Goal: Task Accomplishment & Management: Manage account settings

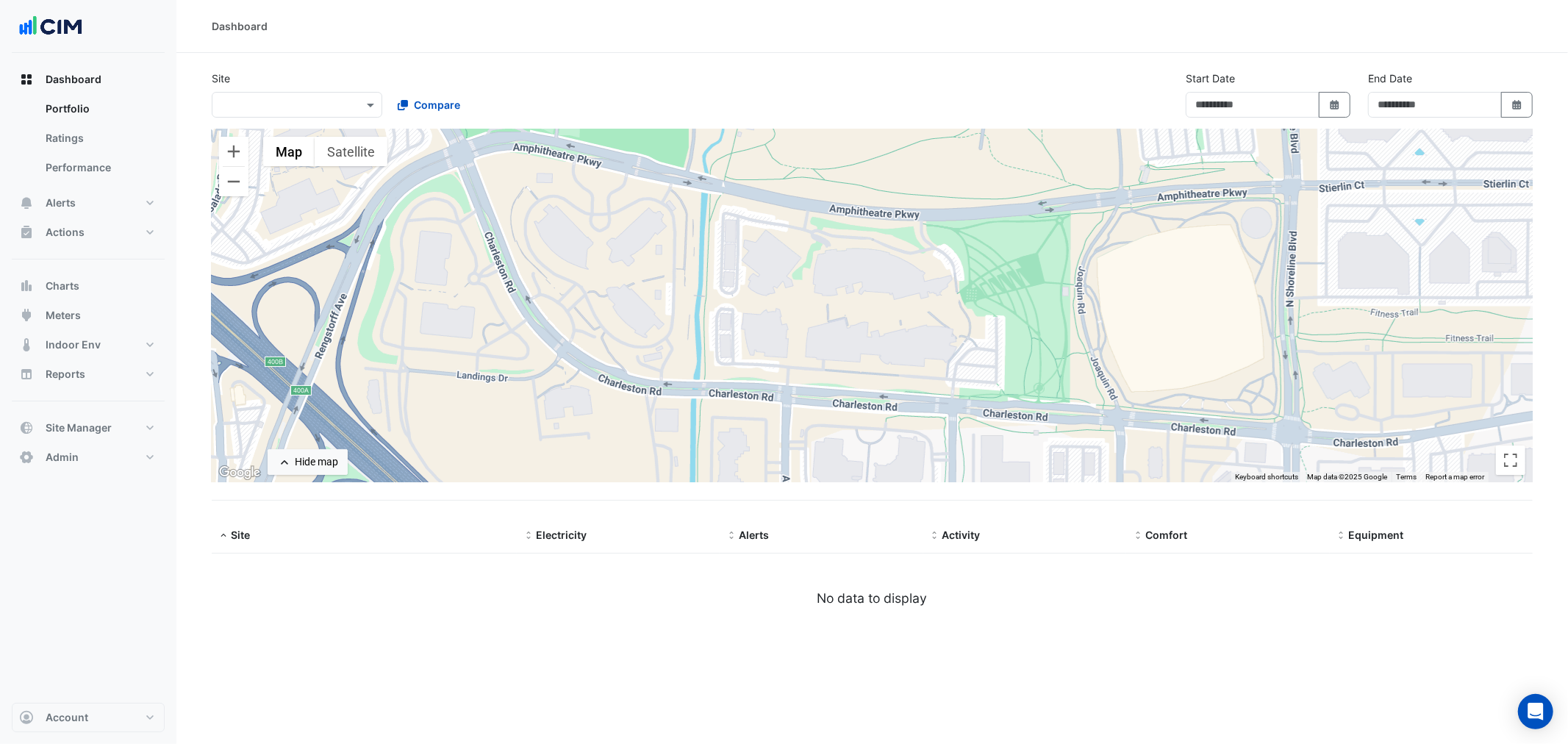
type input "**********"
click at [328, 77] on div "Site × Compare" at bounding box center [385, 95] width 365 height 47
click at [232, 79] on div "Site × Compare" at bounding box center [385, 95] width 365 height 47
click at [261, 106] on input "text" at bounding box center [282, 106] width 125 height 15
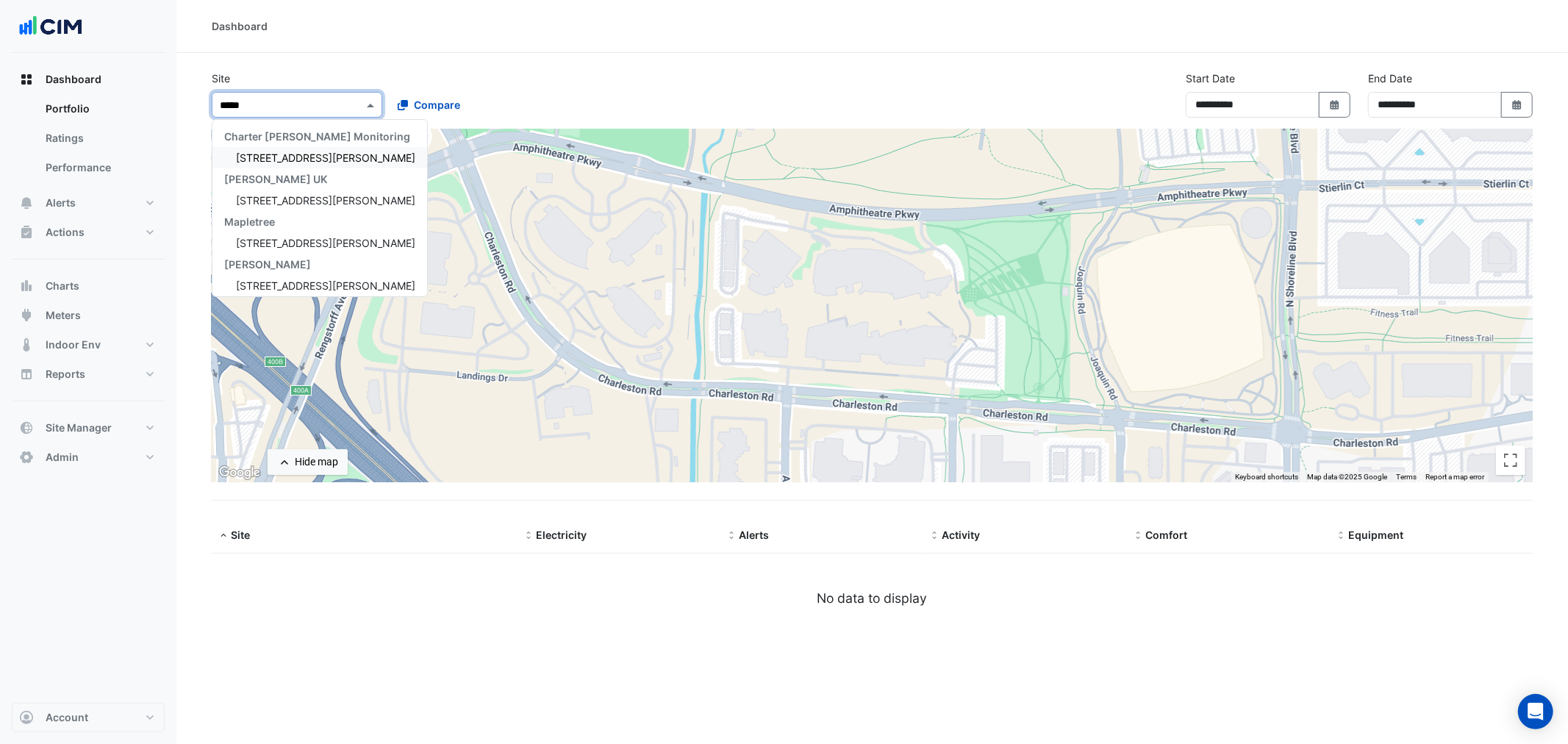
type input "******"
click at [253, 153] on span "[STREET_ADDRESS][PERSON_NAME]" at bounding box center [325, 158] width 179 height 13
select select "***"
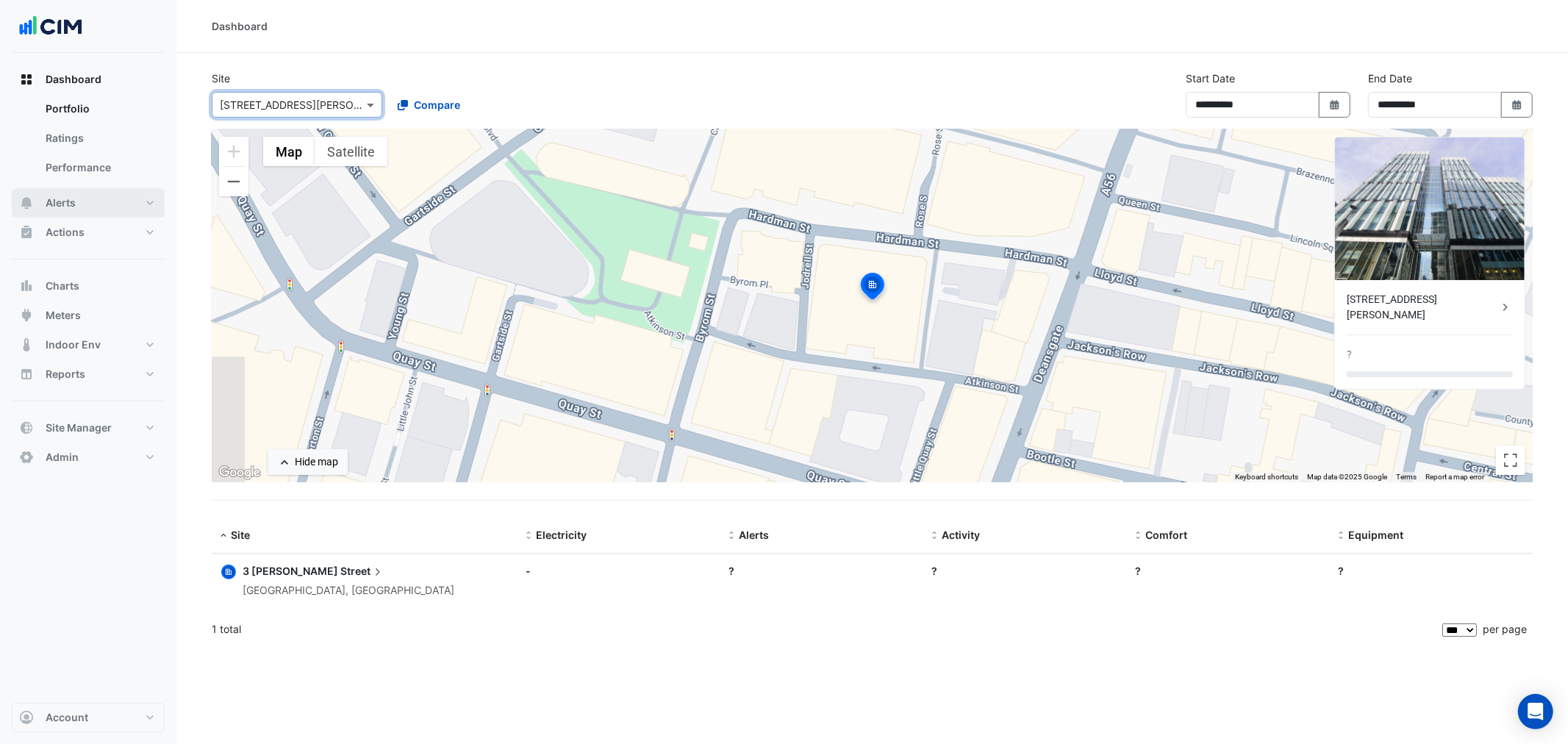
click at [67, 203] on span "Alerts" at bounding box center [60, 203] width 30 height 15
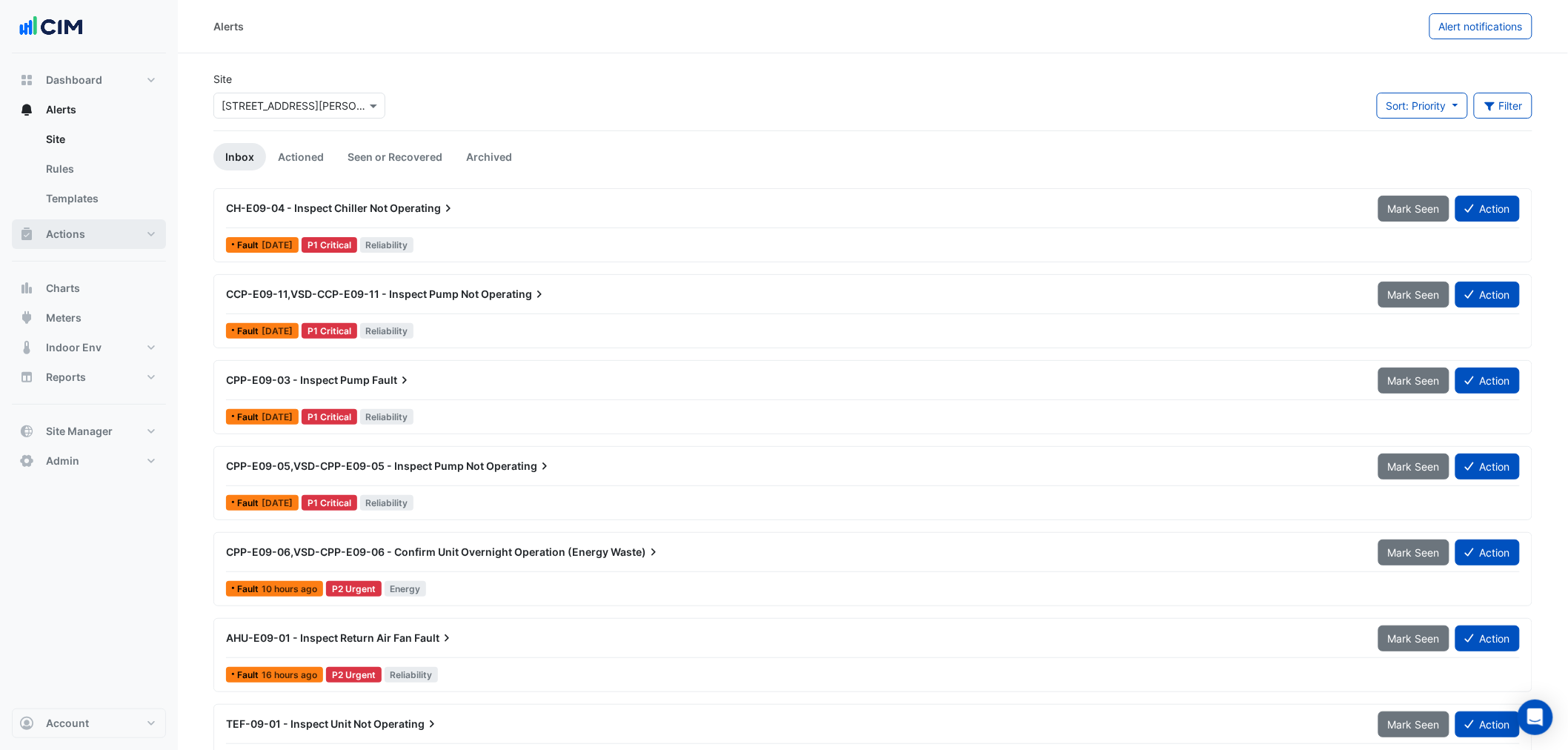
drag, startPoint x: 75, startPoint y: 237, endPoint x: 65, endPoint y: 241, distance: 10.8
click at [72, 241] on span "Actions" at bounding box center [65, 234] width 39 height 15
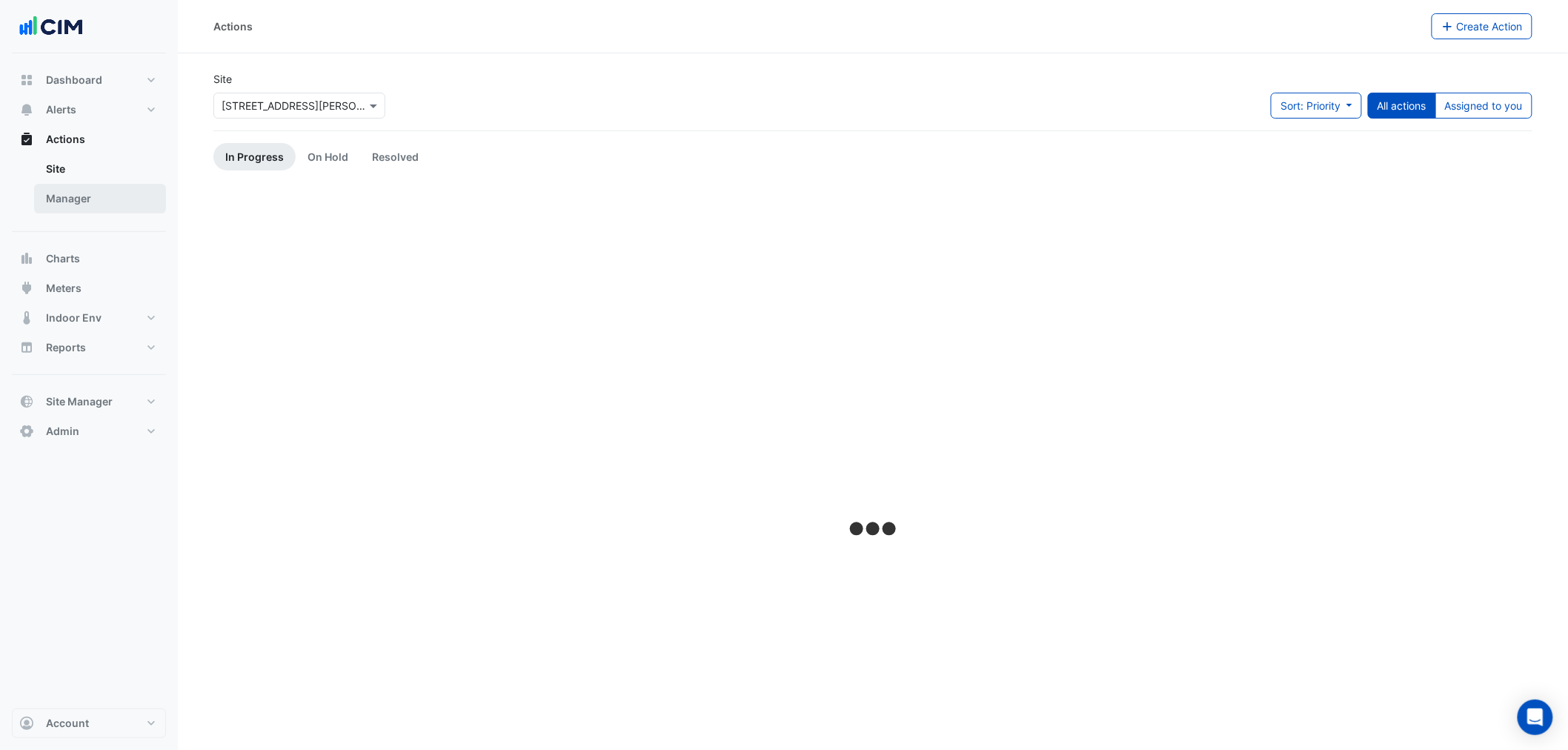
click at [72, 193] on link "Manager" at bounding box center [100, 198] width 132 height 29
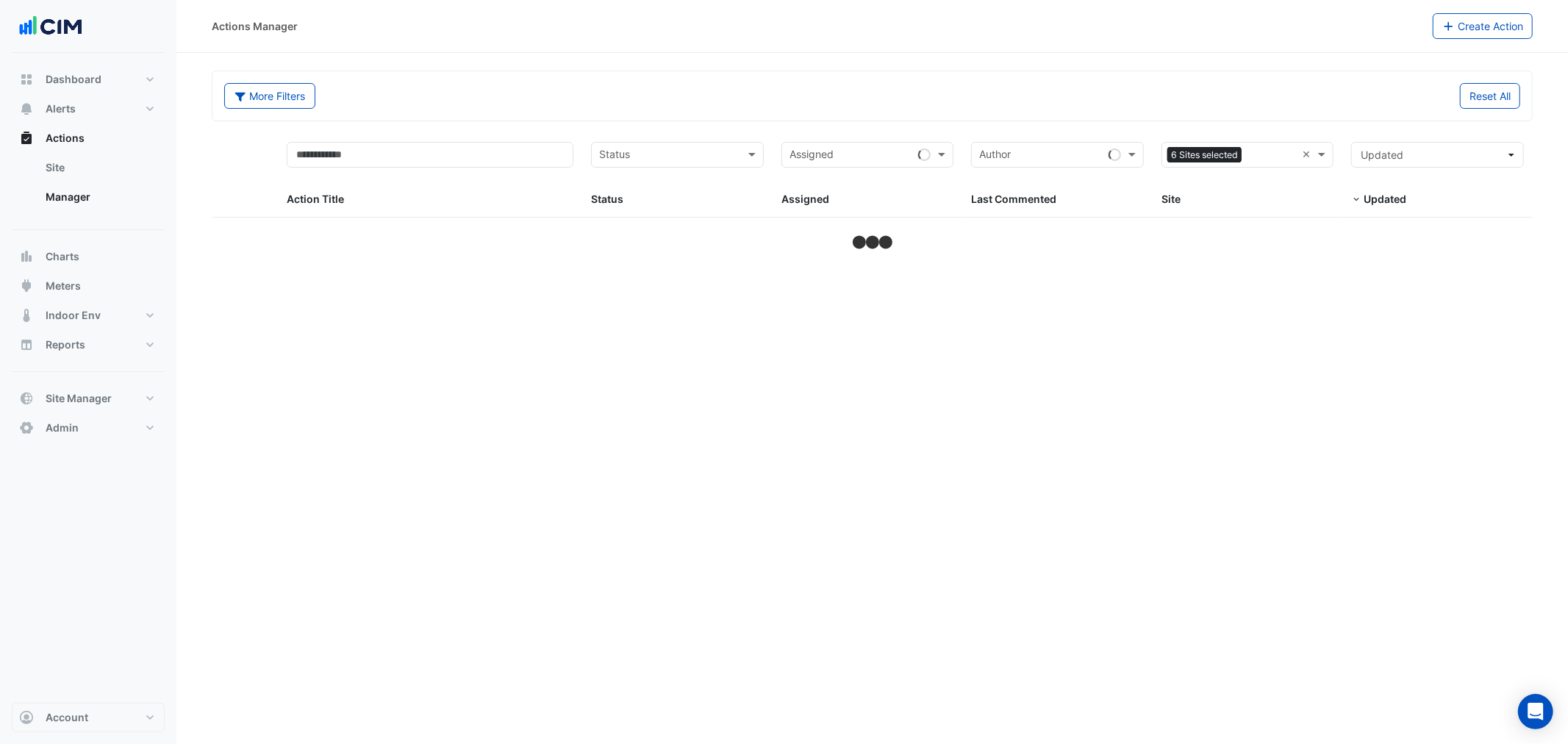
click at [1282, 153] on input "text" at bounding box center [1272, 156] width 49 height 17
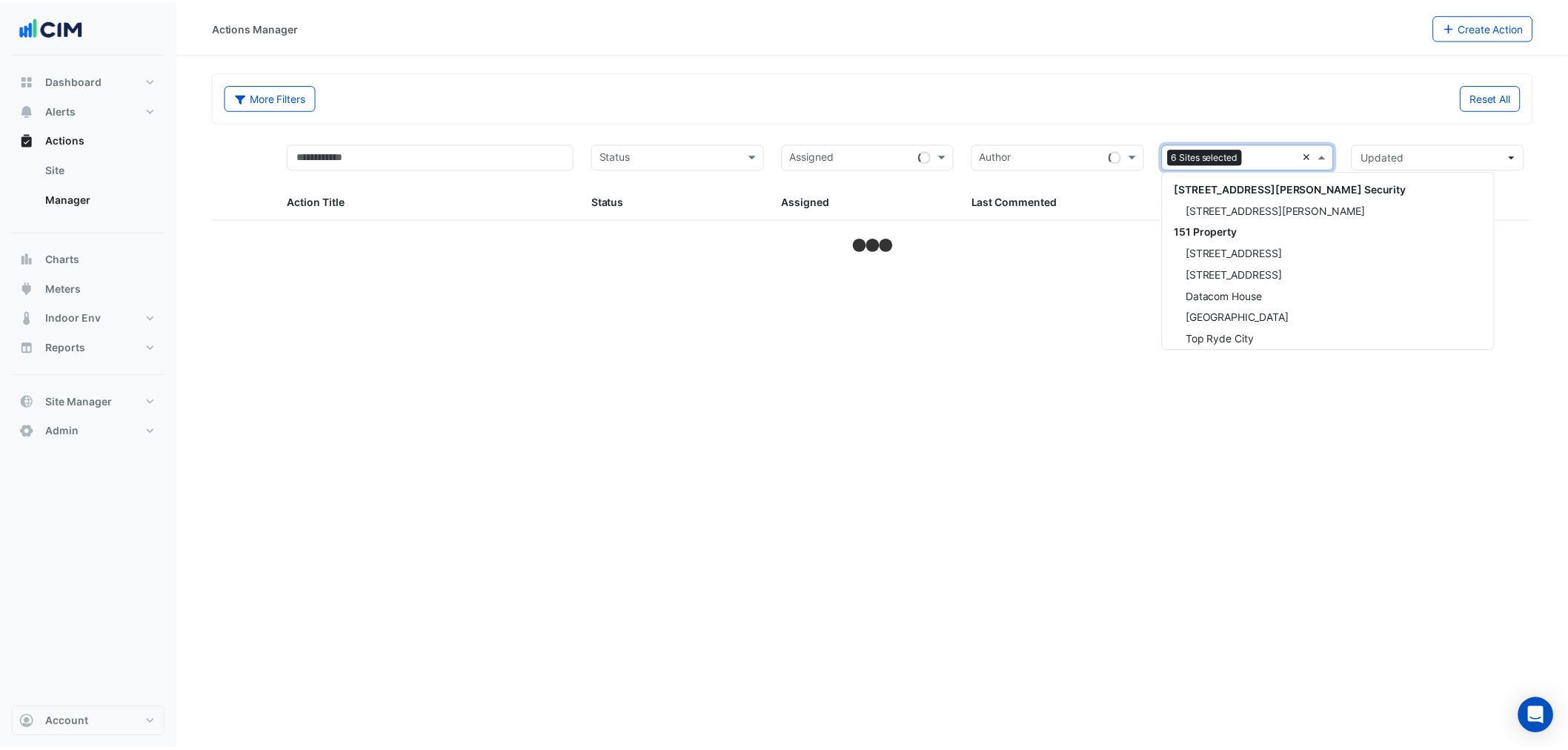
scroll to position [27192, 0]
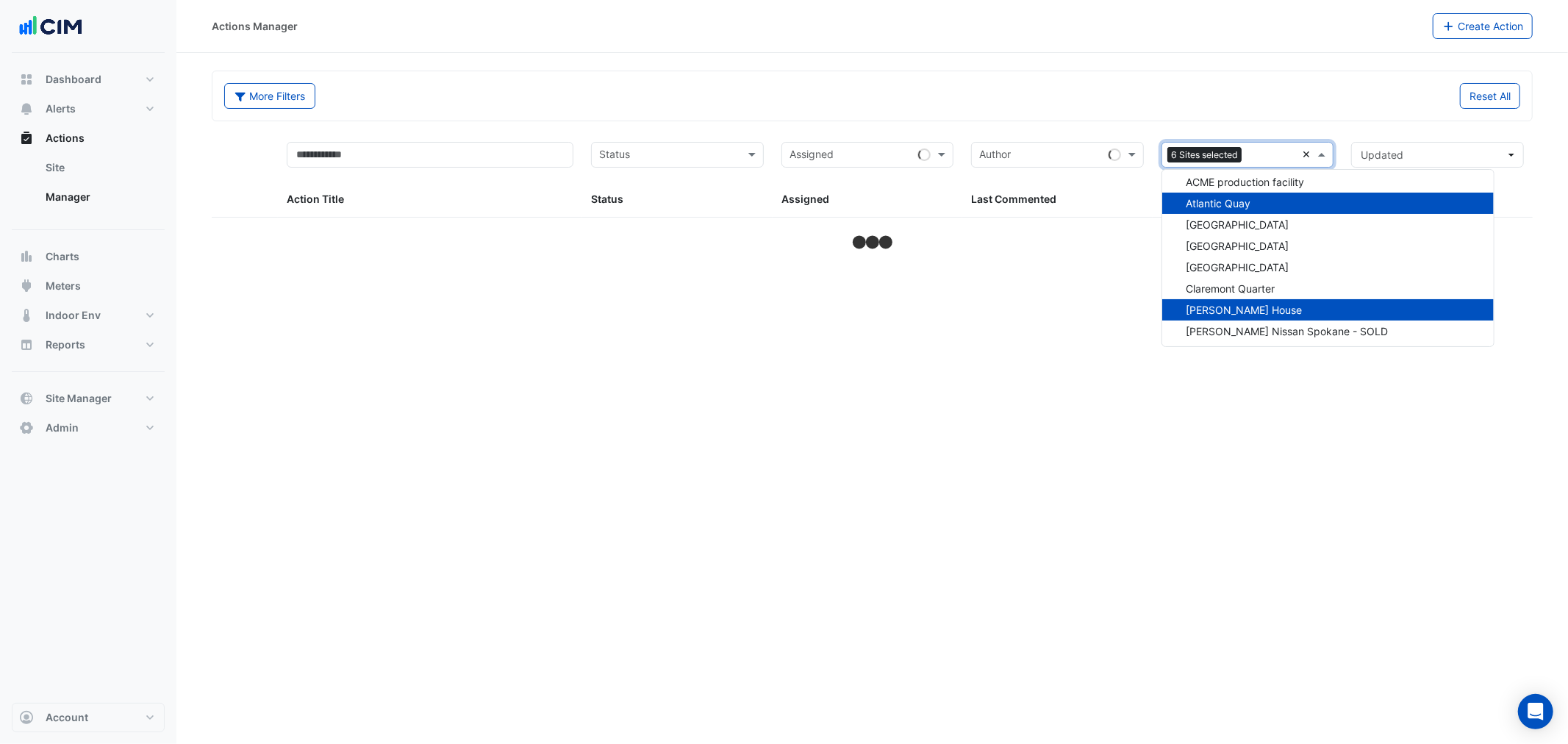
select select "***"
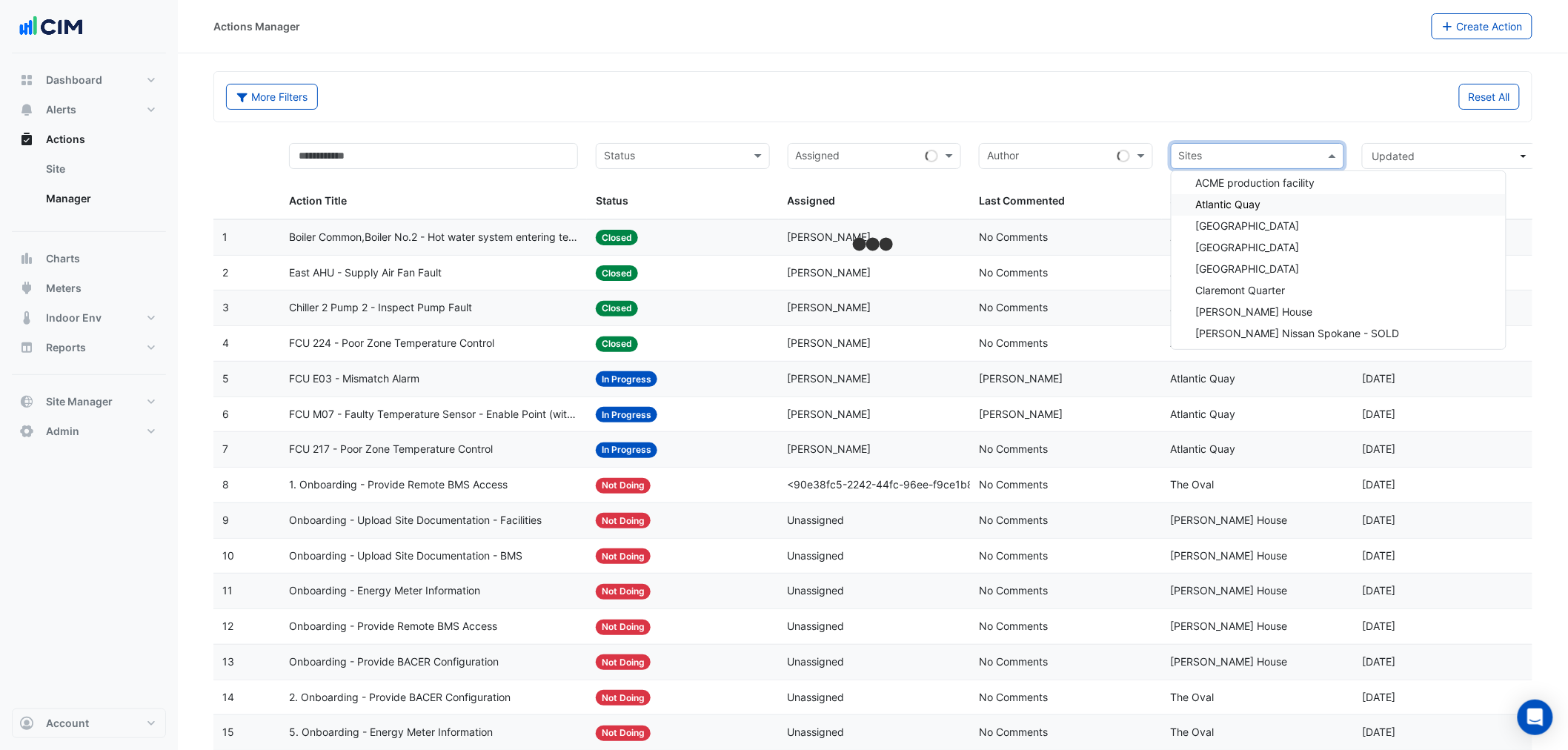
click at [1286, 149] on input "text" at bounding box center [1250, 157] width 141 height 17
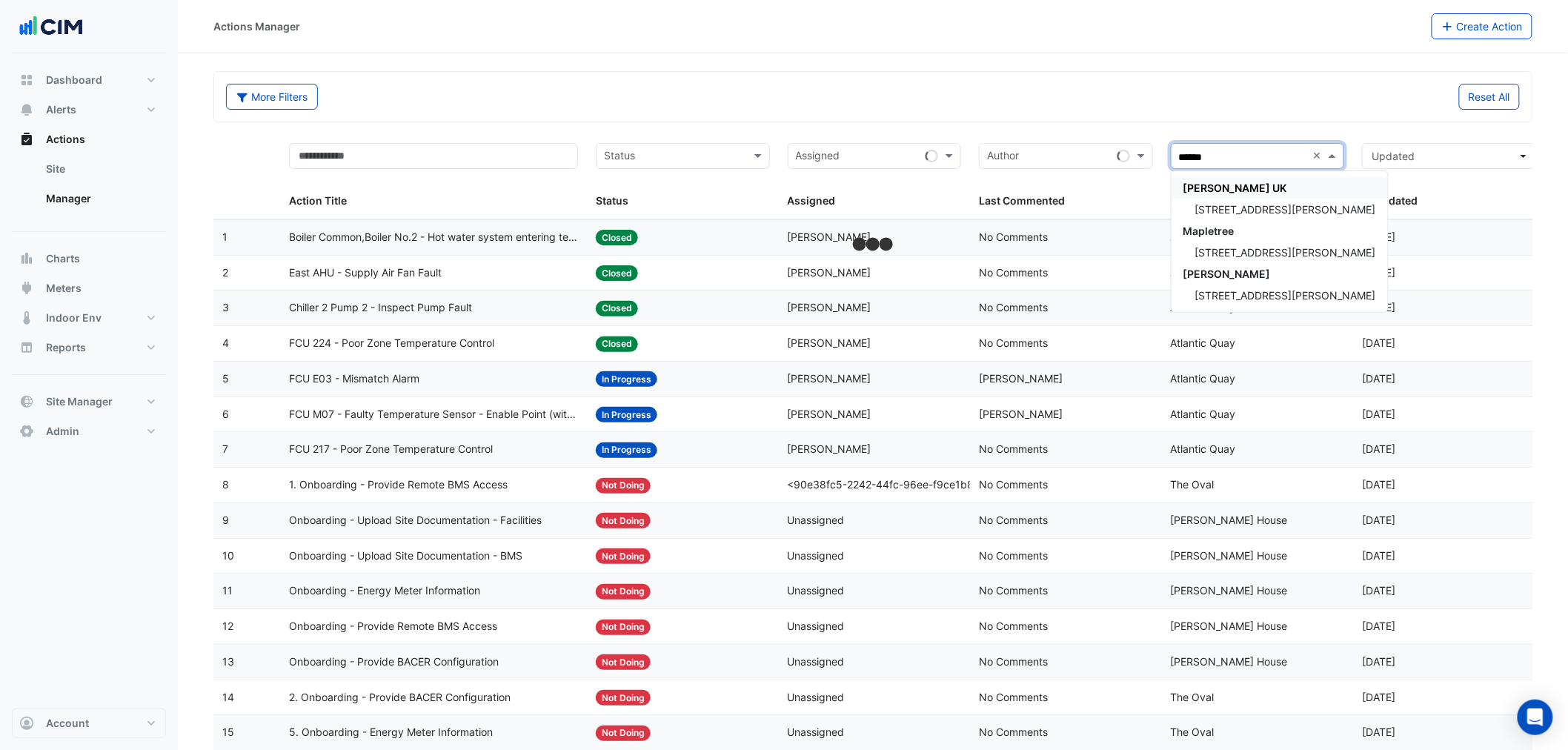
type input "*******"
click at [1233, 203] on span "[STREET_ADDRESS][PERSON_NAME]" at bounding box center [1286, 209] width 181 height 13
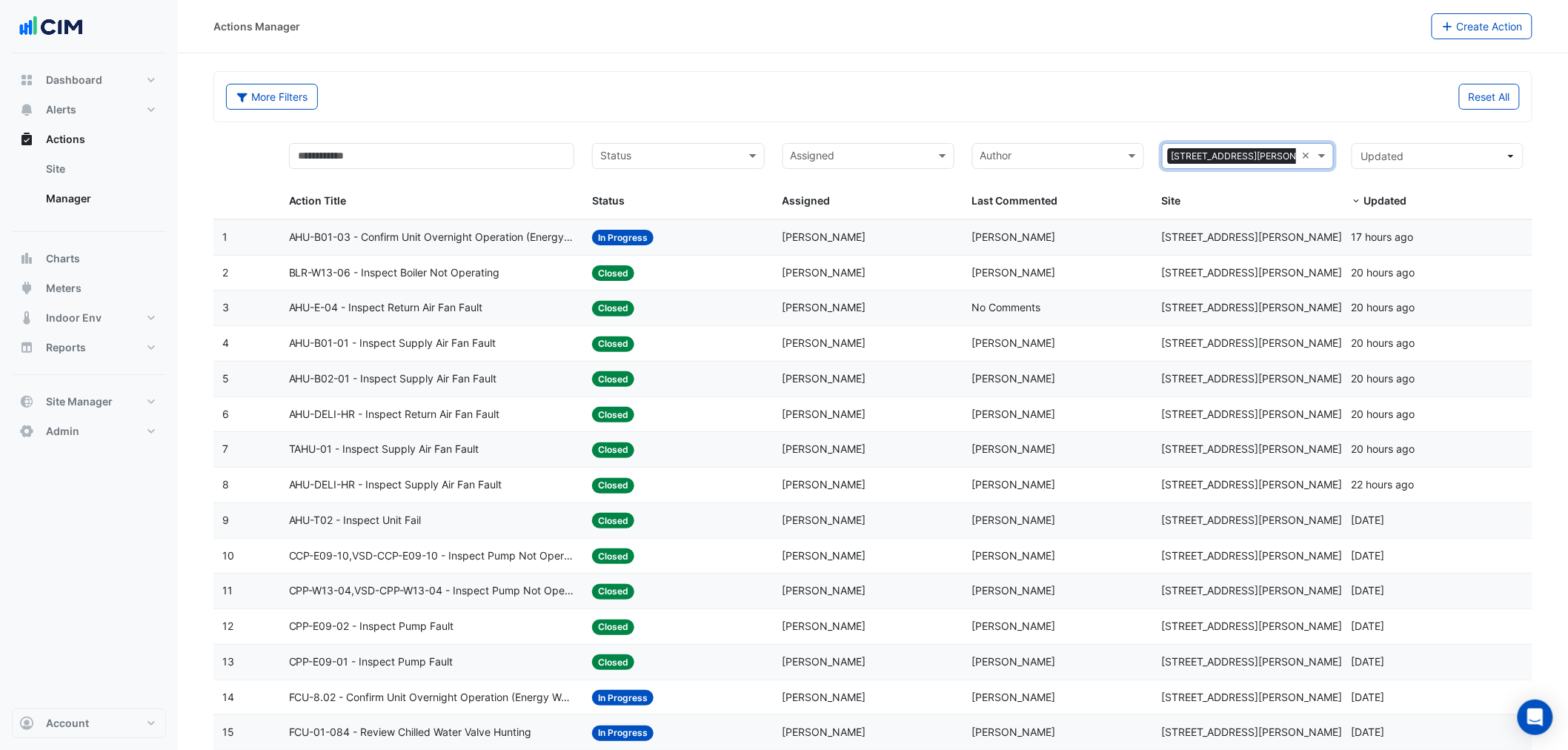
click at [377, 265] on span "BLR-W13-06 - Inspect Boiler Not Operating" at bounding box center [394, 273] width 211 height 17
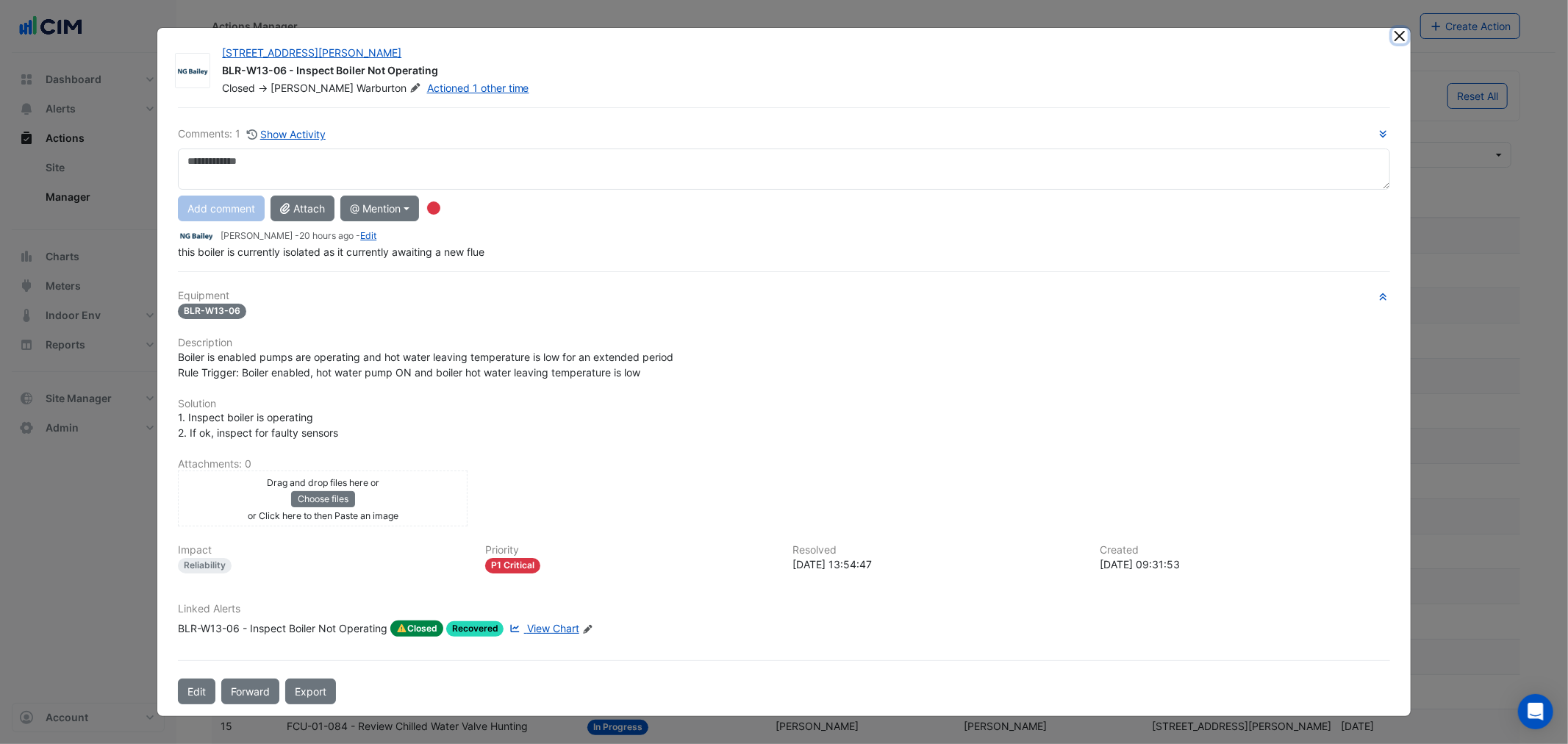
click at [1406, 40] on button "Close" at bounding box center [1400, 35] width 15 height 15
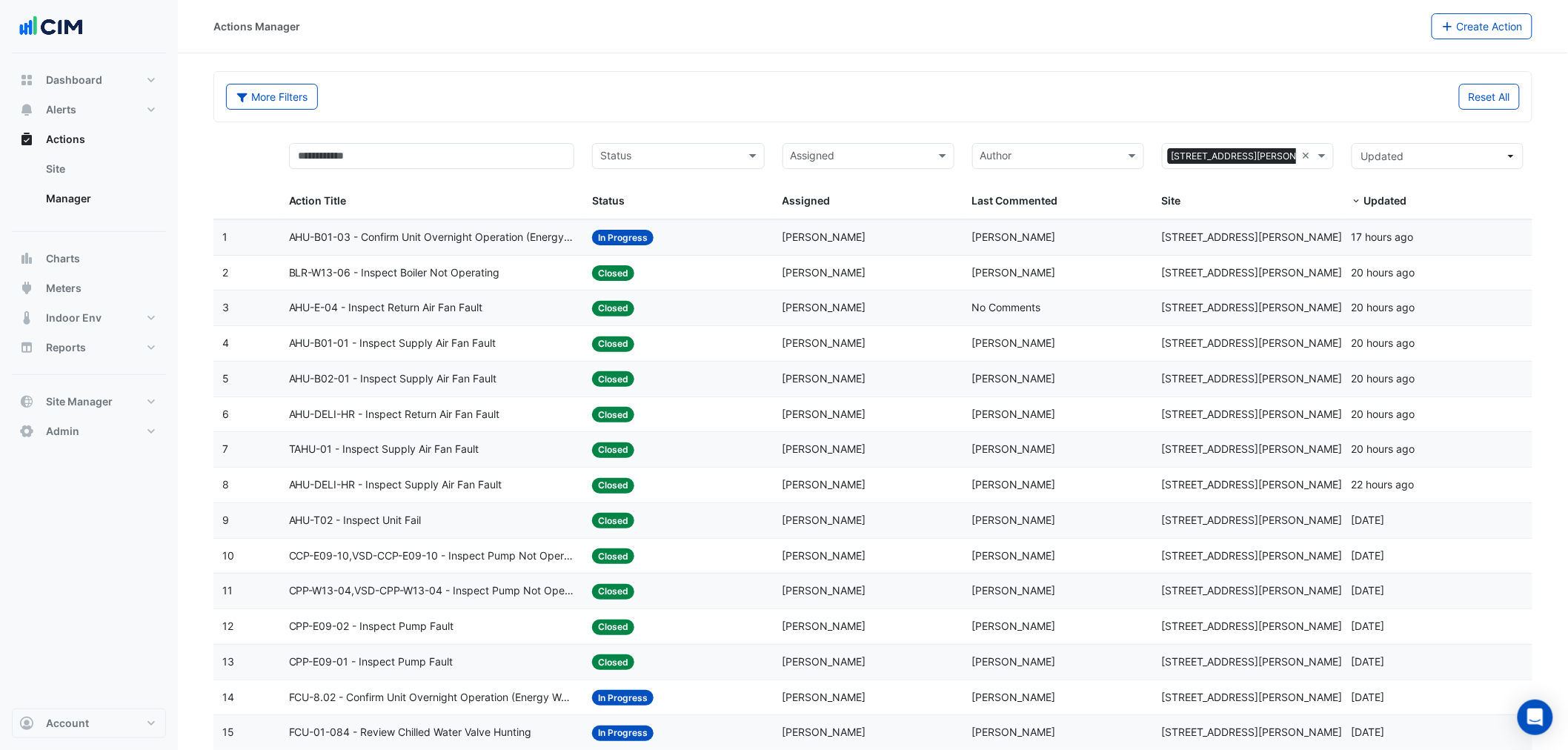
click at [445, 268] on span "BLR-W13-06 - Inspect Boiler Not Operating" at bounding box center [394, 273] width 211 height 17
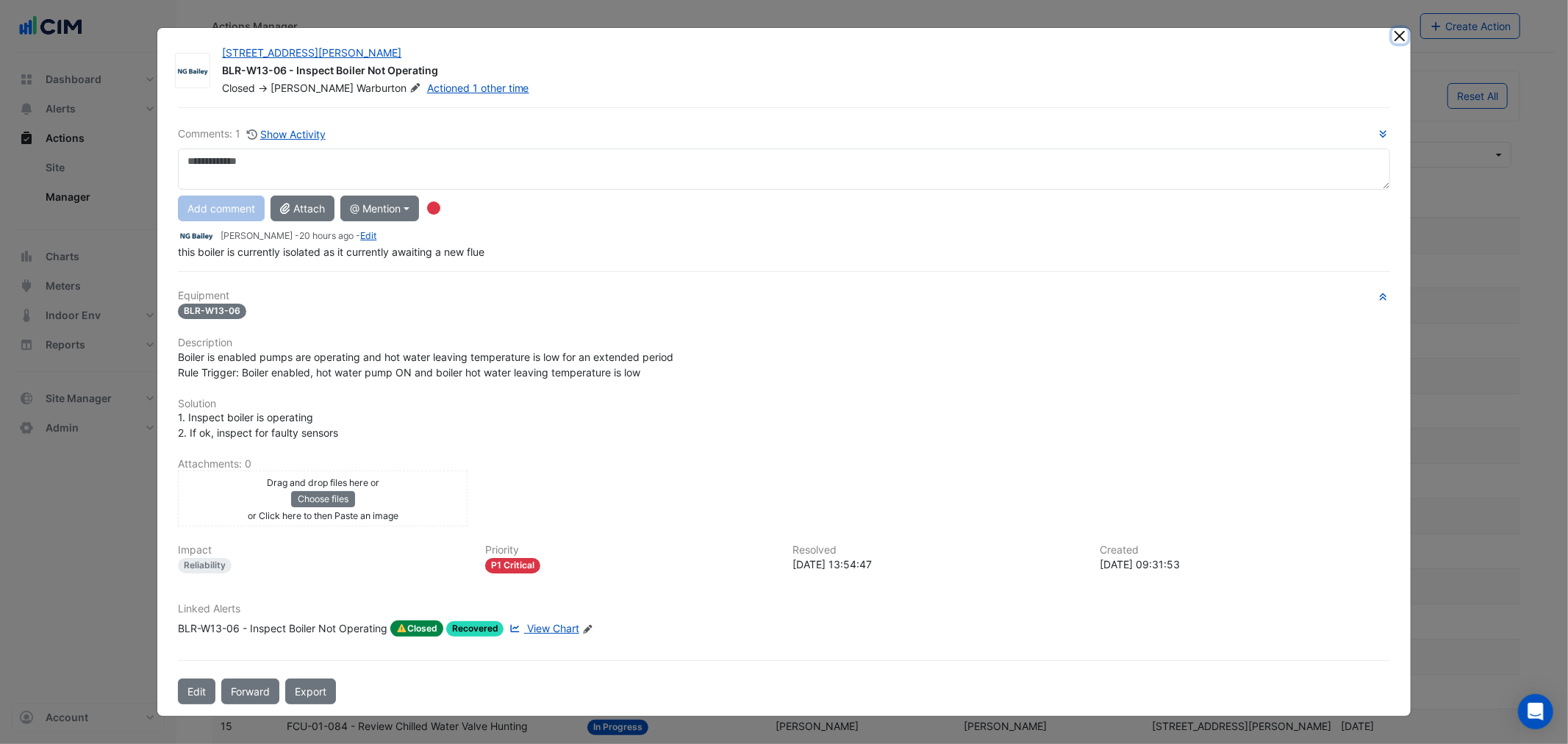
click at [1398, 34] on button "Close" at bounding box center [1400, 35] width 15 height 15
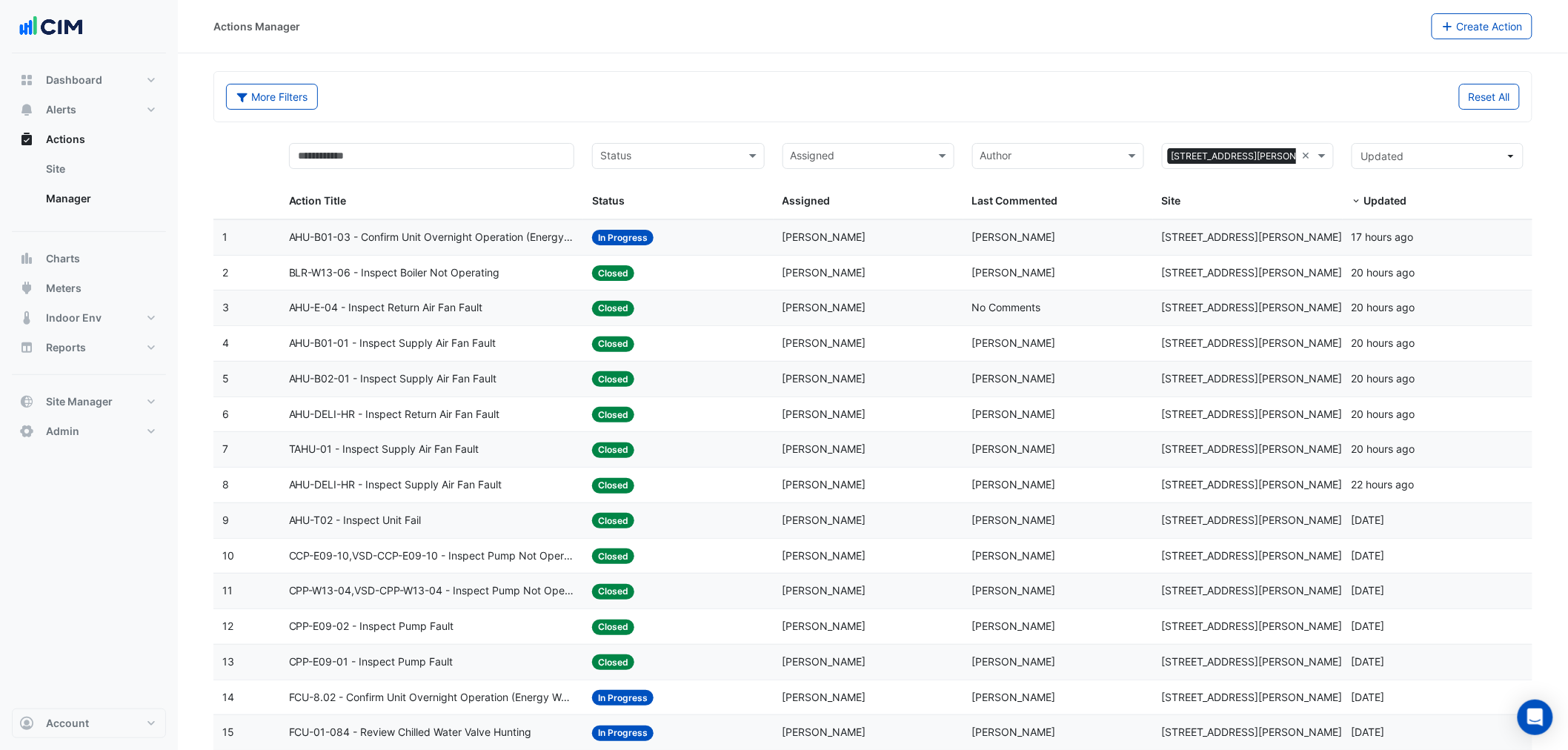
click at [402, 307] on span "AHU-E-04 - Inspect Return Air Fan Fault" at bounding box center [386, 308] width 194 height 17
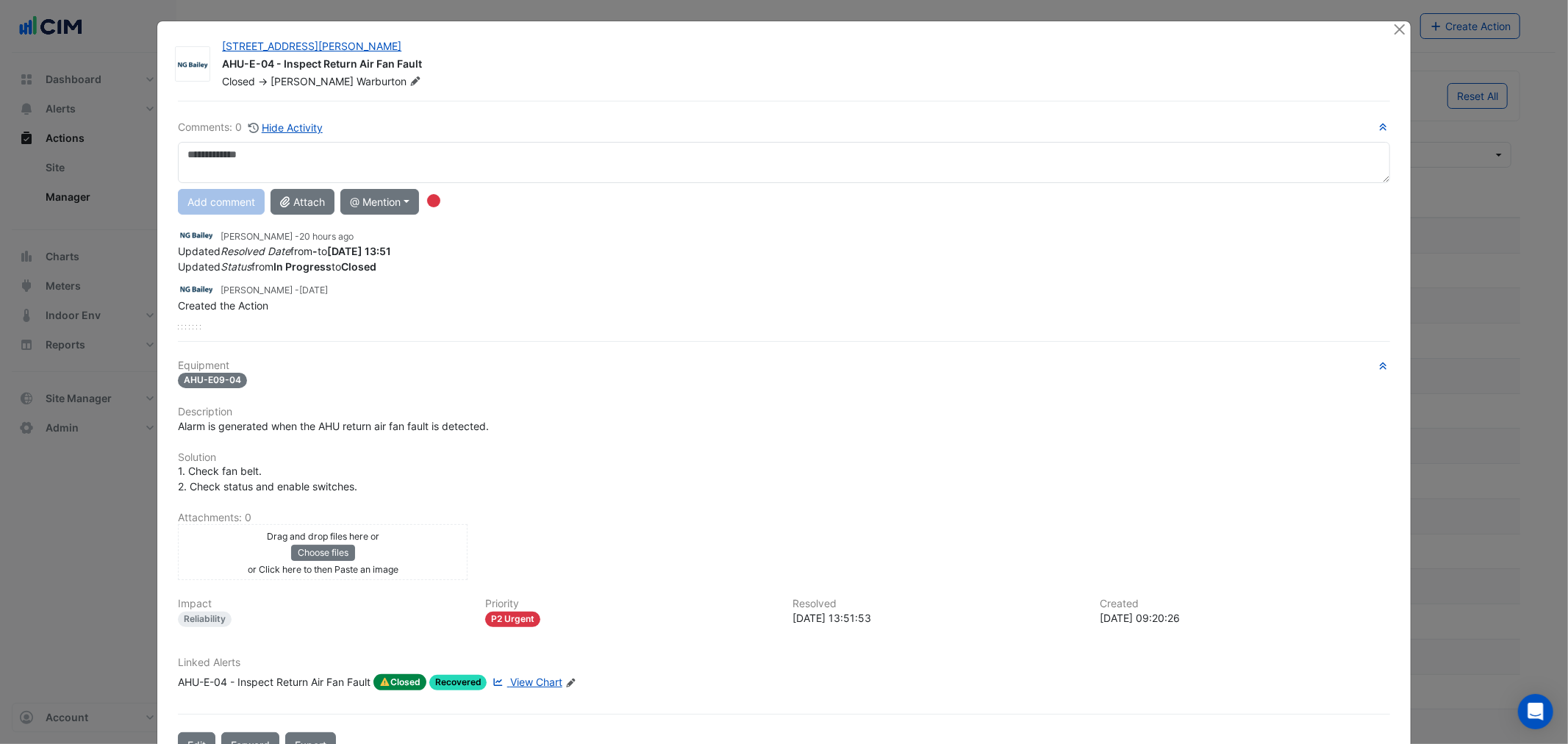
click at [1383, 26] on div "3 Hardman Street AHU-E-04 - Inspect Return Air Fan Fault Closed -> Roy Warburto…" at bounding box center [783, 395] width 1252 height 749
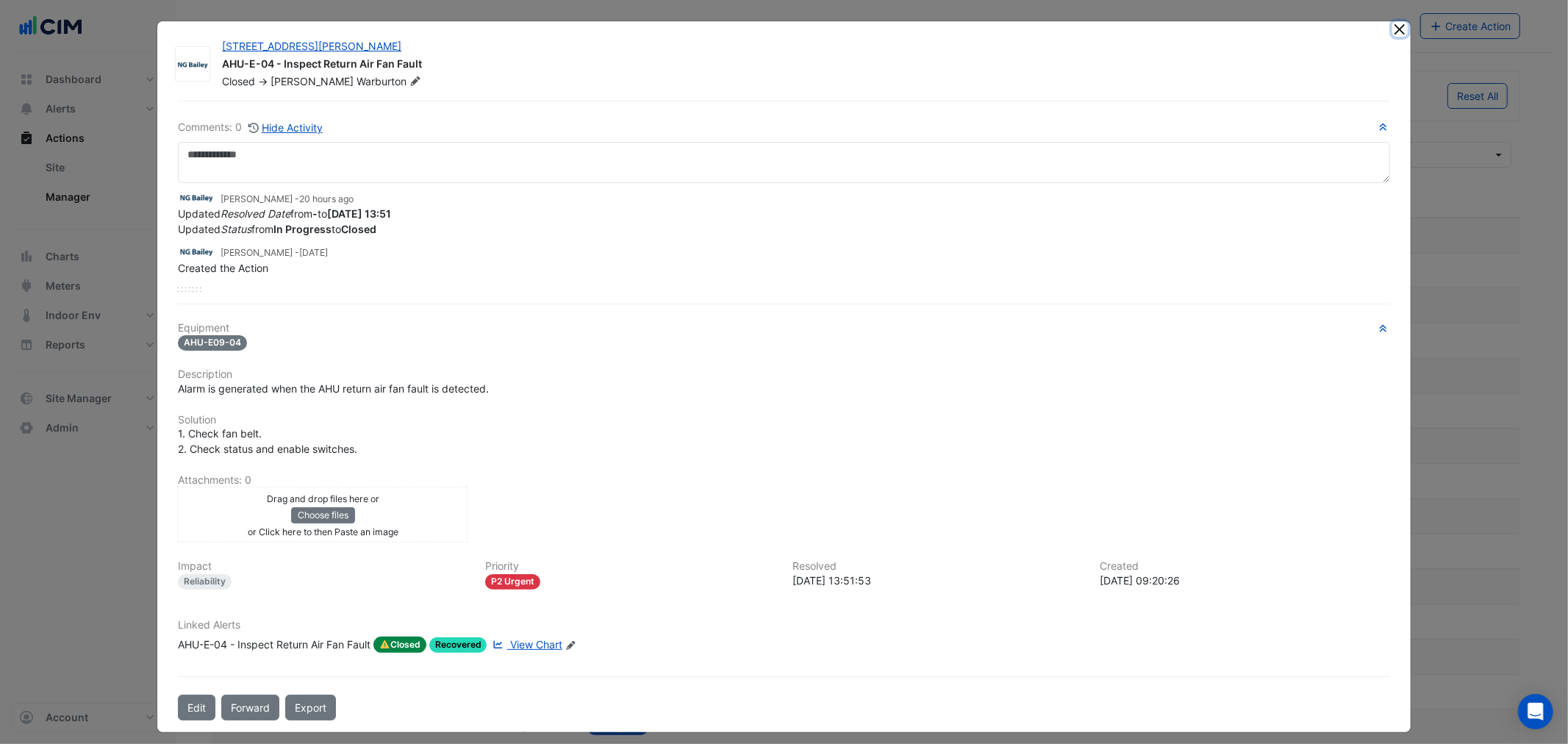
click at [1392, 28] on button "Close" at bounding box center [1400, 28] width 15 height 15
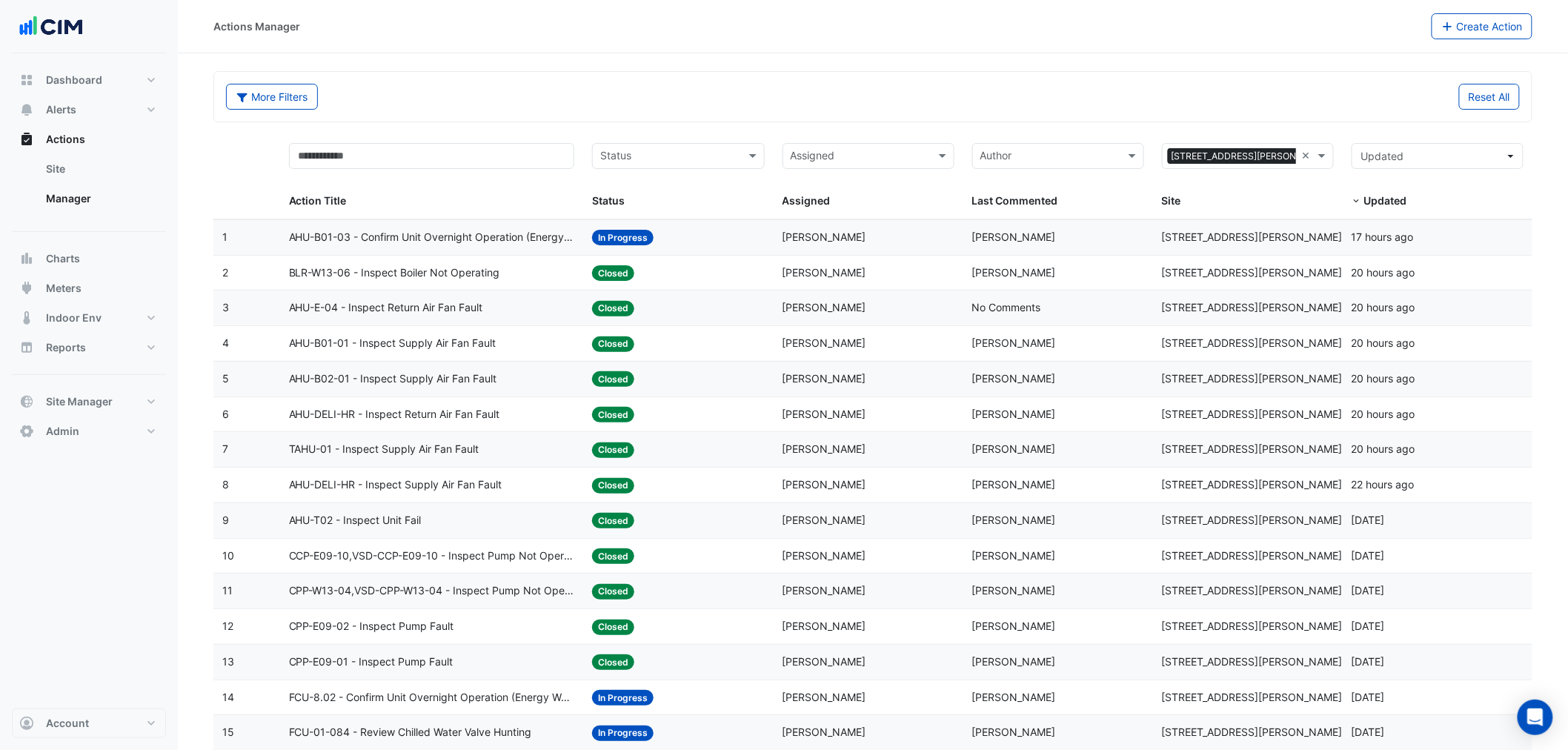
click at [415, 339] on span "AHU-B01-01 - Inspect Supply Air Fan Fault" at bounding box center [392, 343] width 207 height 17
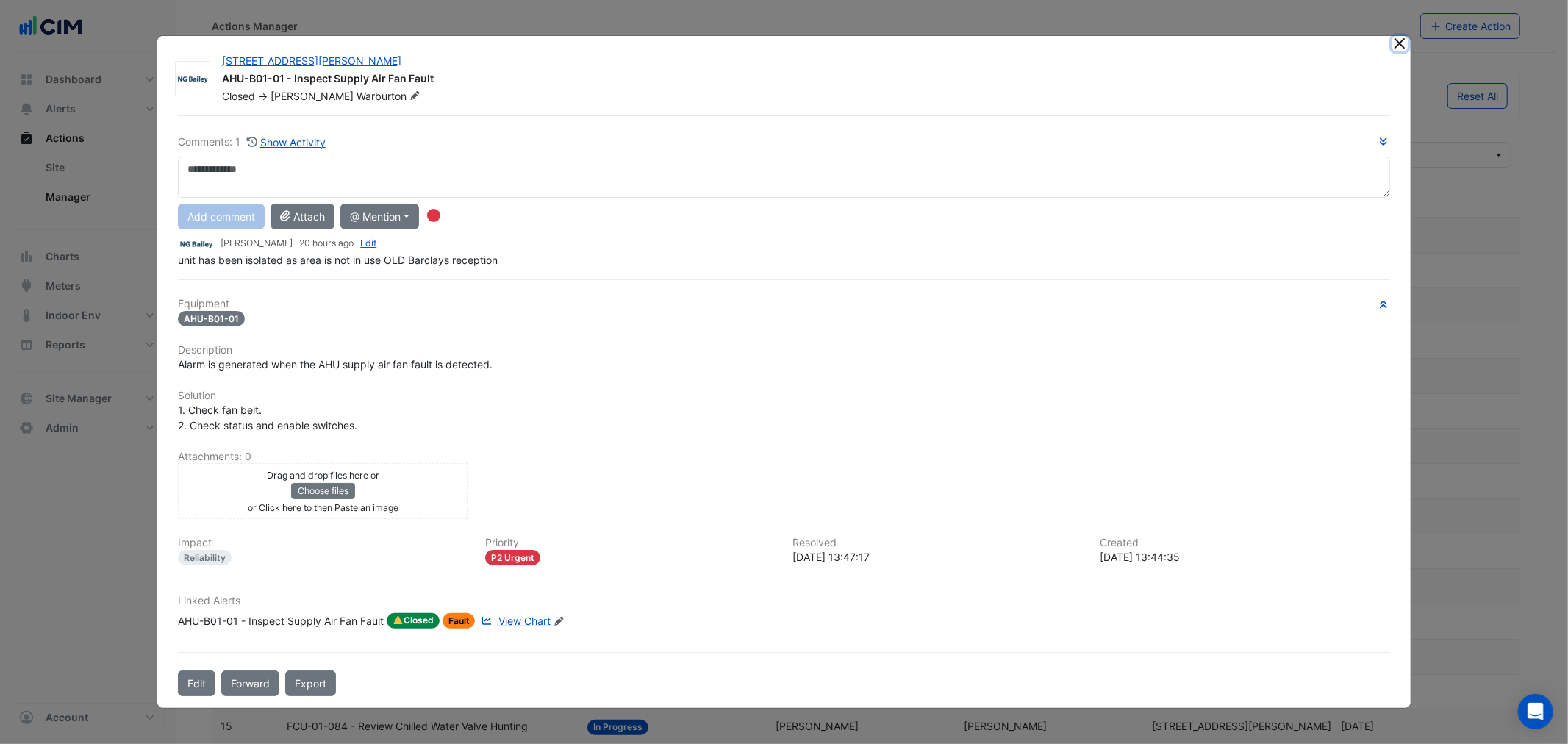
click at [1402, 45] on button "Close" at bounding box center [1400, 44] width 15 height 15
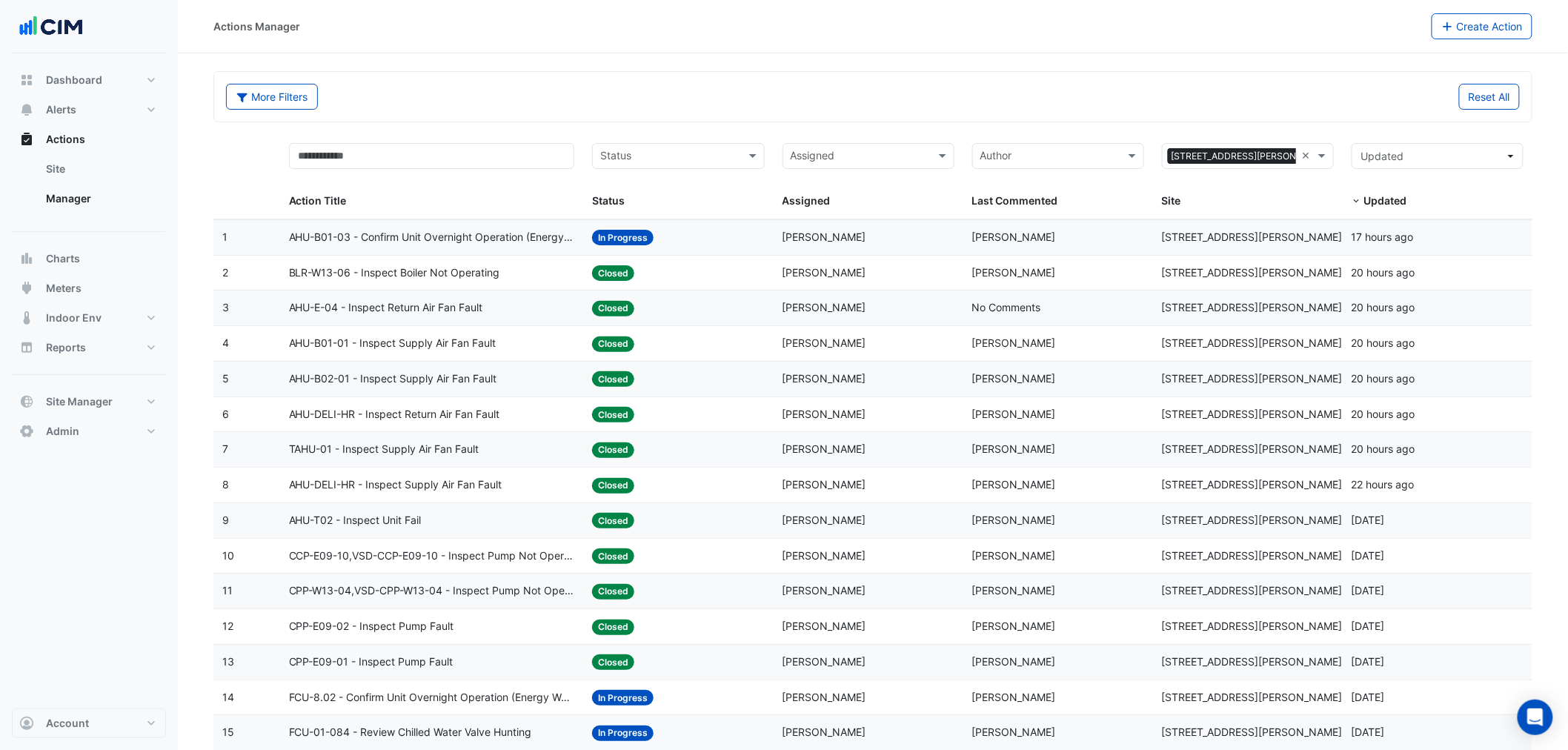
click at [401, 304] on span "AHU-E-04 - Inspect Return Air Fan Fault" at bounding box center [386, 308] width 194 height 17
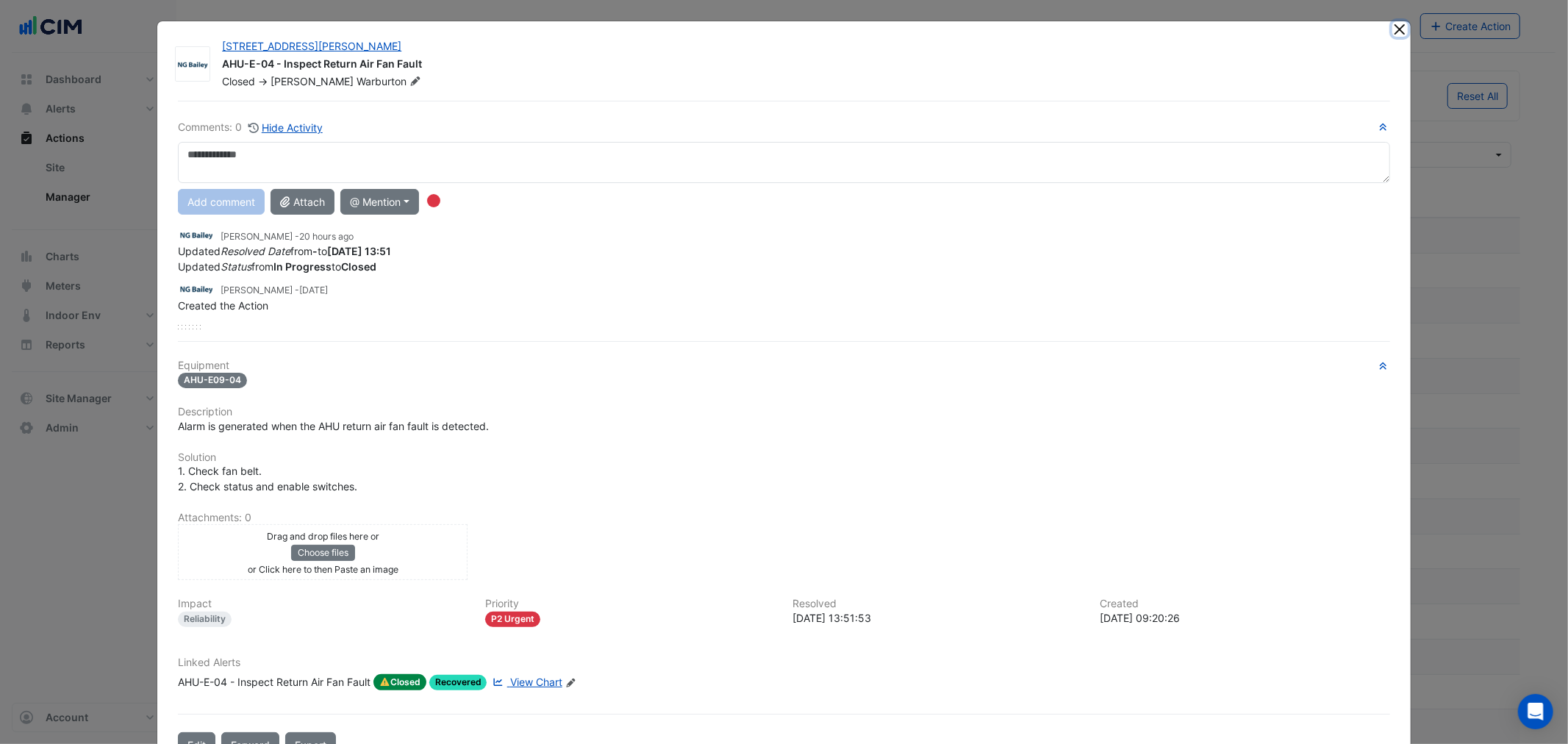
click at [1400, 28] on button "Close" at bounding box center [1400, 28] width 15 height 15
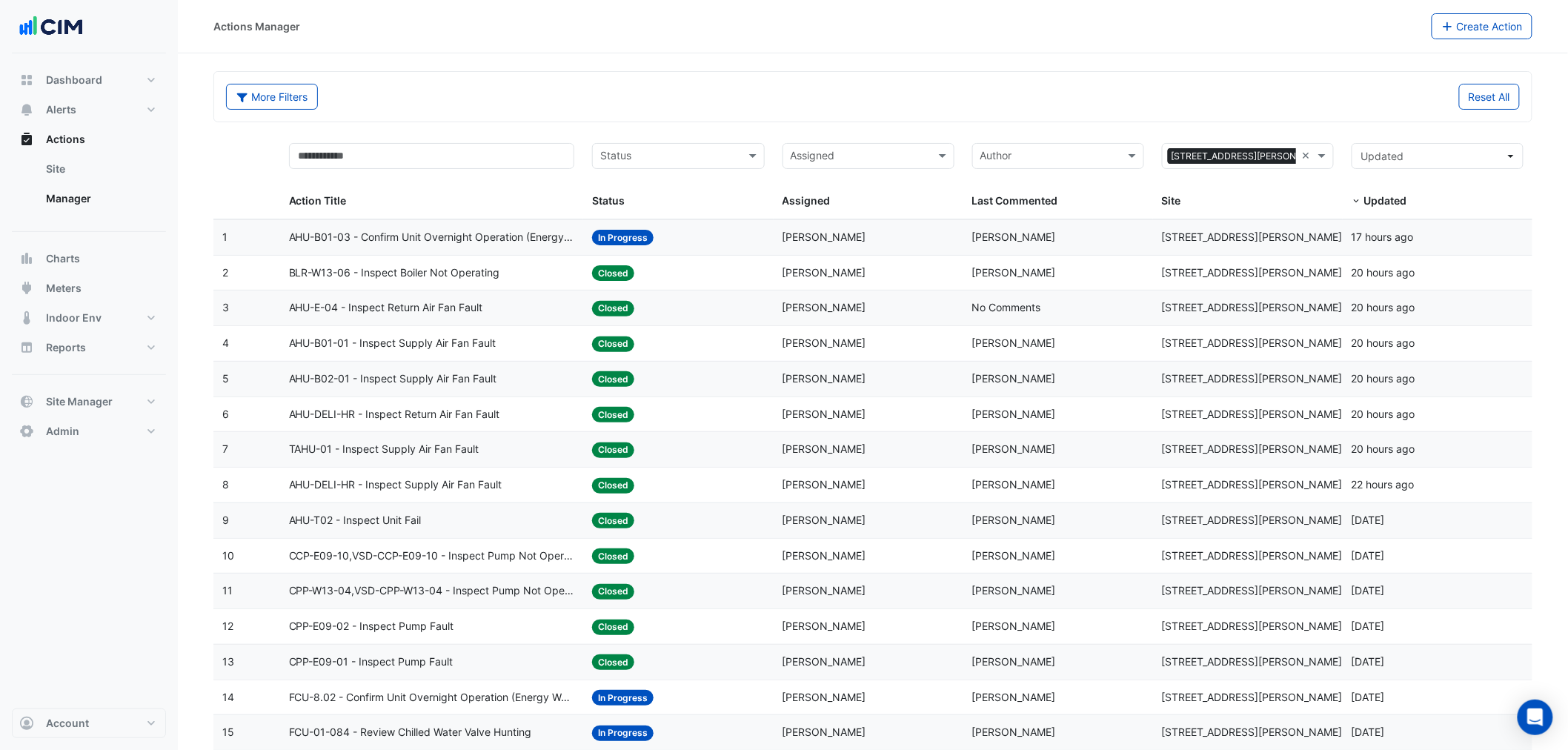
click at [388, 267] on span "BLR-W13-06 - Inspect Boiler Not Operating" at bounding box center [394, 273] width 211 height 17
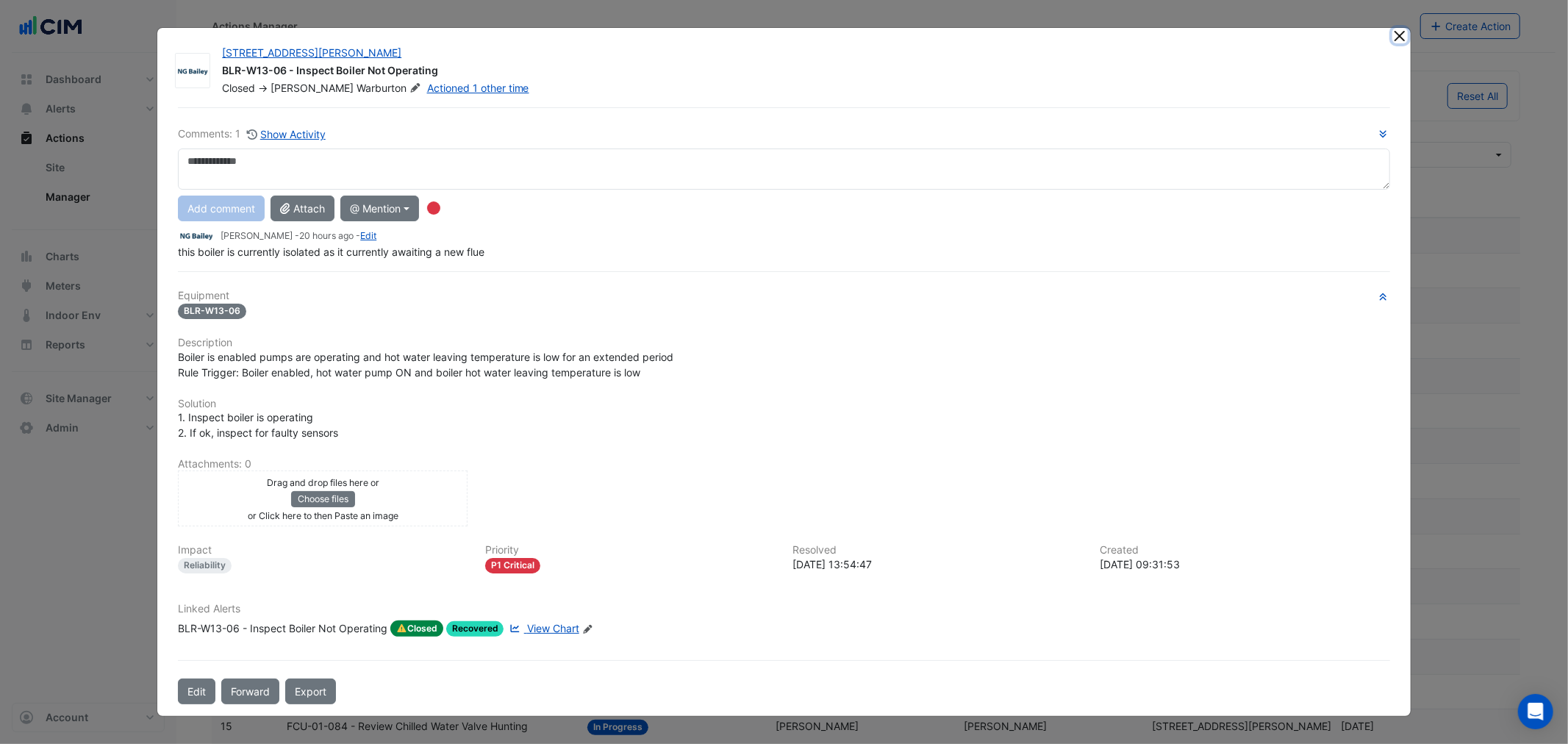
click at [1401, 35] on button "Close" at bounding box center [1400, 35] width 15 height 15
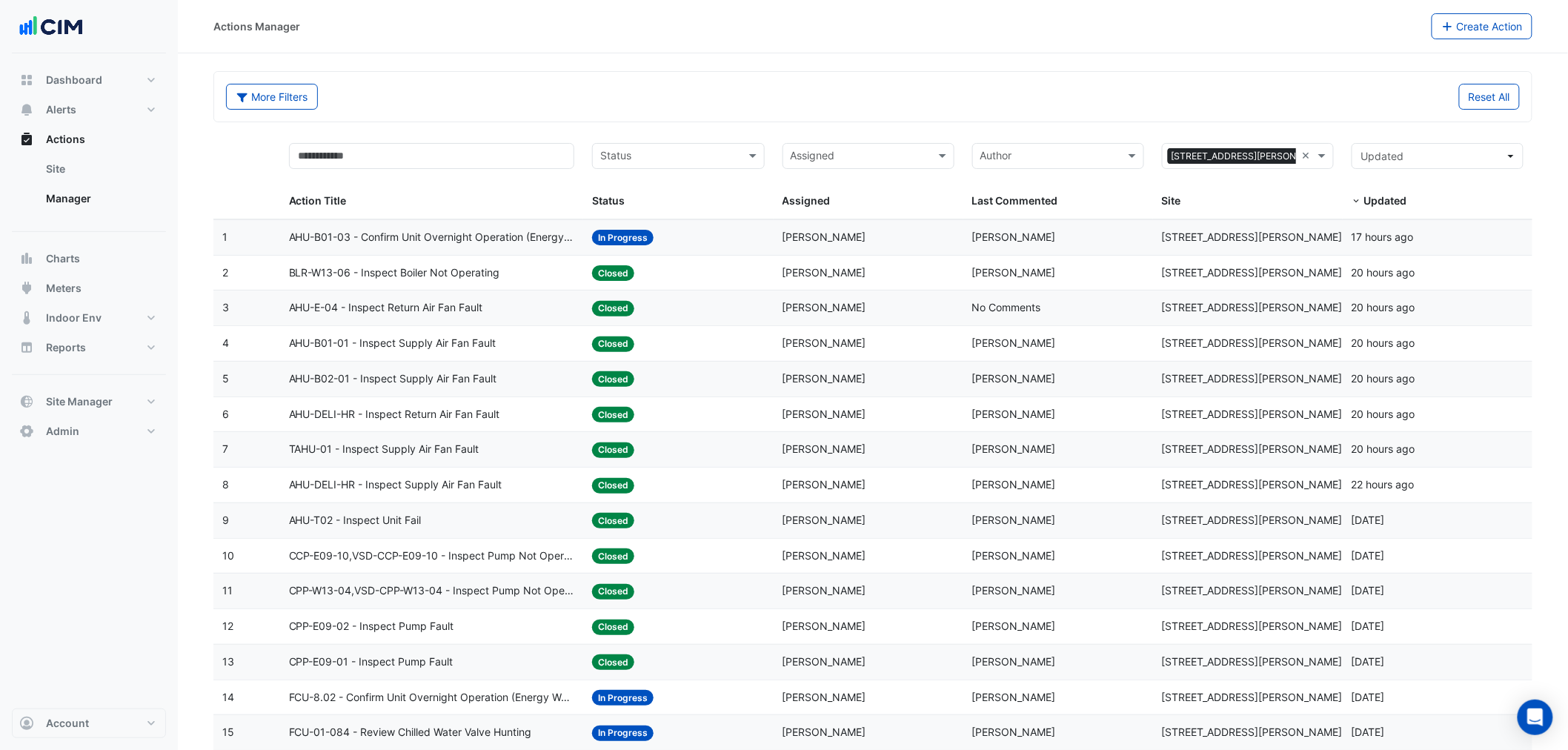
click at [403, 344] on span "AHU-B01-01 - Inspect Supply Air Fan Fault" at bounding box center [392, 343] width 207 height 17
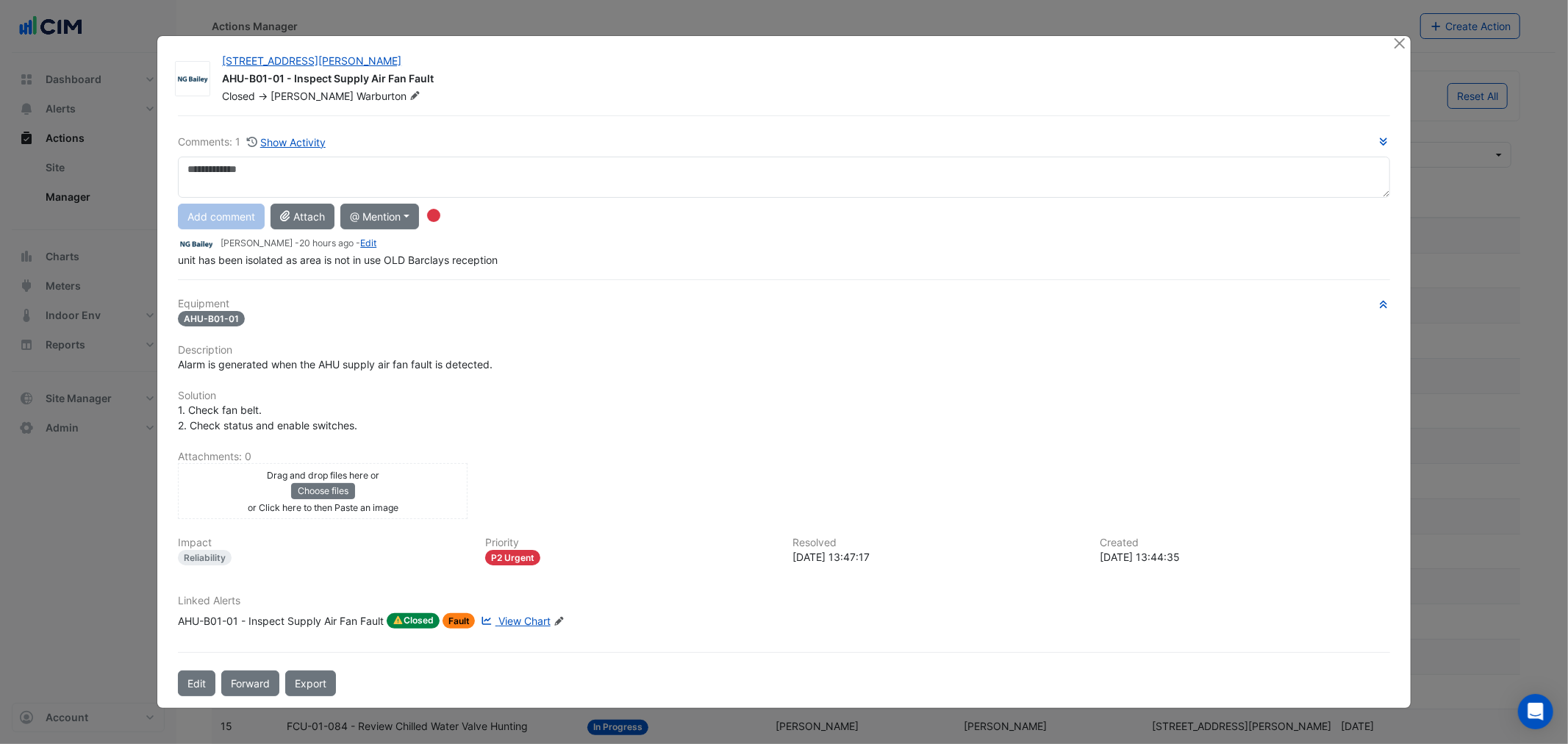
click at [1408, 41] on div at bounding box center [1402, 45] width 18 height 17
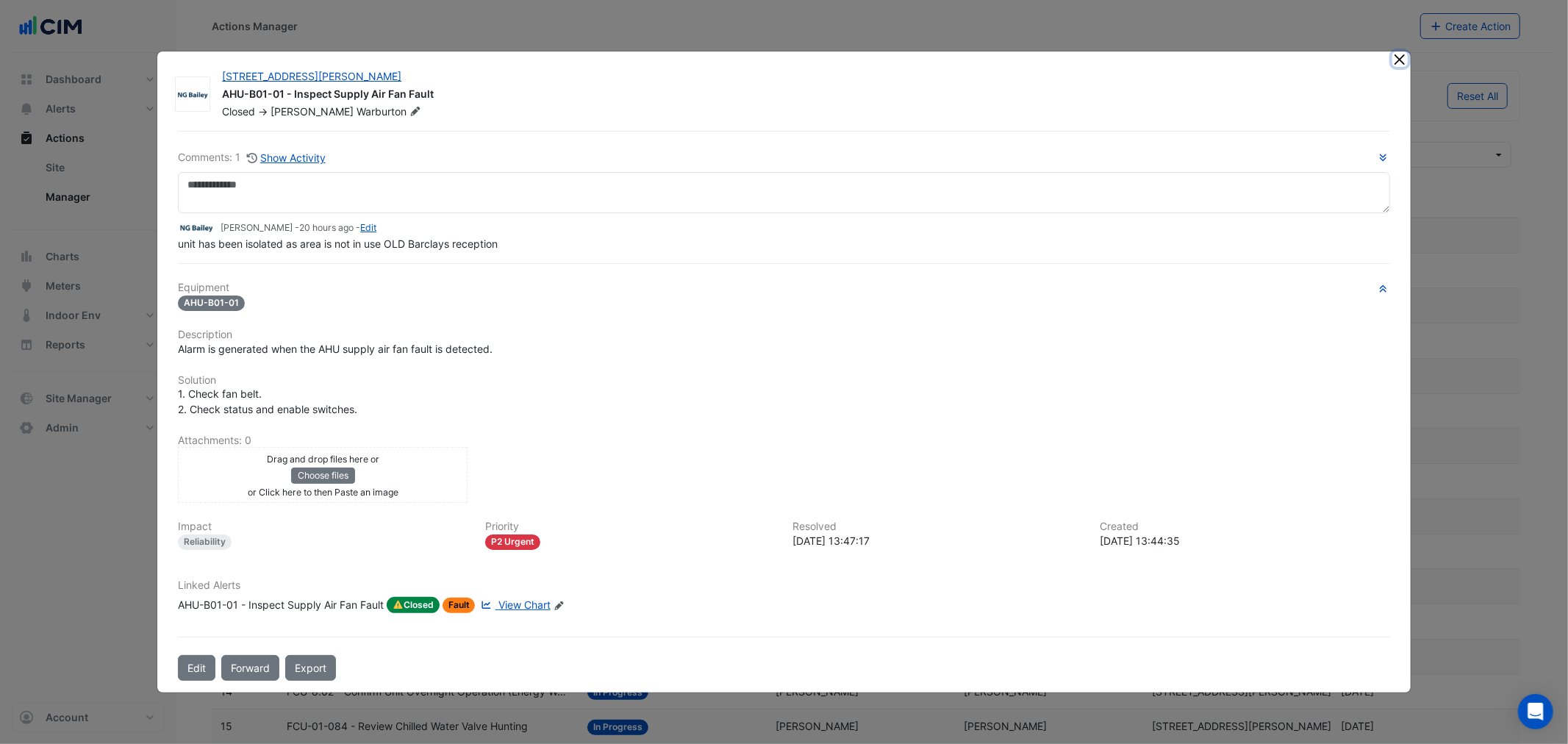
click at [1398, 63] on button "Close" at bounding box center [1400, 59] width 15 height 15
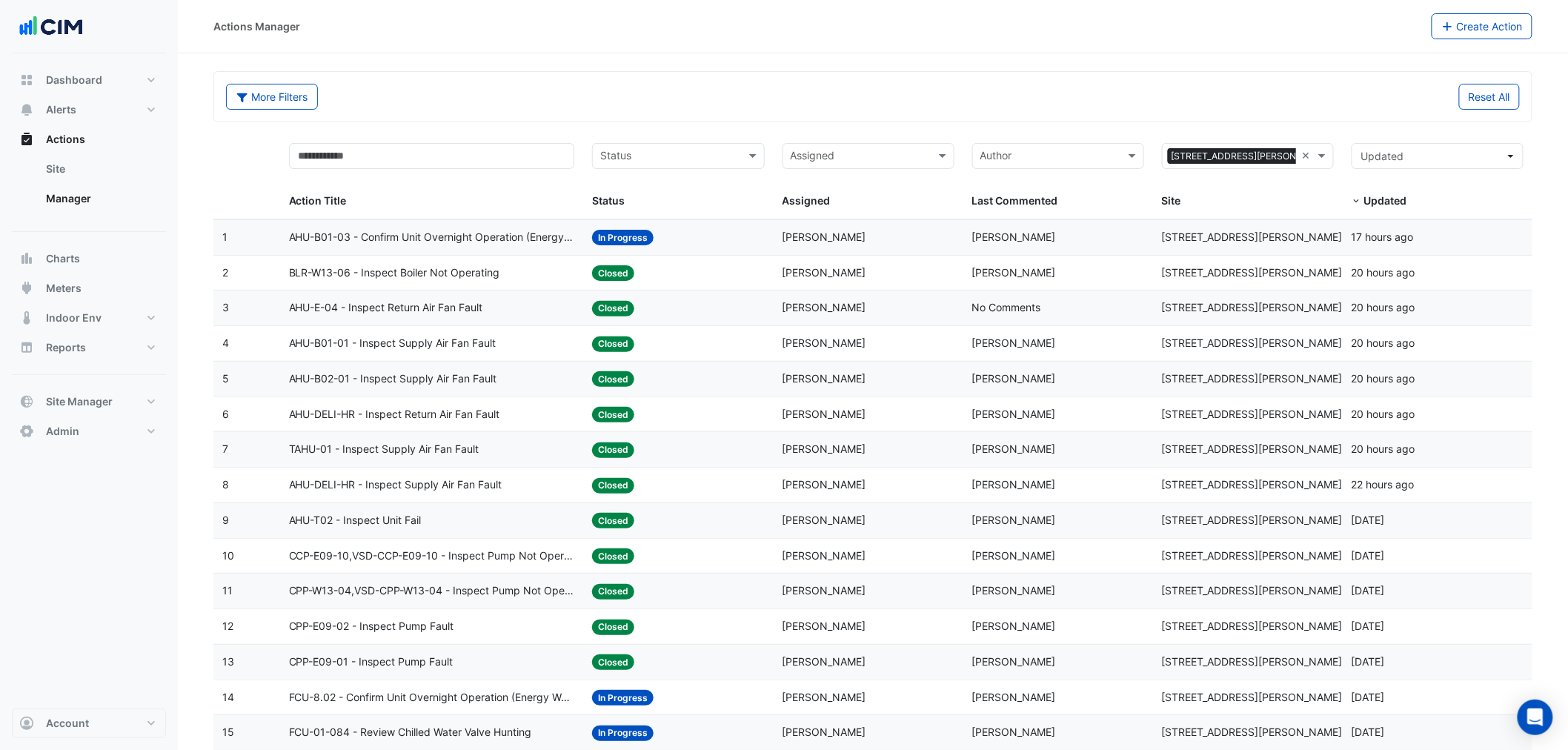
click at [374, 388] on span "AHU-B02-01 - Inspect Supply Air Fan Fault" at bounding box center [392, 379] width 208 height 17
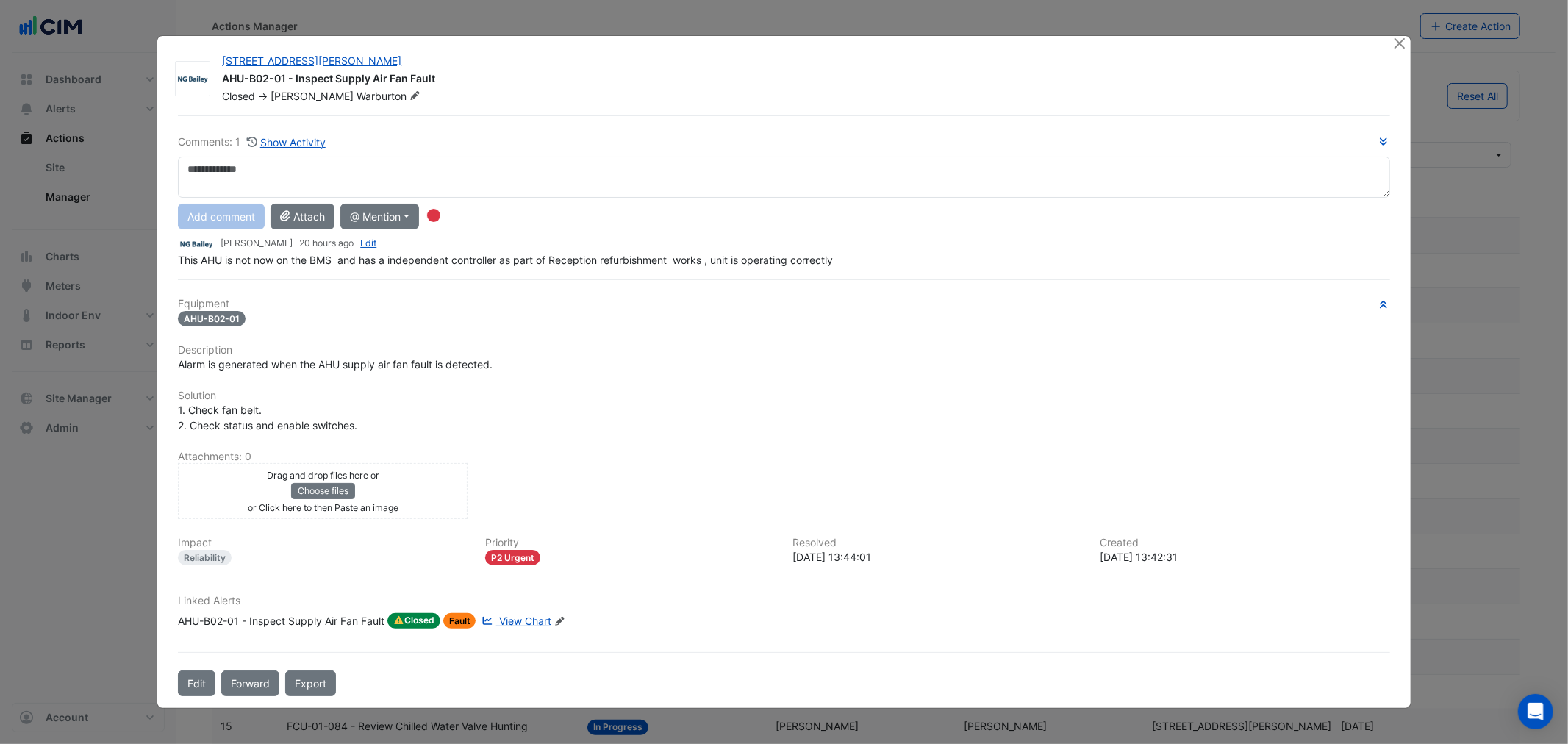
click at [512, 618] on span "View Chart" at bounding box center [525, 621] width 52 height 13
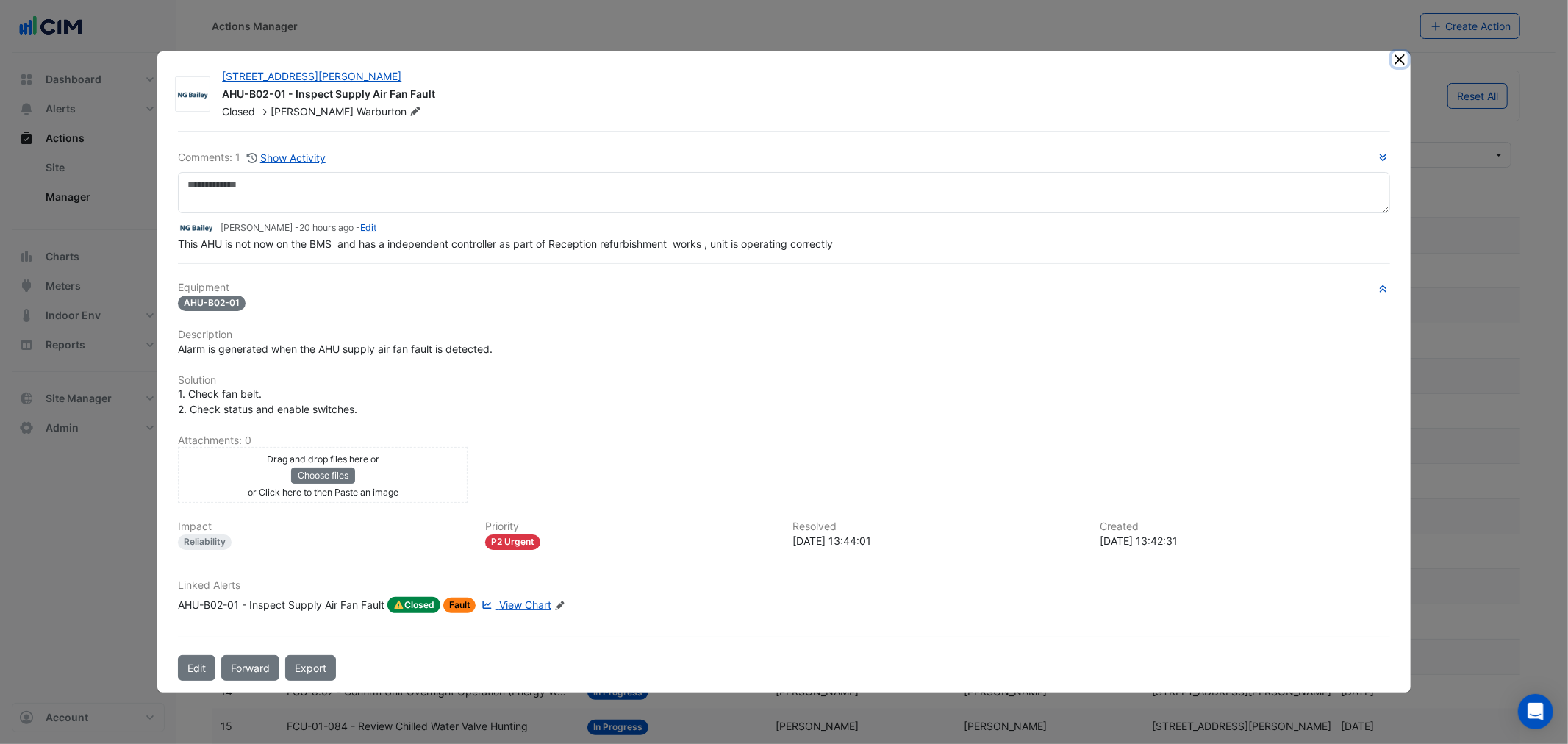
click at [1393, 57] on button "Close" at bounding box center [1400, 59] width 15 height 15
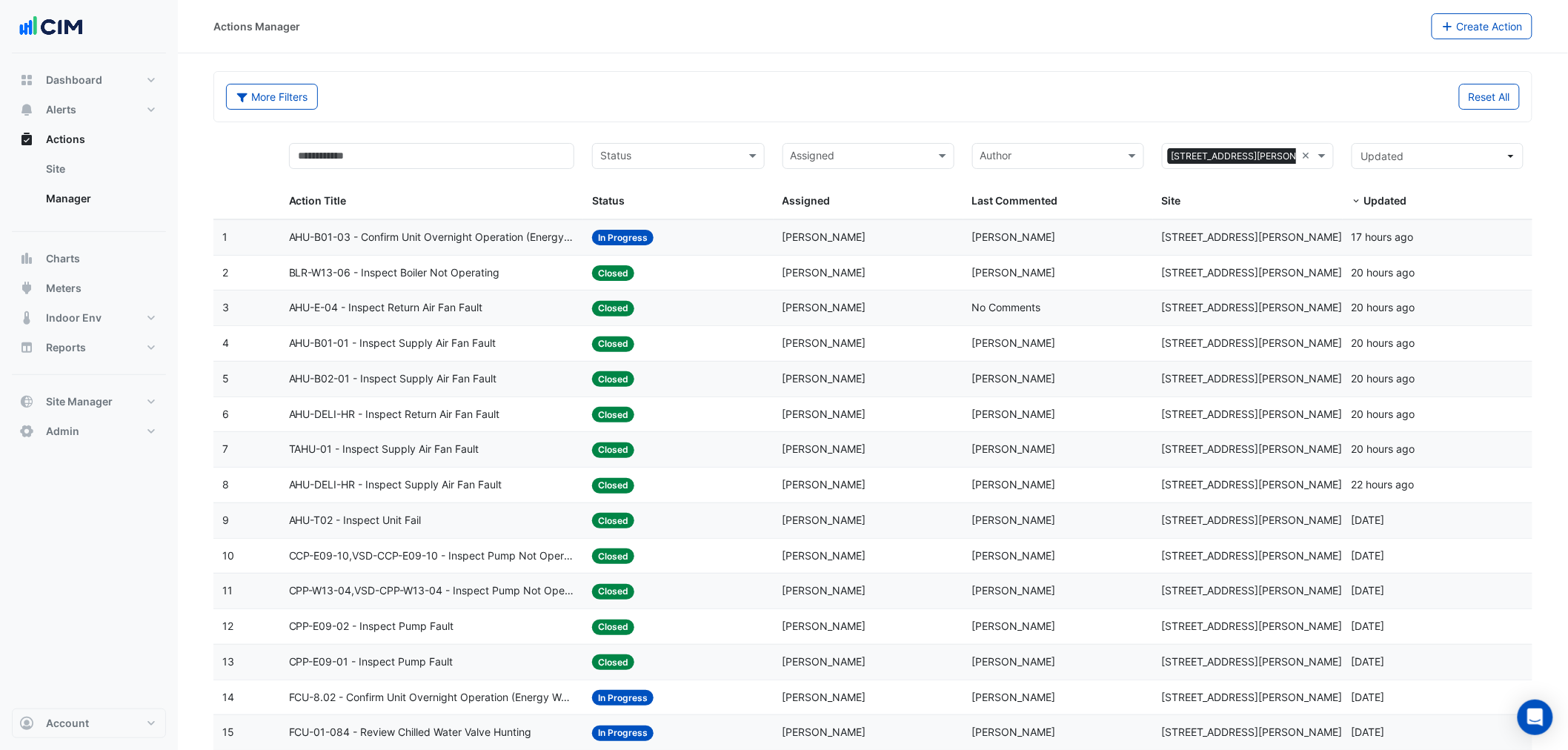
click at [403, 410] on span "AHU-DELI-HR - Inspect Return Air Fan Fault" at bounding box center [394, 414] width 211 height 17
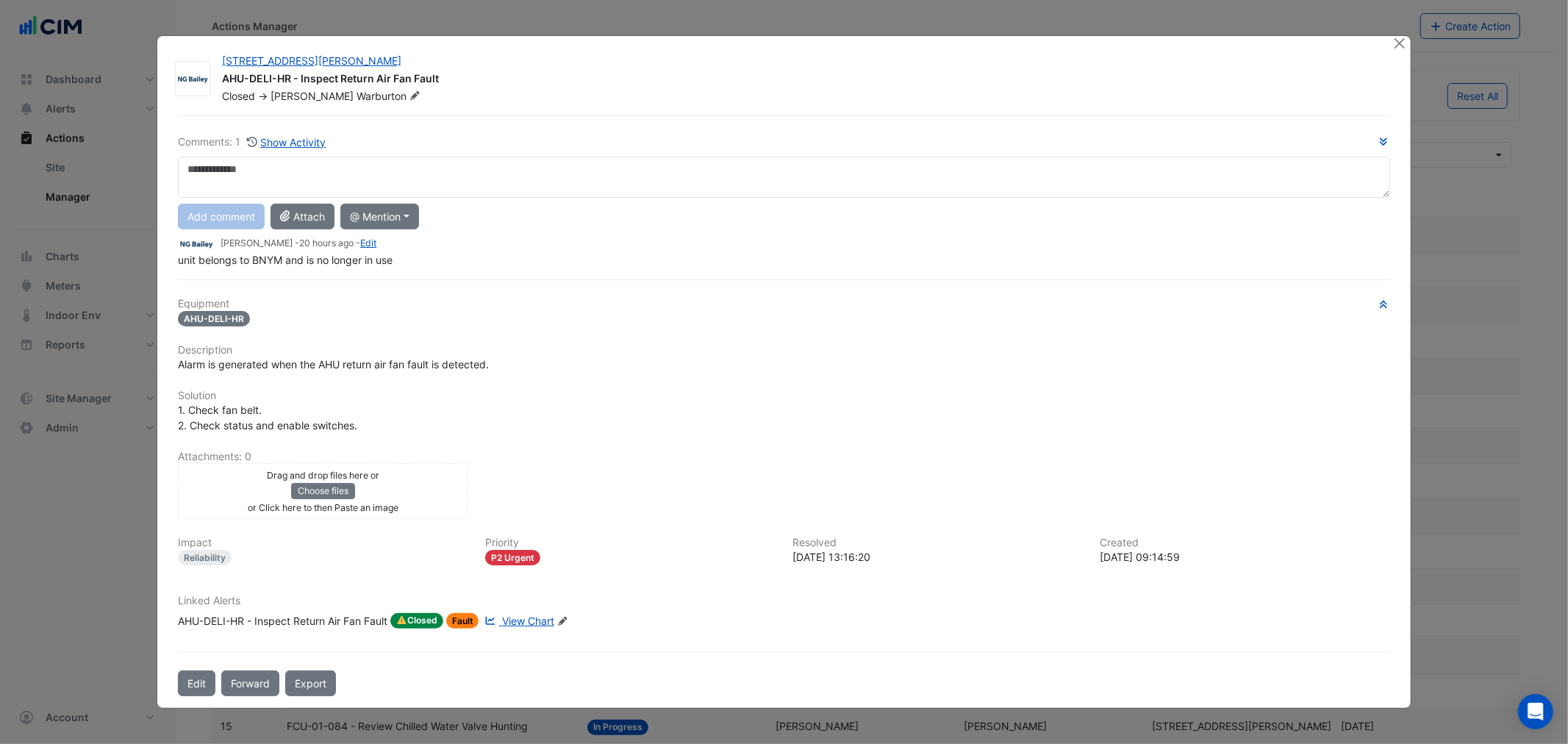
click at [538, 619] on span "View Chart" at bounding box center [528, 621] width 52 height 13
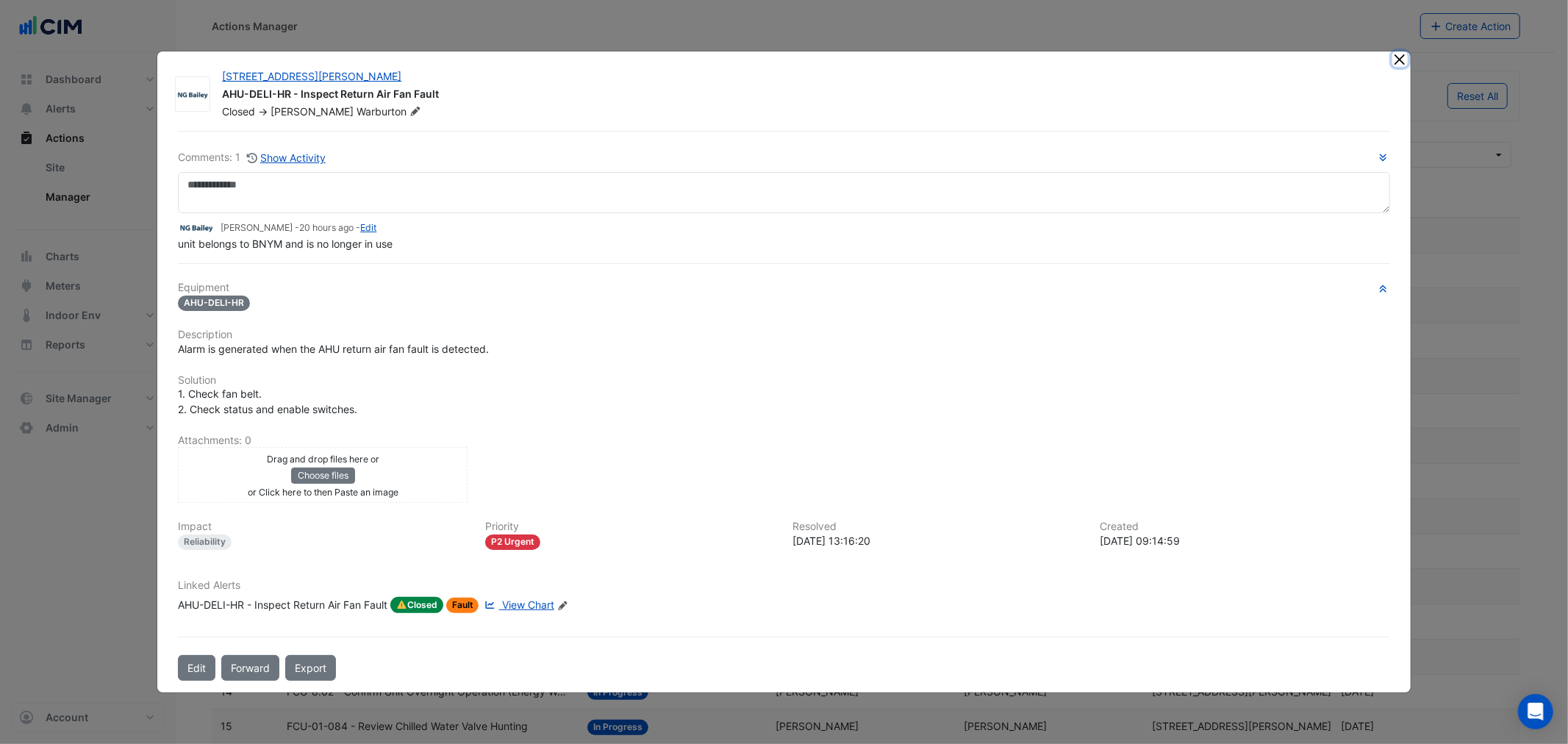
click at [1402, 60] on button "Close" at bounding box center [1400, 59] width 15 height 15
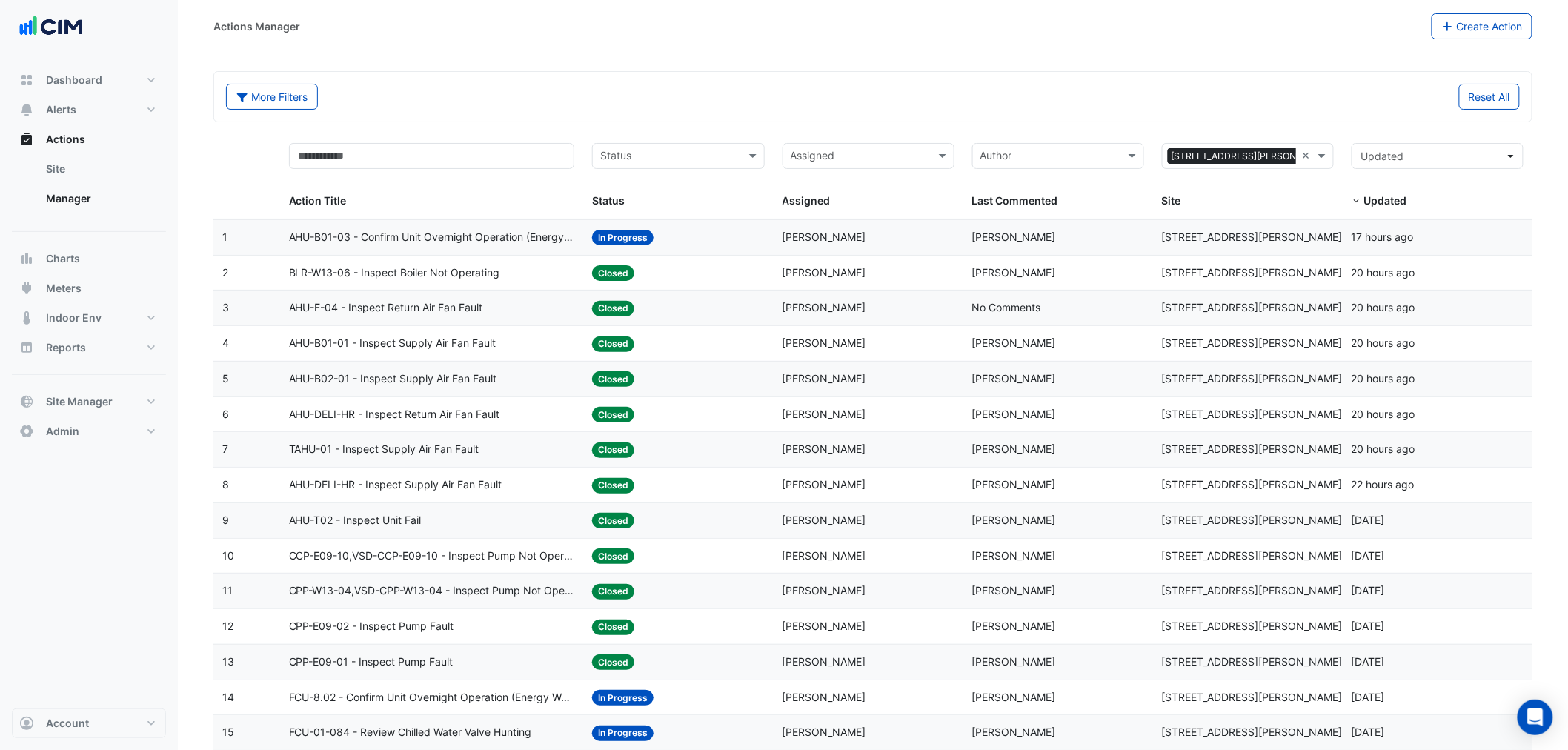
click at [350, 448] on span "TAHU-01 - Inspect Supply Air Fan Fault" at bounding box center [384, 449] width 191 height 17
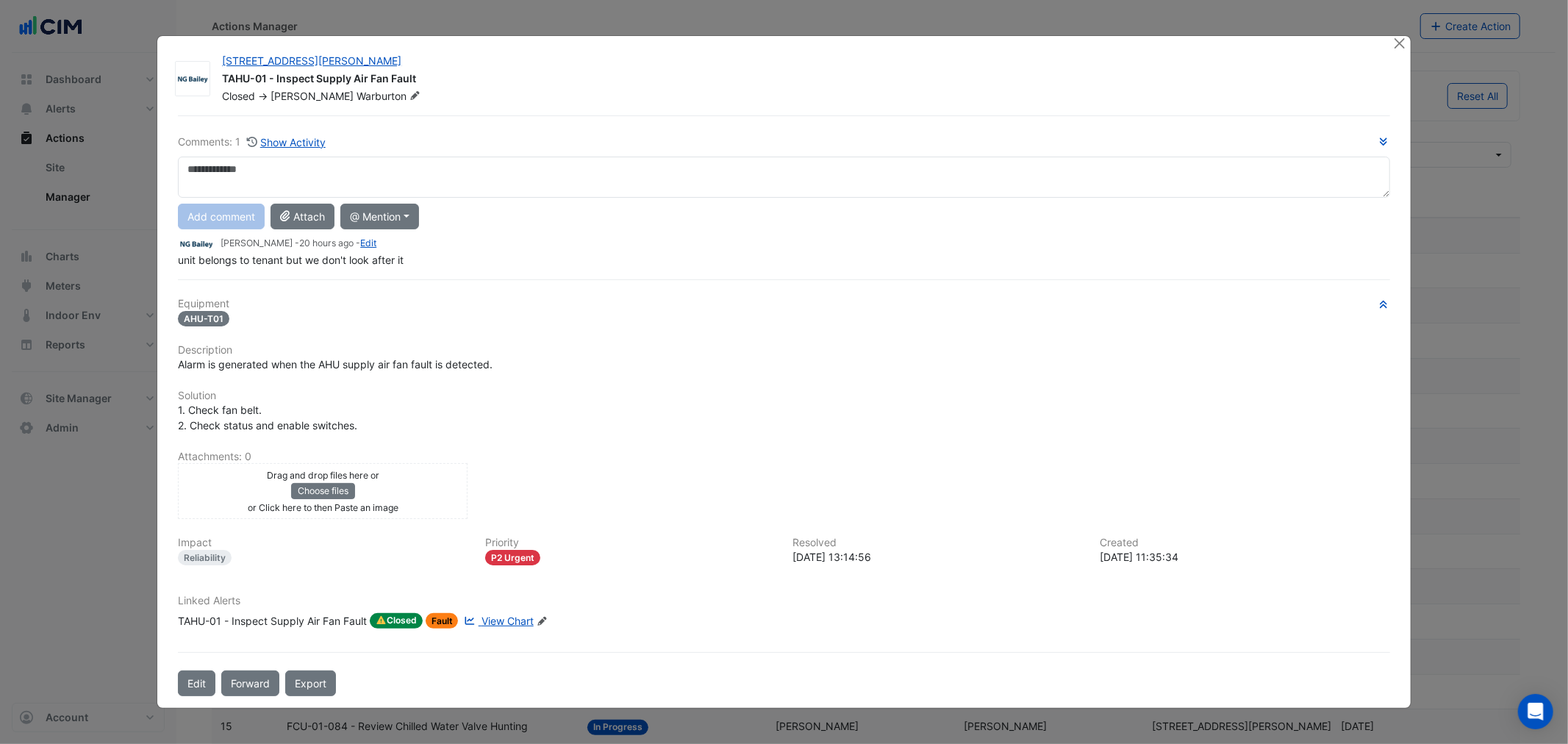
click at [509, 618] on span "View Chart" at bounding box center [507, 621] width 52 height 13
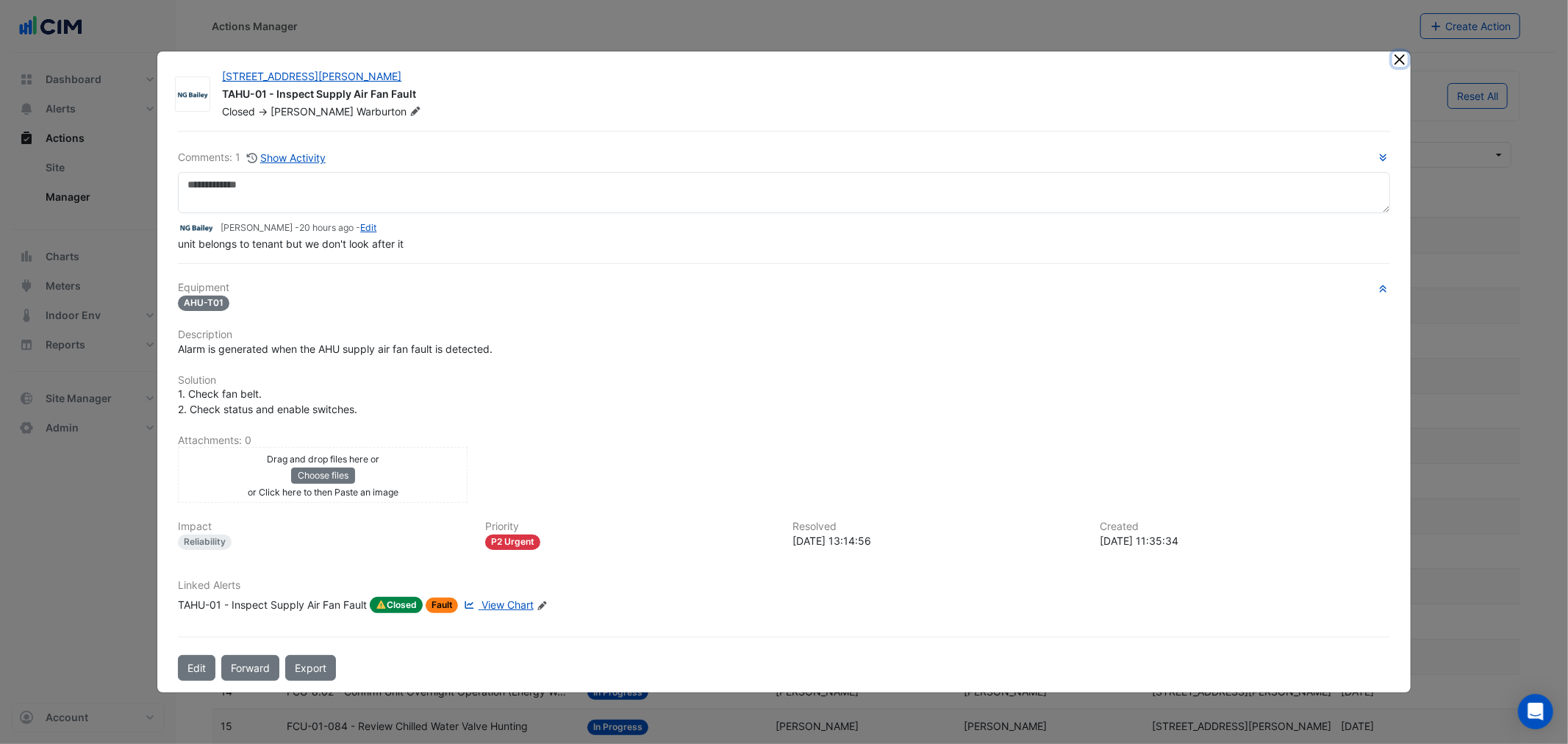
click at [1399, 59] on button "Close" at bounding box center [1400, 59] width 15 height 15
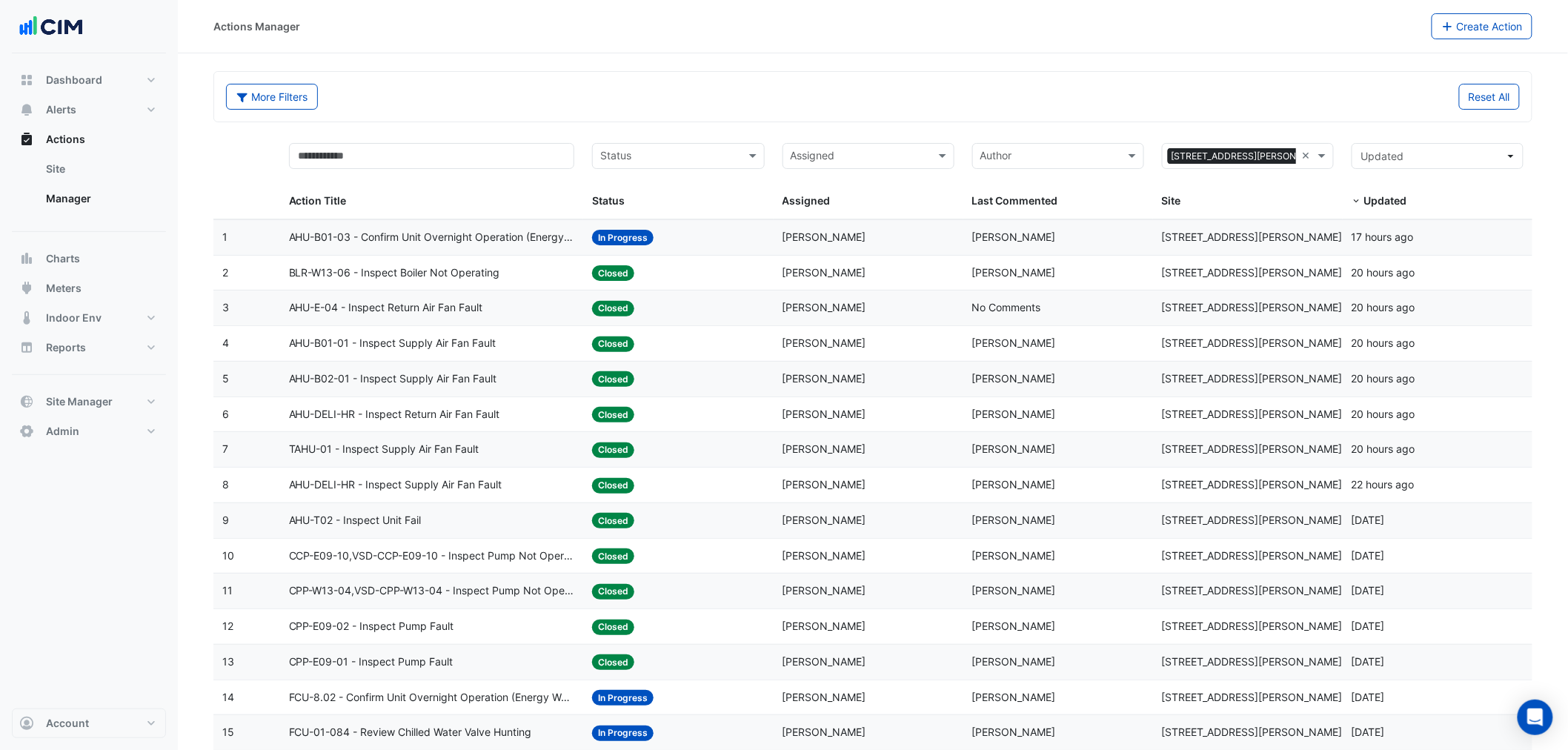
click at [389, 524] on span "AHU-T02 - Inspect Unit Fail" at bounding box center [355, 521] width 133 height 17
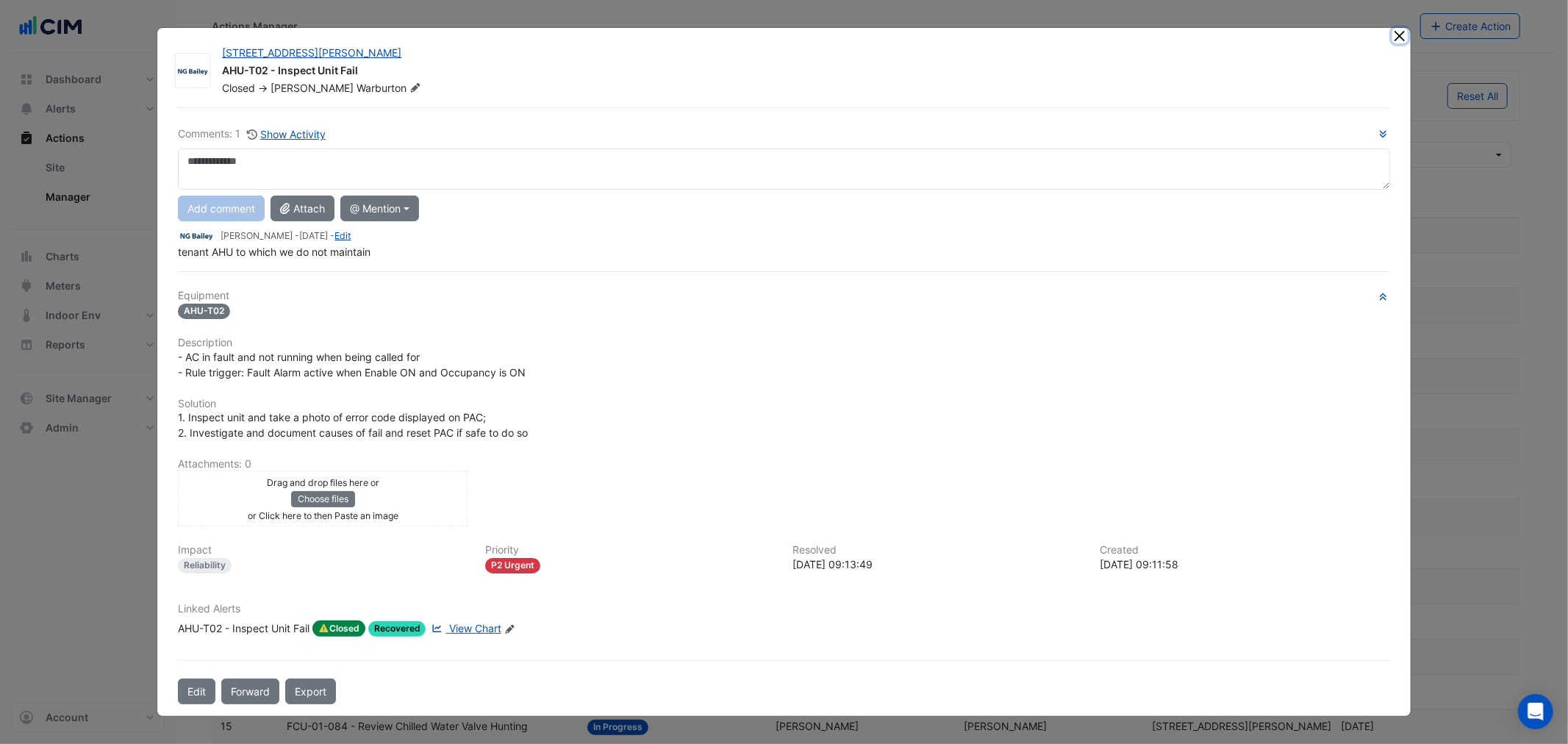
click at [1405, 37] on button "Close" at bounding box center [1400, 35] width 15 height 15
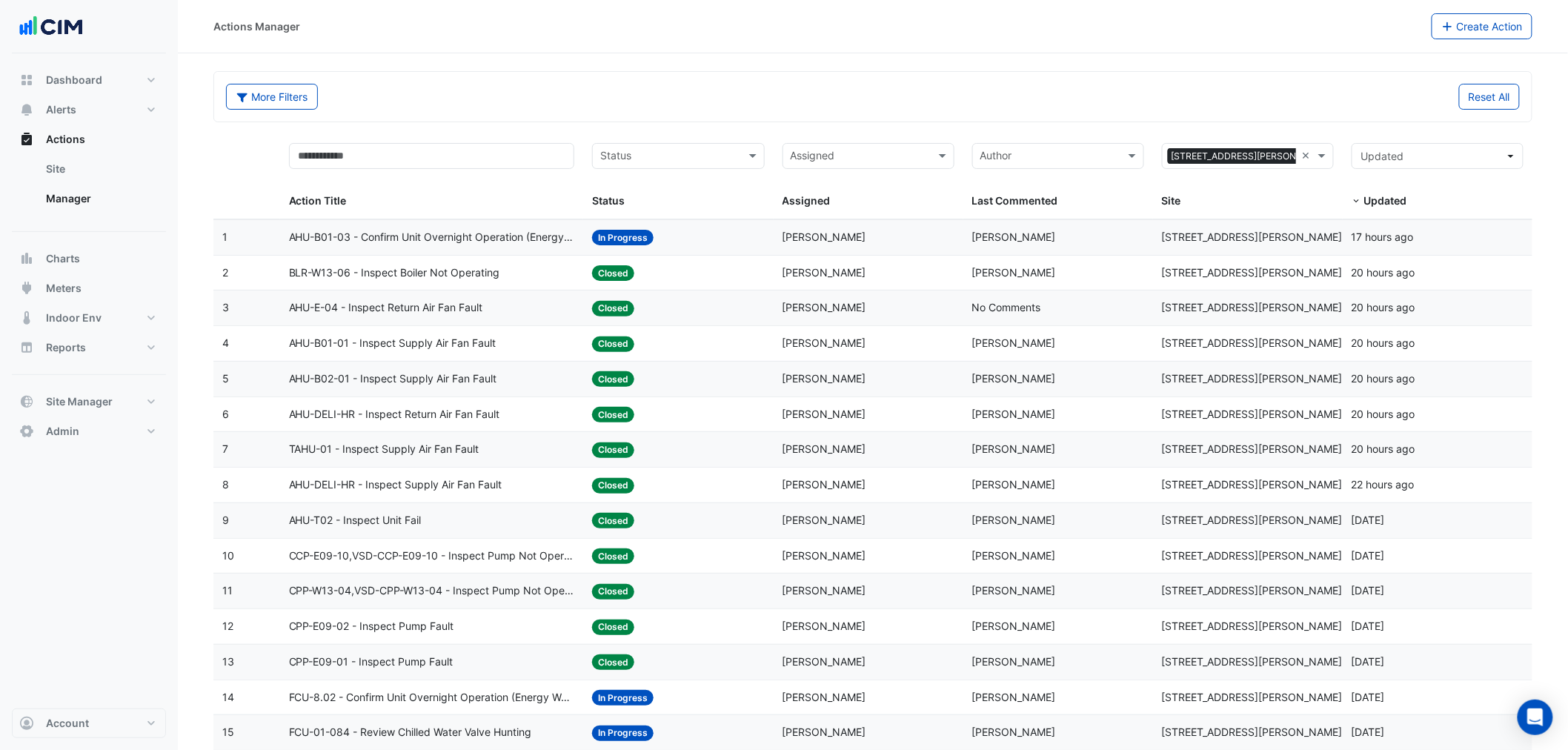
click at [443, 557] on span "CCP-E09-10,VSD-CCP-E09-10 - Inspect Pump Not Operating" at bounding box center [432, 556] width 286 height 17
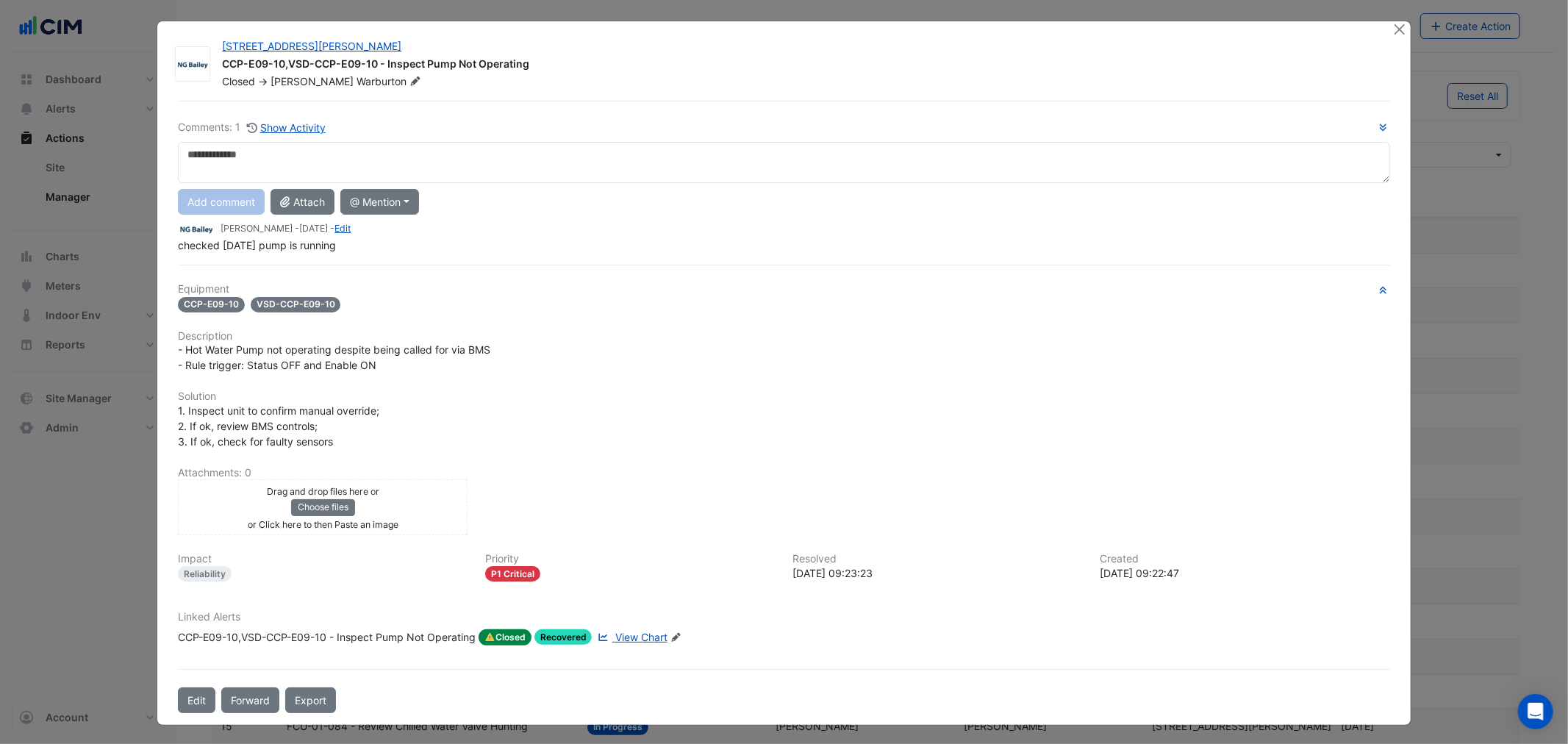
click at [628, 635] on span "View Chart" at bounding box center [641, 638] width 52 height 13
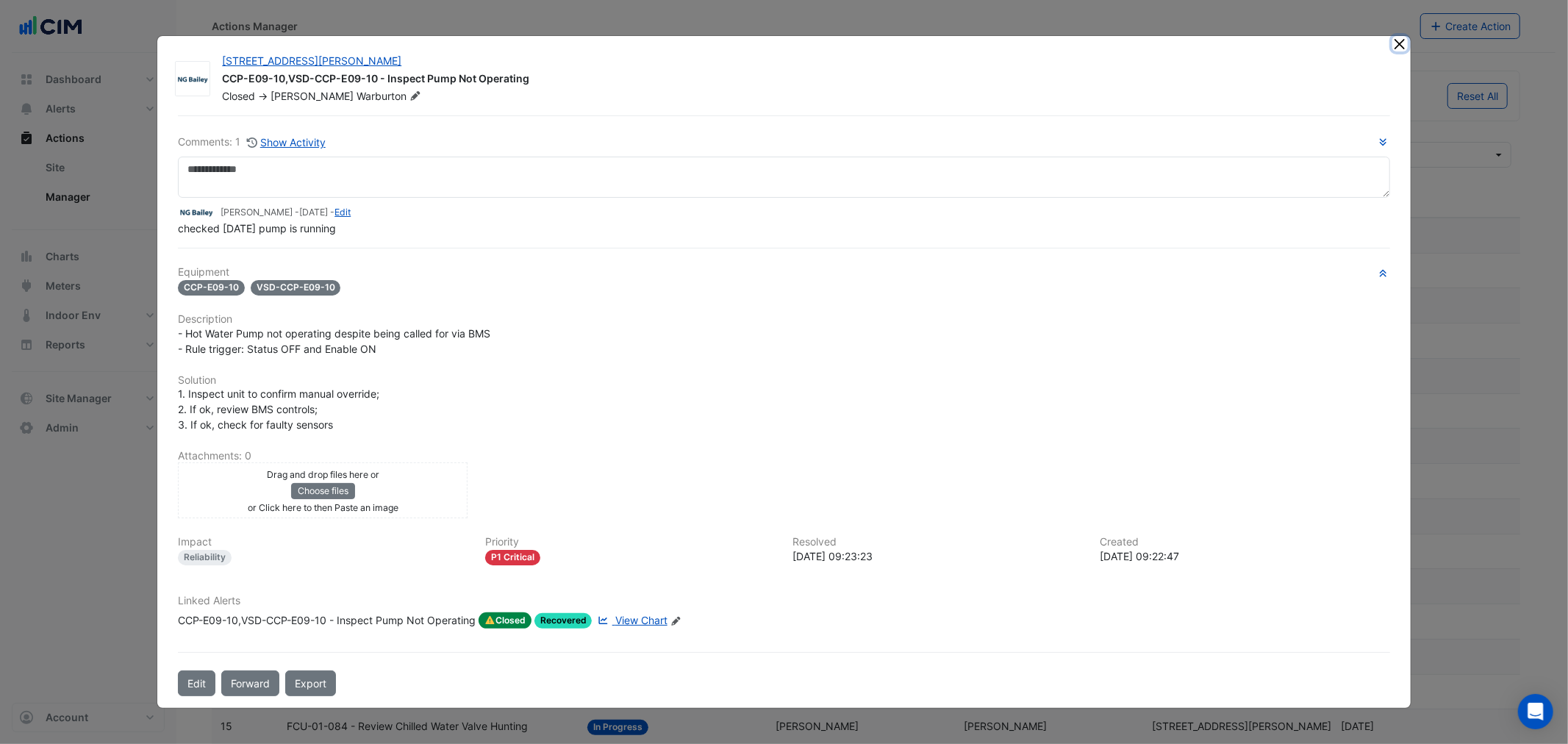
click at [1398, 45] on button "Close" at bounding box center [1400, 44] width 15 height 15
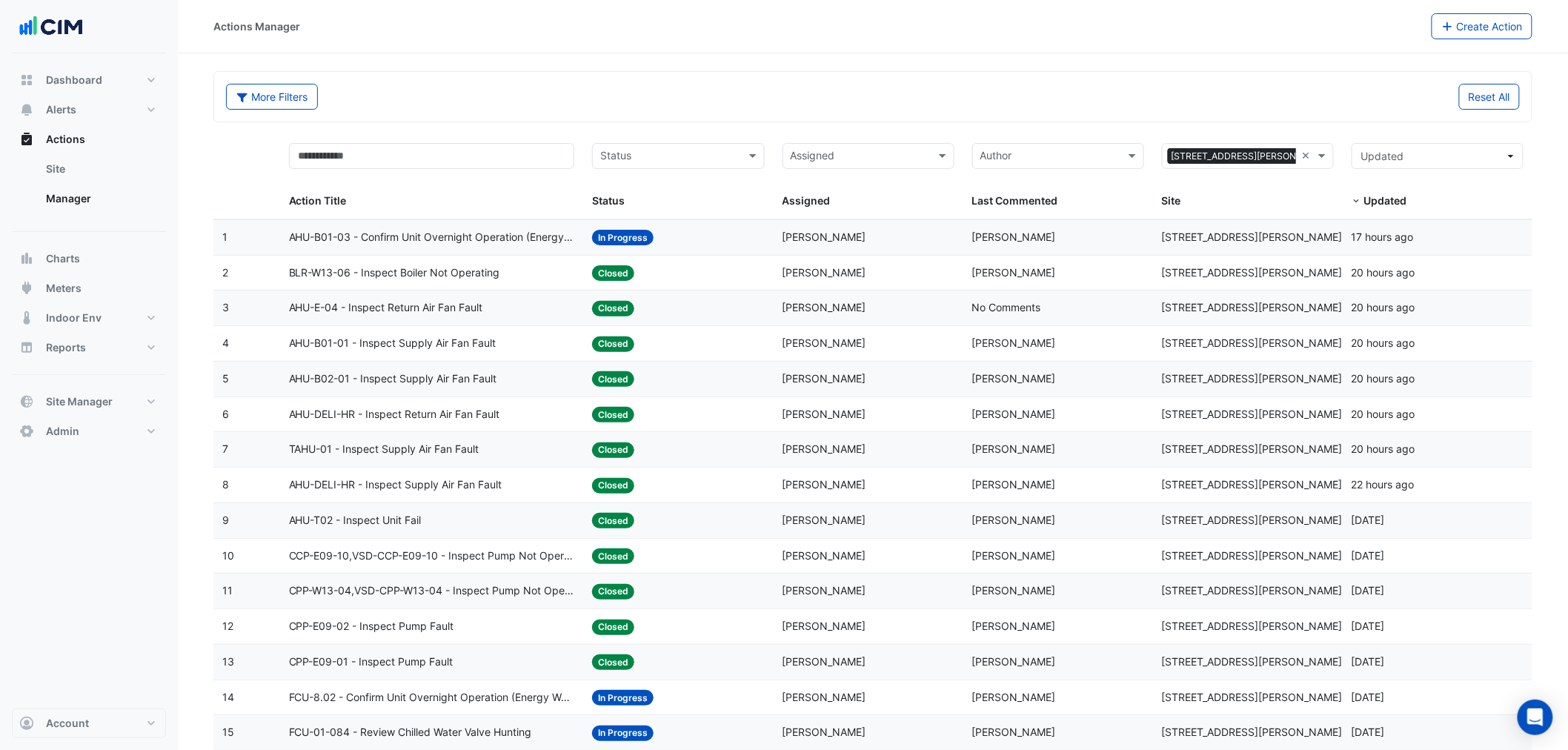
click at [381, 596] on span "CPP-W13-04,VSD-CPP-W13-04 - Inspect Pump Not Operating" at bounding box center [432, 590] width 286 height 17
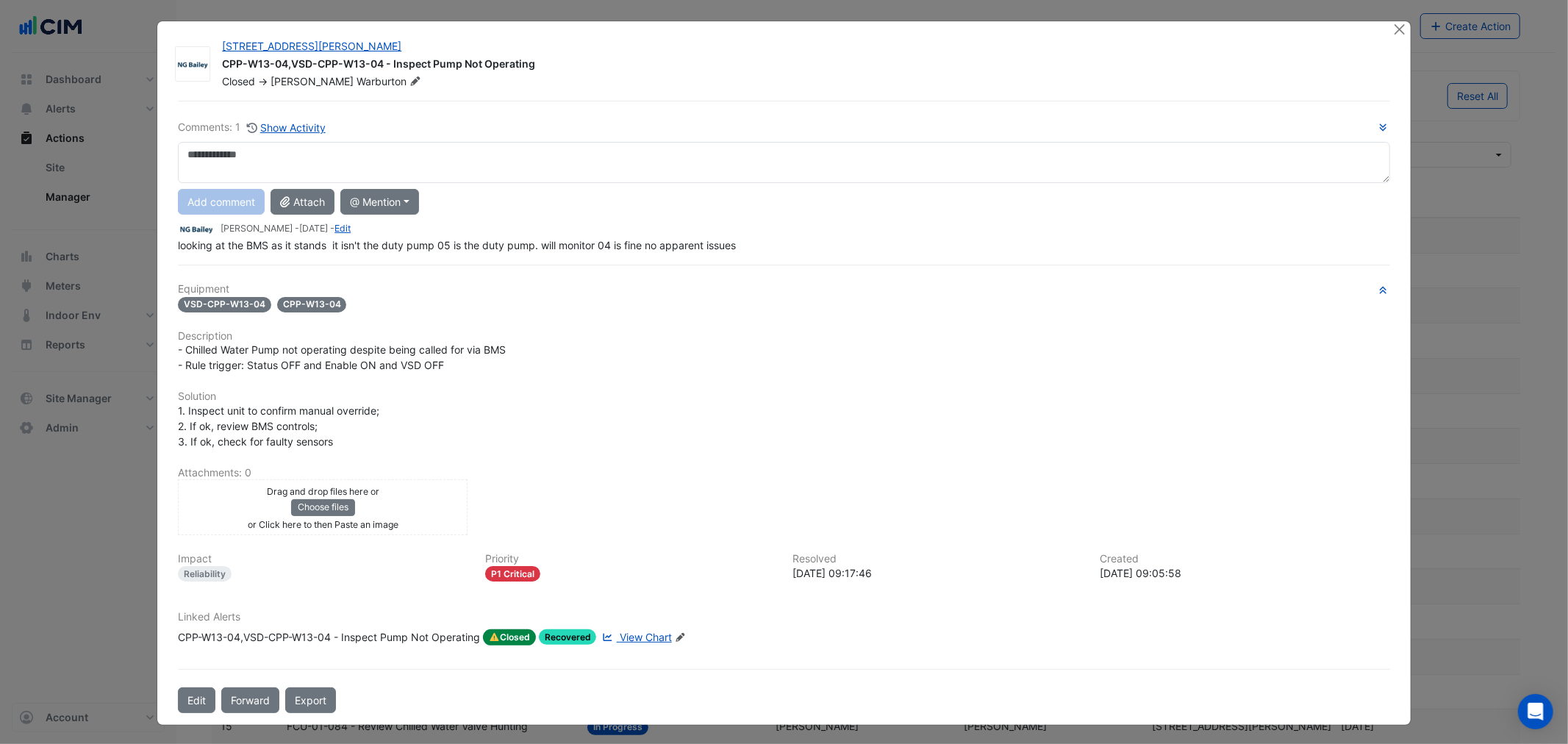
click at [642, 631] on span "View Chart" at bounding box center [645, 638] width 52 height 13
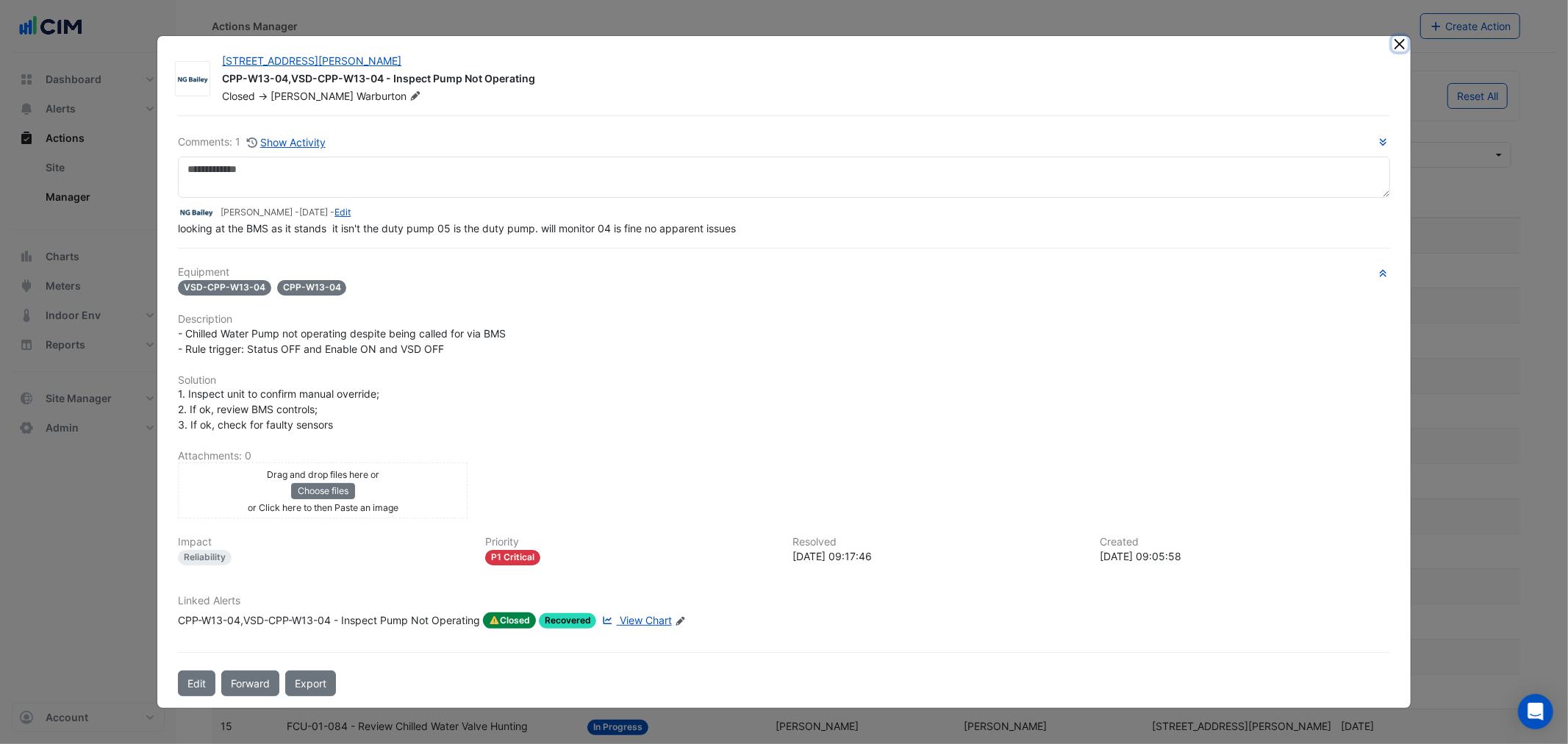
click at [1397, 39] on button "Close" at bounding box center [1400, 44] width 15 height 15
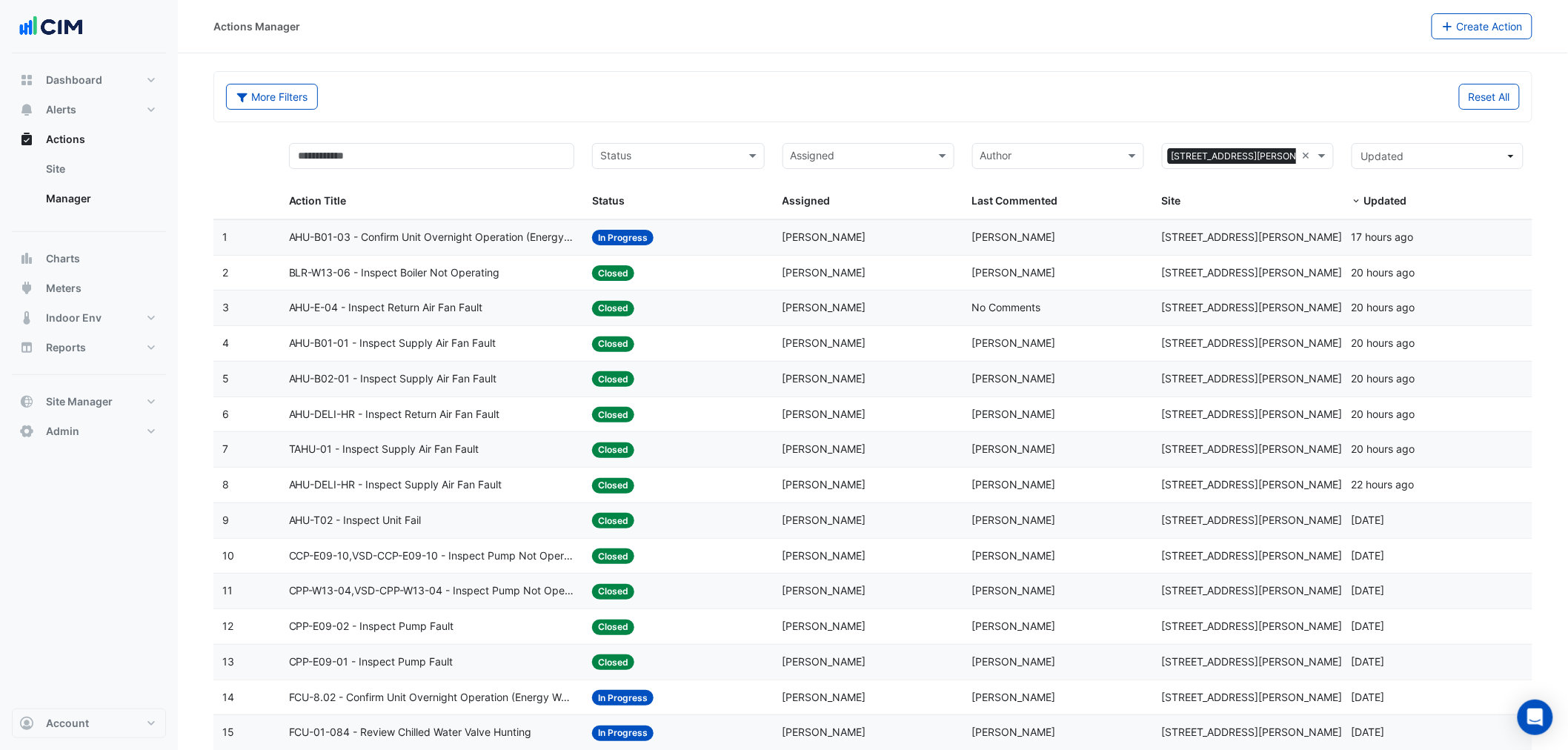
click at [381, 628] on span "CPP-E09-02 - Inspect Pump Fault" at bounding box center [371, 626] width 165 height 17
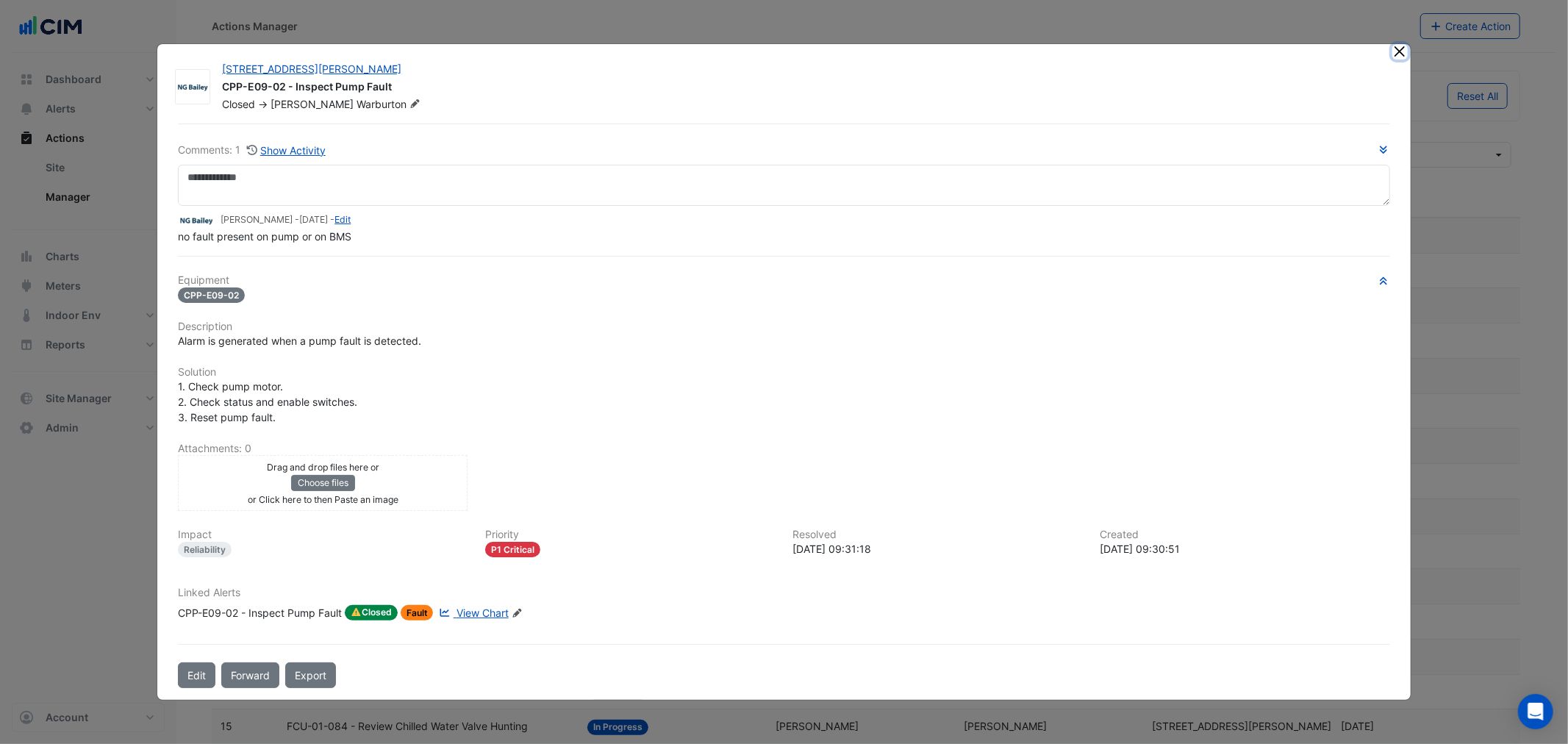
click at [1402, 46] on button "Close" at bounding box center [1400, 51] width 15 height 15
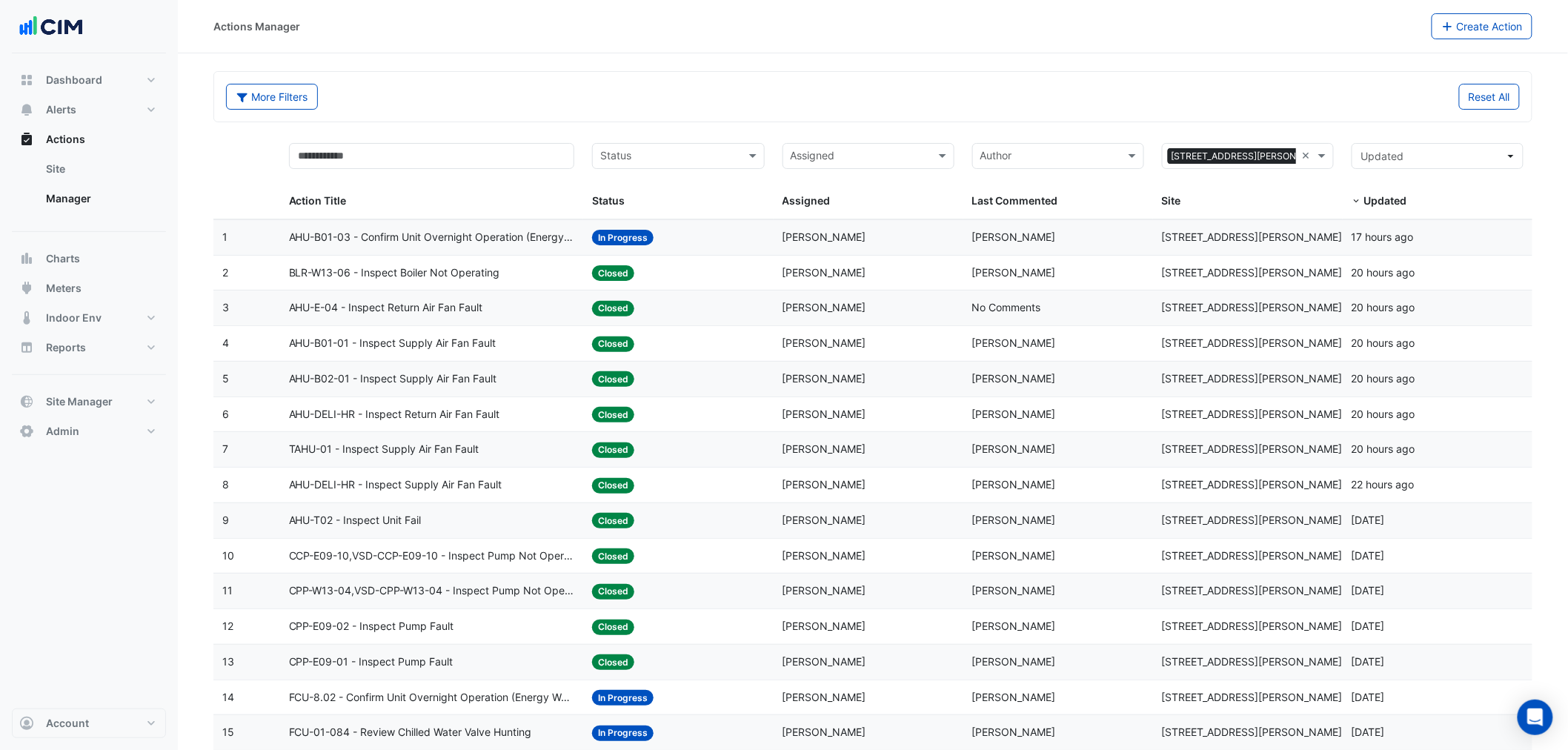
drag, startPoint x: 1307, startPoint y: 154, endPoint x: 1268, endPoint y: 157, distance: 39.1
click at [1257, 151] on input "text" at bounding box center [1239, 157] width 138 height 17
type input "****"
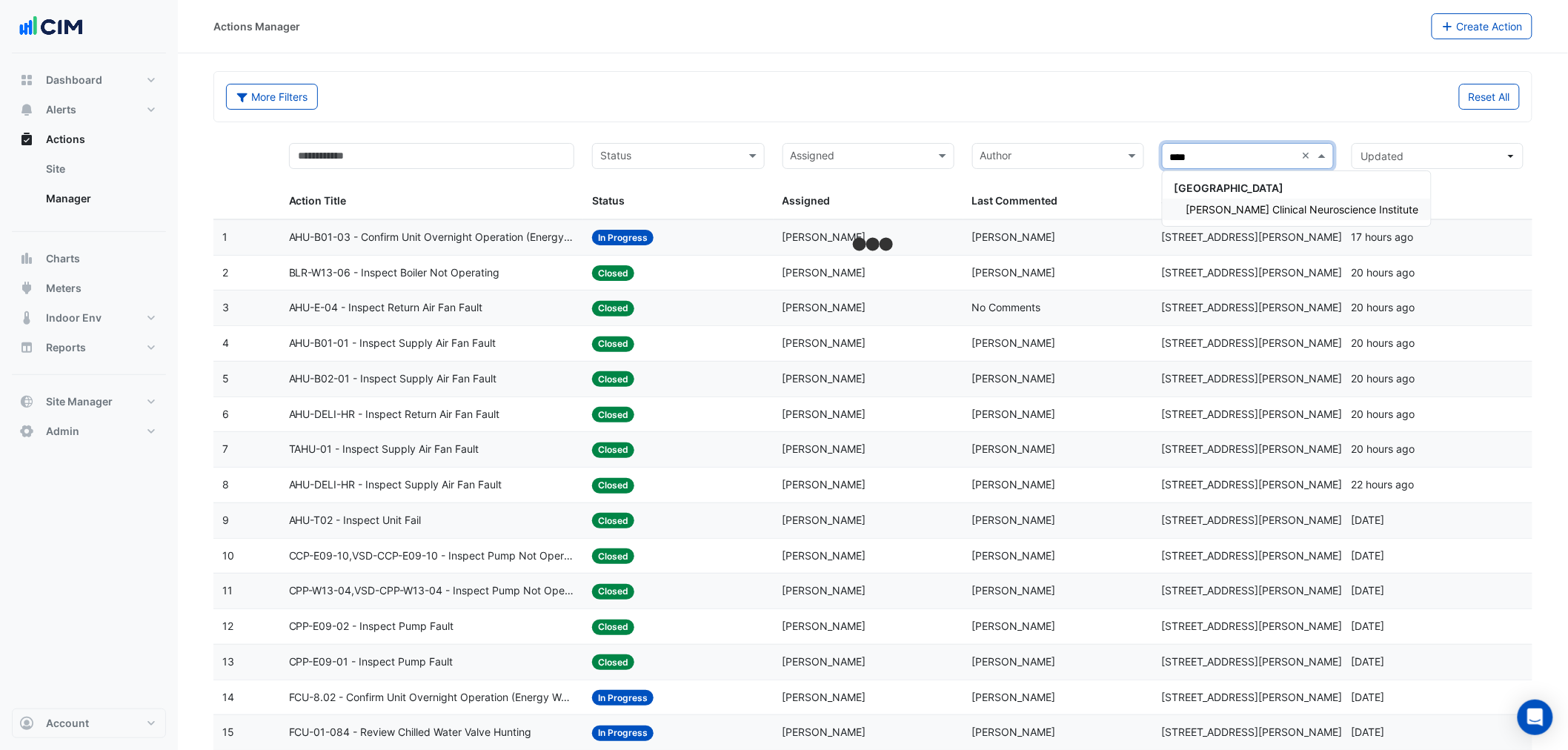
click at [1279, 204] on span "Maurice Wohl Clinical Neuroscience Institute" at bounding box center [1303, 209] width 233 height 13
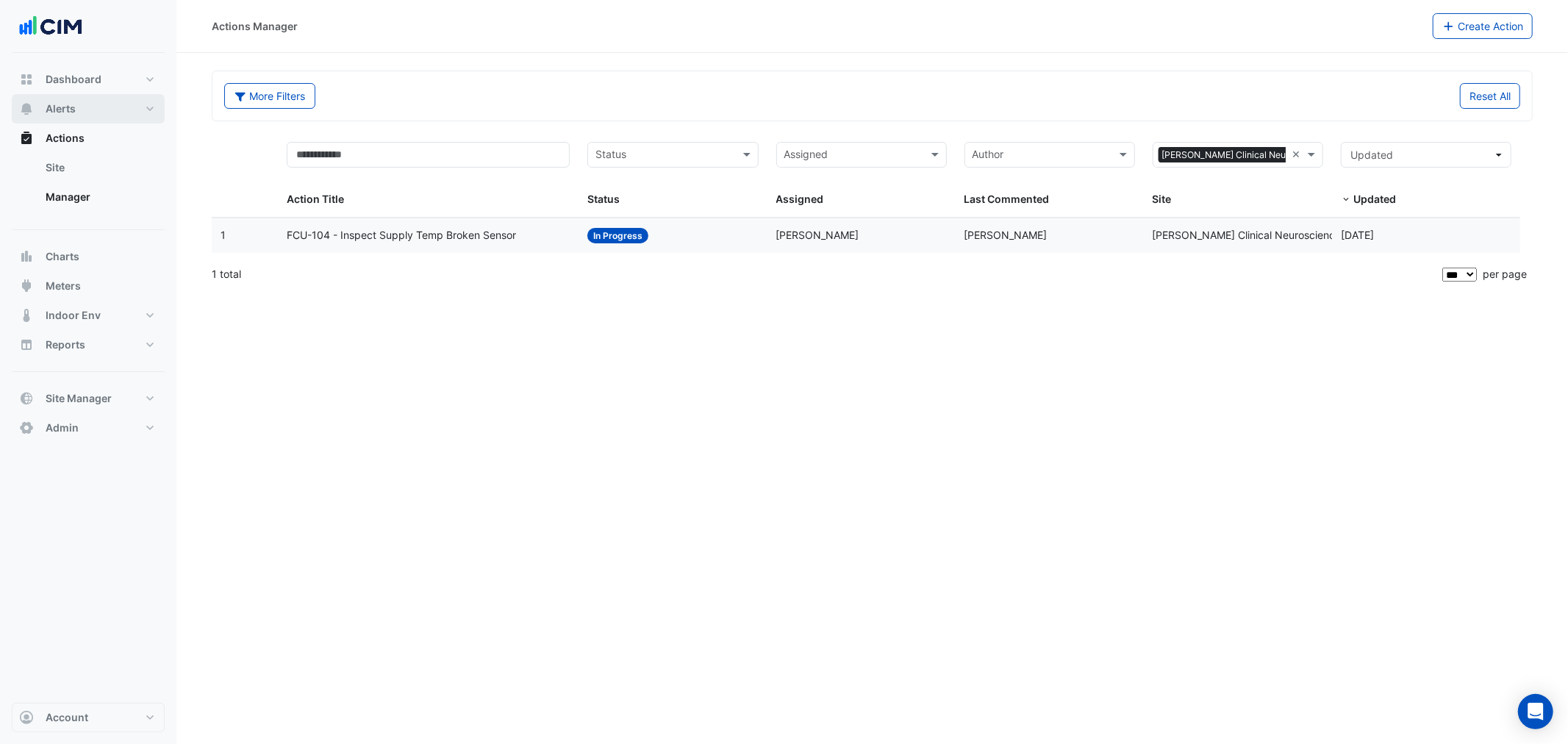
click at [75, 106] on button "Alerts" at bounding box center [88, 108] width 153 height 29
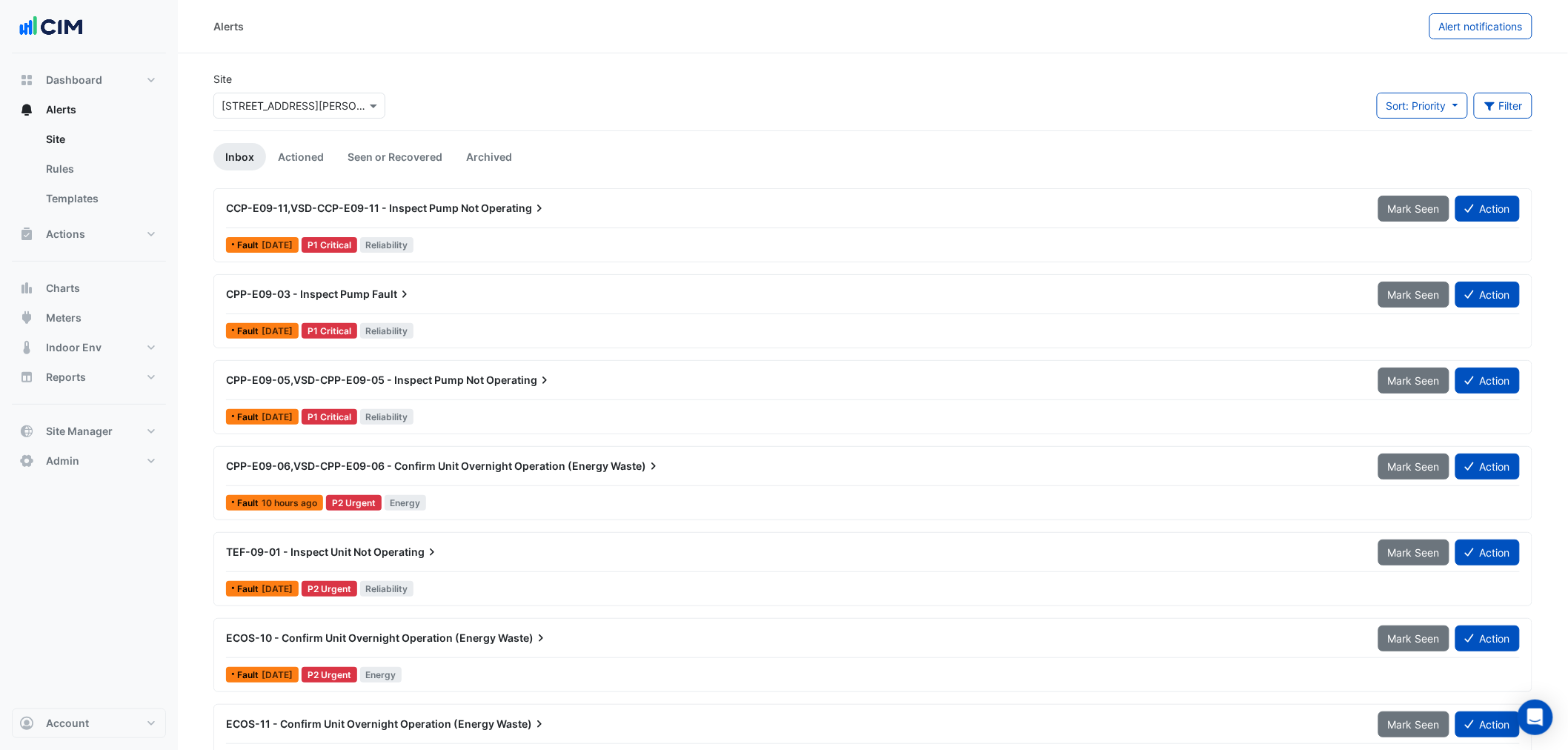
drag, startPoint x: 293, startPoint y: 99, endPoint x: 299, endPoint y: 107, distance: 10.0
click at [293, 99] on input "text" at bounding box center [284, 106] width 126 height 16
type input "*****"
click at [304, 160] on span "Maurice Wohl Clinical Neuroscience Institute" at bounding box center [354, 160] width 233 height 13
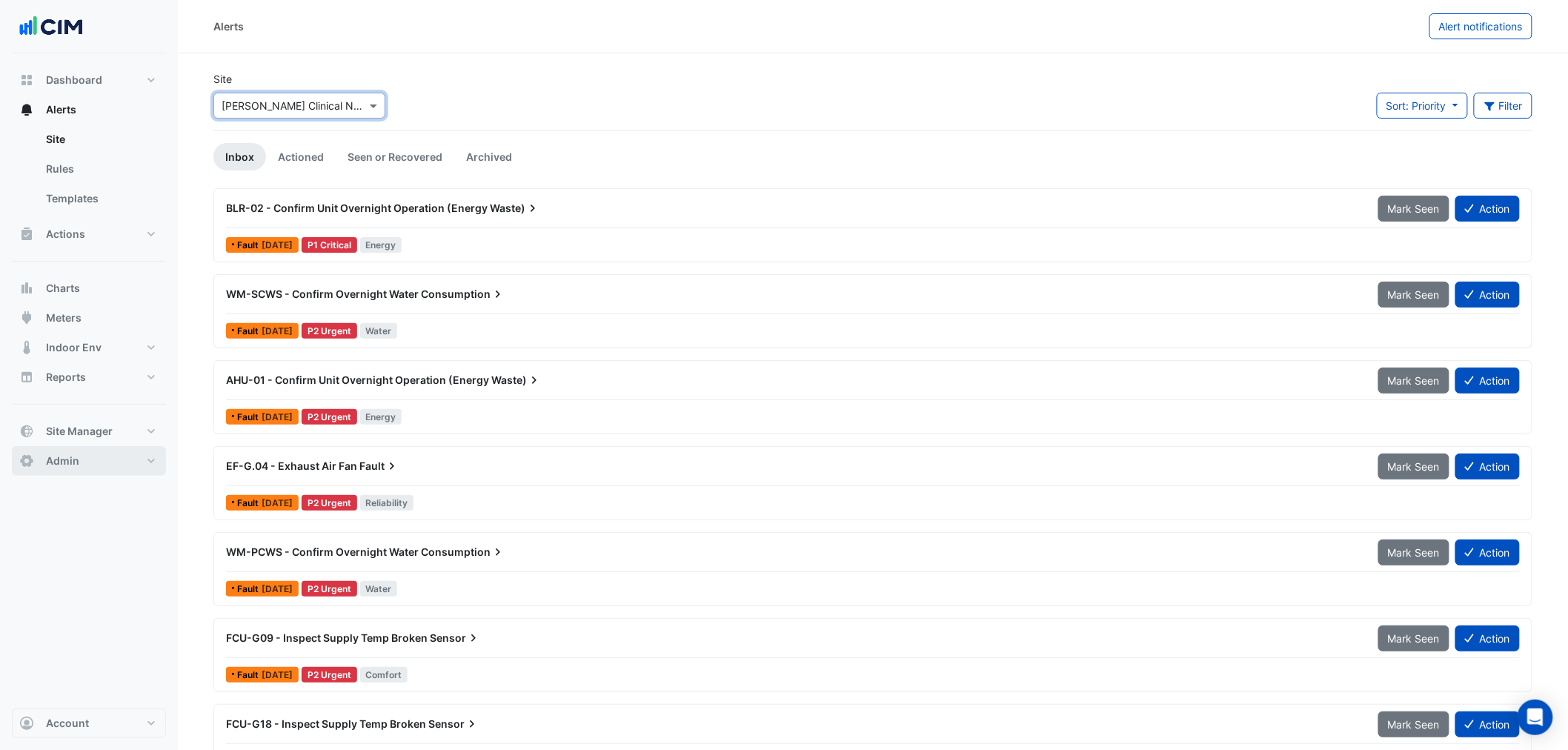
click at [75, 457] on span "Admin" at bounding box center [62, 461] width 33 height 15
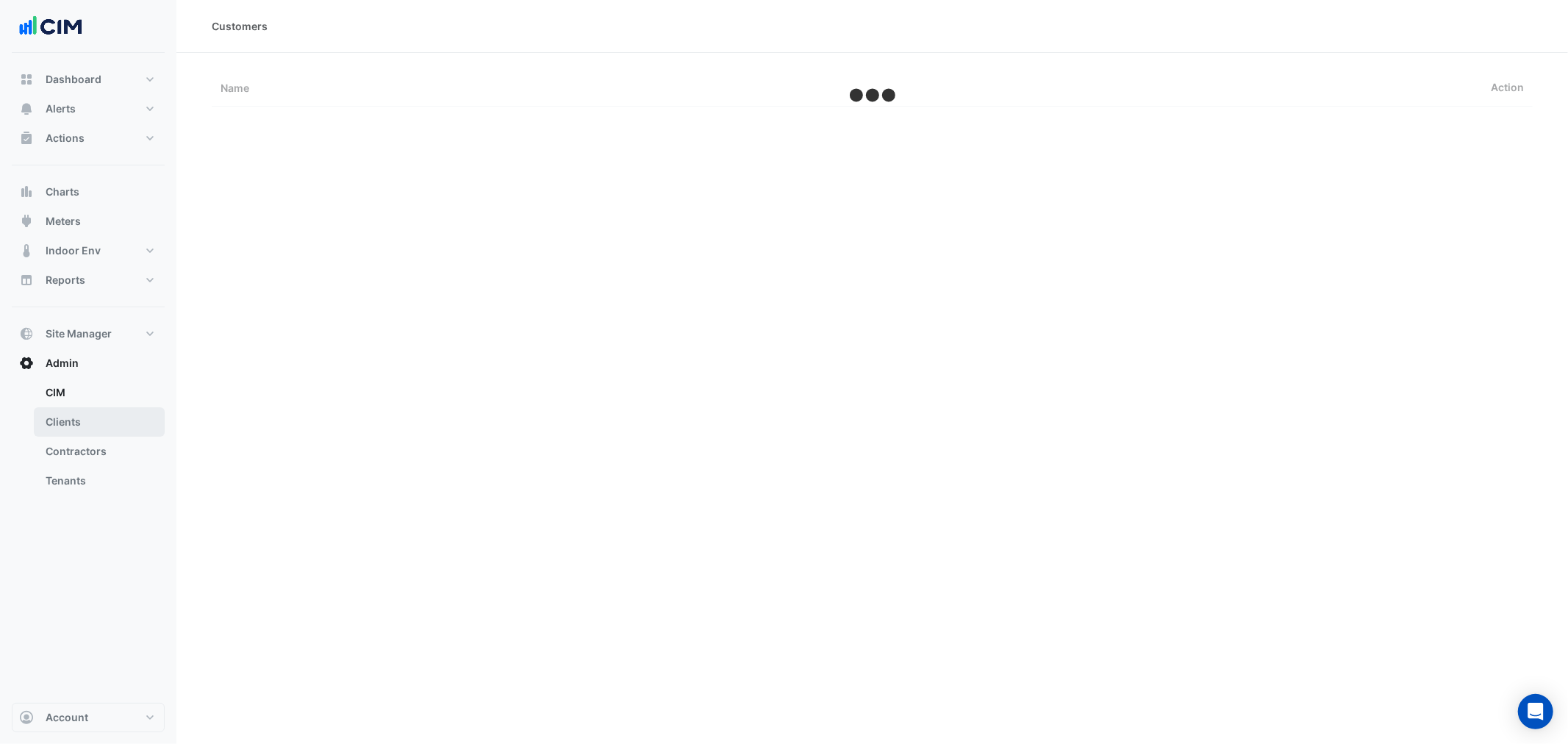
click at [55, 407] on link "Clients" at bounding box center [99, 422] width 131 height 29
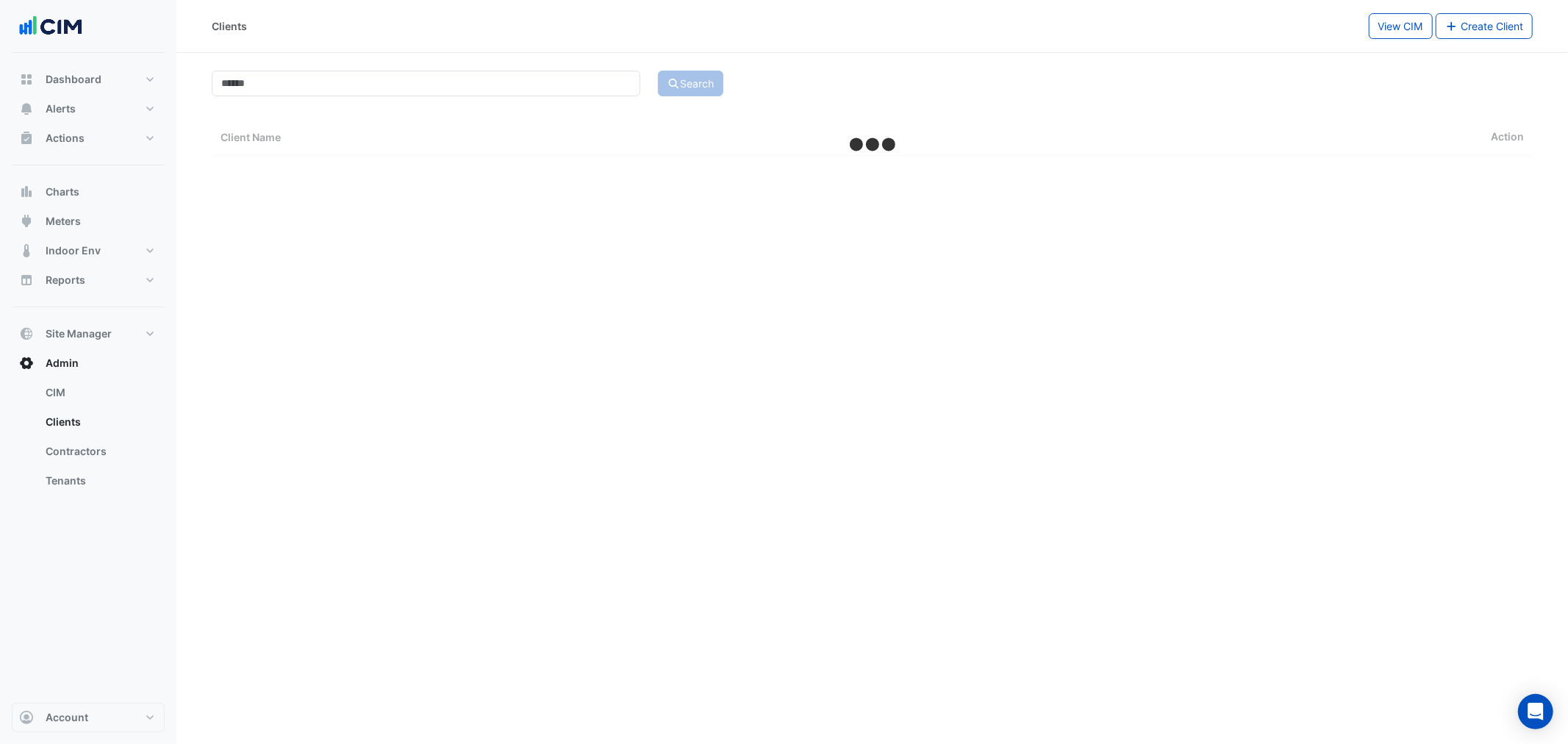
select select "***"
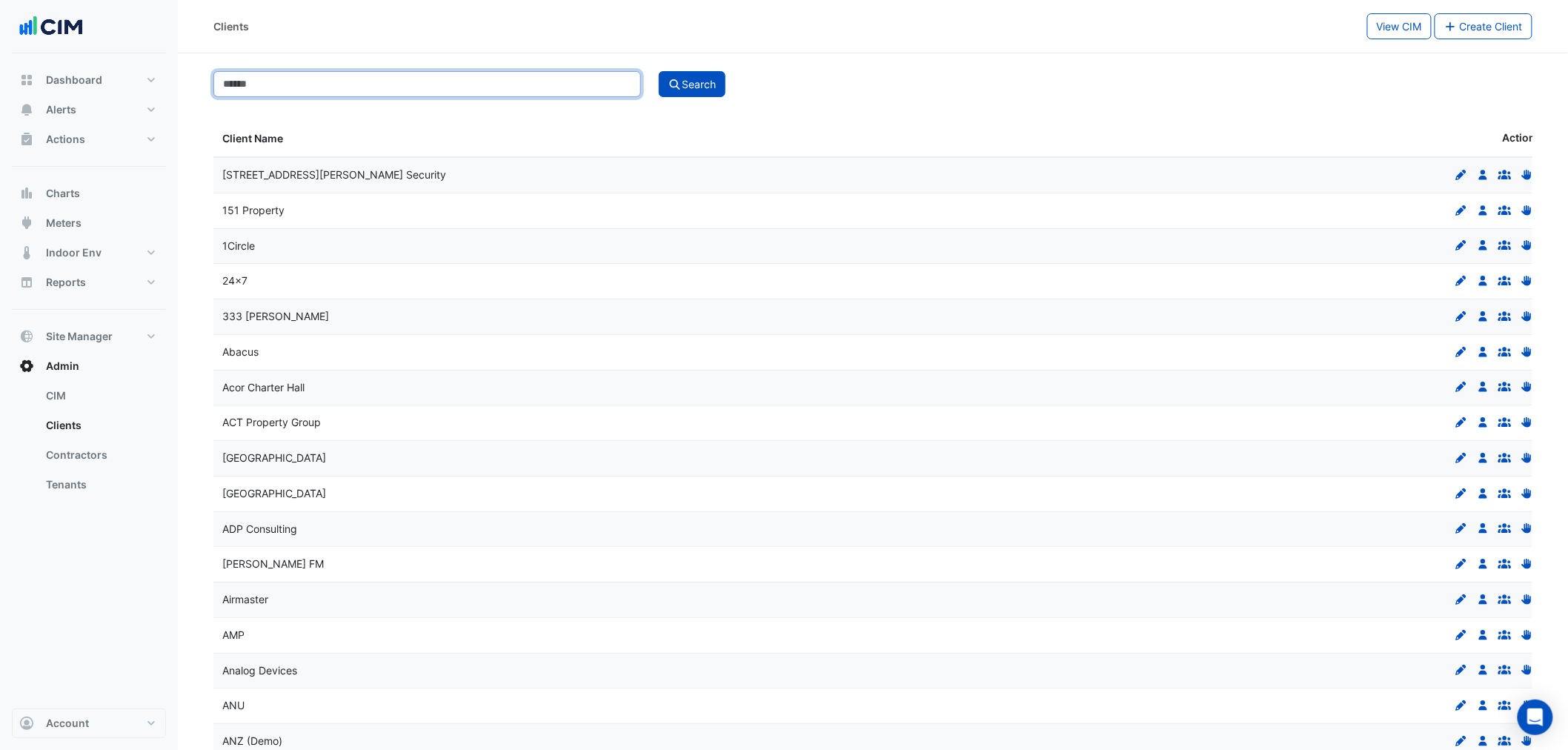
click at [381, 90] on input at bounding box center [427, 84] width 427 height 26
click at [710, 87] on button "Search" at bounding box center [692, 84] width 67 height 26
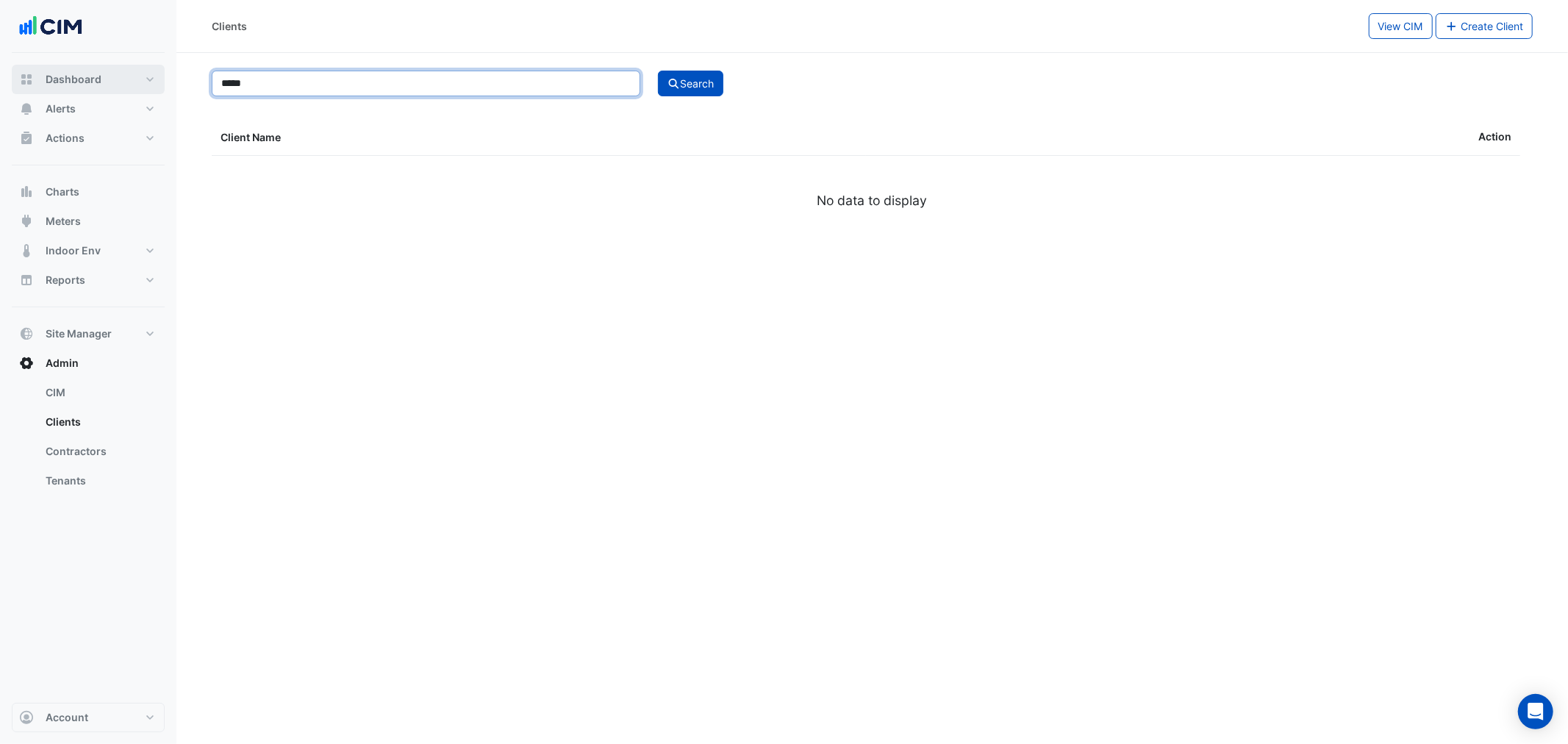
drag, startPoint x: 322, startPoint y: 78, endPoint x: 33, endPoint y: 86, distance: 289.1
click at [33, 86] on div "Clients View CIM Create Client ***** Search Client Name Action No data to displ…" at bounding box center [784, 372] width 1568 height 744
click at [658, 71] on button "Search" at bounding box center [690, 84] width 66 height 25
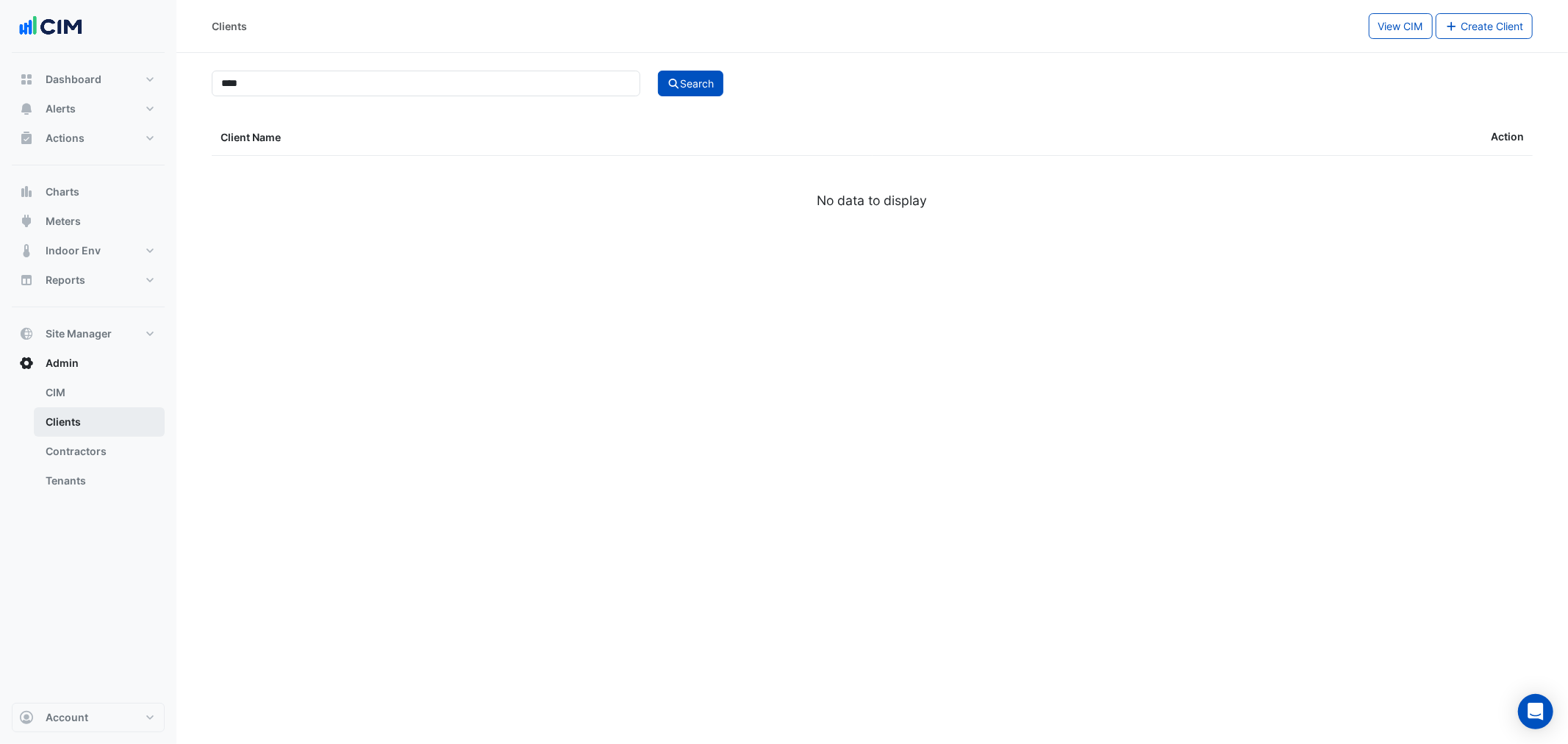
click at [60, 420] on link "Clients" at bounding box center [99, 422] width 131 height 29
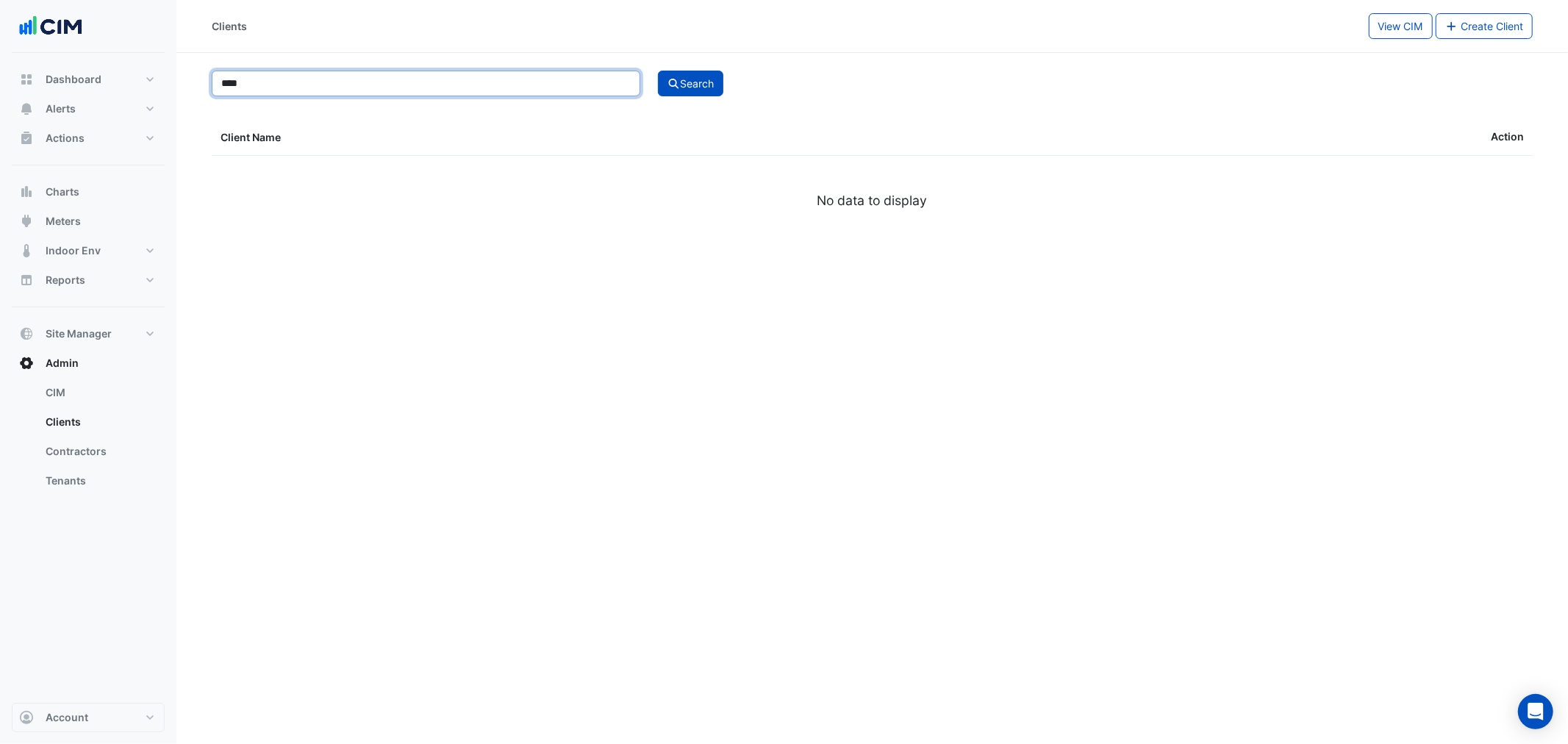
click at [289, 75] on input "****" at bounding box center [426, 84] width 428 height 25
drag, startPoint x: 288, startPoint y: 75, endPoint x: 128, endPoint y: 62, distance: 160.5
click at [143, 75] on div "Clients View CIM Create Client **** Search Client Name Action No data to displa…" at bounding box center [784, 372] width 1568 height 744
type input "*****"
click at [696, 81] on button "Search" at bounding box center [690, 84] width 66 height 25
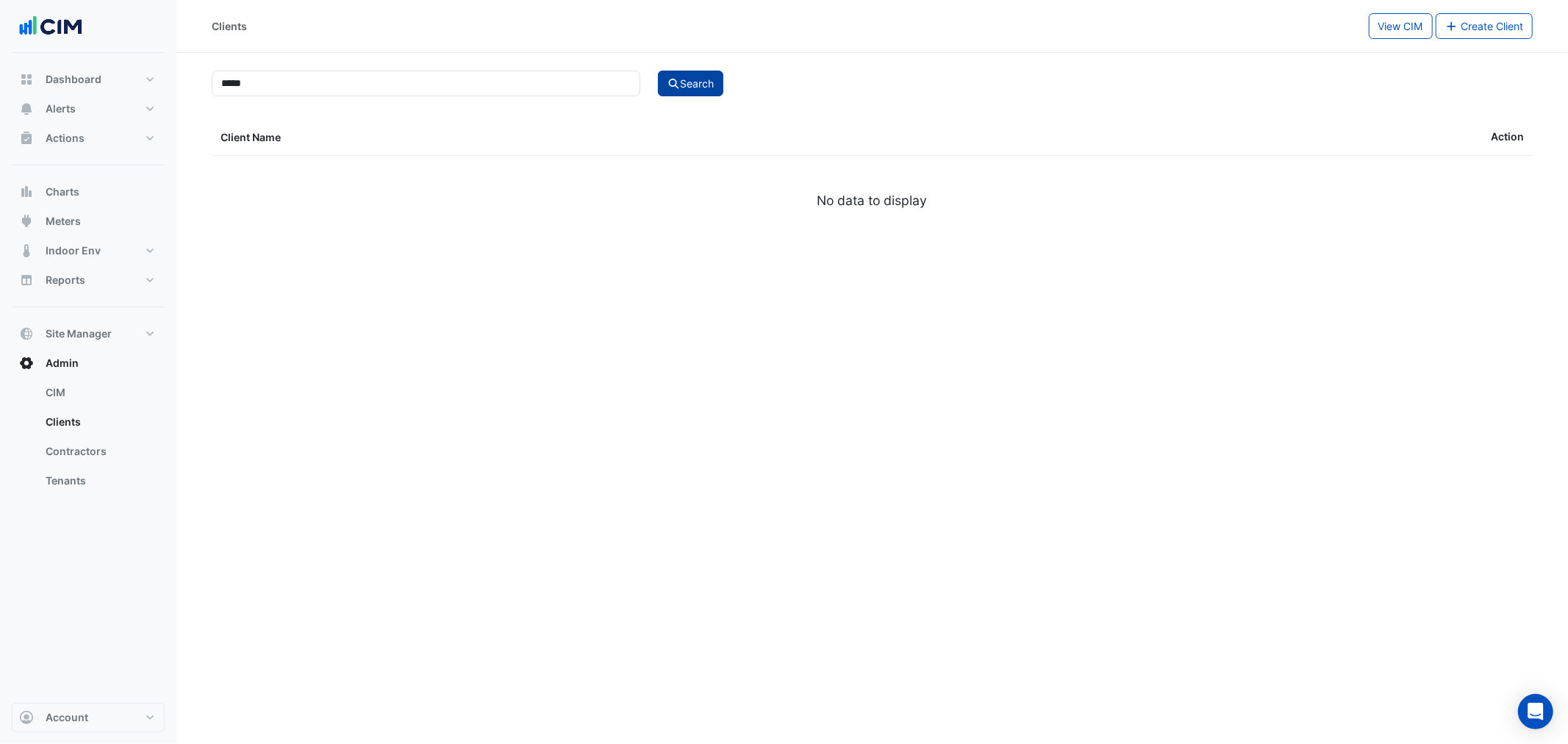
select select "***"
click at [1473, 178] on icon at bounding box center [1471, 173] width 8 height 10
select select "***"
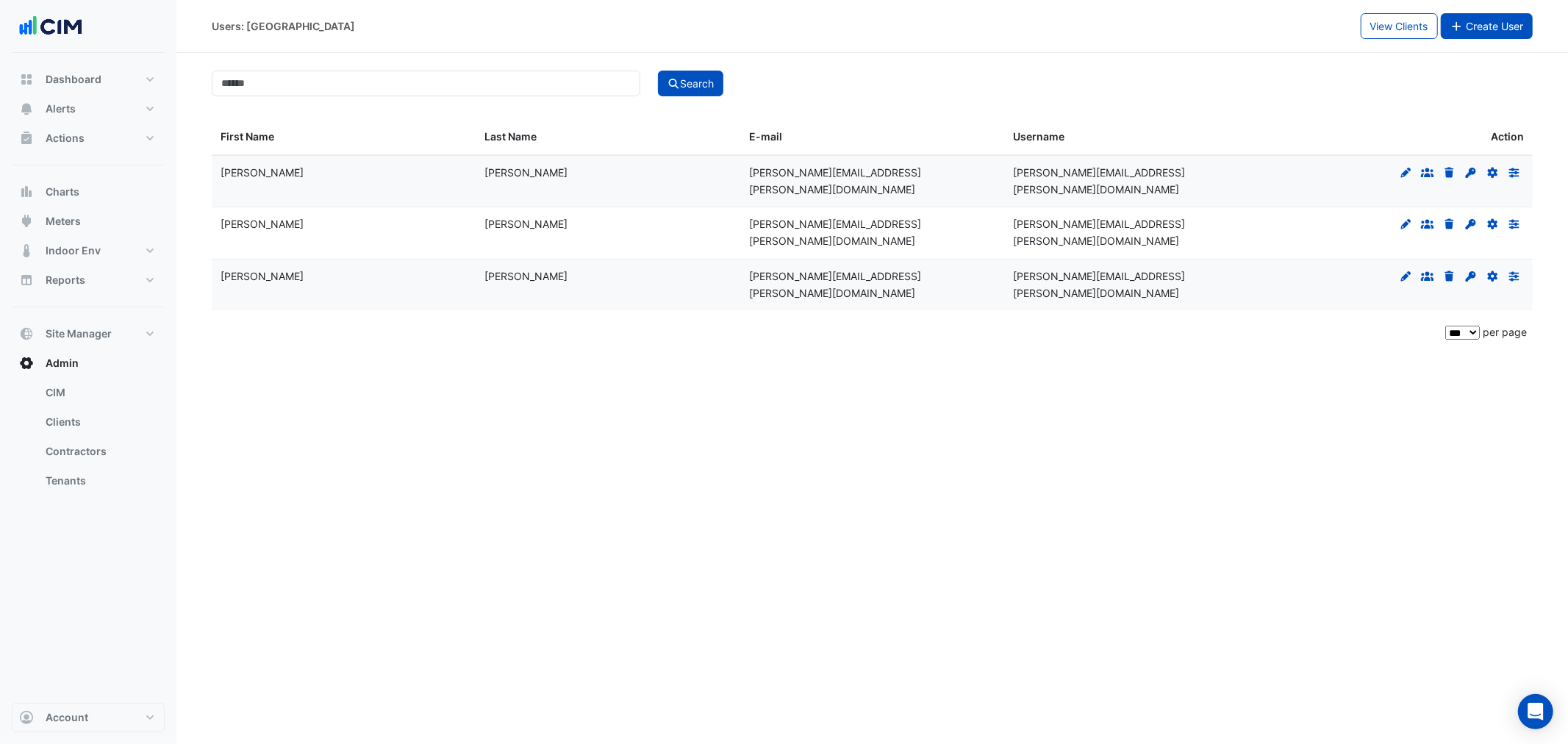
click at [1466, 31] on span "Create User" at bounding box center [1494, 26] width 57 height 13
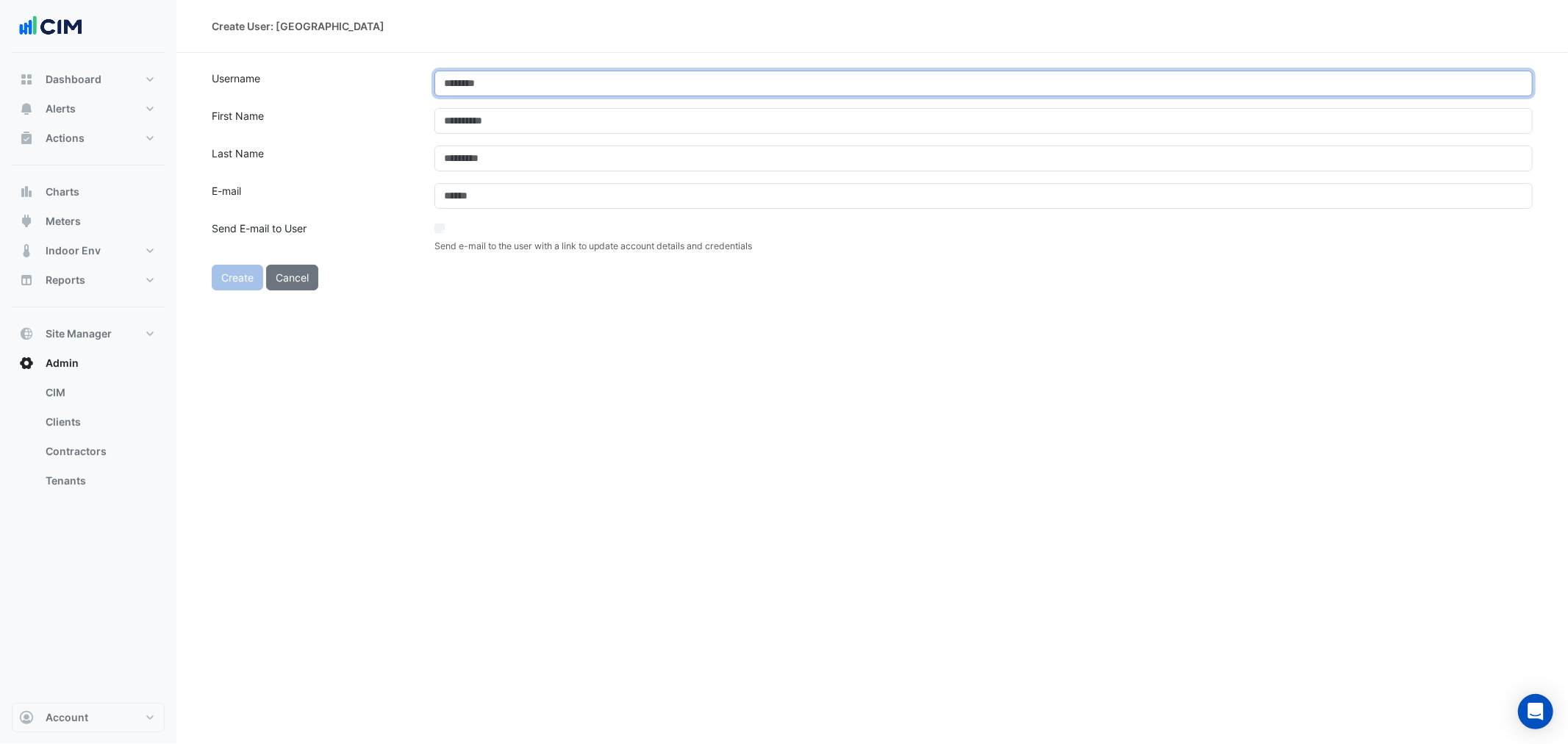
click at [483, 85] on input "text" at bounding box center [984, 84] width 1099 height 25
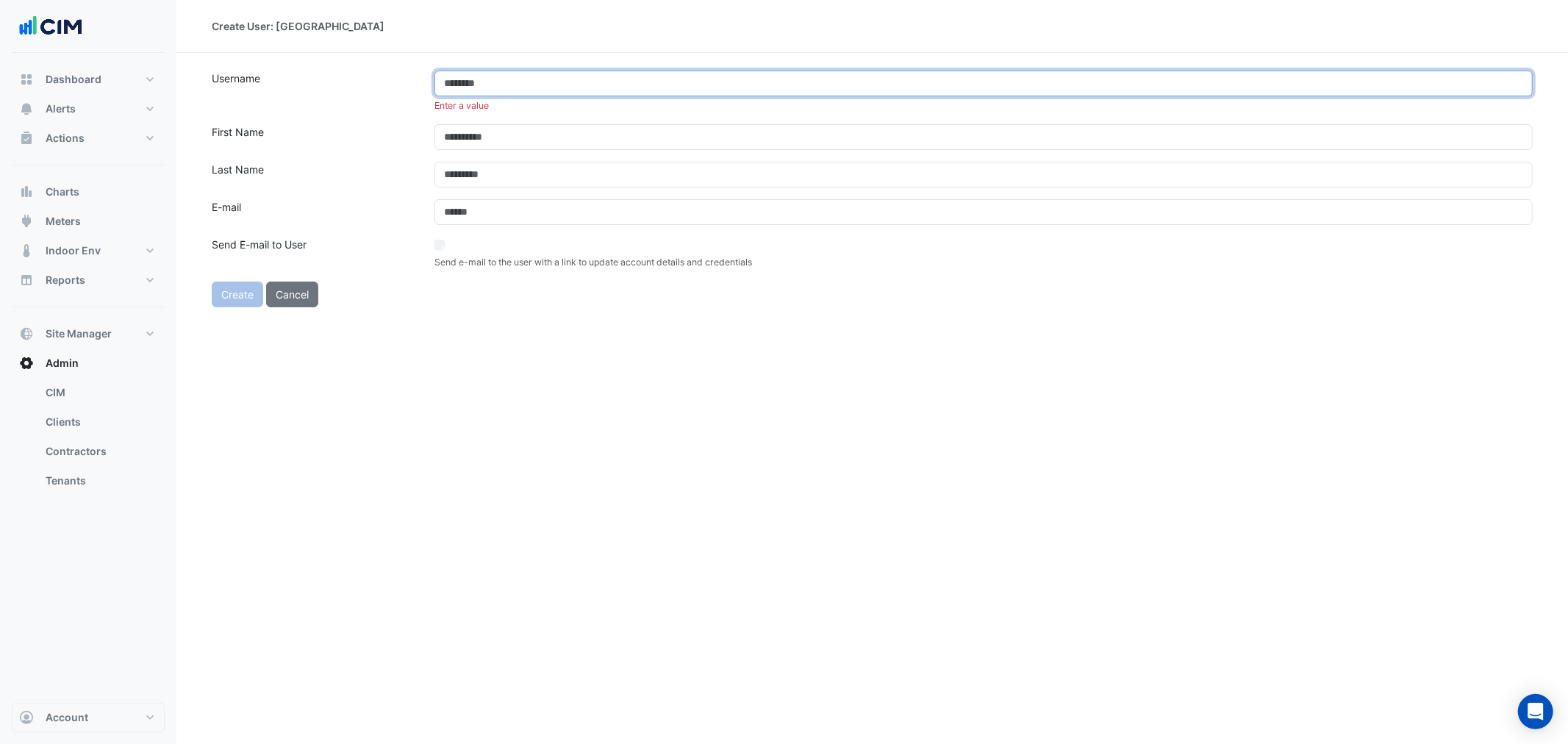
click at [498, 83] on input "text" at bounding box center [984, 84] width 1099 height 25
paste input "**********"
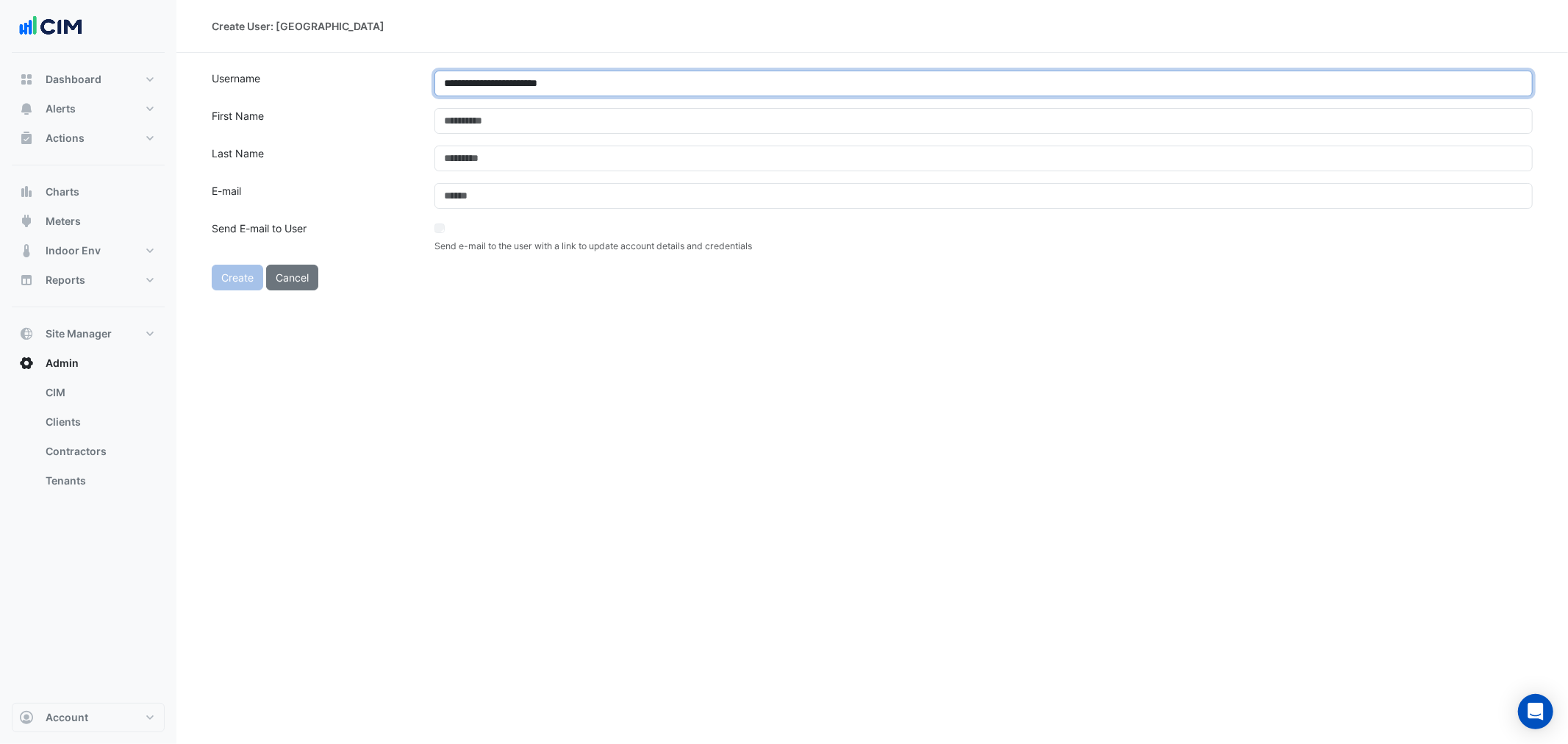
type input "**********"
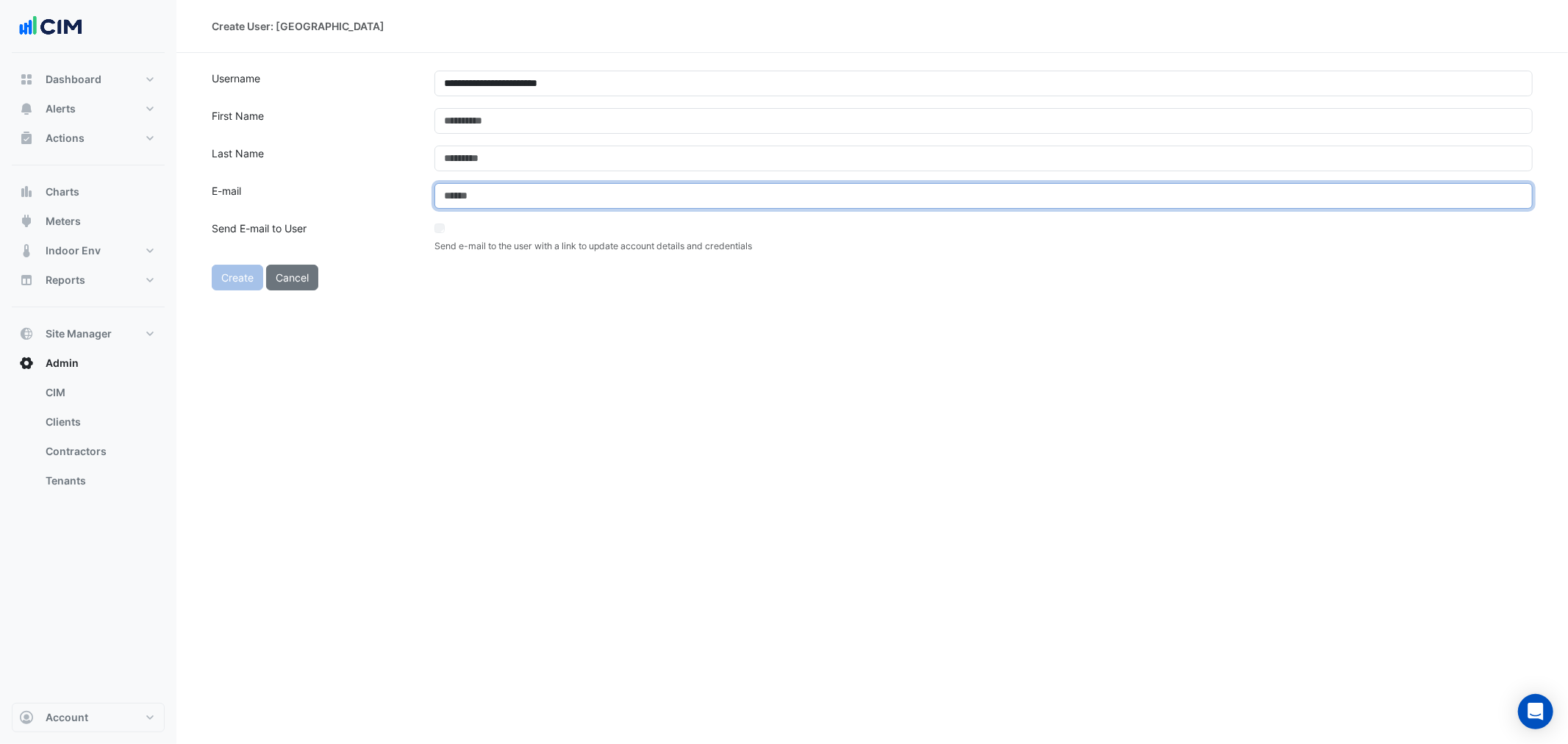
click at [480, 196] on input "email" at bounding box center [984, 196] width 1099 height 25
paste input "**********"
type input "**********"
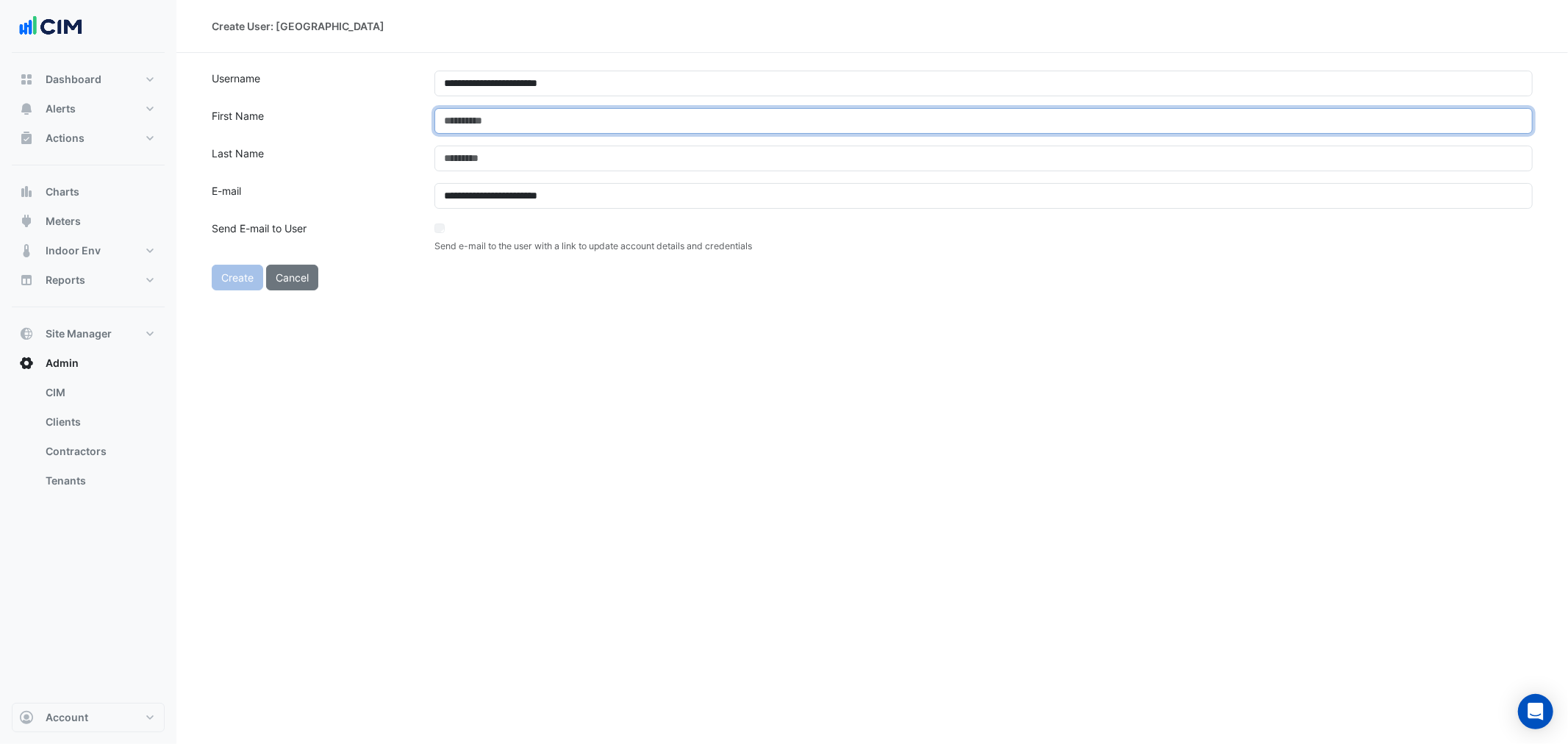
click at [495, 115] on input "text" at bounding box center [984, 121] width 1099 height 25
type input "*******"
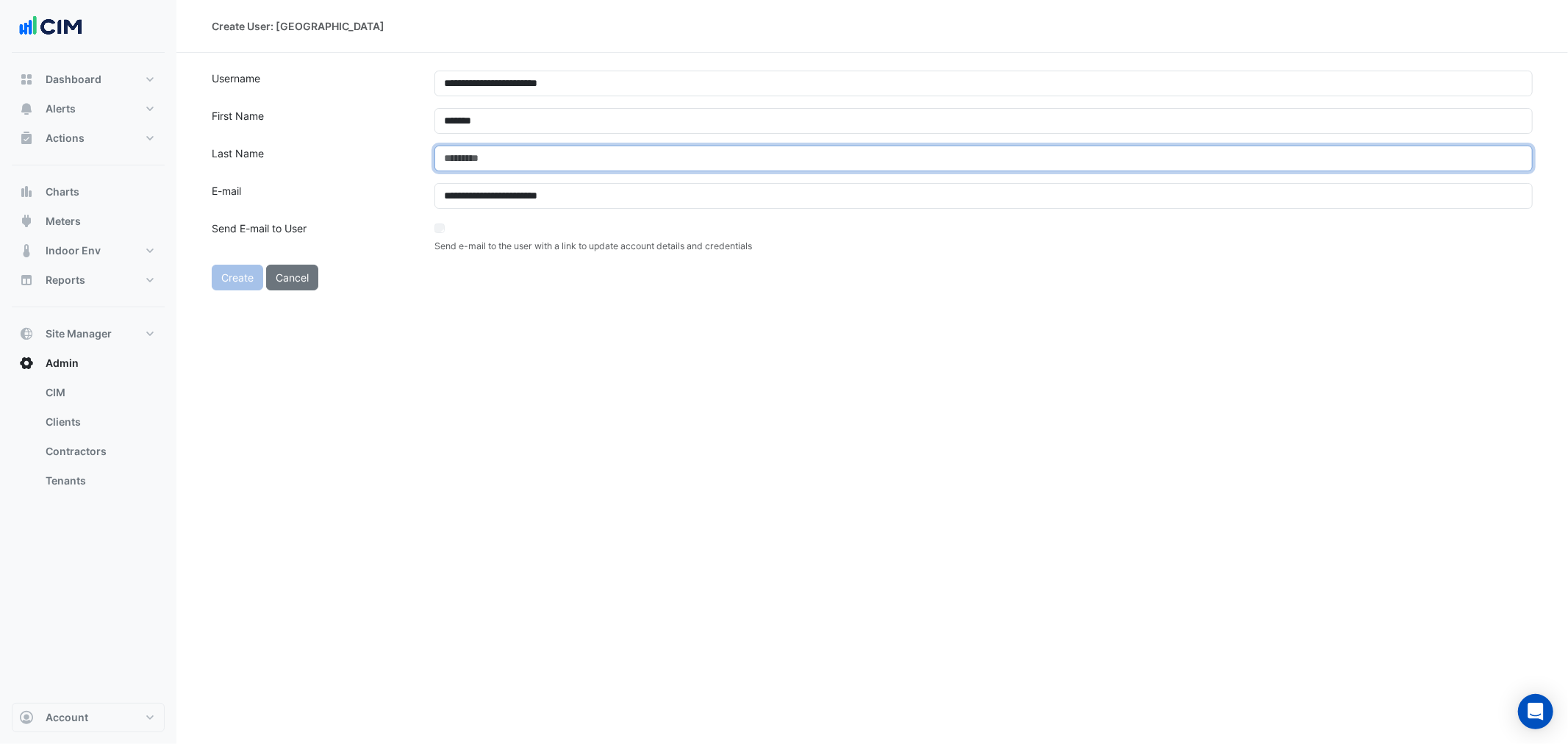
click at [689, 164] on input "text" at bounding box center [984, 158] width 1099 height 25
type input "*******"
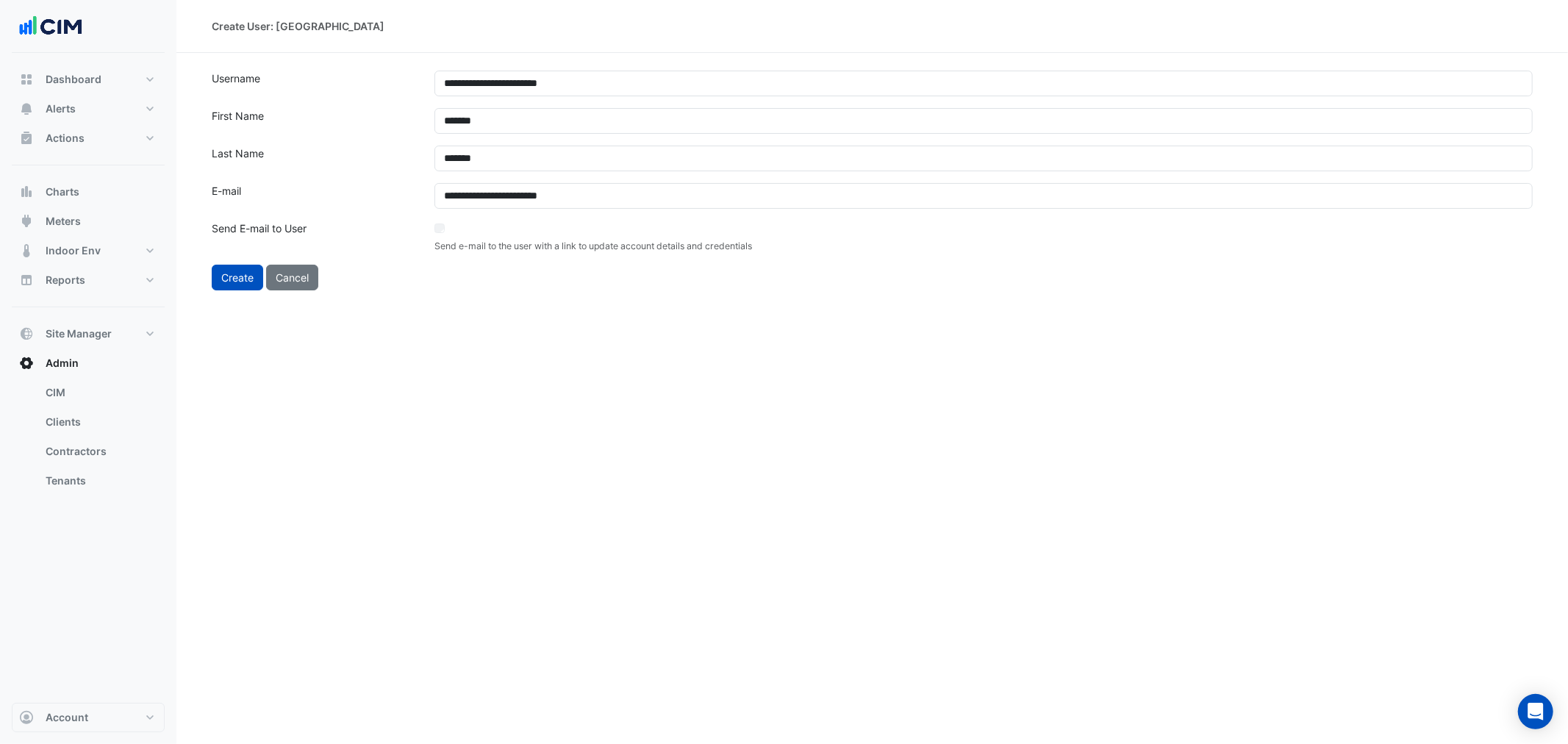
click at [511, 386] on div "**********" at bounding box center [872, 372] width 1392 height 744
click at [233, 281] on button "Create" at bounding box center [237, 277] width 52 height 25
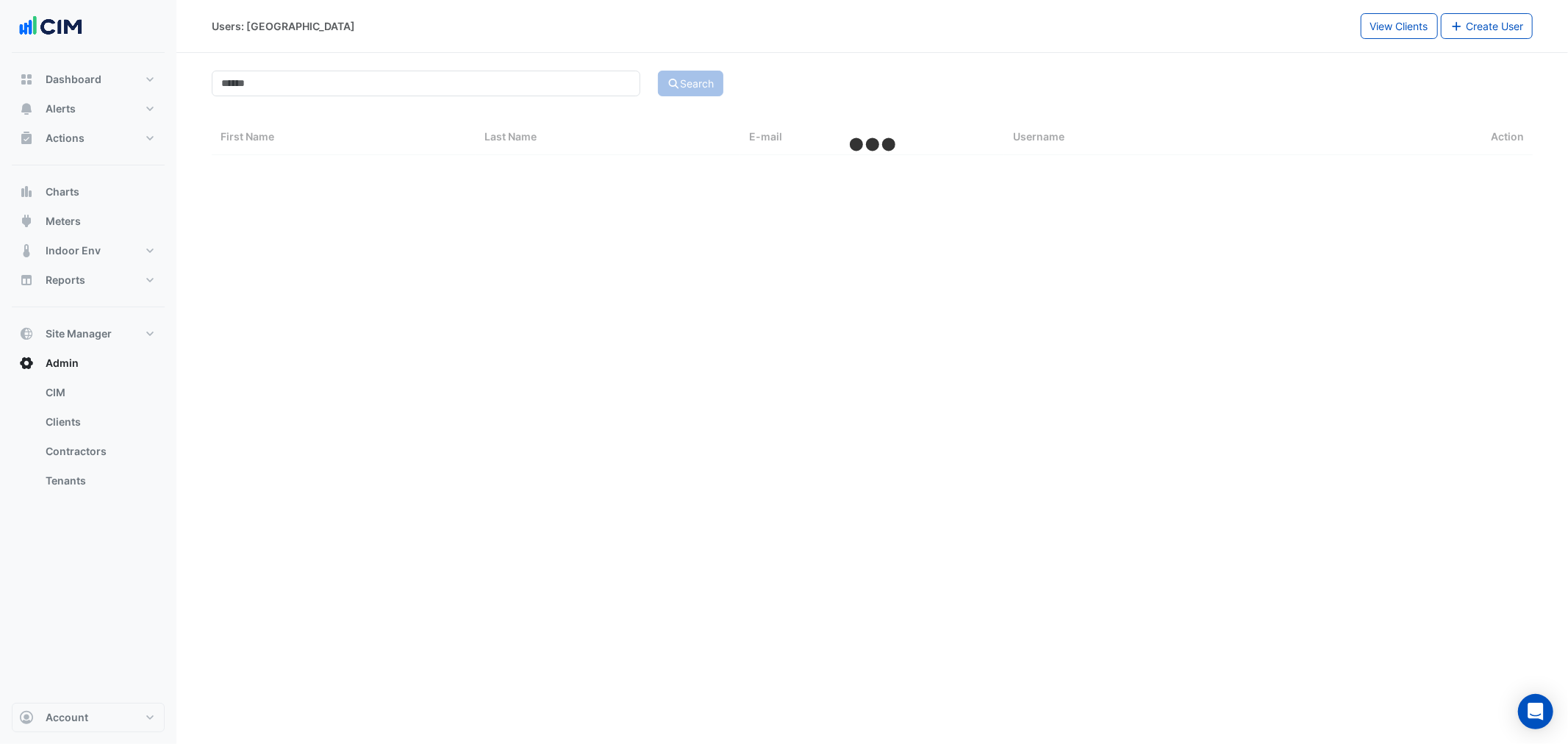
select select "***"
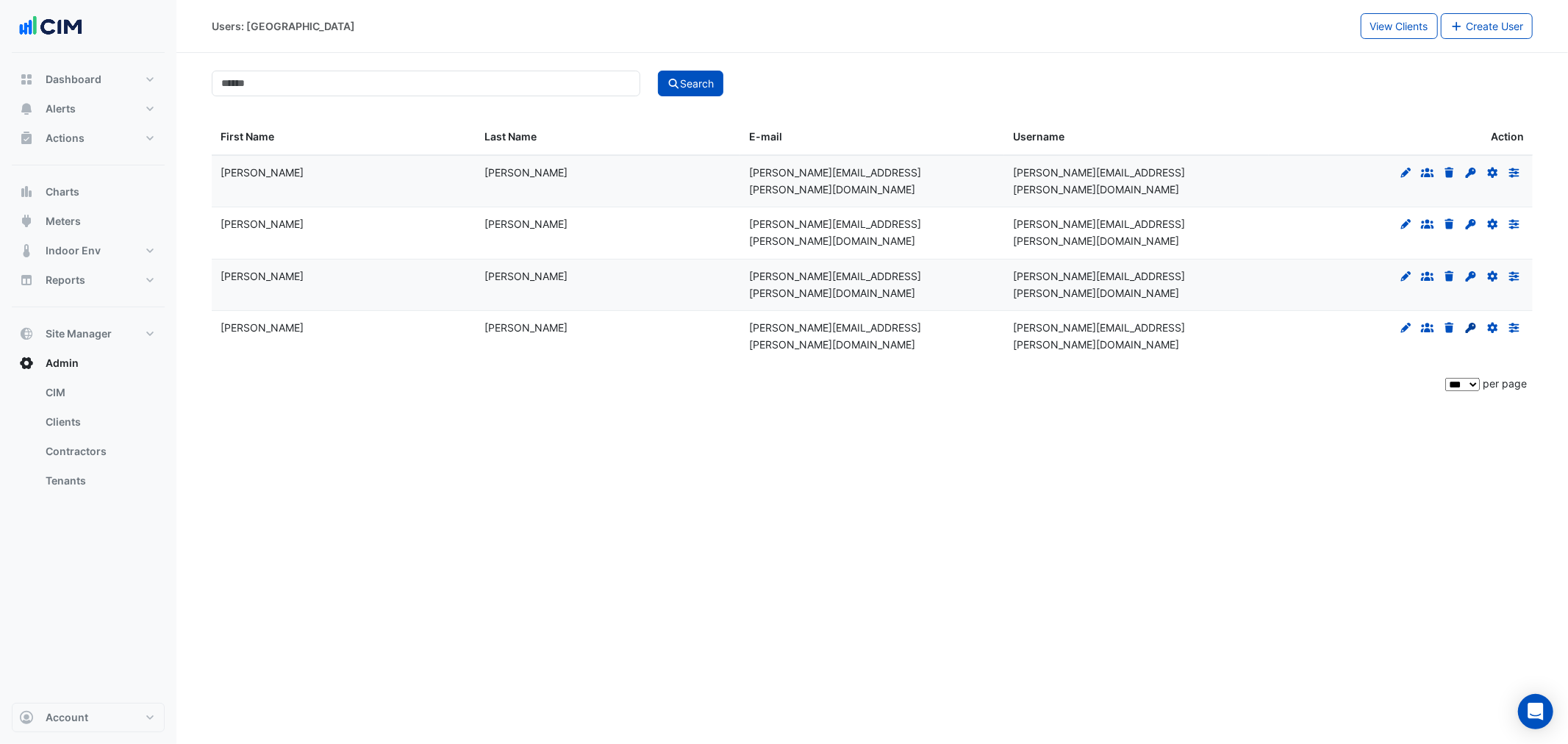
click at [1472, 323] on icon at bounding box center [1471, 327] width 10 height 10
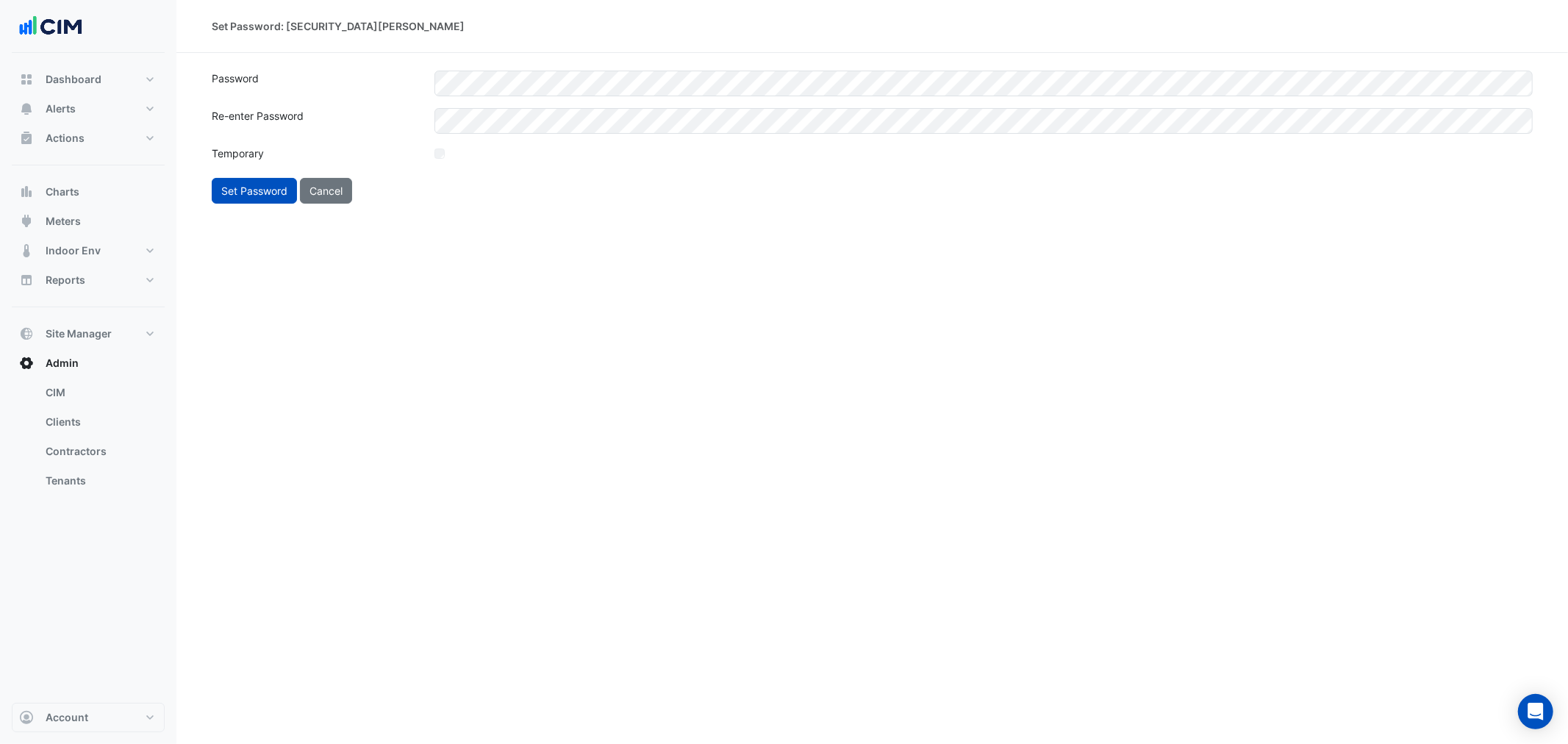
click at [488, 279] on div "Set Password: Spencer Luxford Password Re-enter Password Temporary Set Password…" at bounding box center [872, 372] width 1392 height 744
click at [236, 194] on button "Set Password" at bounding box center [255, 191] width 85 height 25
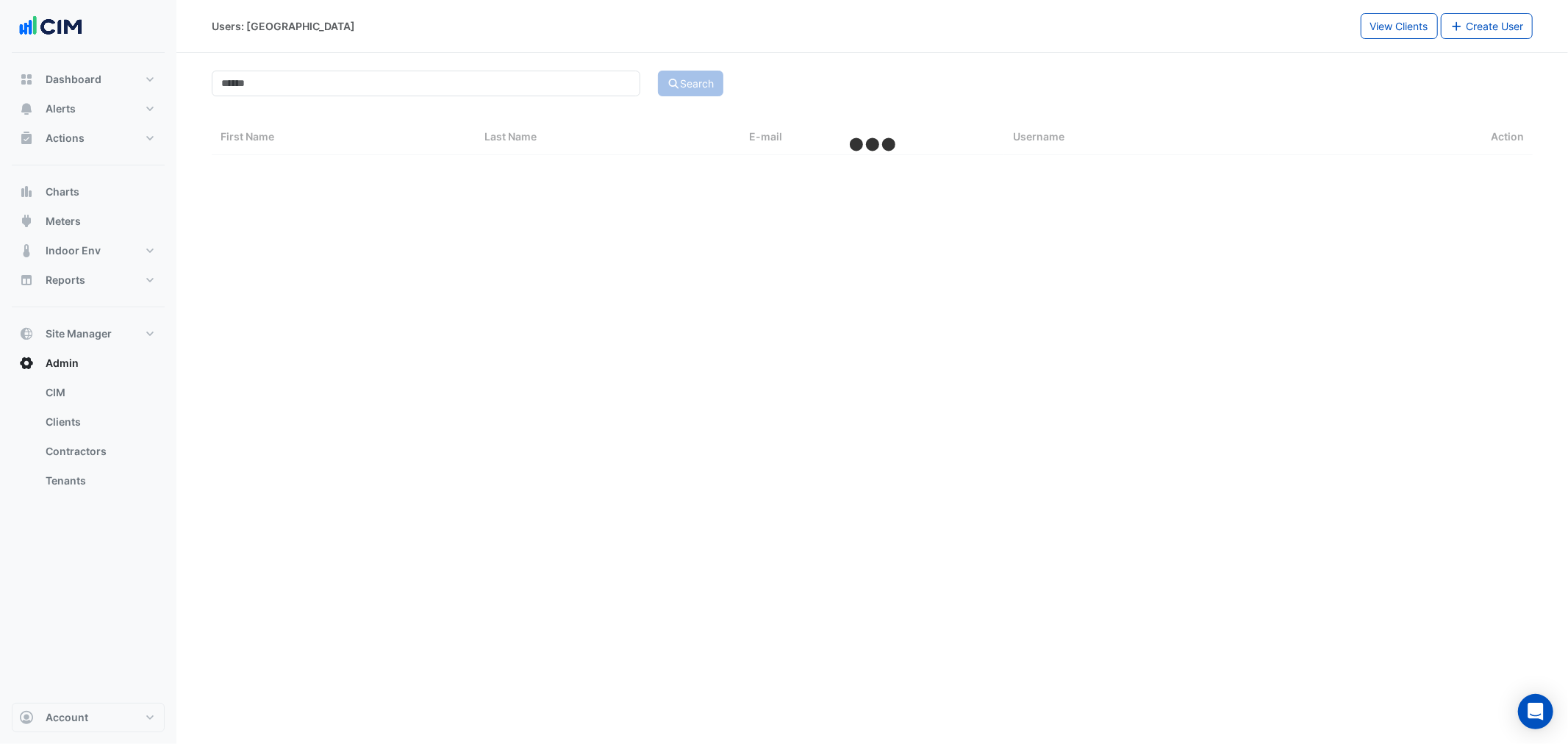
select select "***"
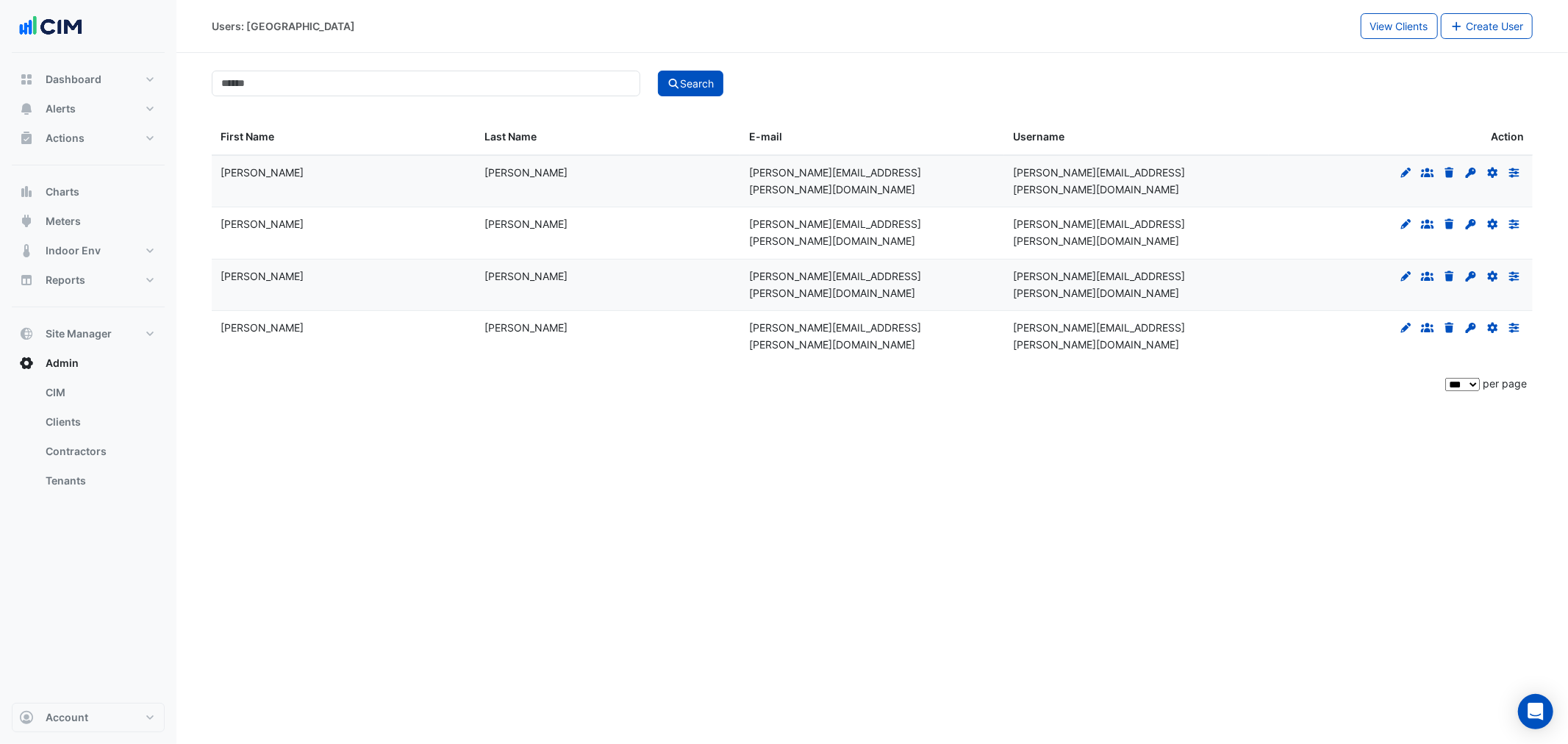
click at [1101, 343] on div "Users: Kings College View Clients Create User Search First Name Last Name E-mai…" at bounding box center [872, 372] width 1392 height 744
click at [56, 108] on span "Alerts" at bounding box center [60, 109] width 30 height 15
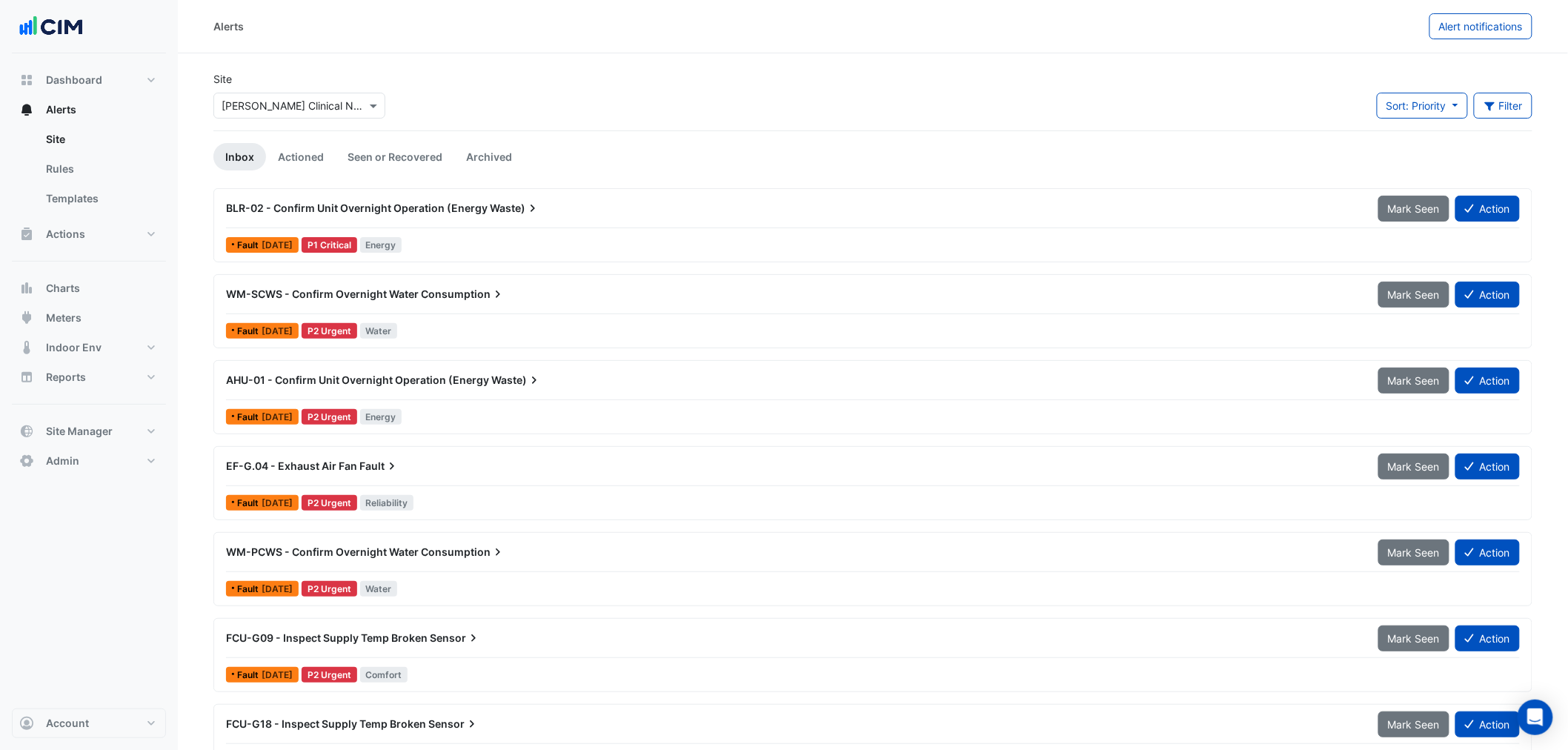
click at [475, 381] on span "AHU-01 - Confirm Unit Overnight Operation (Energy" at bounding box center [358, 380] width 263 height 13
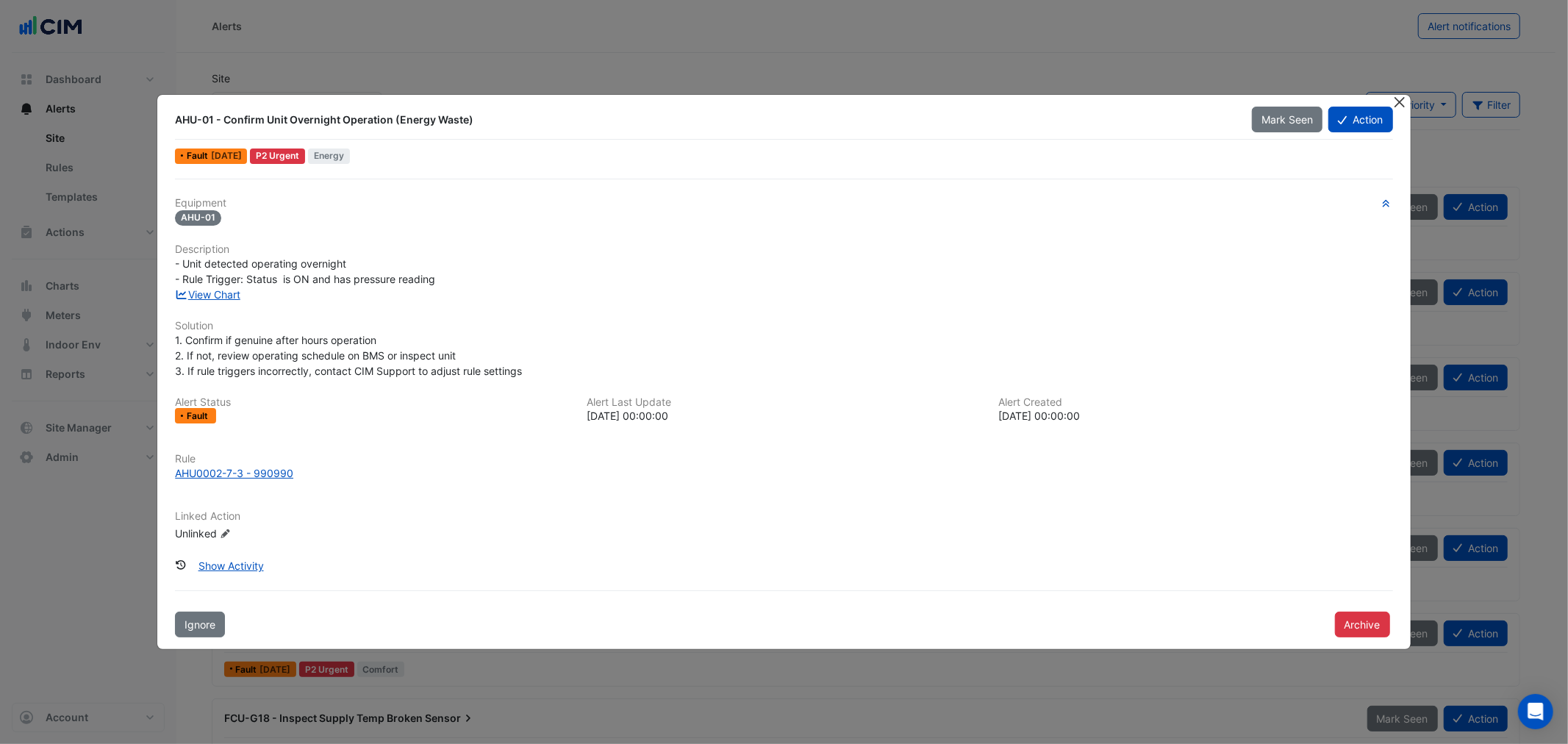
click at [1401, 101] on button "Close" at bounding box center [1400, 102] width 15 height 15
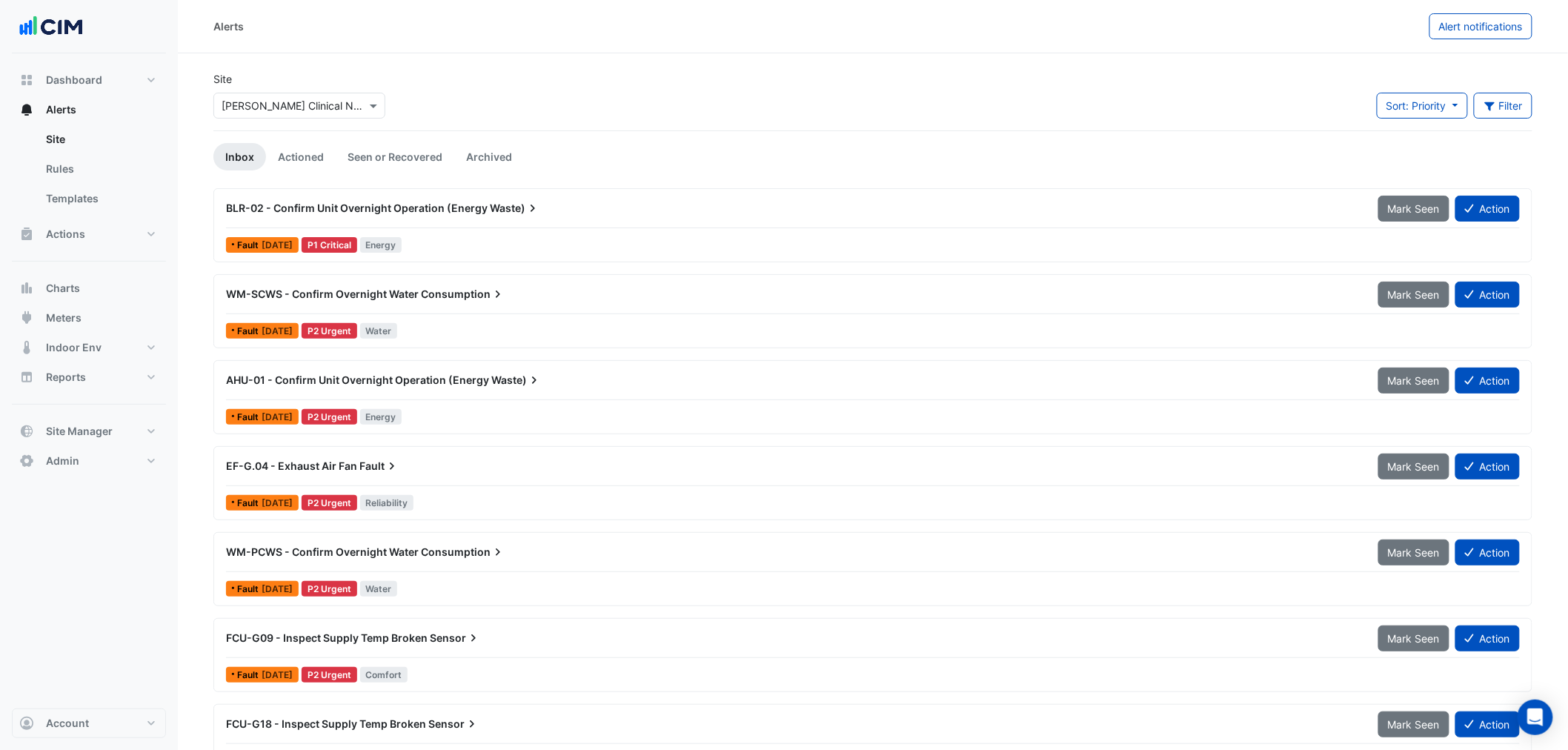
click at [440, 211] on span "BLR-02 - Confirm Unit Overnight Operation (Energy" at bounding box center [357, 208] width 261 height 13
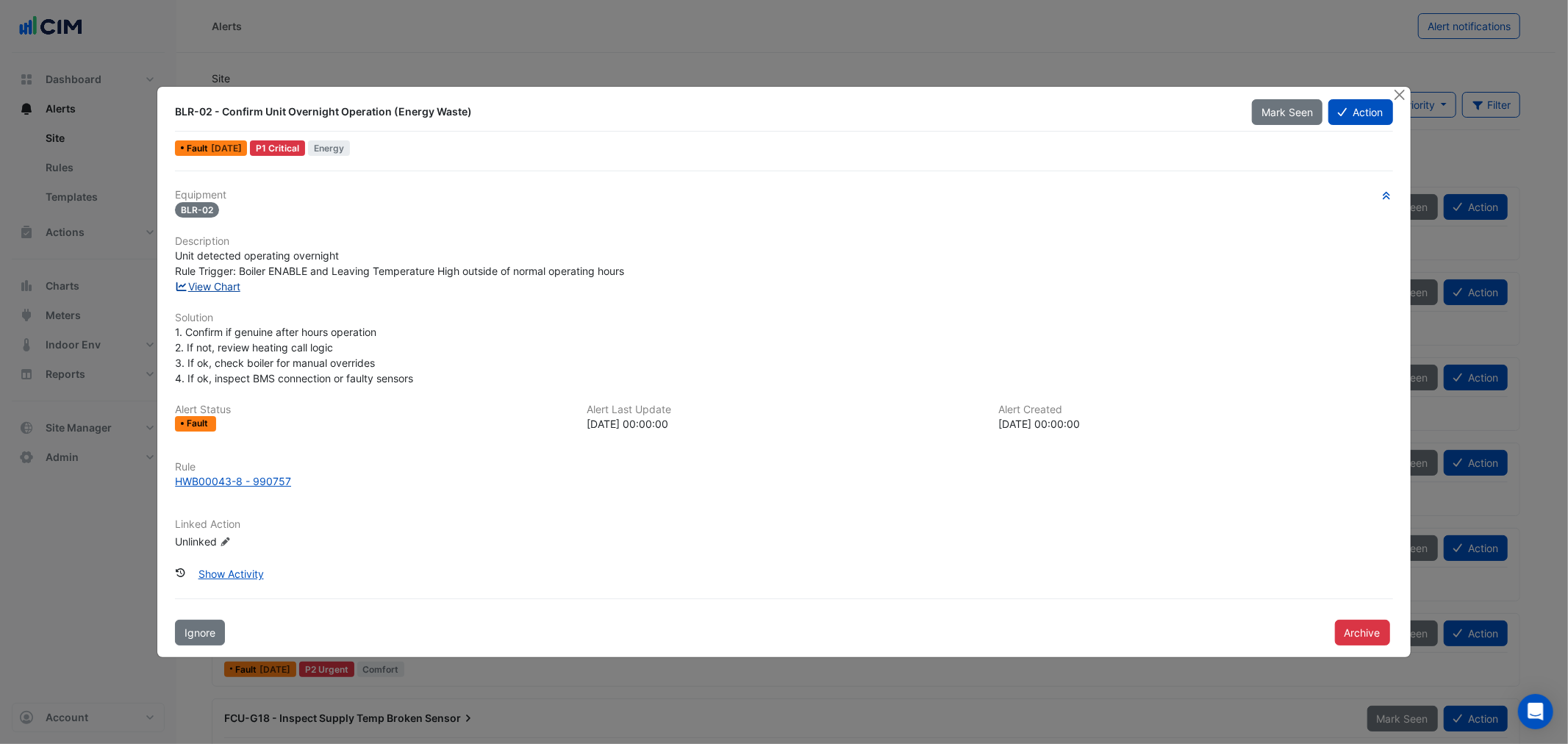
click at [217, 281] on link "View Chart" at bounding box center [207, 287] width 65 height 13
click at [1399, 96] on button "Close" at bounding box center [1400, 94] width 15 height 15
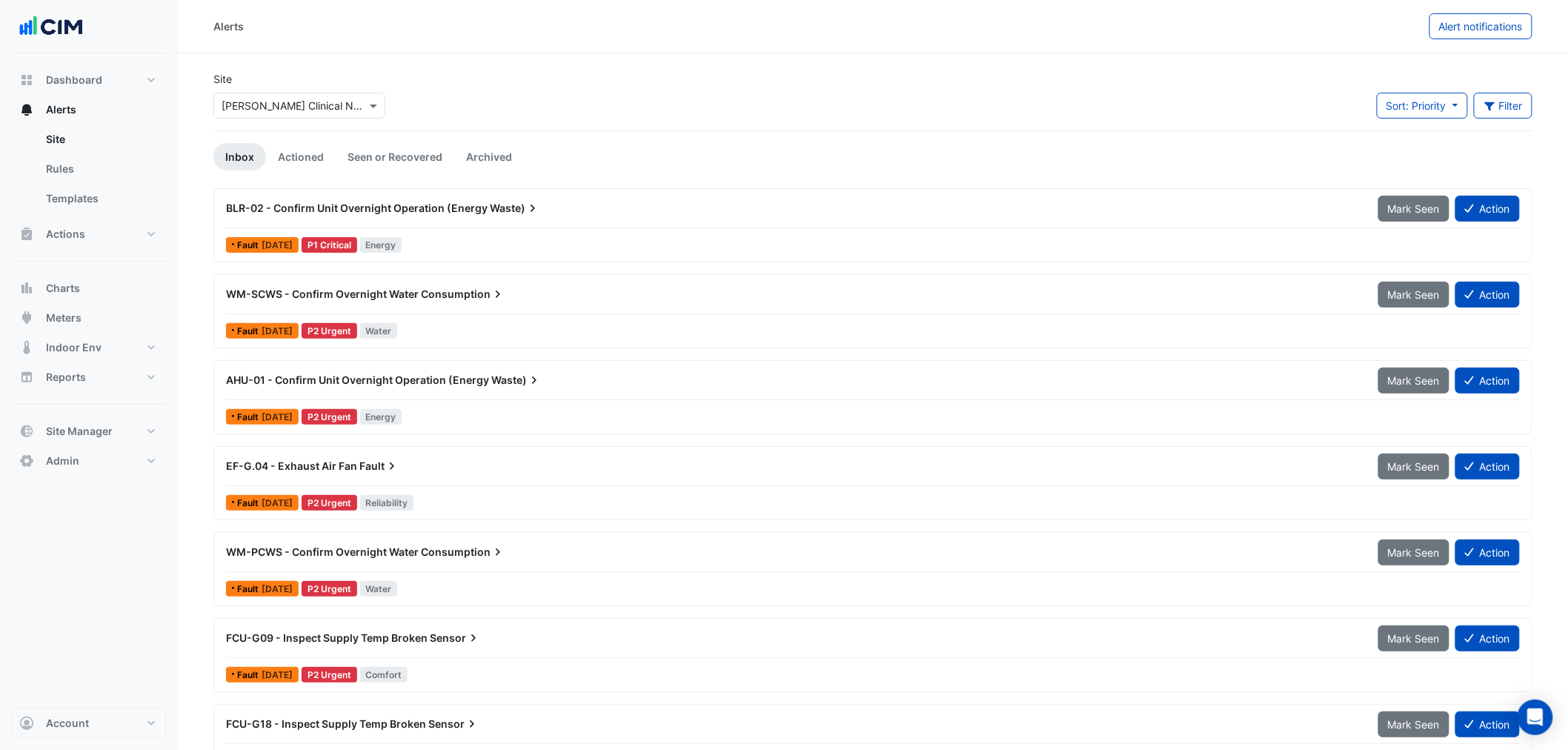
click at [315, 387] on div "AHU-01 - Confirm Unit Overnight Operation (Energy Waste)" at bounding box center [793, 381] width 1134 height 15
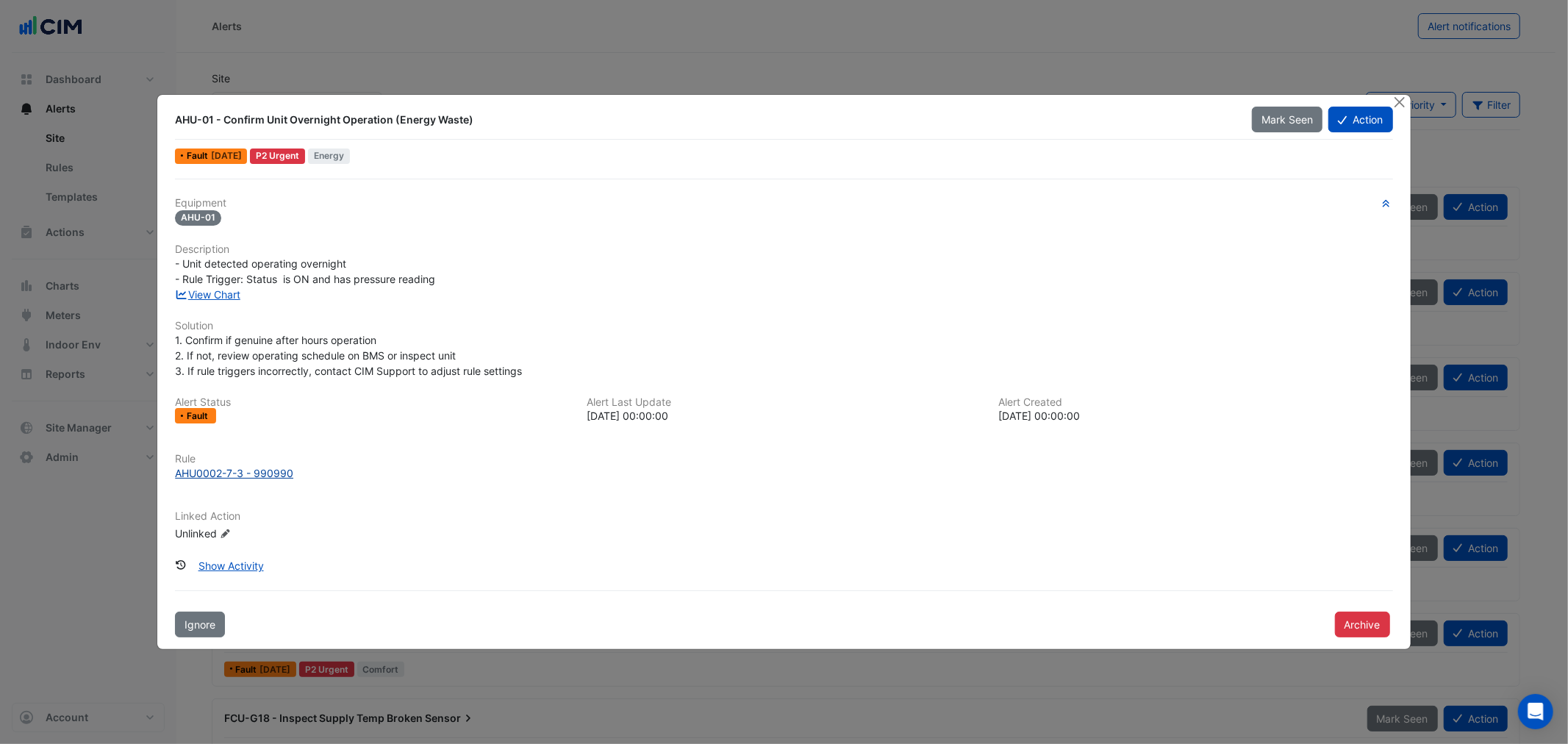
click at [246, 475] on div "AHU0002-7-3 - 990990" at bounding box center [234, 473] width 118 height 15
click at [1401, 100] on button "Close" at bounding box center [1400, 102] width 15 height 15
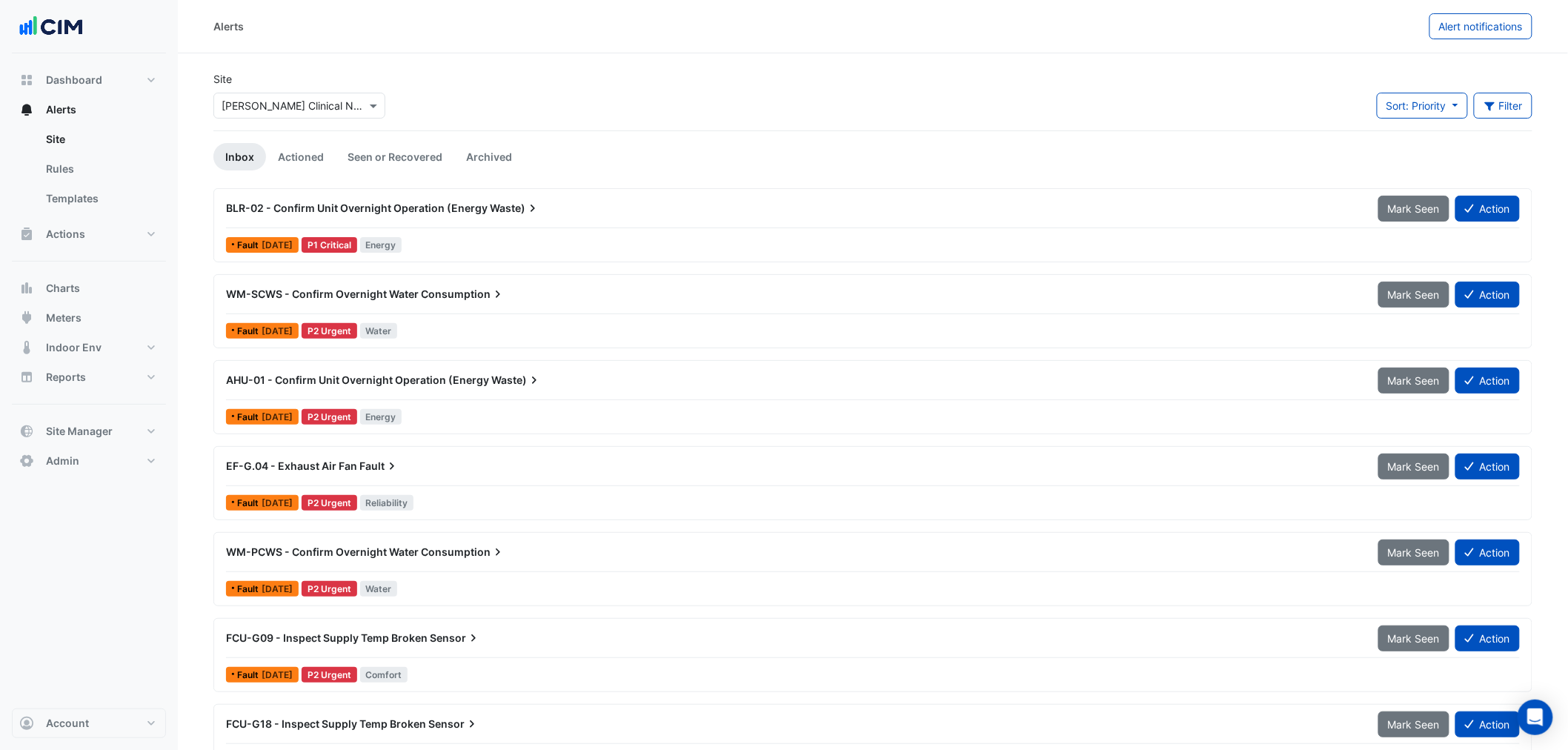
click at [305, 99] on input "text" at bounding box center [284, 106] width 126 height 16
type input "******"
click at [283, 157] on span "Regent House" at bounding box center [289, 160] width 104 height 13
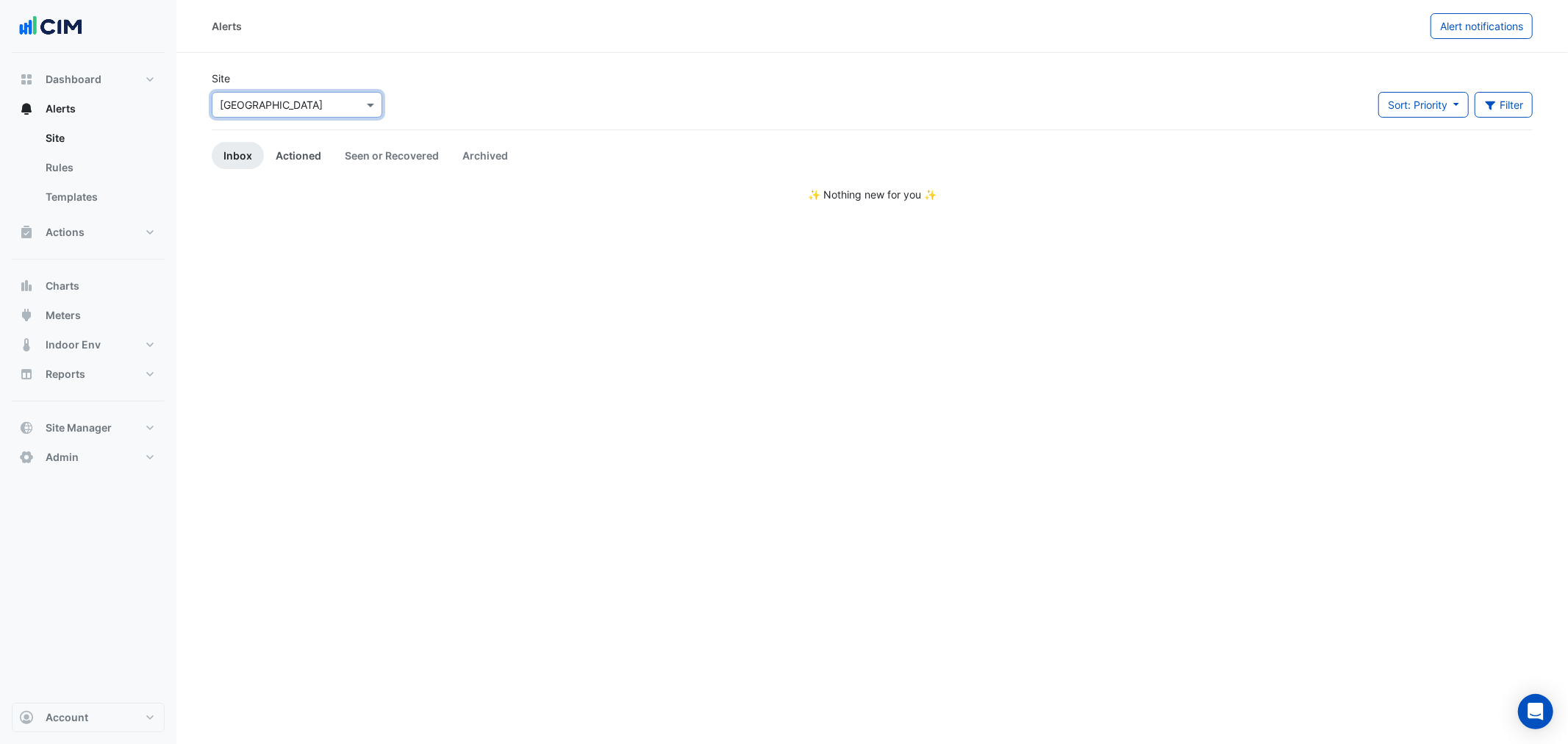
click at [289, 149] on link "Actioned" at bounding box center [298, 156] width 69 height 27
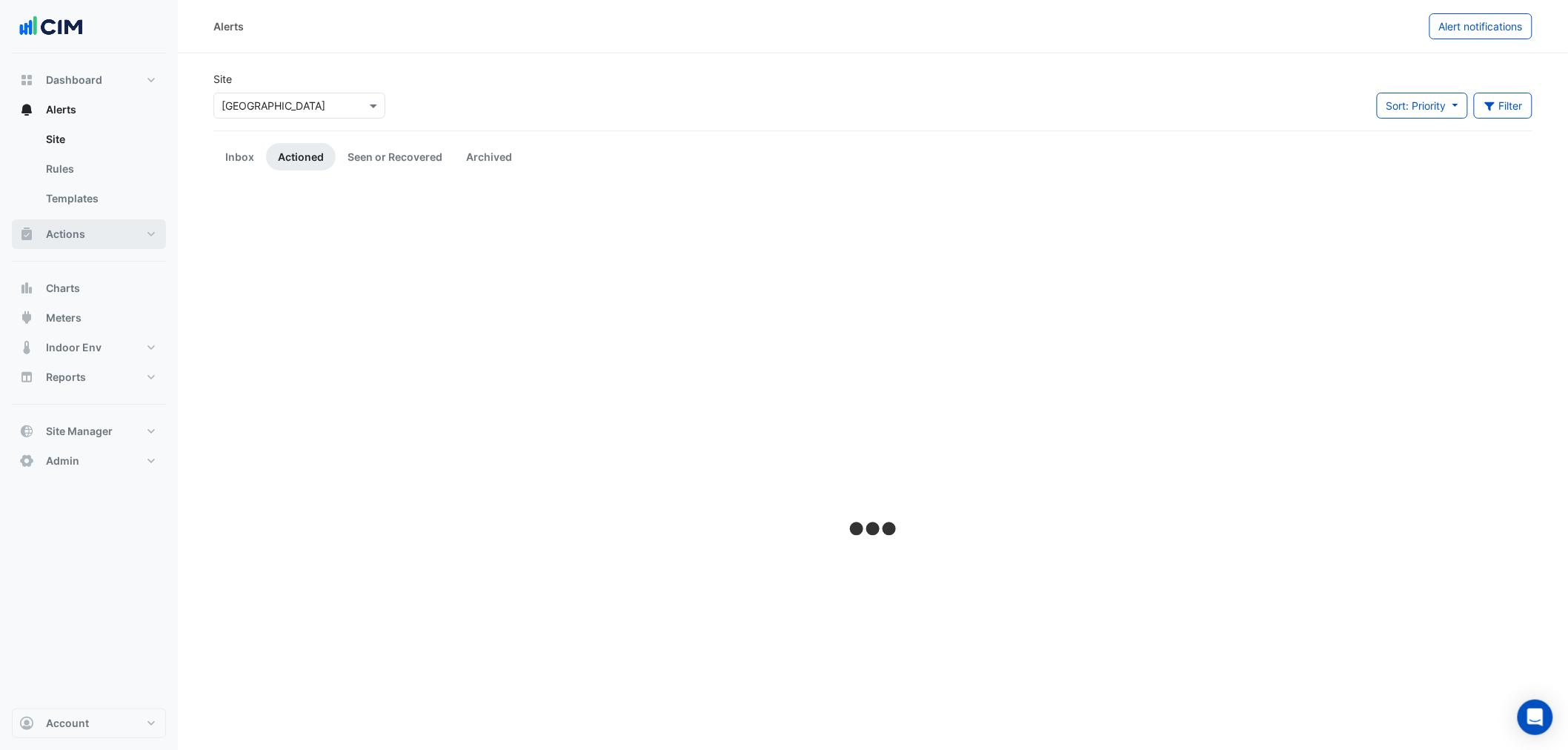
click at [74, 233] on span "Actions" at bounding box center [65, 234] width 39 height 15
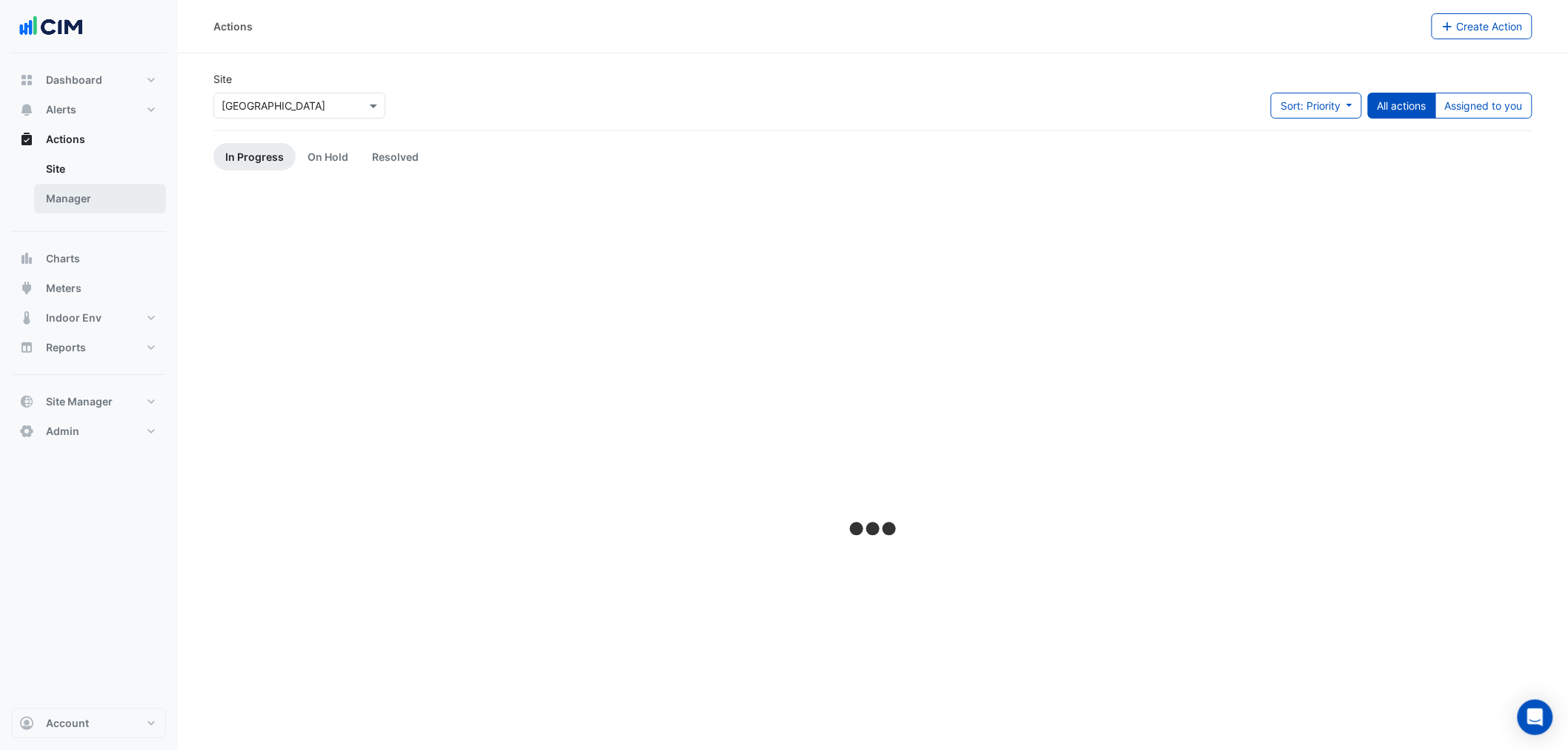
click at [79, 199] on link "Manager" at bounding box center [100, 198] width 132 height 29
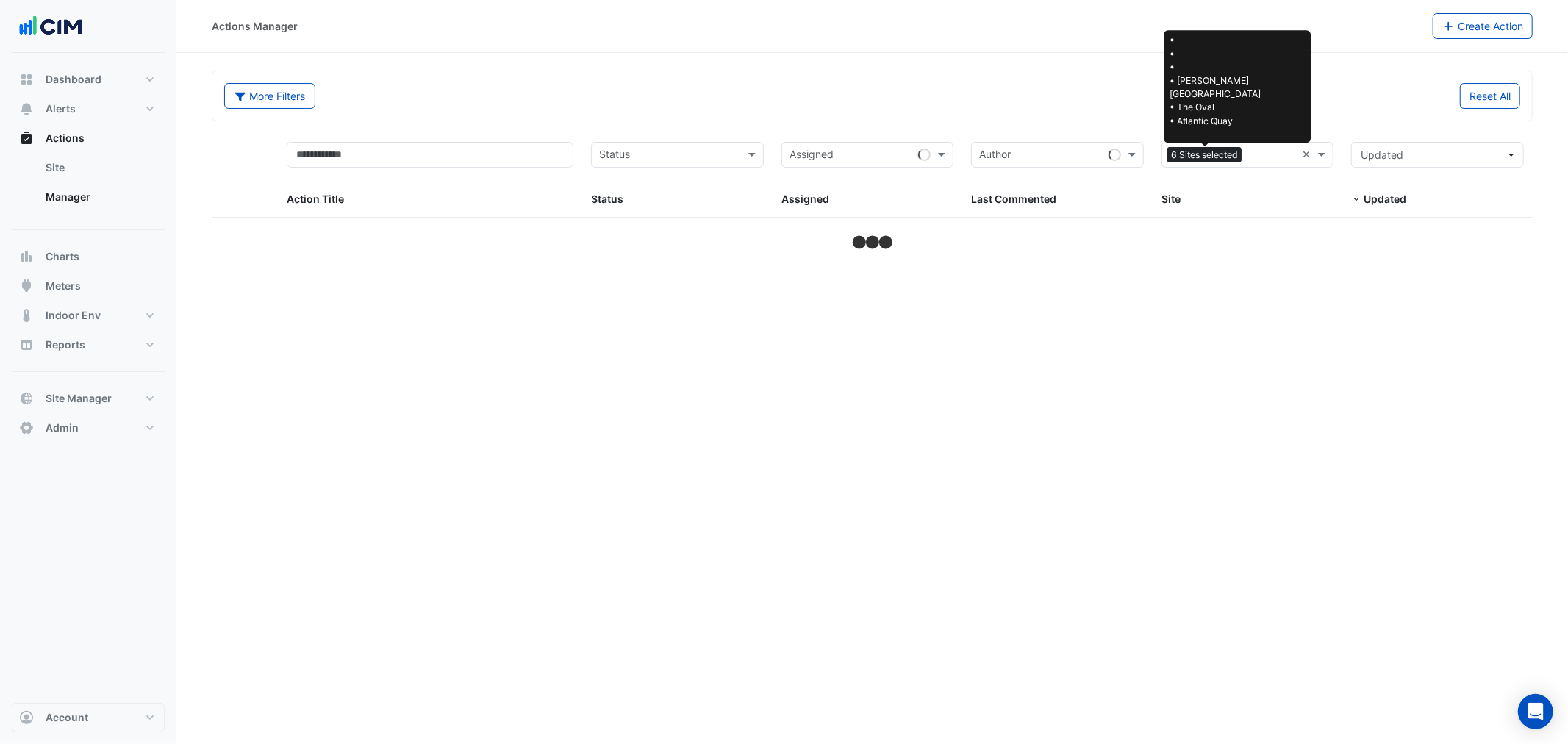
click at [1221, 147] on span "6 Sites selected" at bounding box center [1205, 156] width 75 height 16
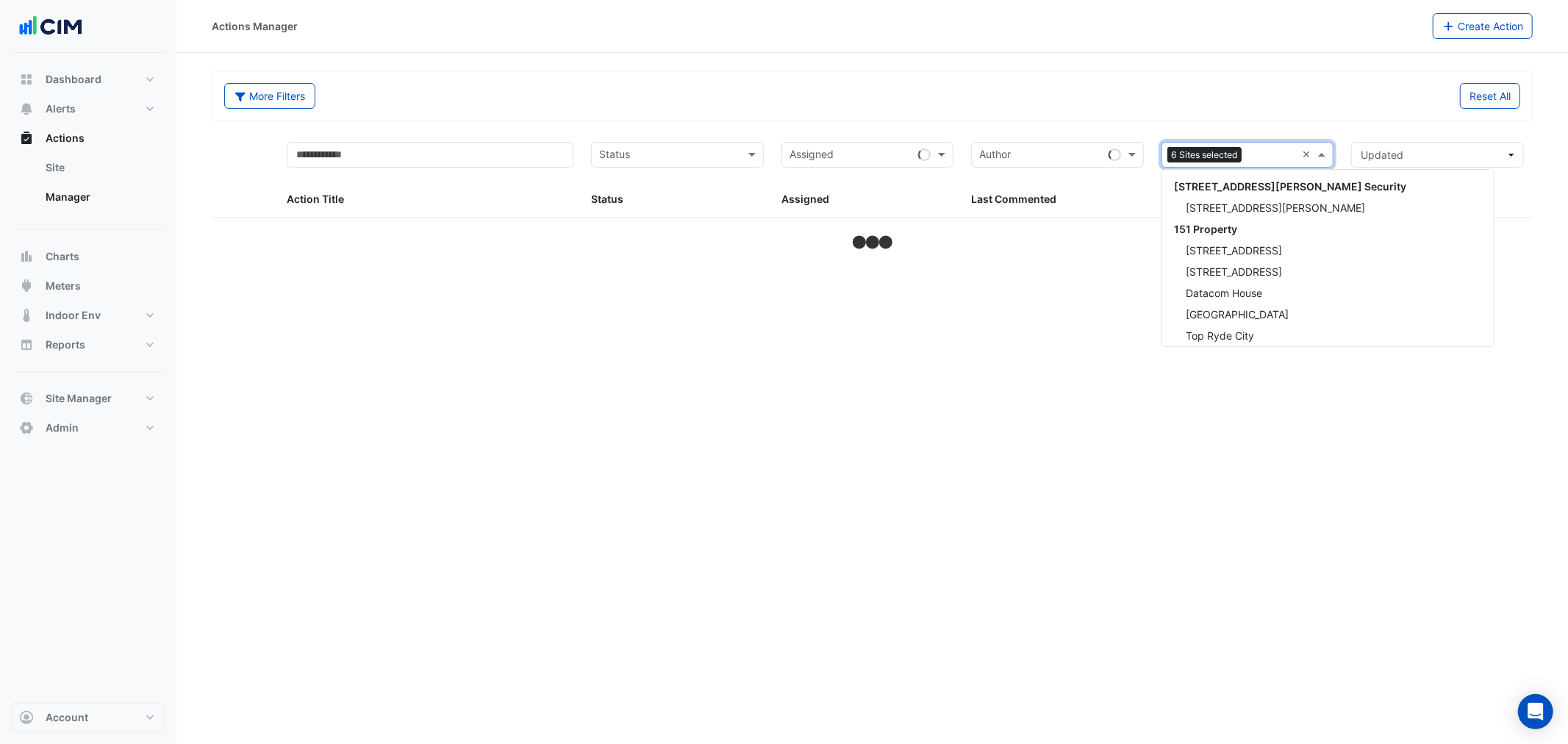
scroll to position [26974, 0]
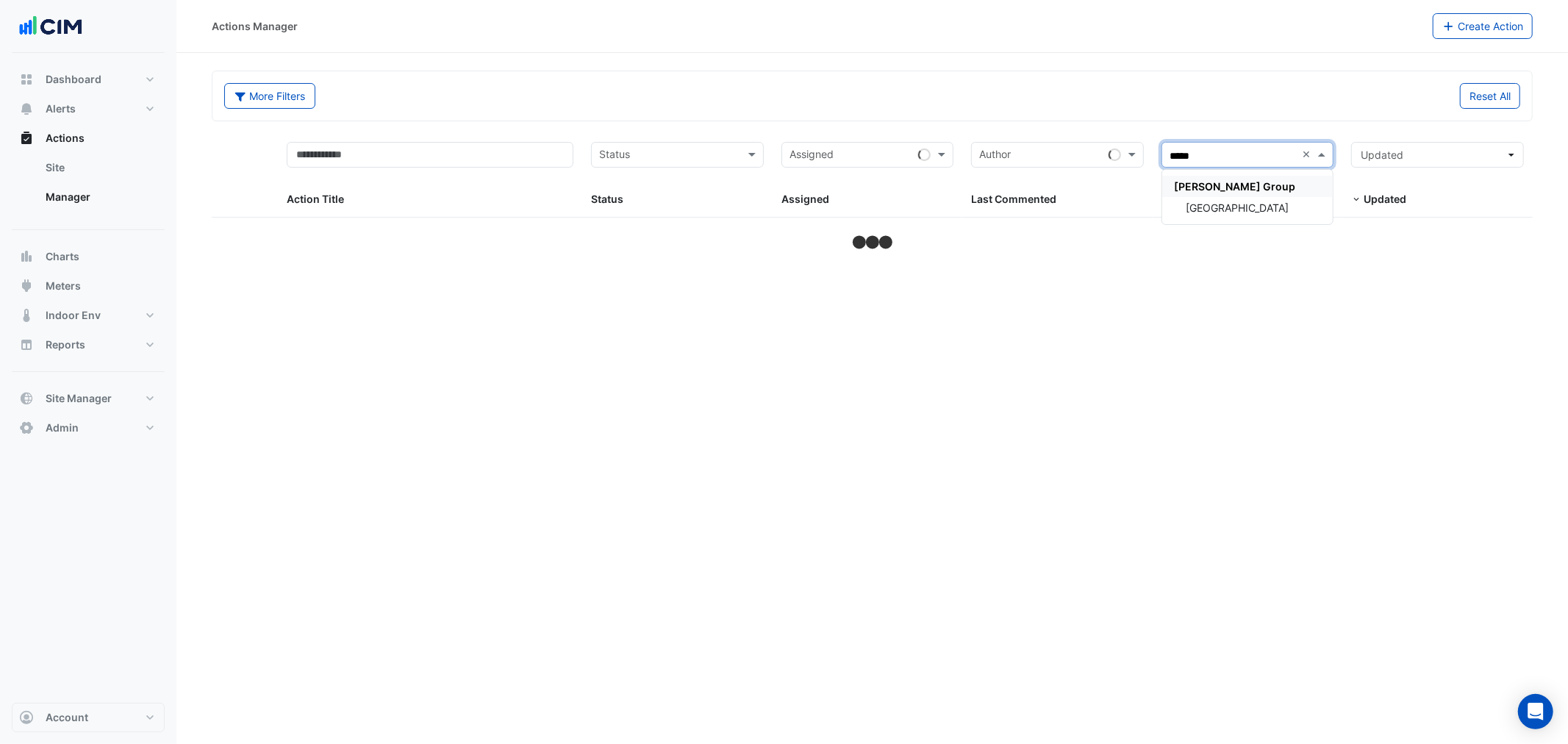
type input "******"
click at [1233, 211] on span "Regent House" at bounding box center [1237, 207] width 103 height 13
select select "***"
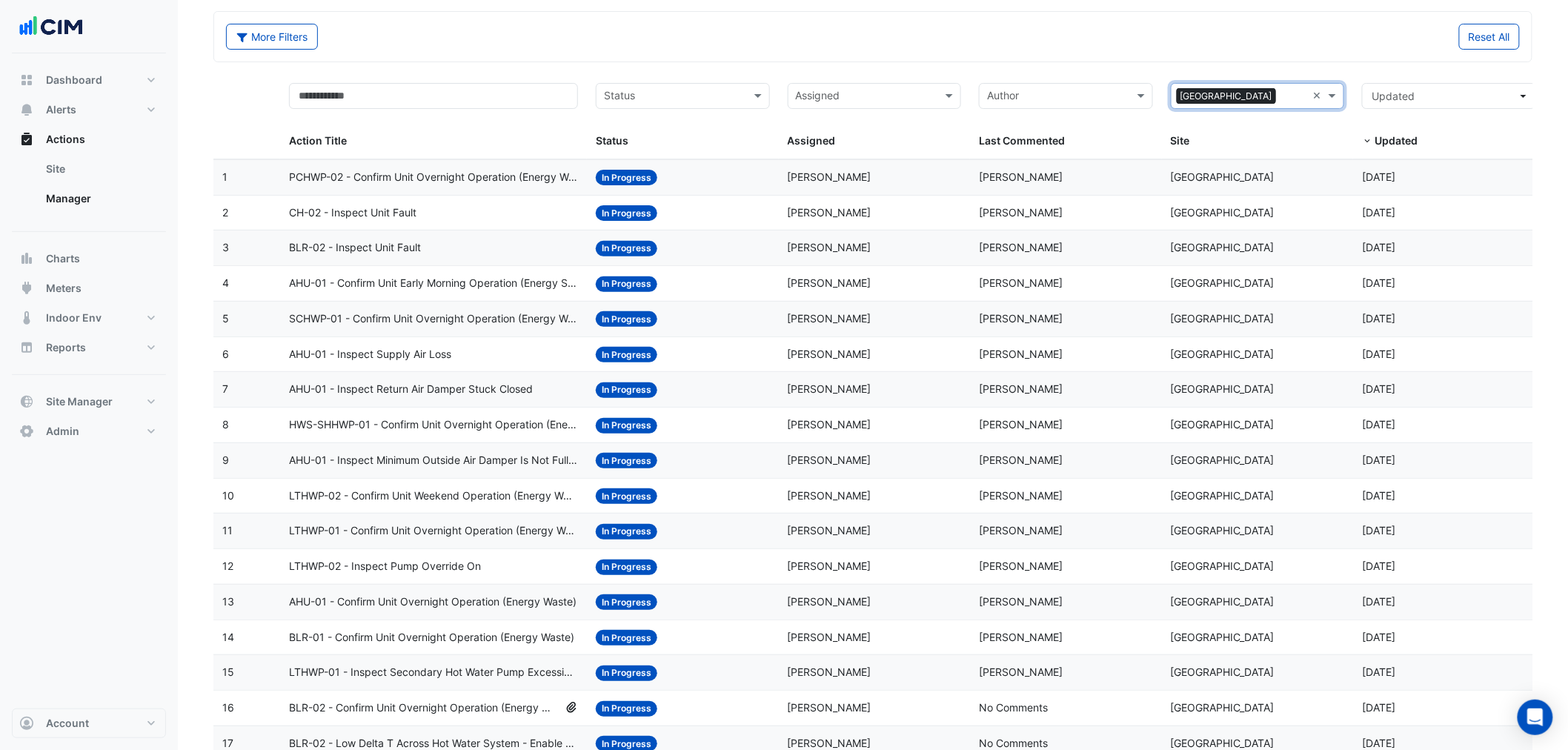
scroll to position [118, 0]
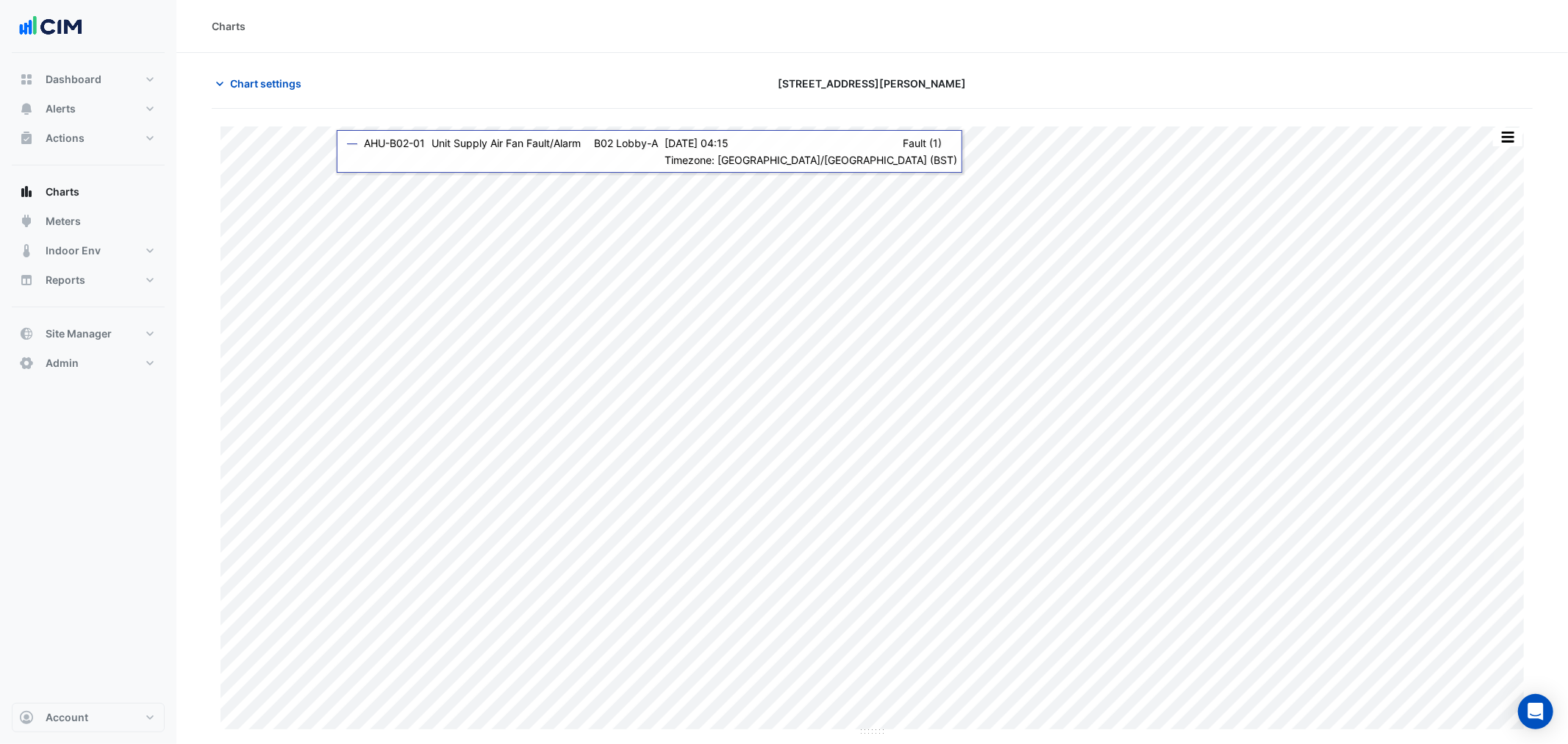
type input "**********"
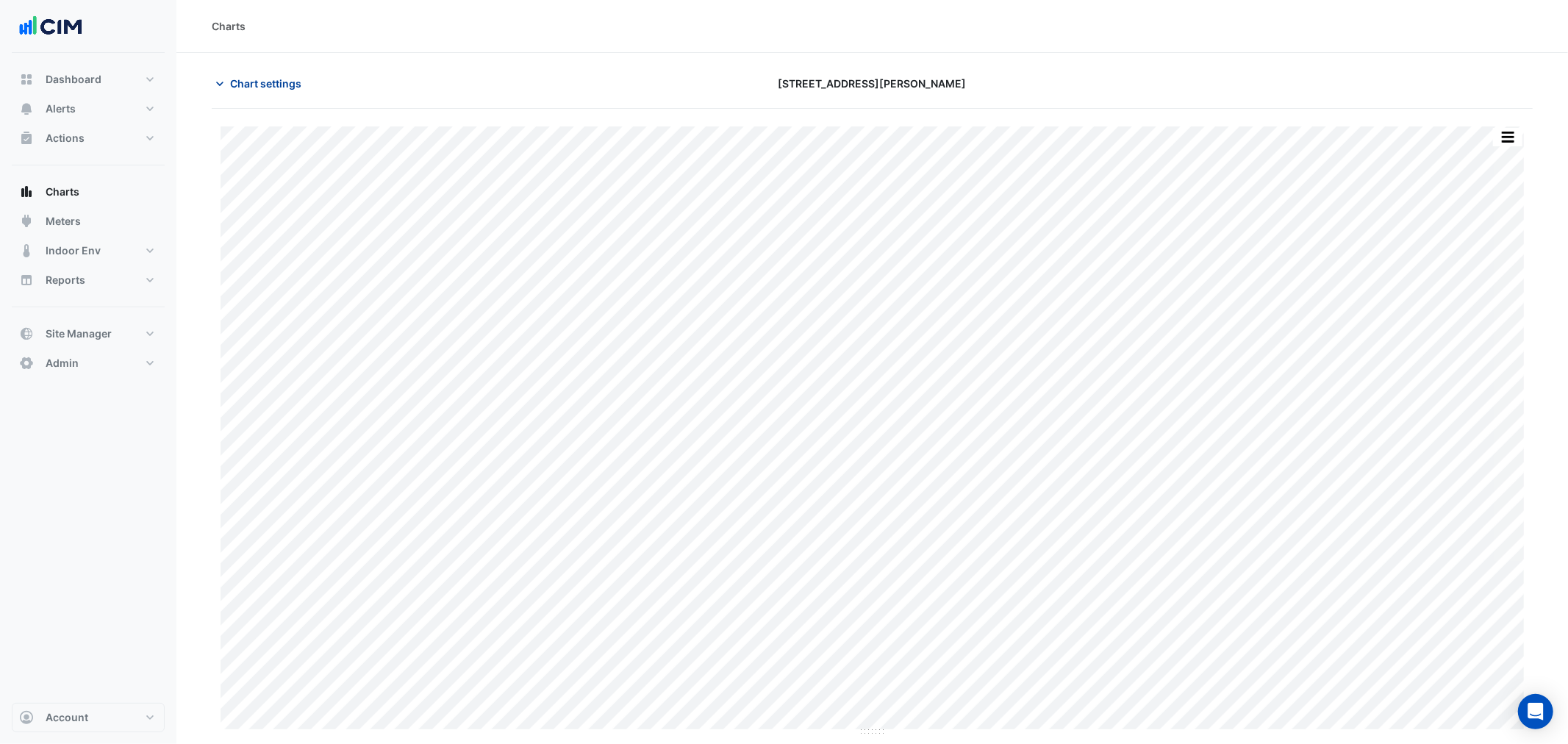
click at [258, 85] on span "Chart settings" at bounding box center [266, 83] width 71 height 15
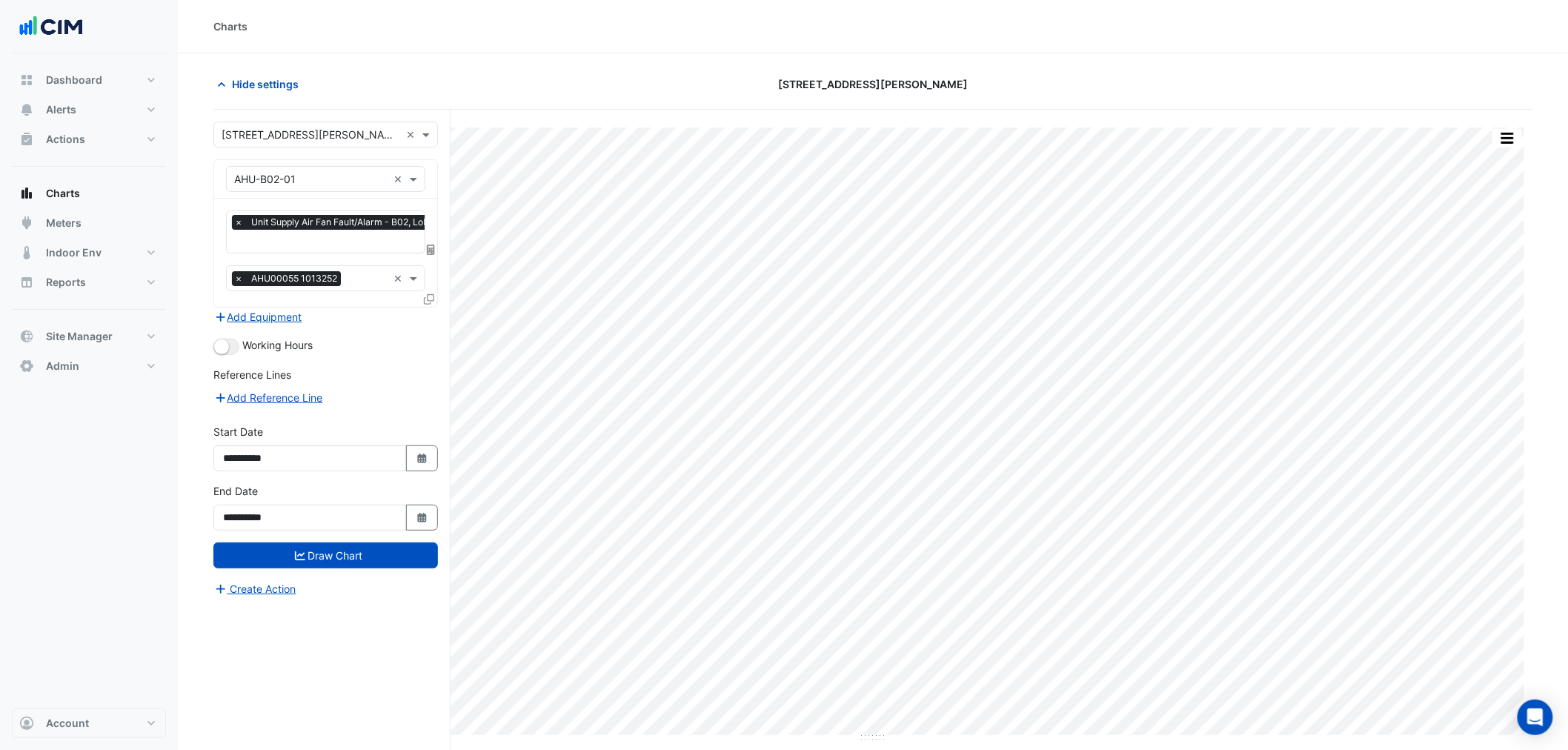
click at [285, 237] on input "text" at bounding box center [346, 242] width 224 height 16
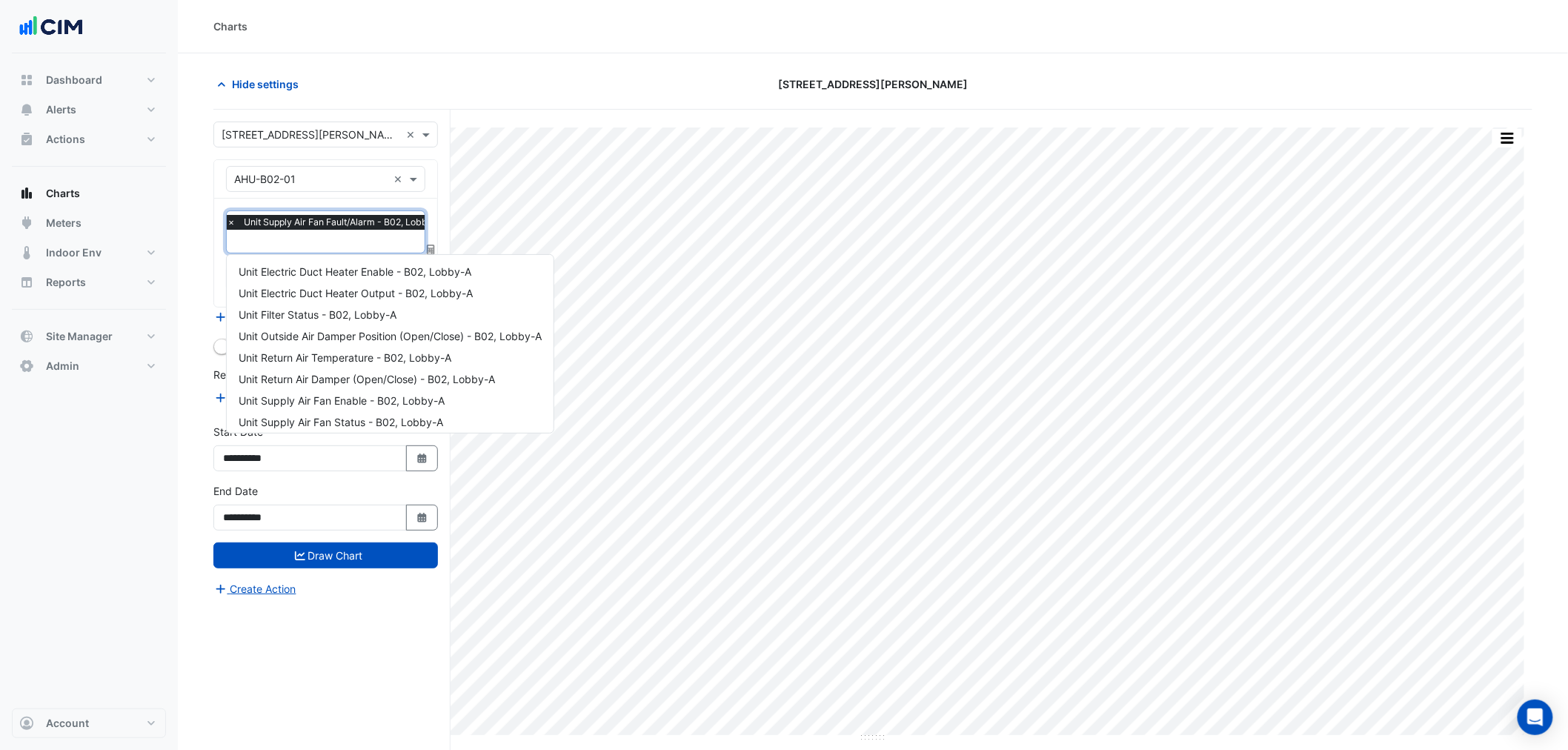
scroll to position [220, 0]
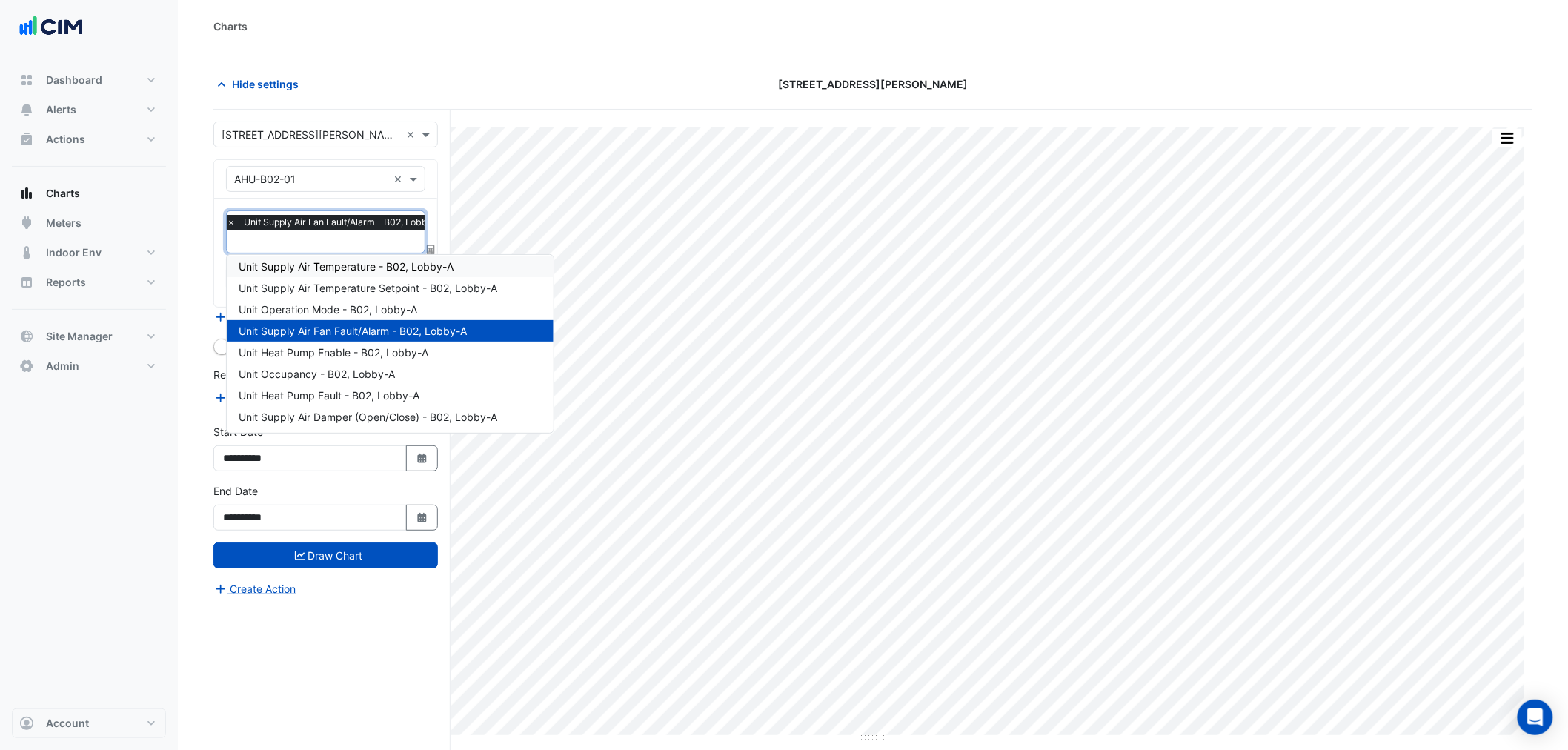
click at [291, 263] on span "Unit Supply Air Temperature - B02, Lobby-A" at bounding box center [346, 267] width 215 height 13
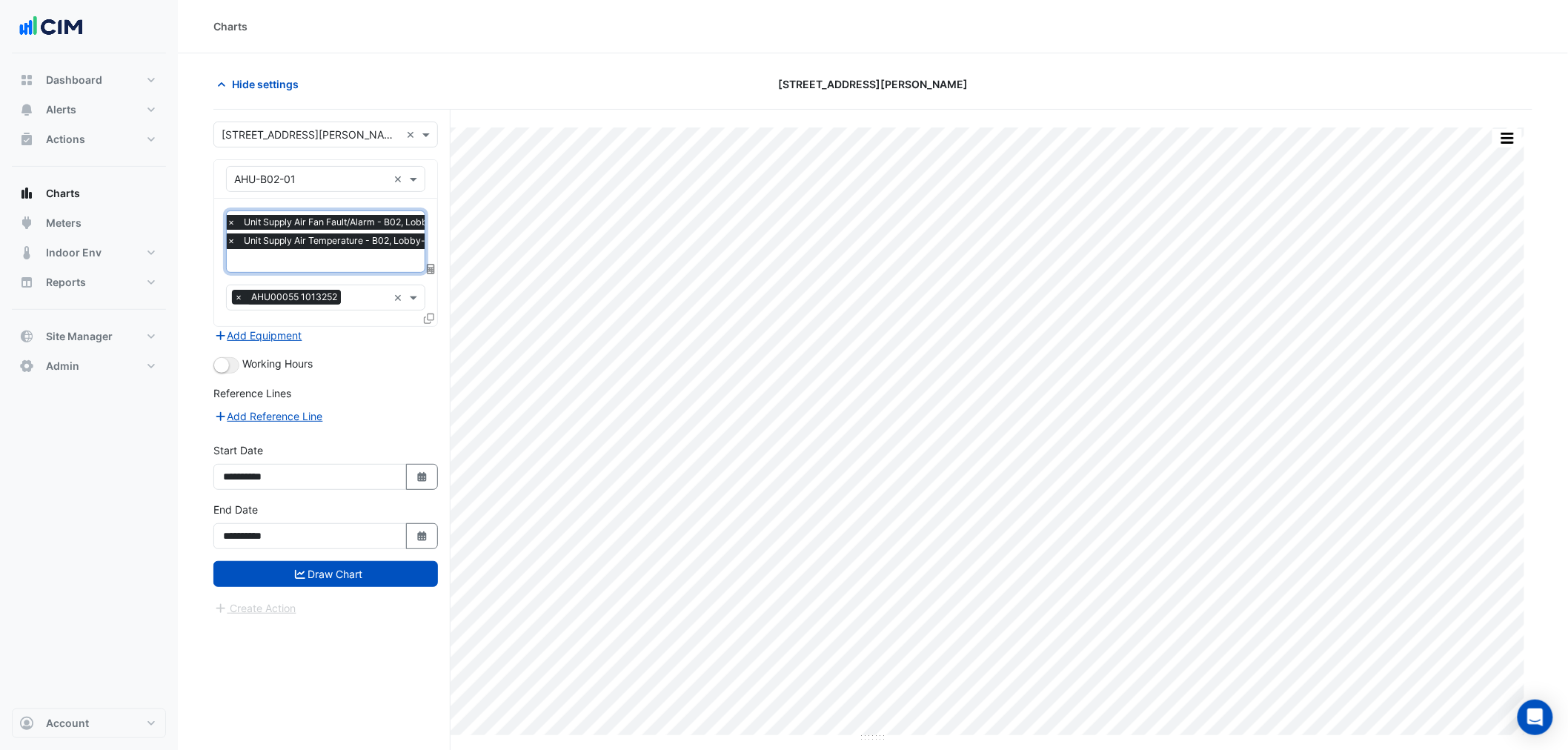
click at [294, 246] on span "Unit Supply Air Temperature - B02, Lobby-A" at bounding box center [337, 241] width 195 height 15
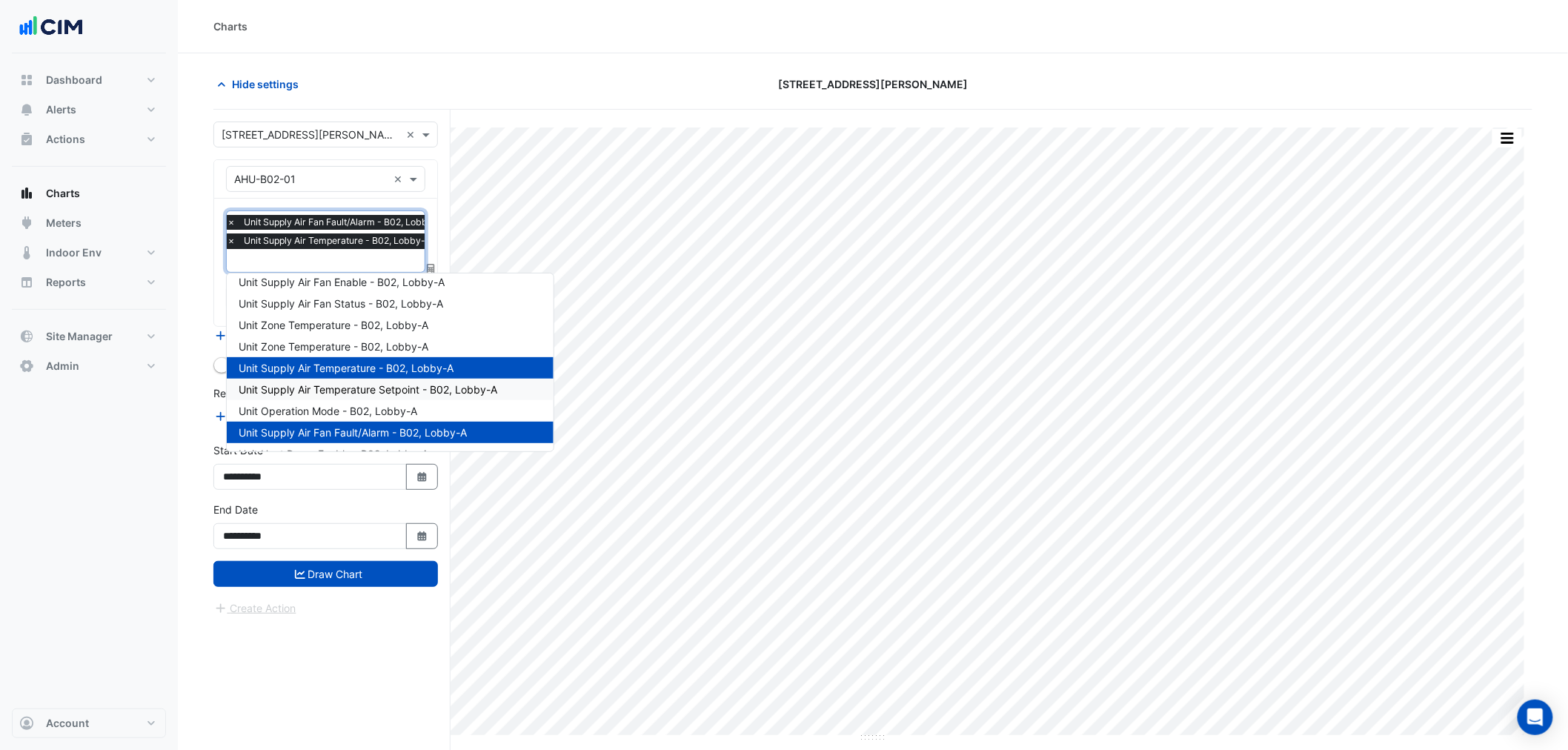
scroll to position [55, 0]
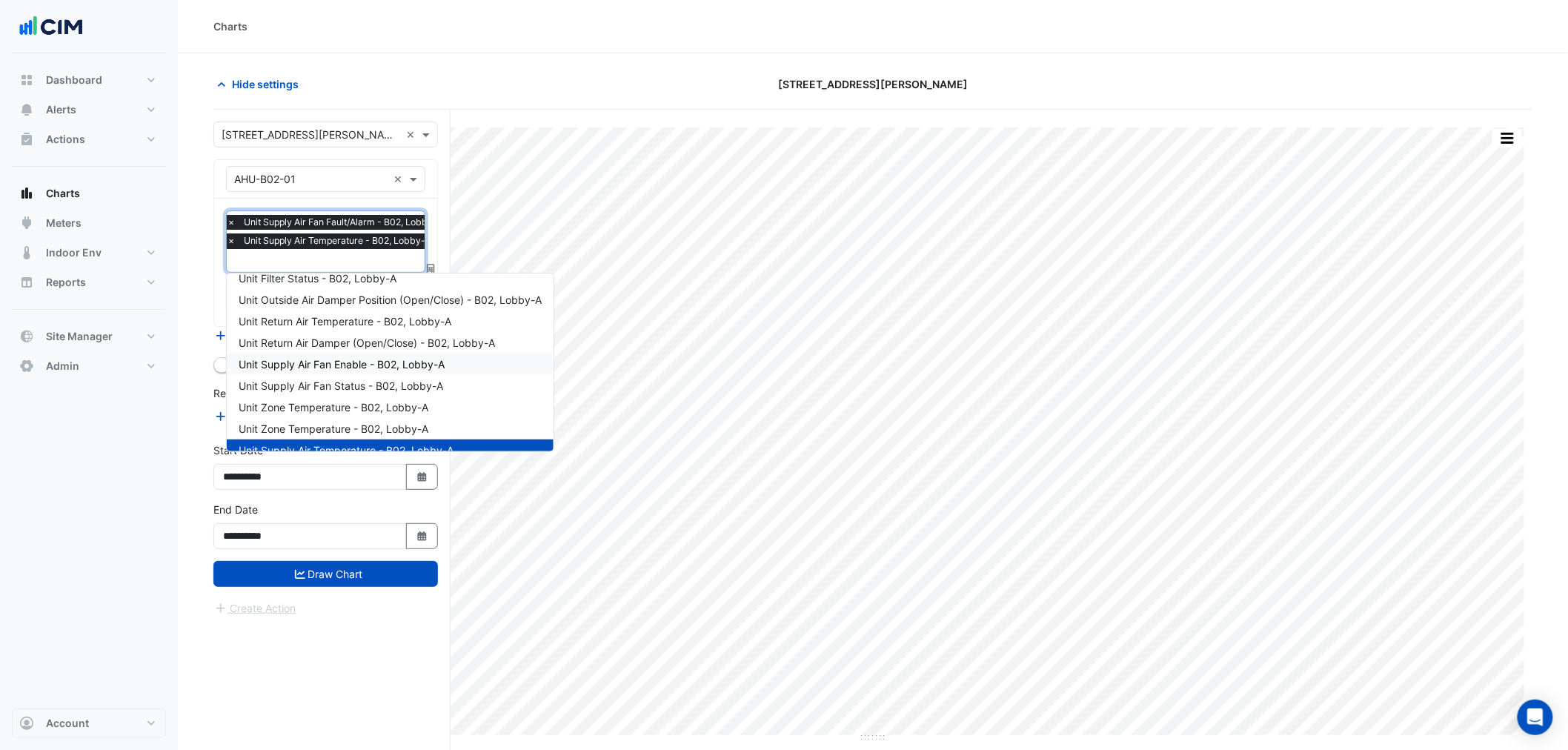
click at [312, 360] on span "Unit Supply Air Fan Enable - B02, Lobby-A" at bounding box center [341, 364] width 206 height 13
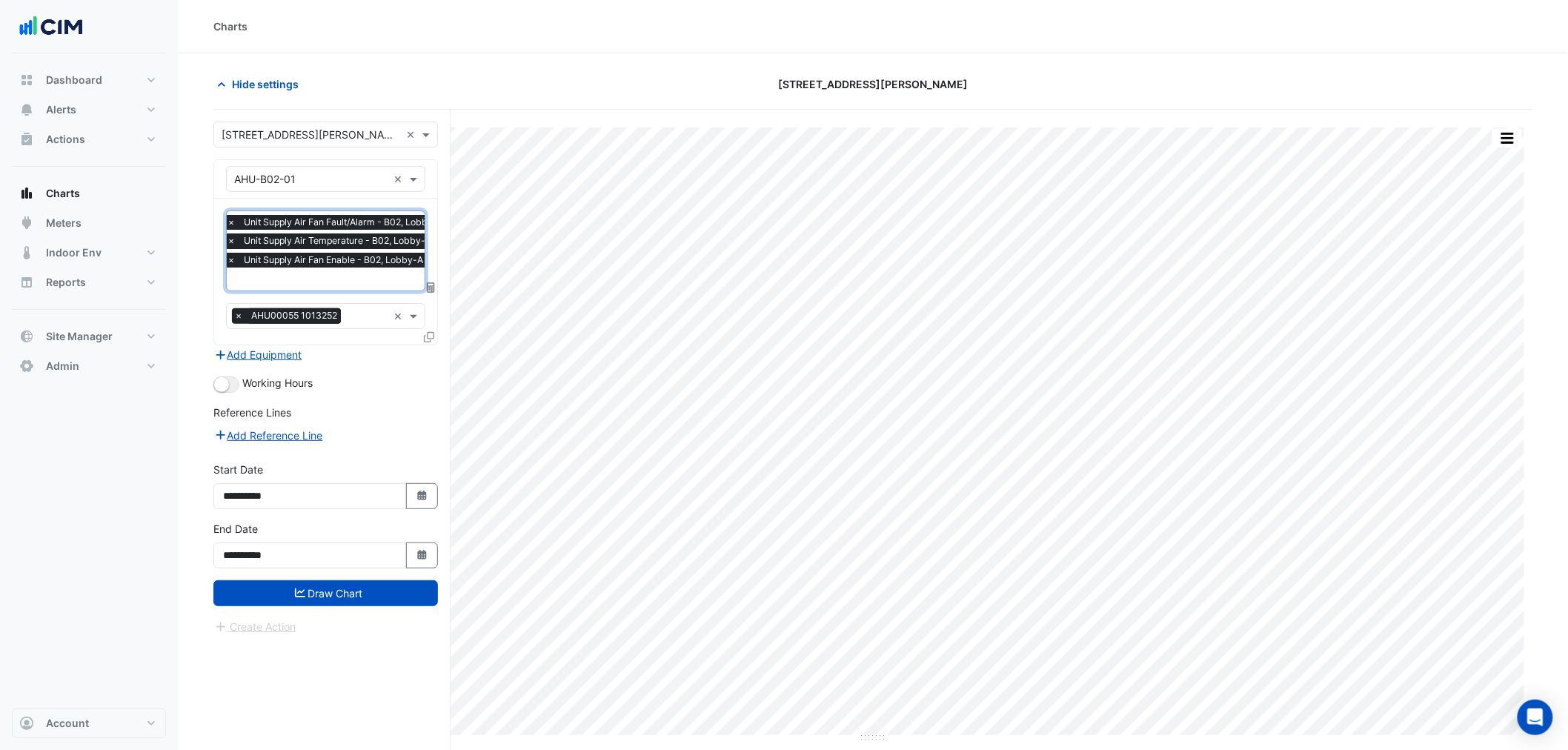
click at [311, 283] on input "text" at bounding box center [338, 280] width 224 height 16
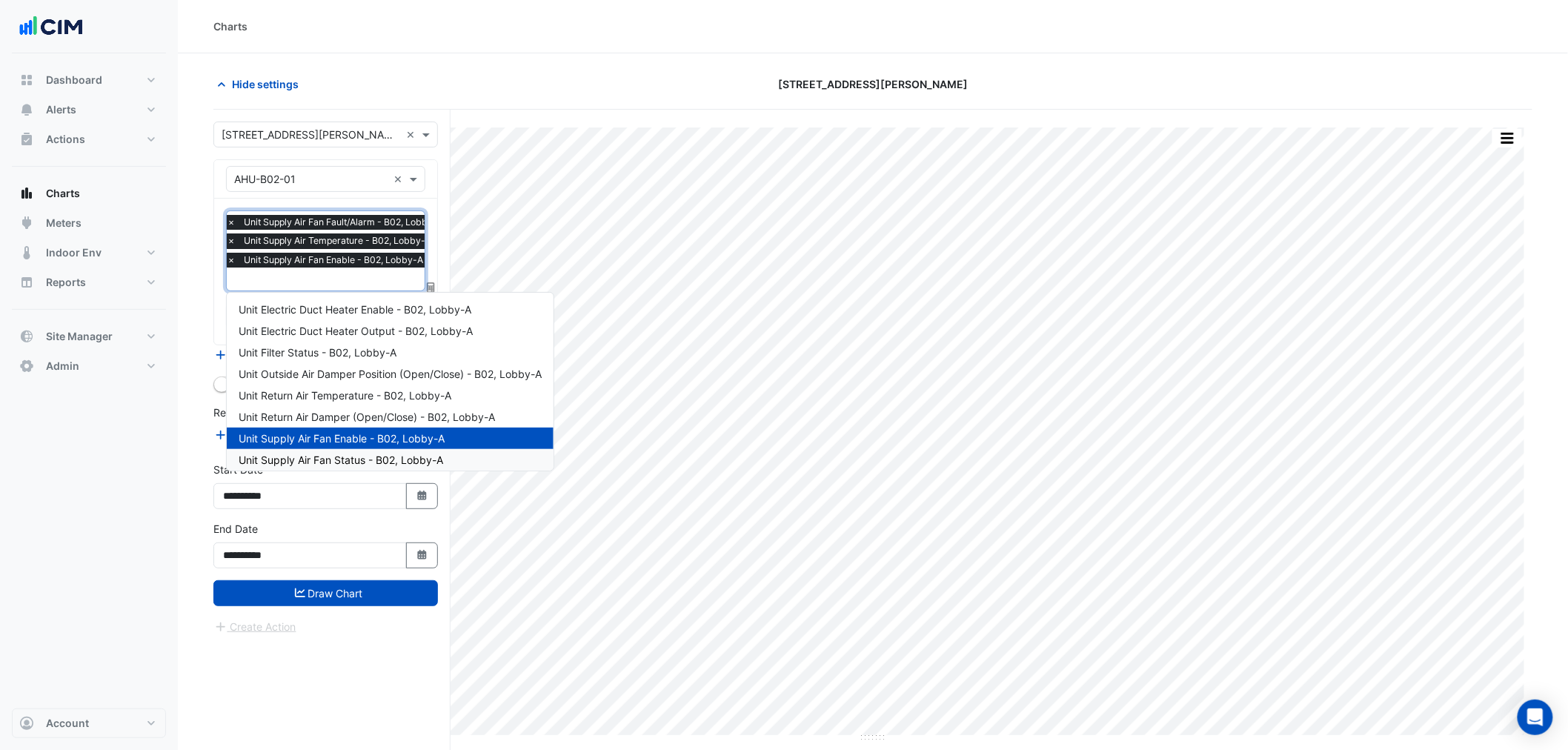
click at [323, 461] on span "Unit Supply Air Fan Status - B02, Lobby-A" at bounding box center [340, 460] width 204 height 13
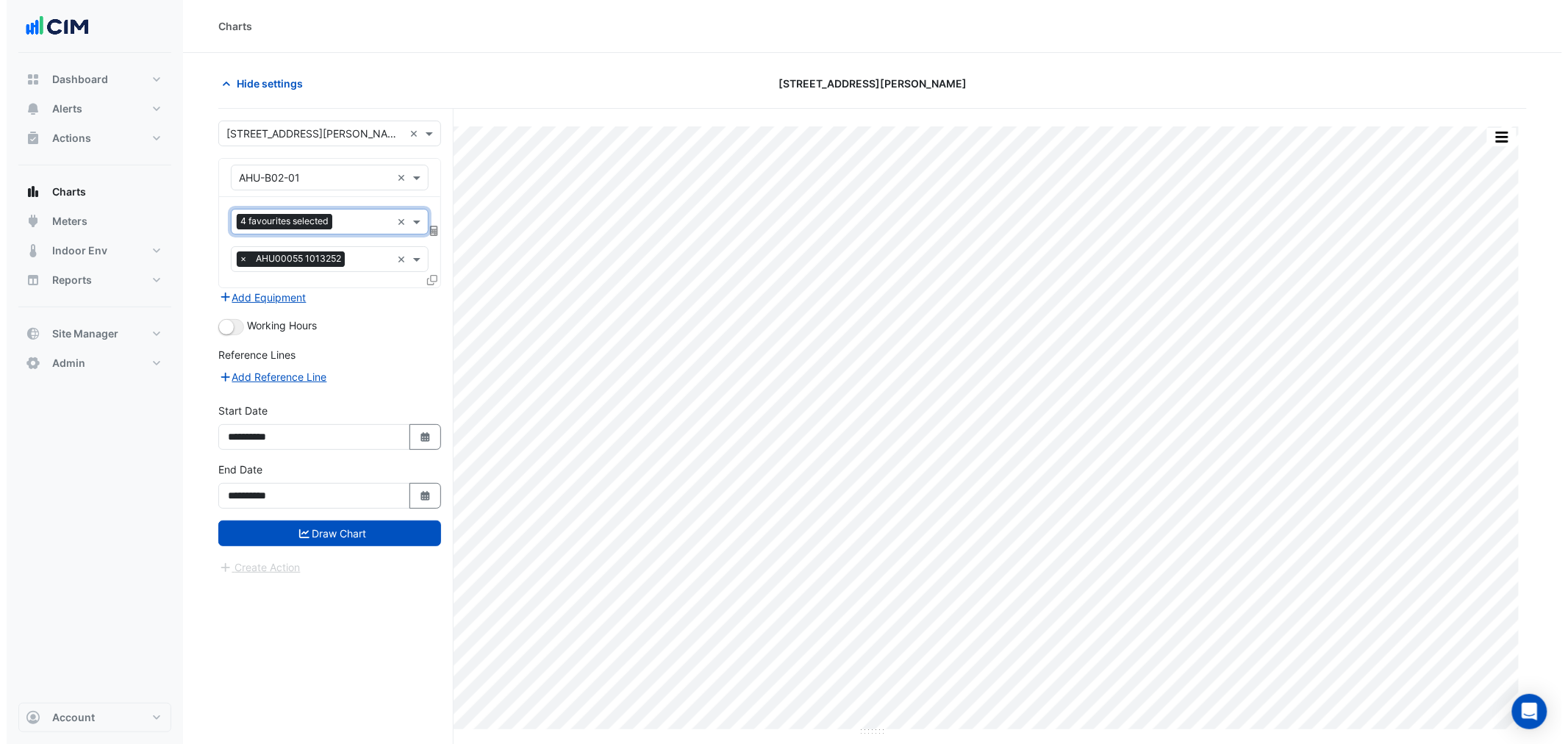
scroll to position [0, 0]
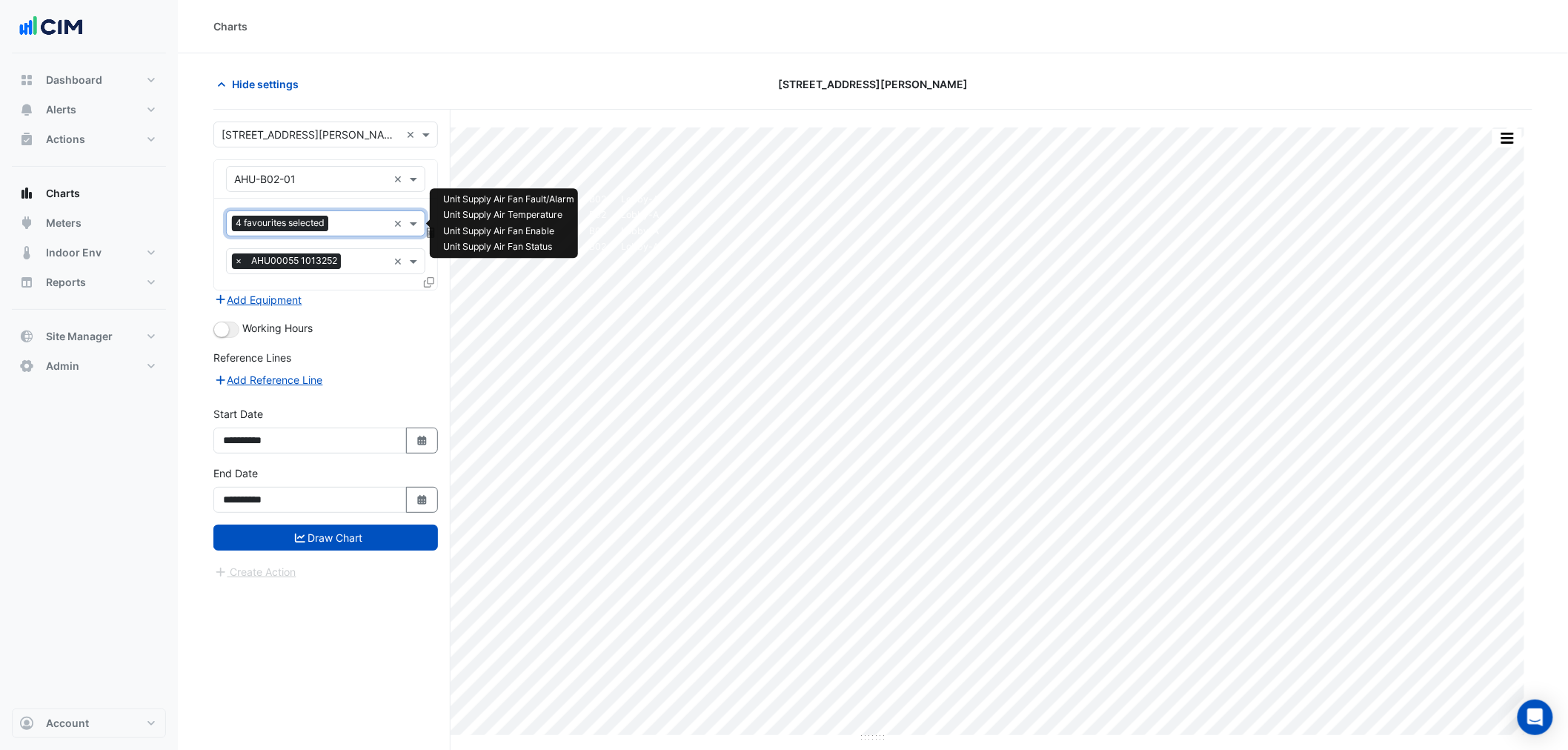
click at [351, 225] on input "text" at bounding box center [361, 225] width 53 height 16
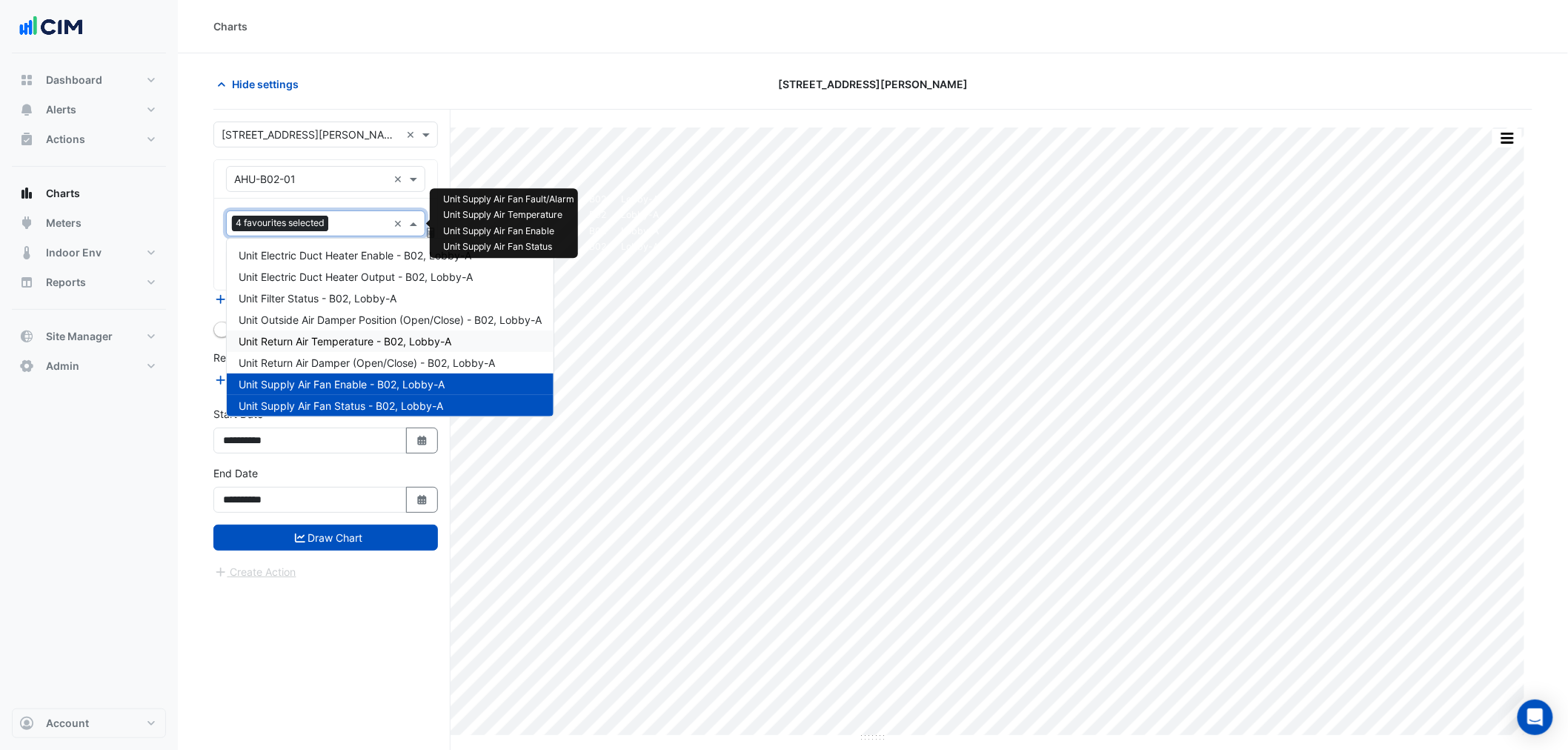
click at [312, 336] on span "Unit Return Air Temperature - B02, Lobby-A" at bounding box center [345, 341] width 213 height 13
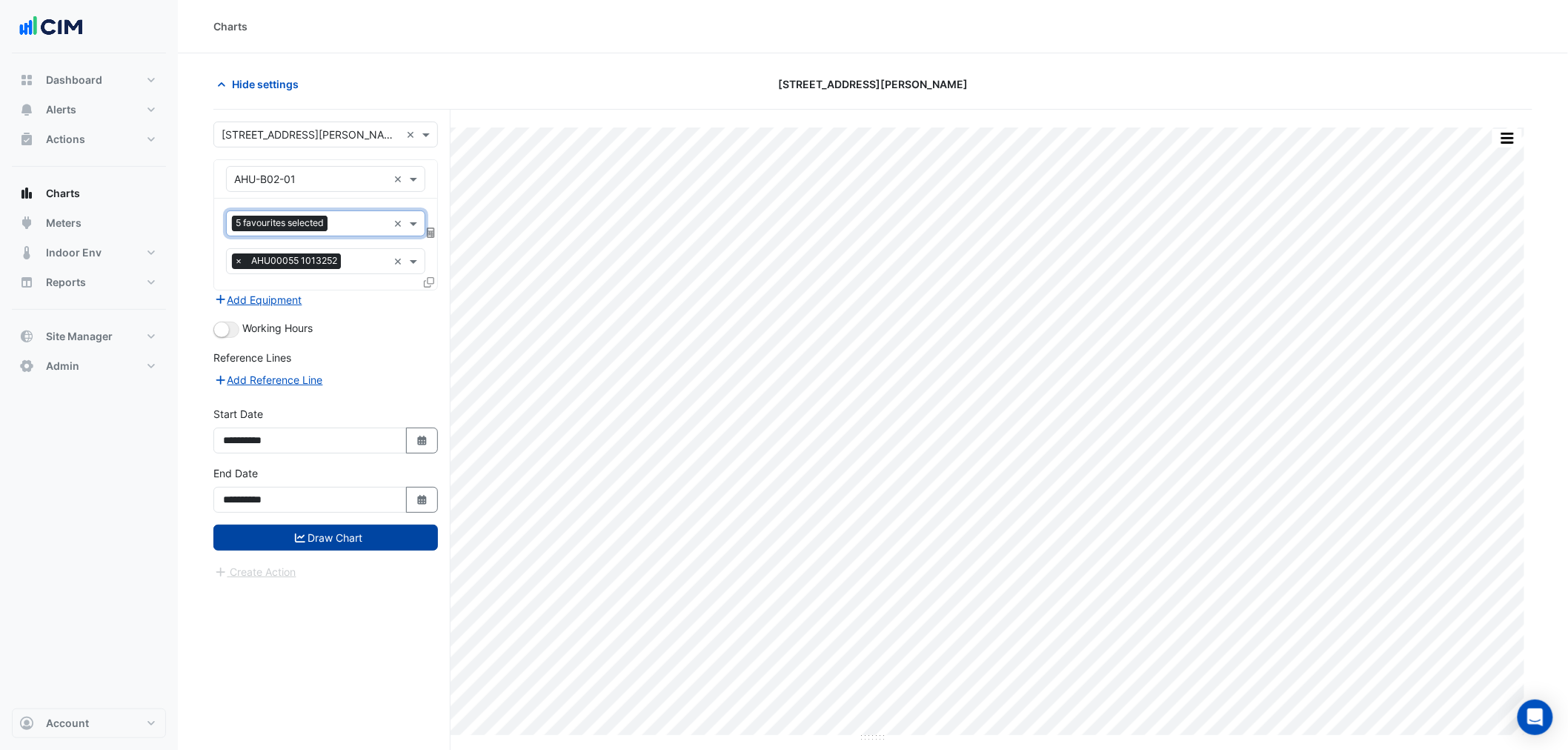
click at [350, 538] on button "Draw Chart" at bounding box center [326, 537] width 225 height 26
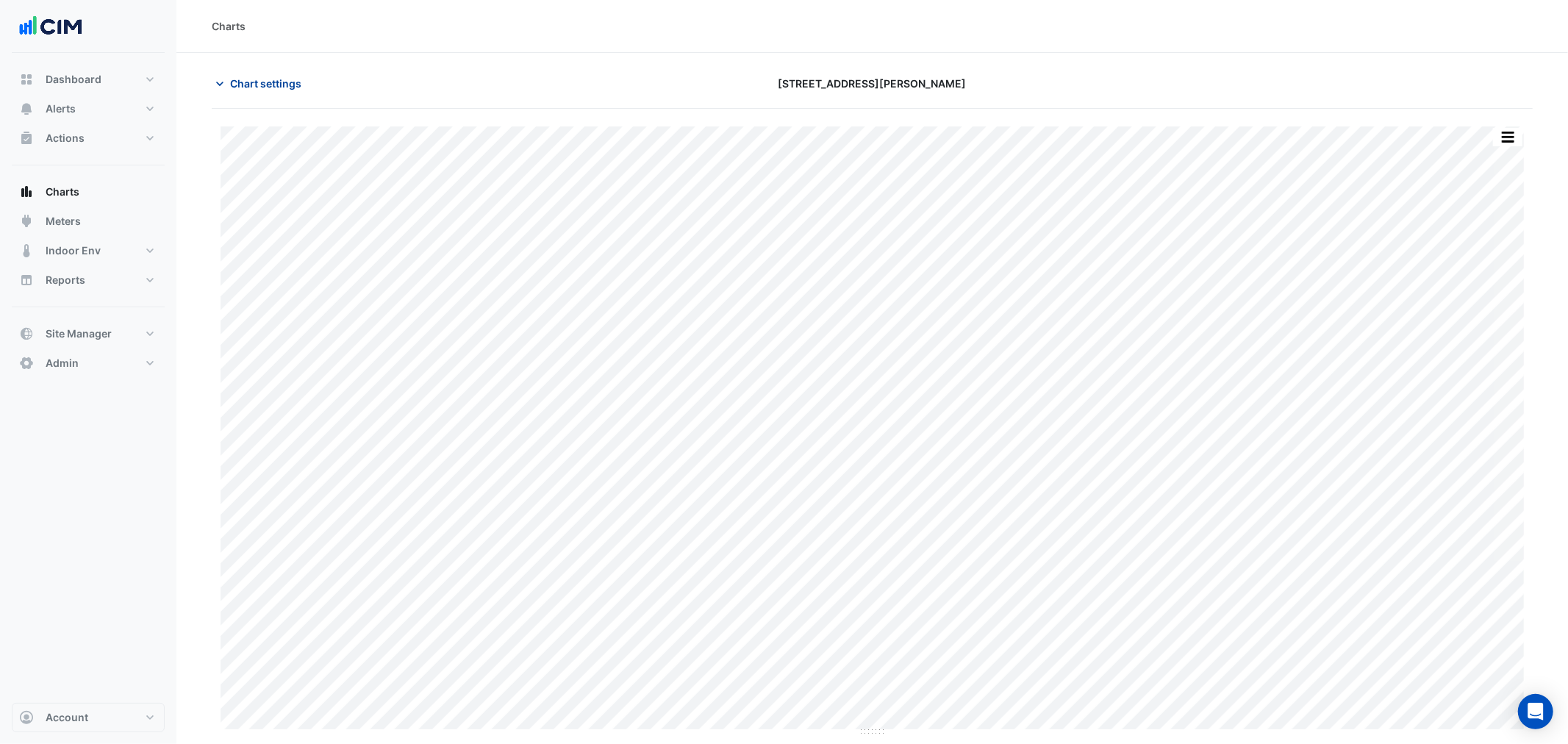
type input "**********"
click at [276, 77] on span "Chart settings" at bounding box center [266, 83] width 71 height 15
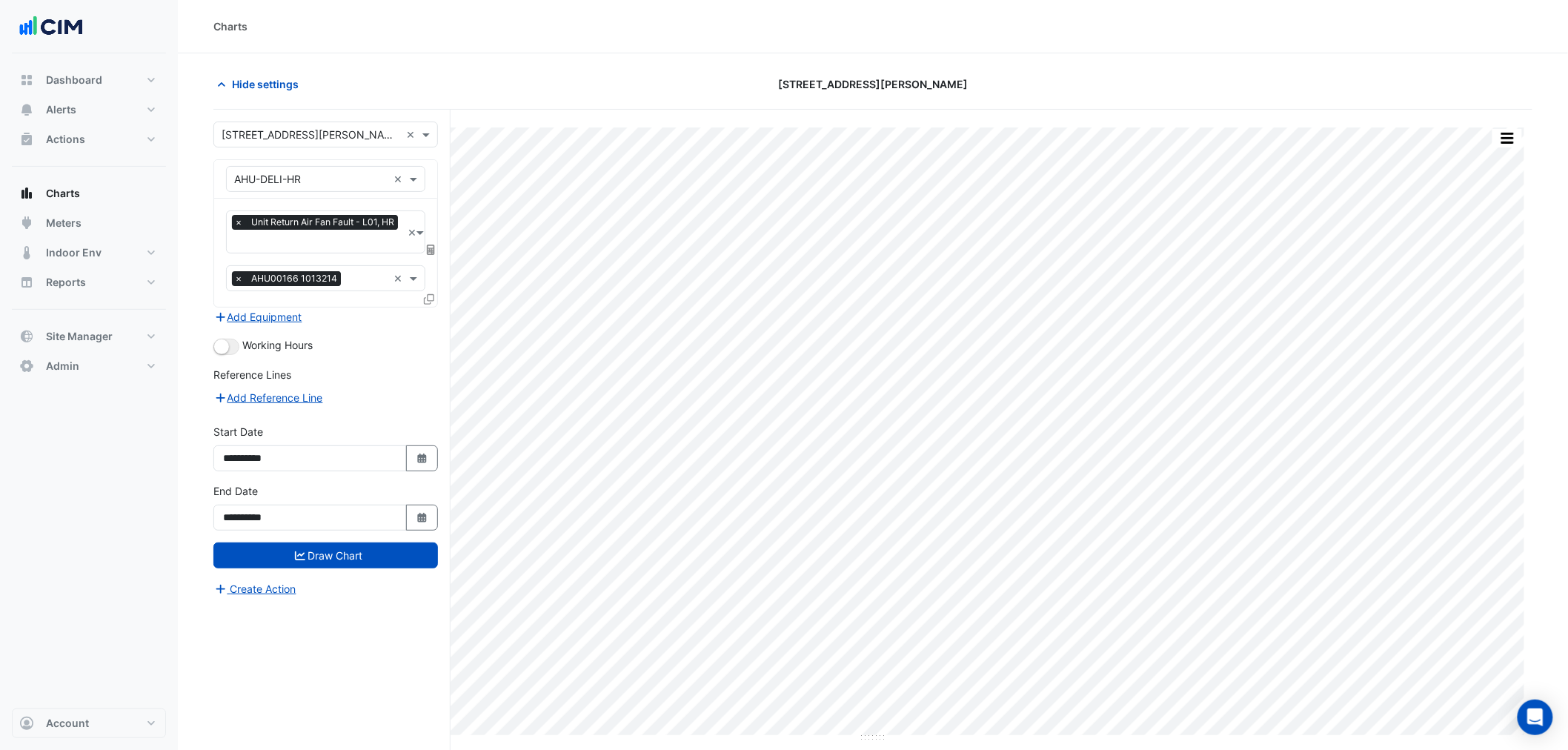
click at [294, 247] on input "text" at bounding box center [317, 242] width 168 height 16
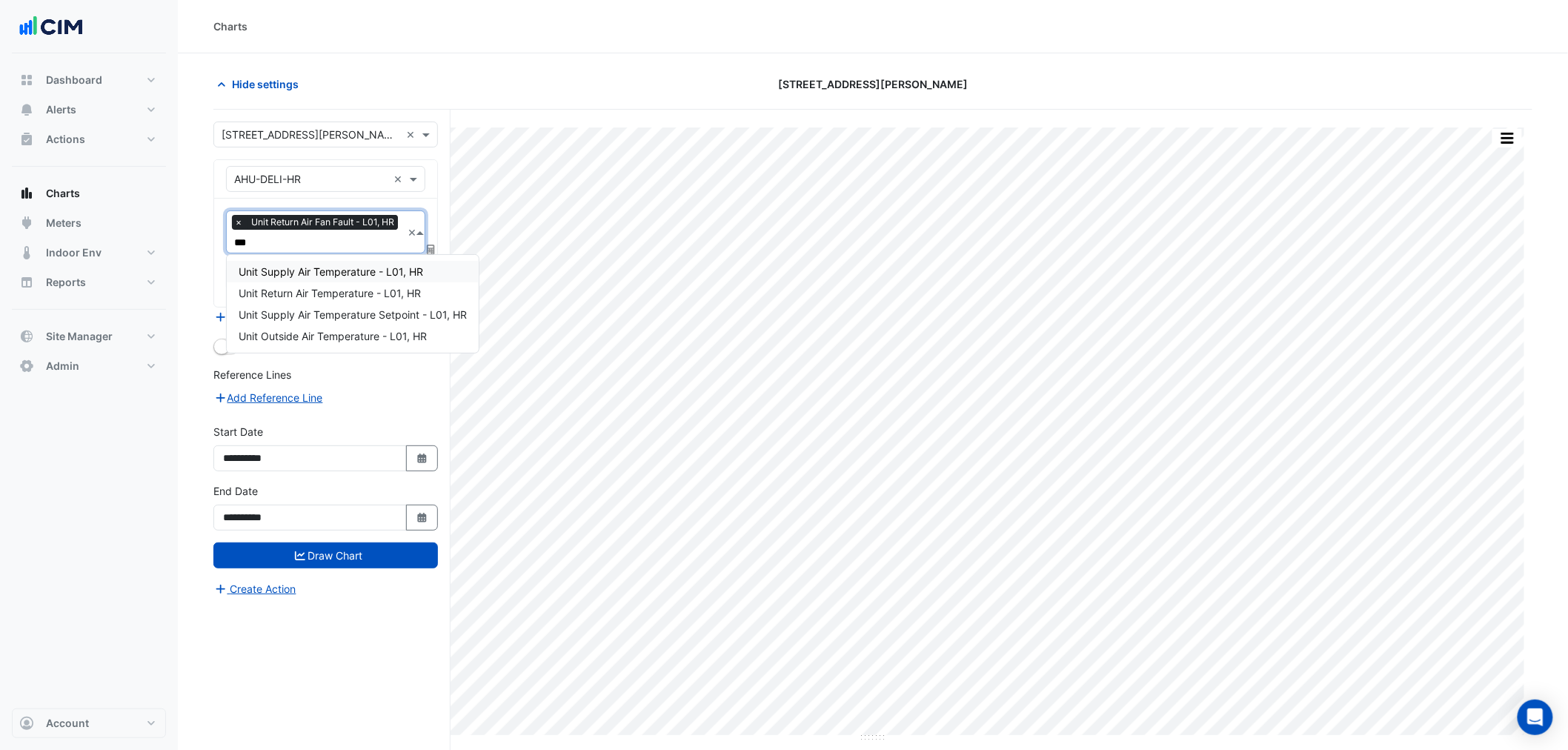
type input "****"
click at [294, 268] on span "Unit Supply Air Temperature - L01, HR" at bounding box center [330, 271] width 184 height 13
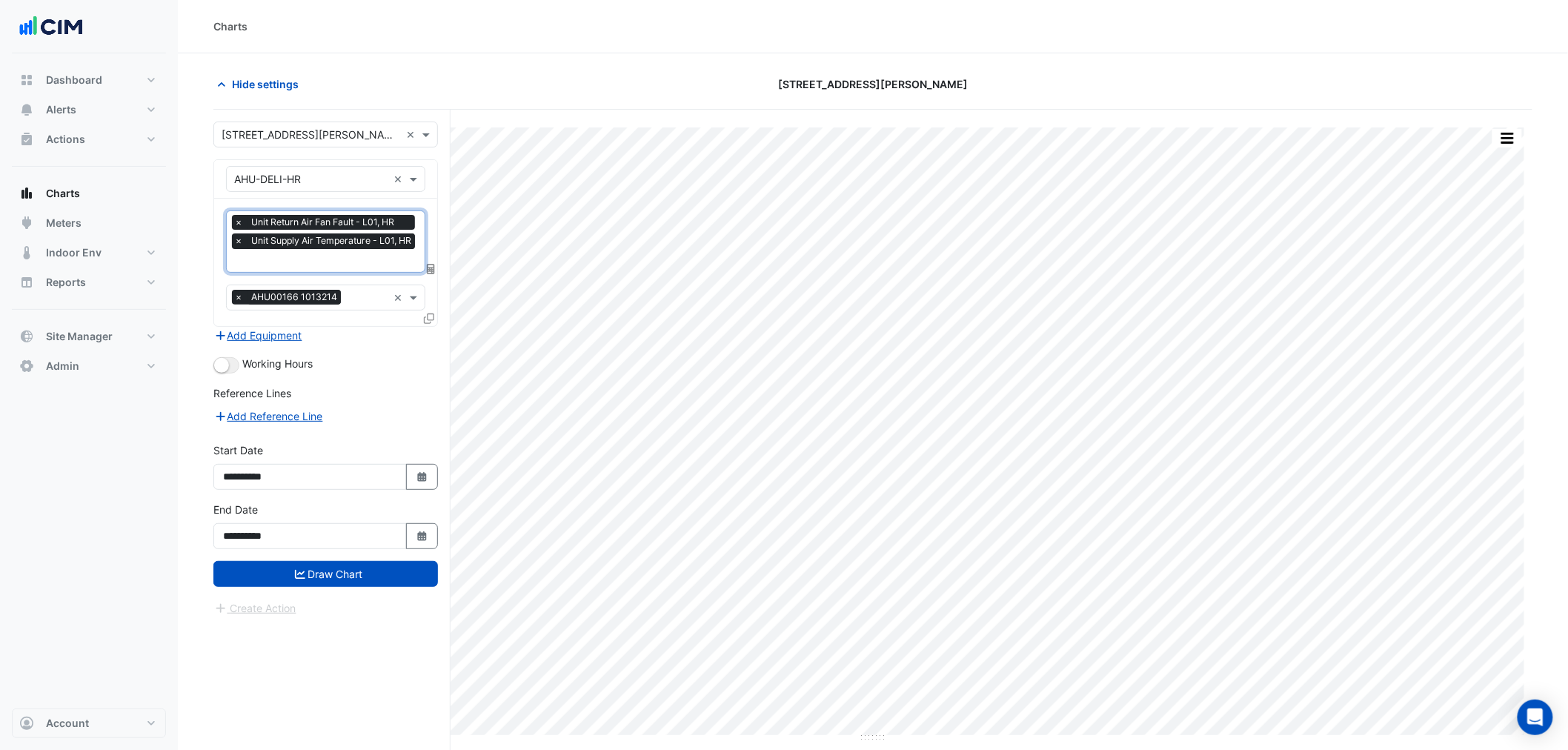
click at [294, 263] on input "text" at bounding box center [326, 261] width 184 height 16
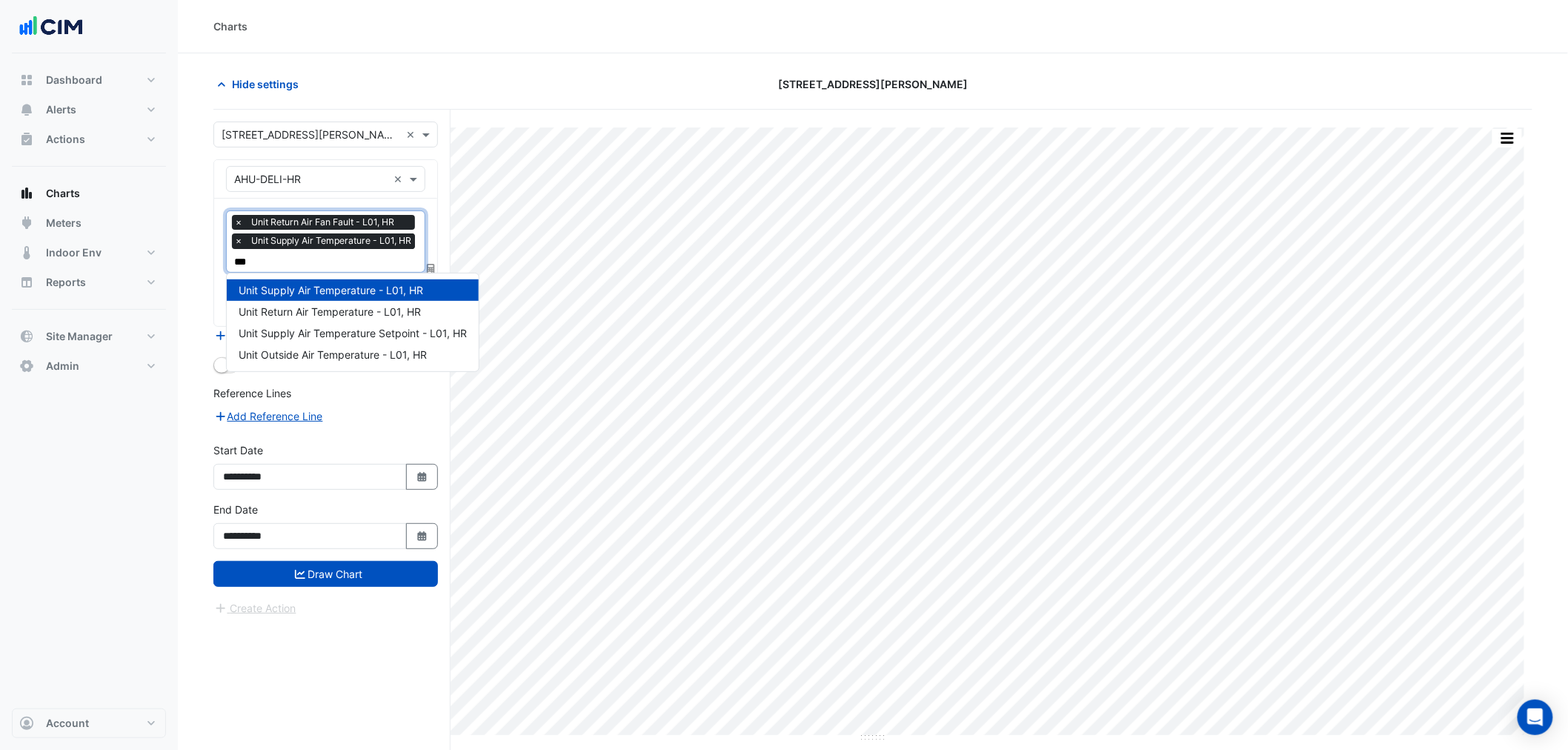
type input "****"
click at [345, 301] on div "Unit Return Air Temperature - L01, HR" at bounding box center [352, 311] width 252 height 21
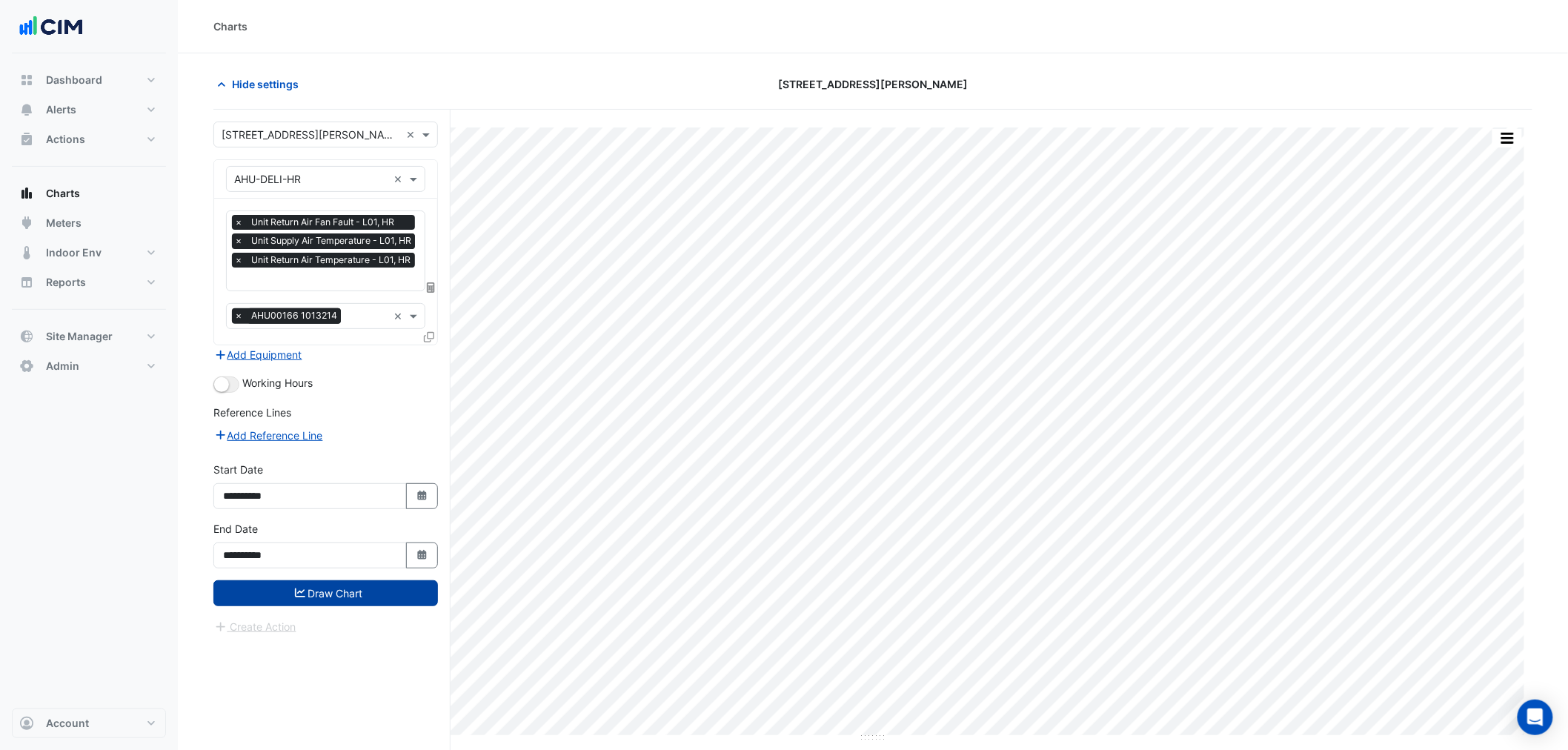
click at [329, 598] on button "Draw Chart" at bounding box center [326, 593] width 225 height 26
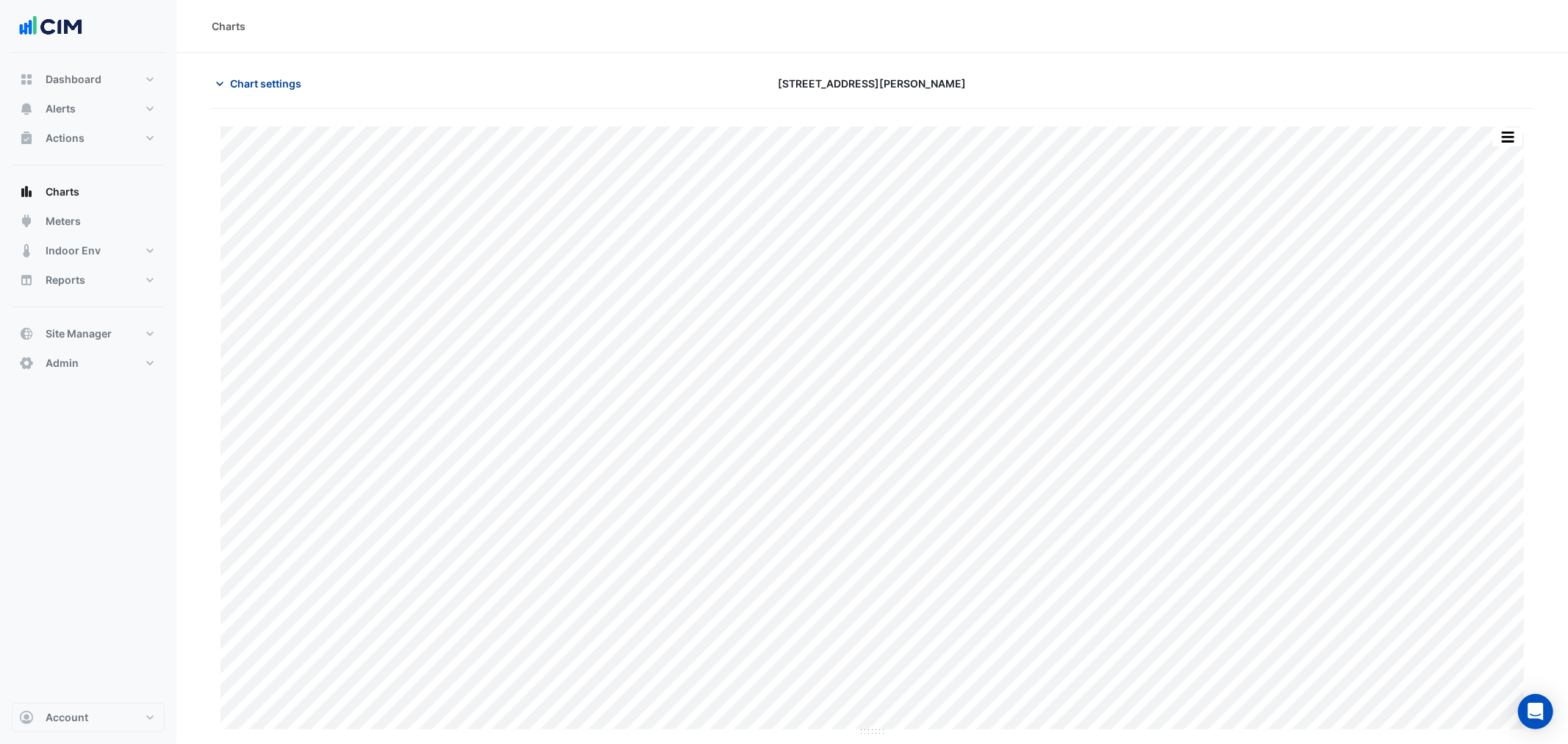
click at [252, 79] on span "Chart settings" at bounding box center [266, 83] width 71 height 15
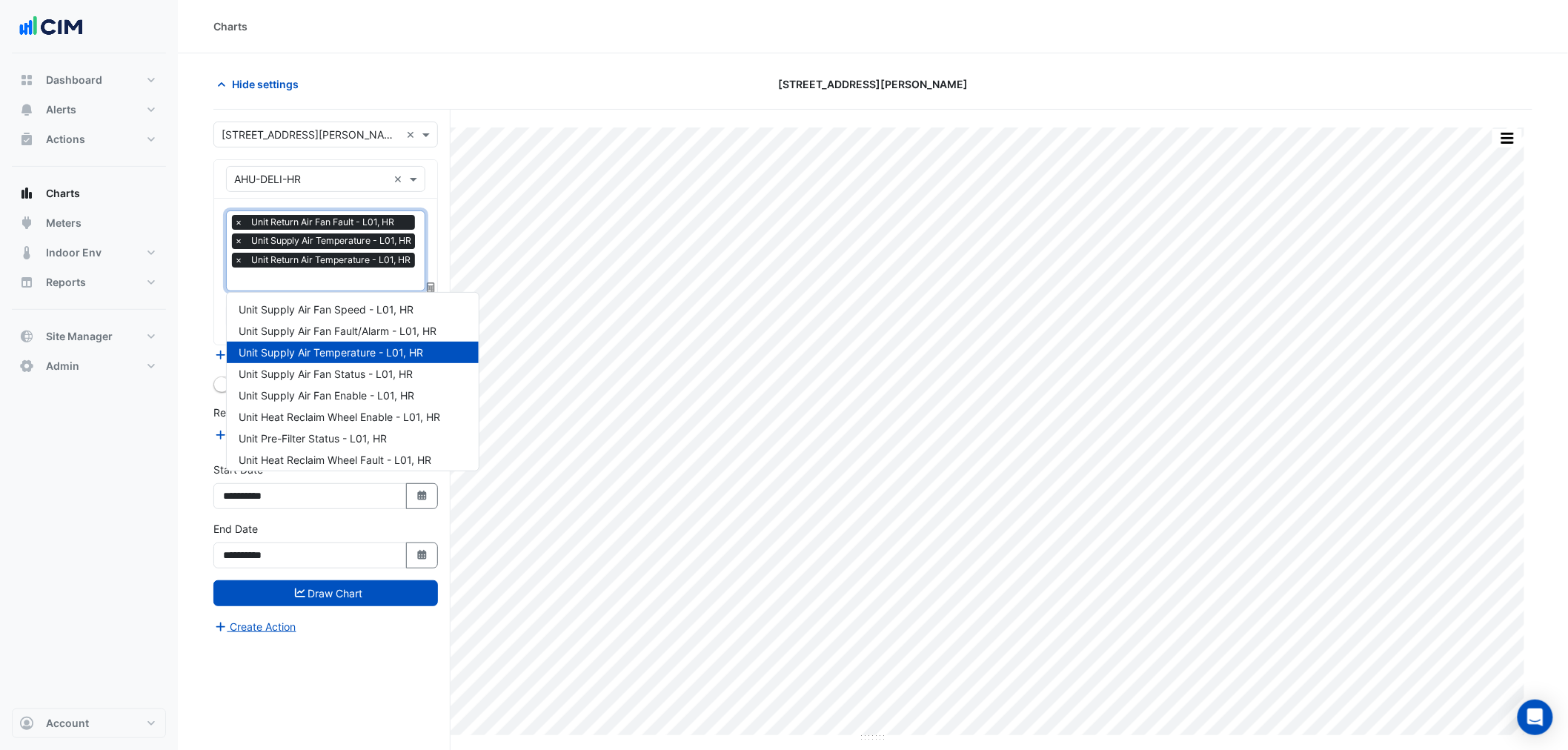
click at [315, 278] on input "text" at bounding box center [326, 280] width 184 height 16
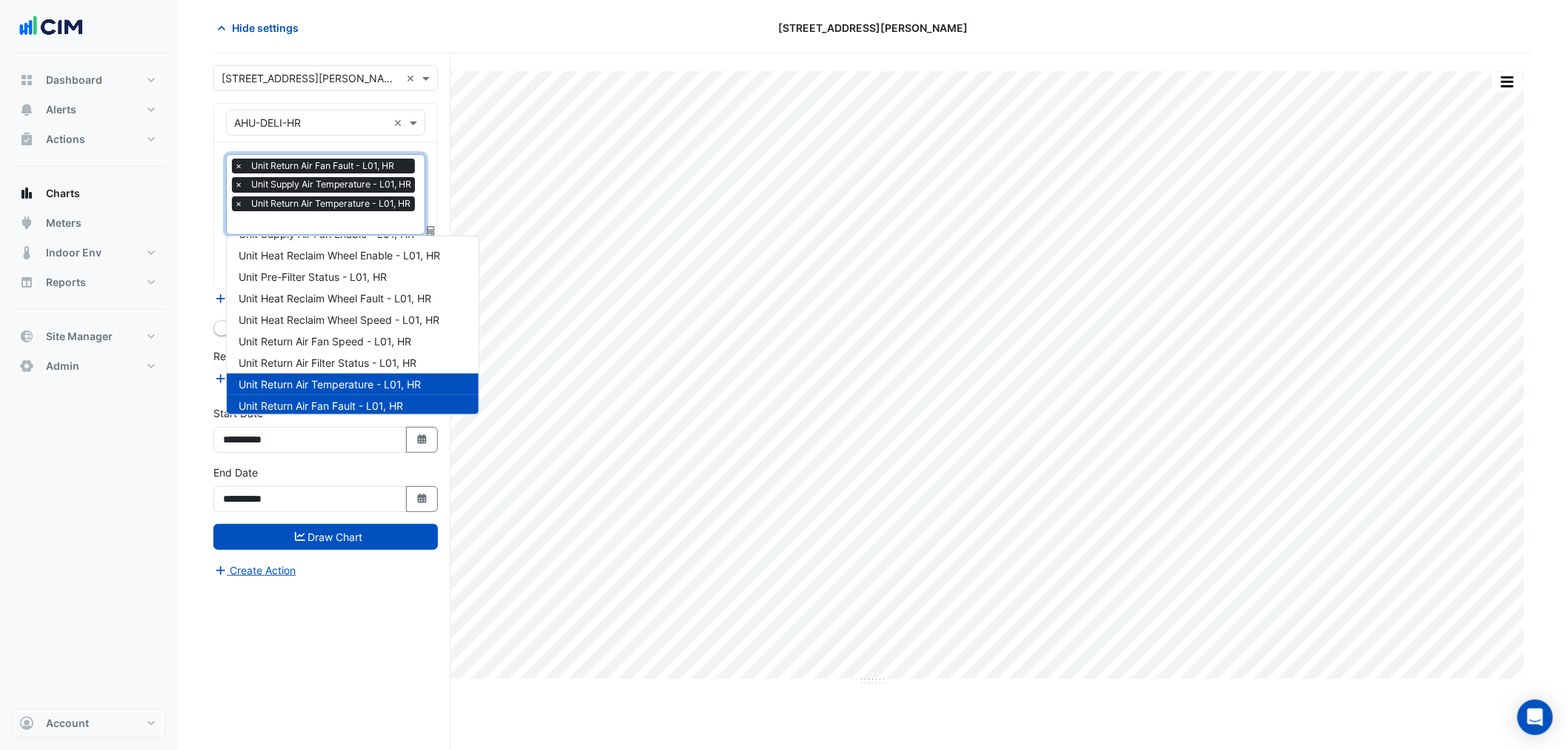
scroll to position [77, 0]
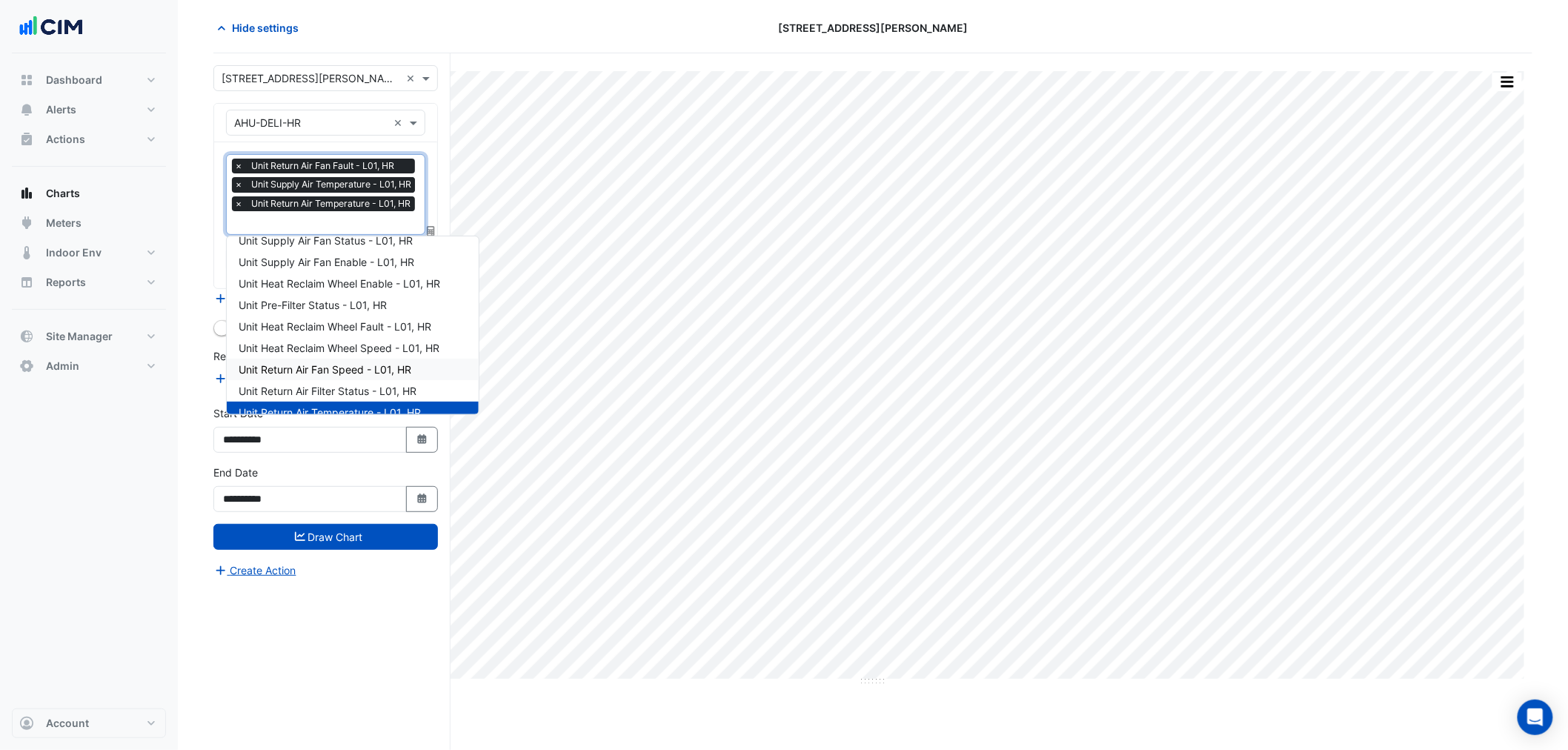
click at [332, 363] on span "Unit Return Air Fan Speed - L01, HR" at bounding box center [325, 369] width 172 height 13
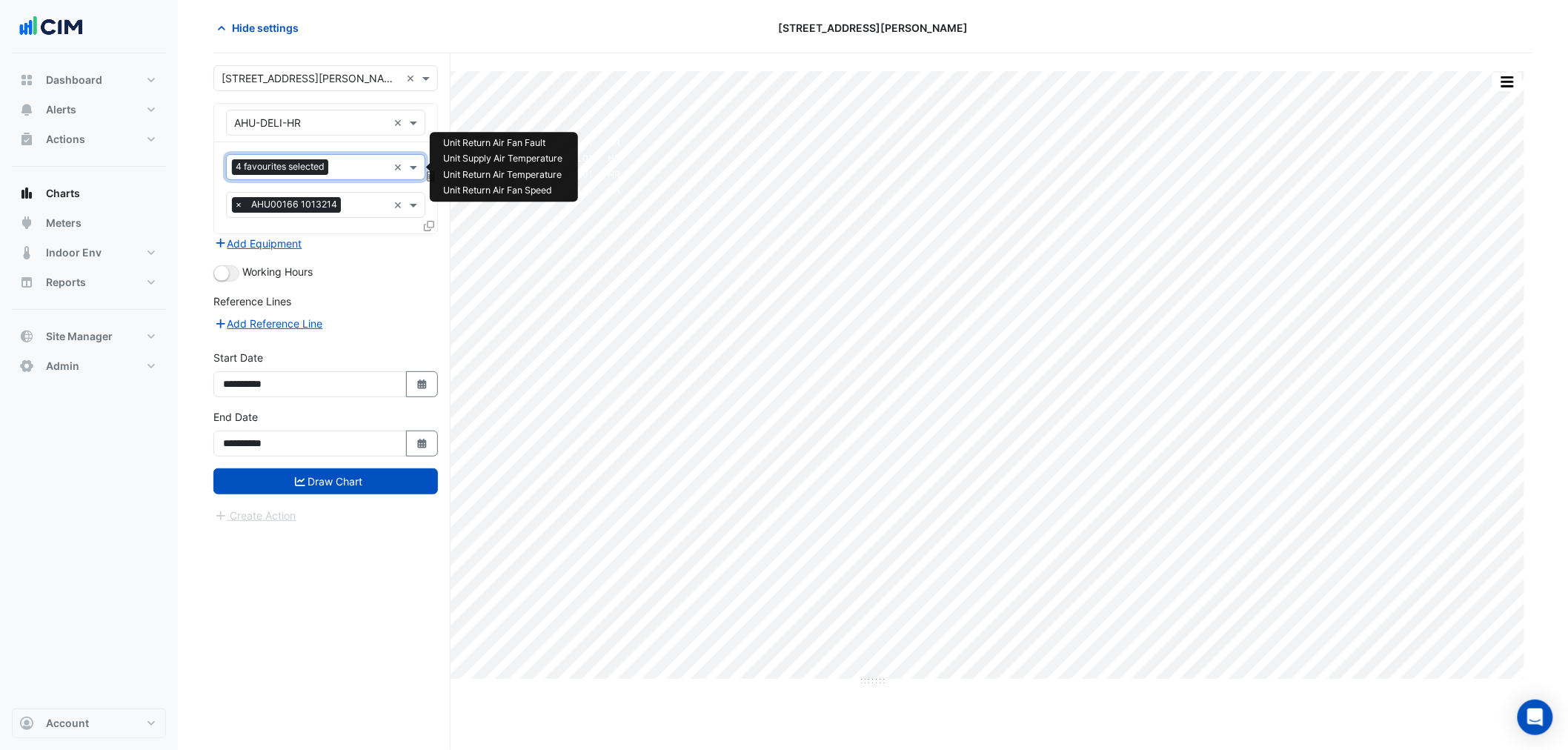
click at [350, 160] on input "text" at bounding box center [361, 168] width 53 height 16
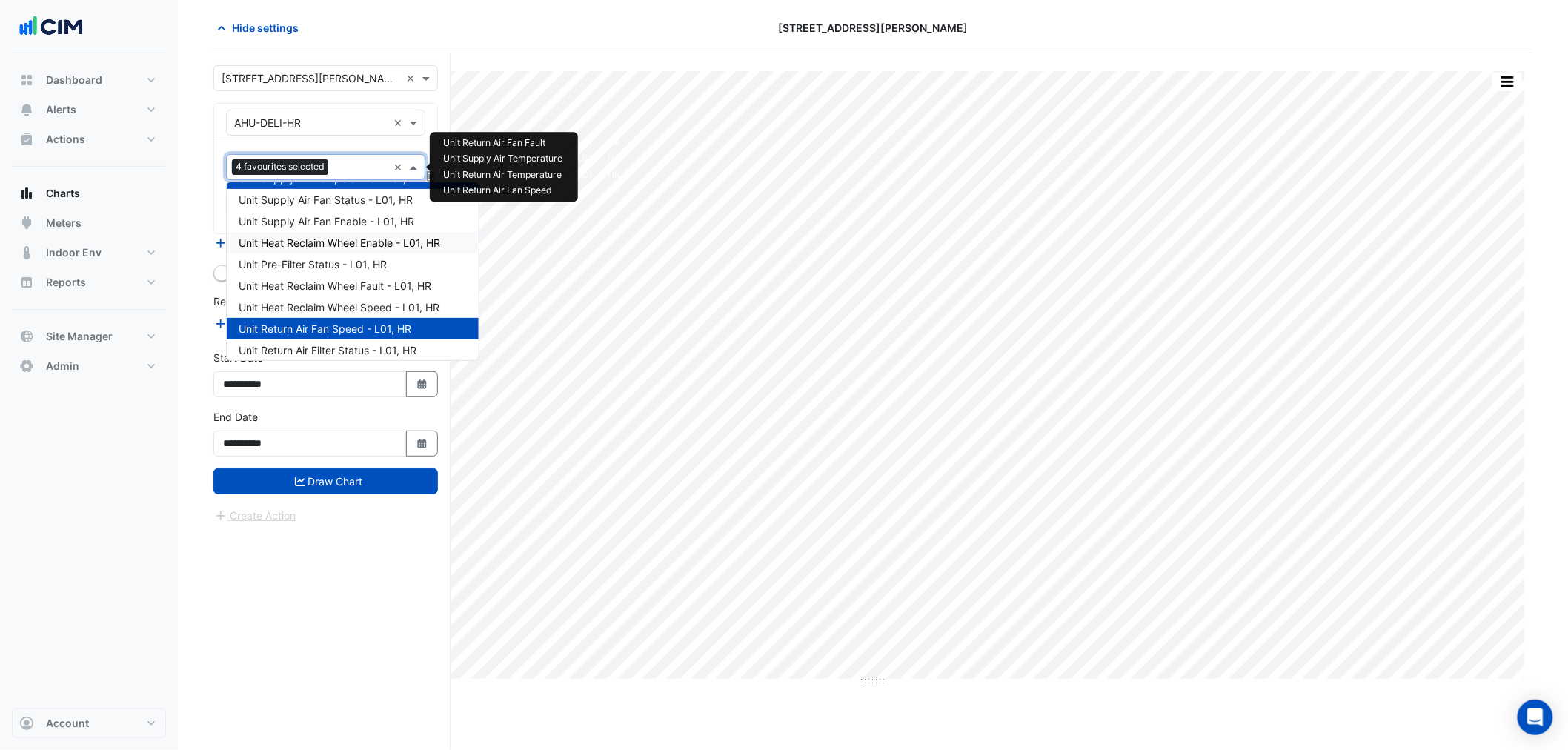
scroll to position [34, 0]
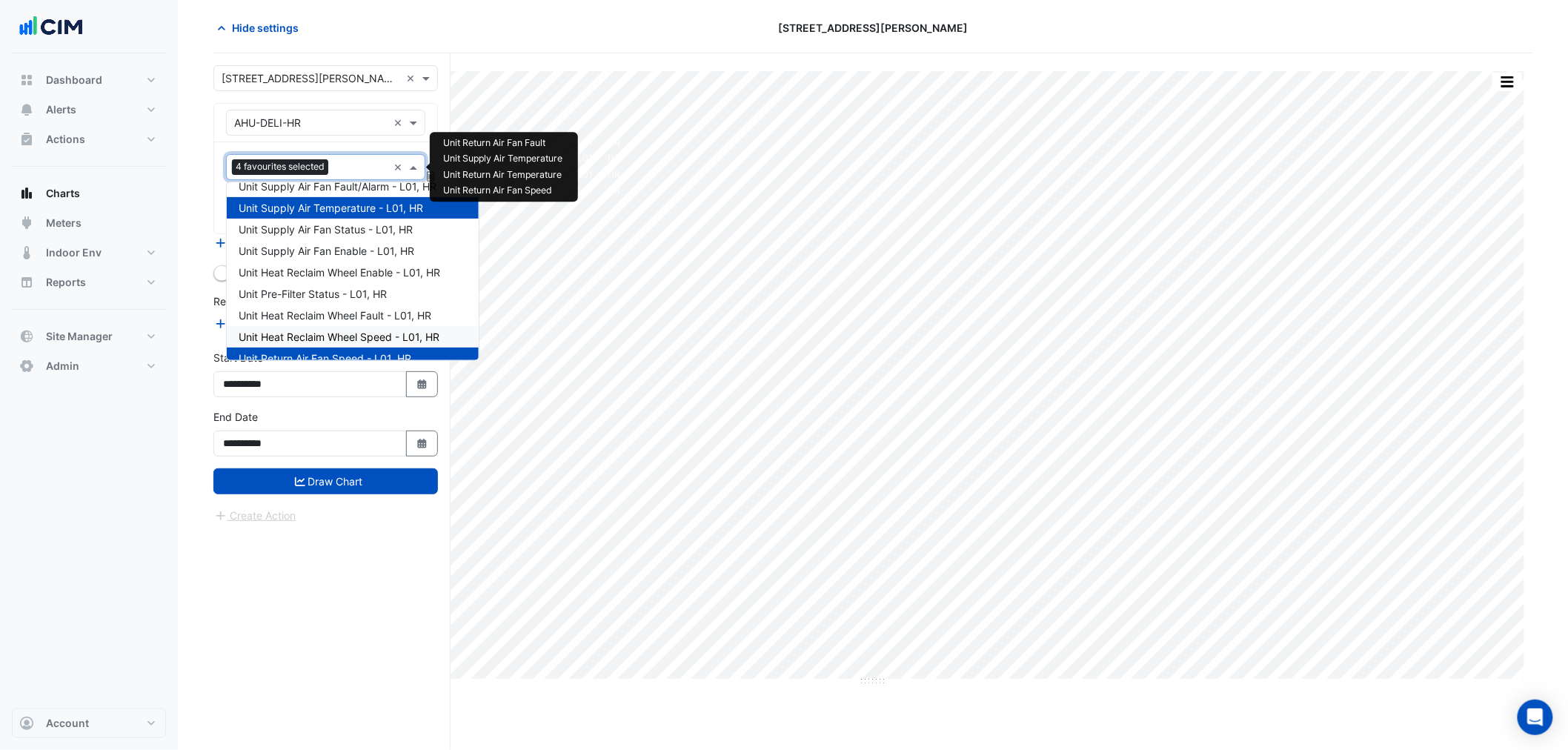
click at [326, 331] on span "Unit Heat Reclaim Wheel Speed - L01, HR" at bounding box center [338, 336] width 201 height 13
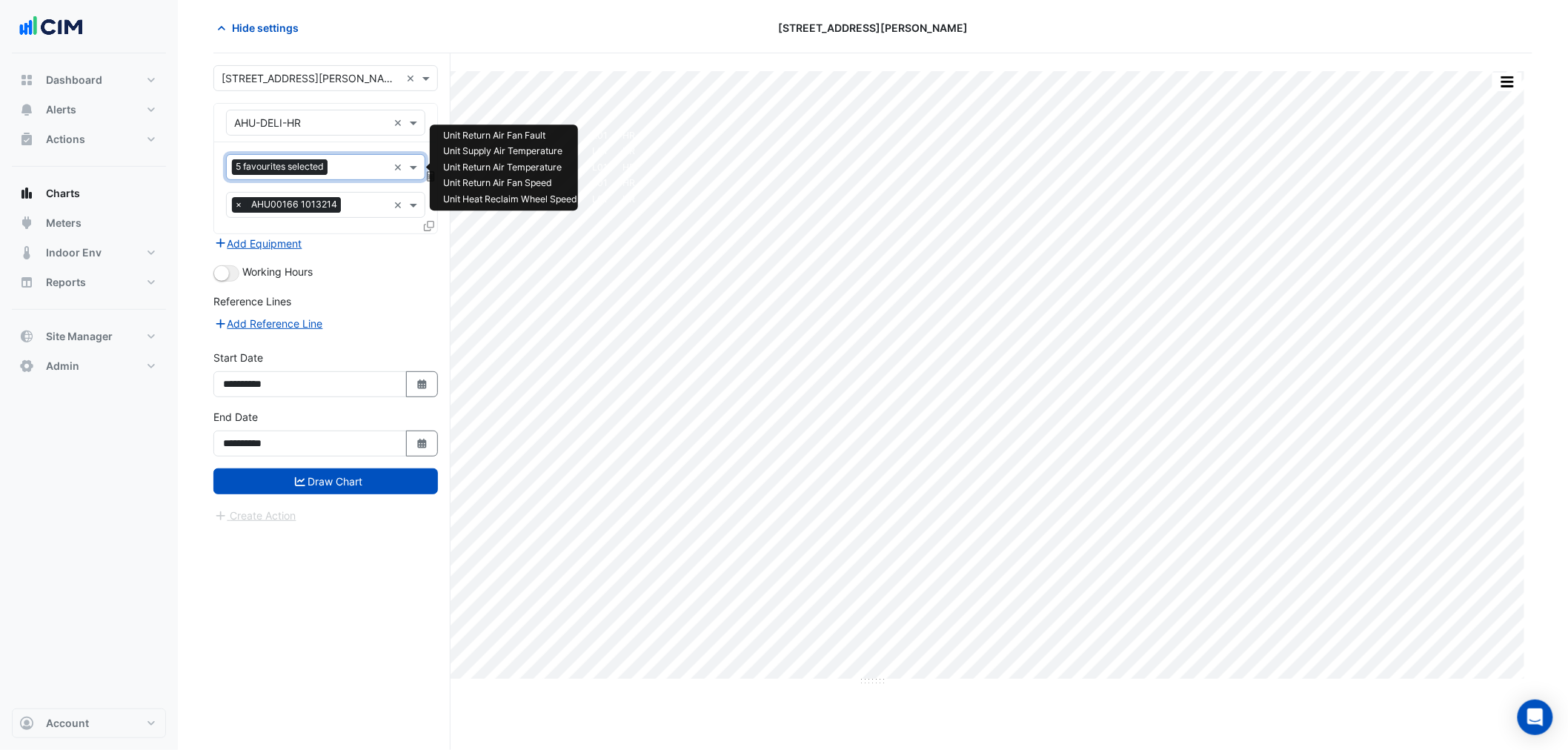
click at [343, 163] on input "text" at bounding box center [360, 168] width 54 height 16
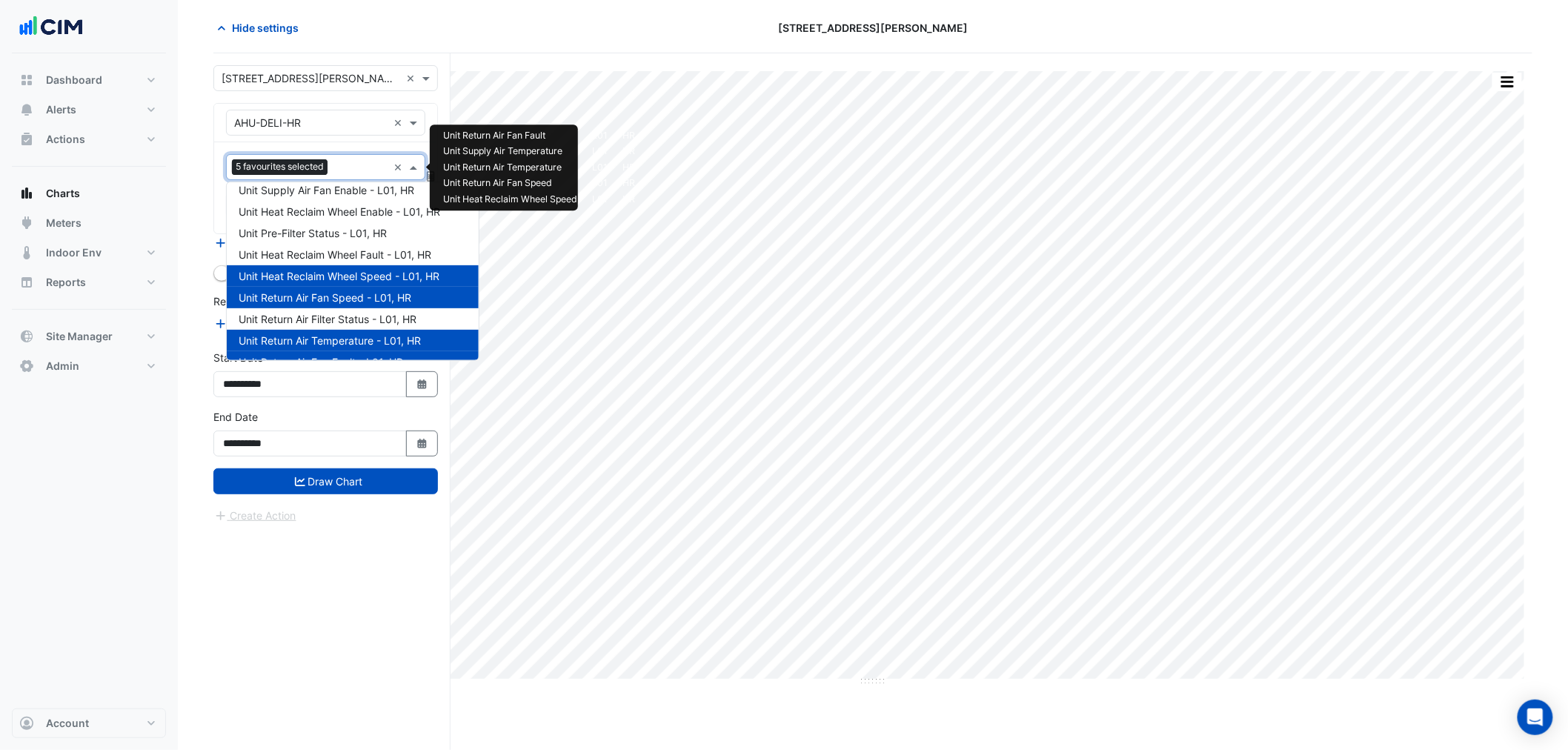
scroll to position [13, 0]
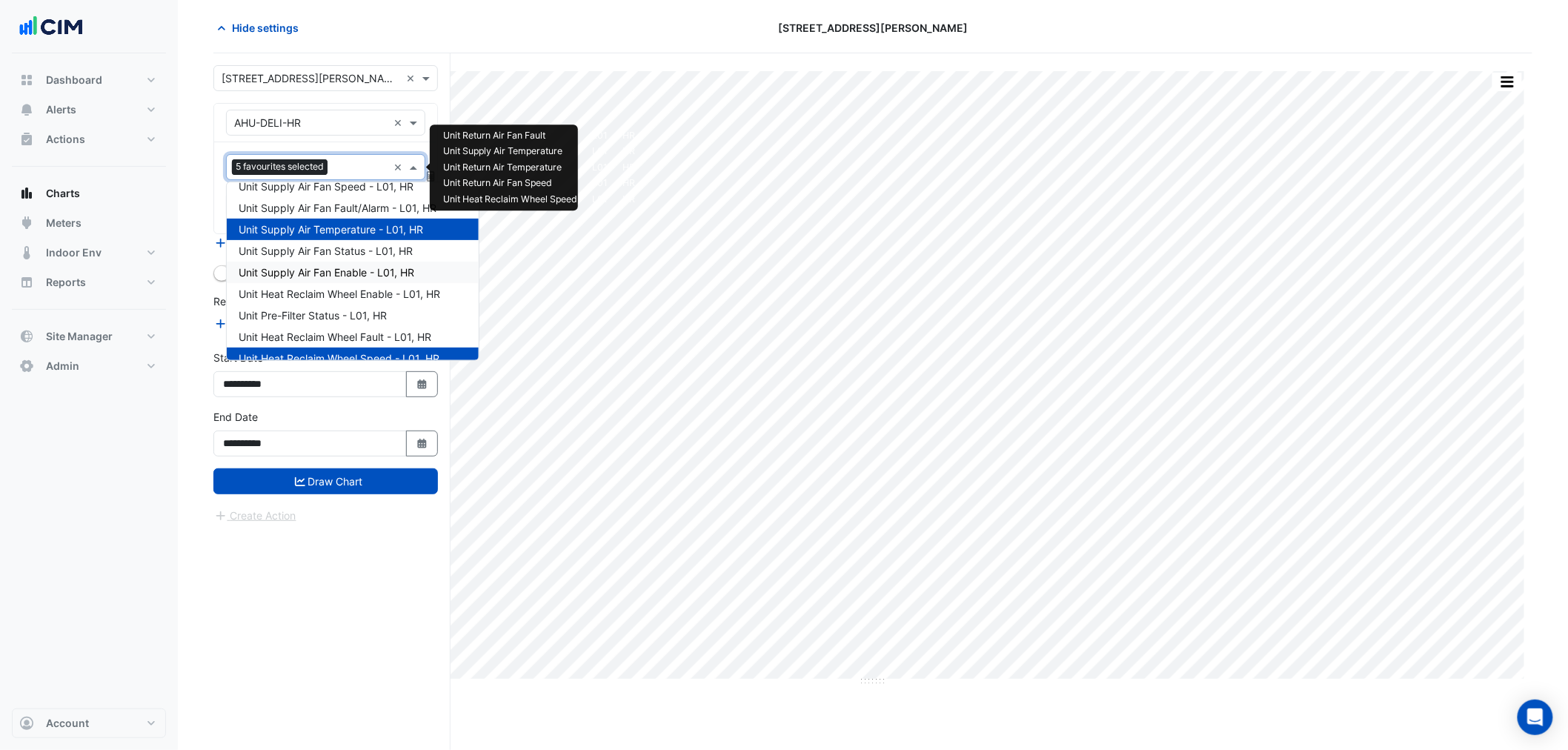
click at [326, 266] on span "Unit Supply Air Fan Enable - L01, HR" at bounding box center [326, 272] width 176 height 13
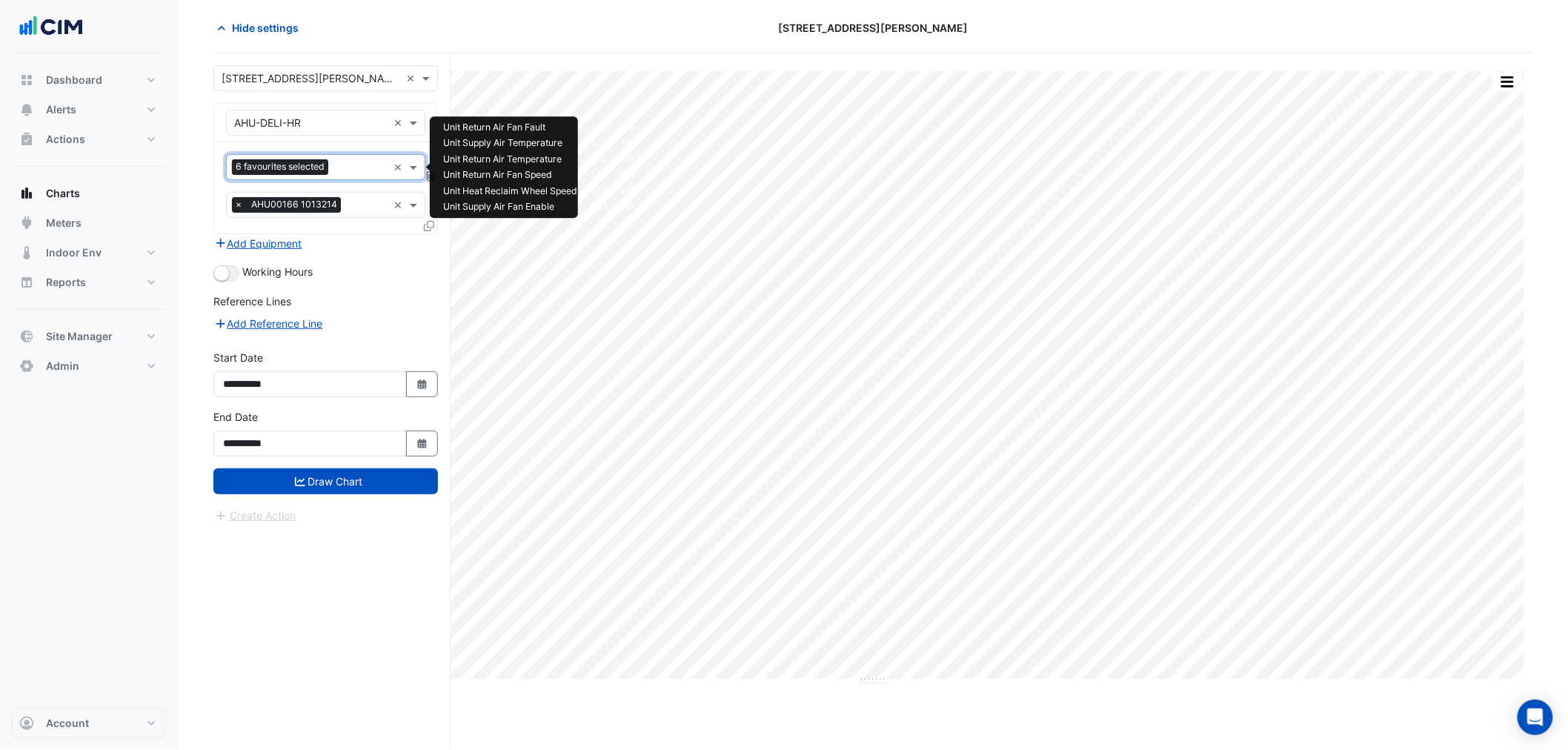
click at [338, 160] on input "text" at bounding box center [361, 168] width 53 height 16
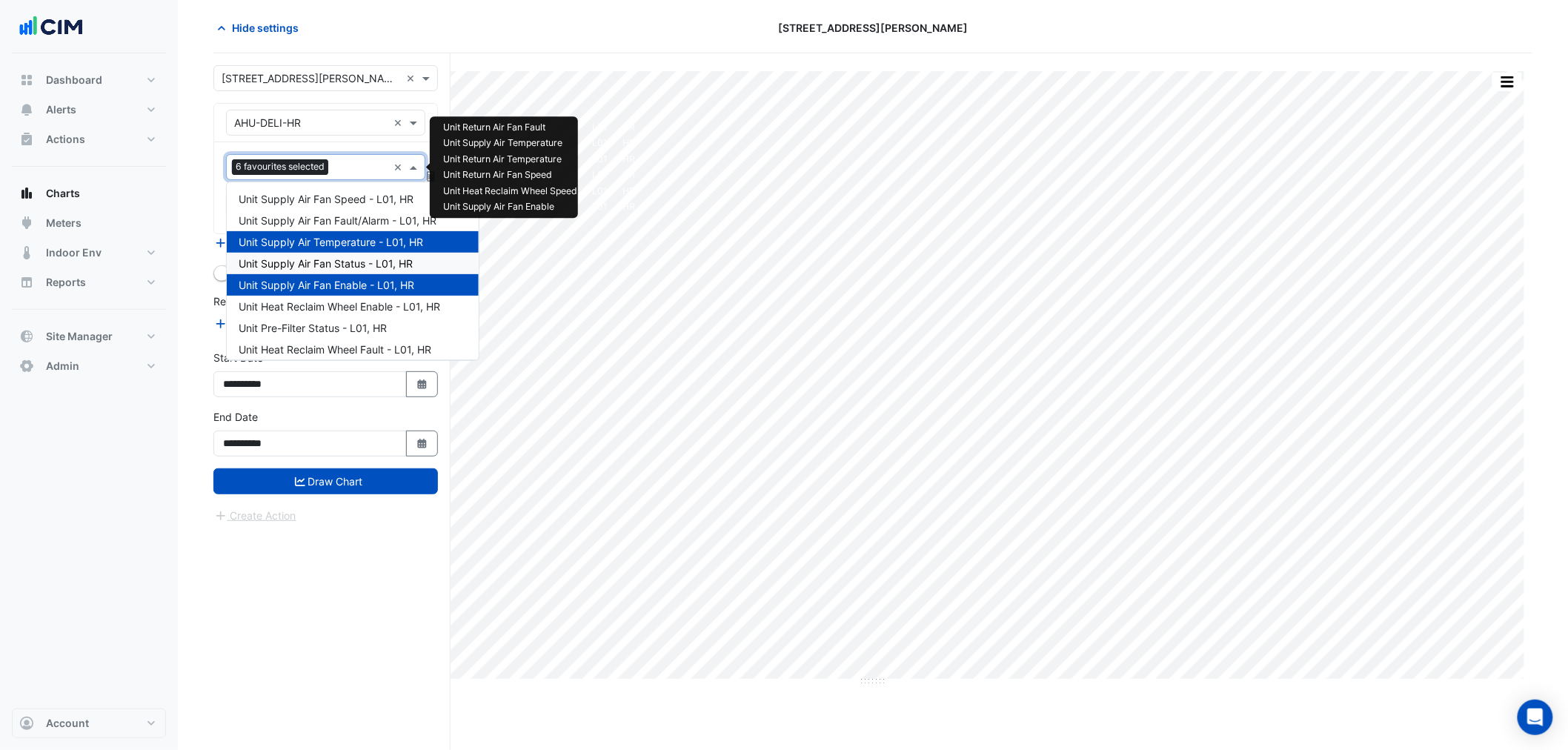
scroll to position [0, 0]
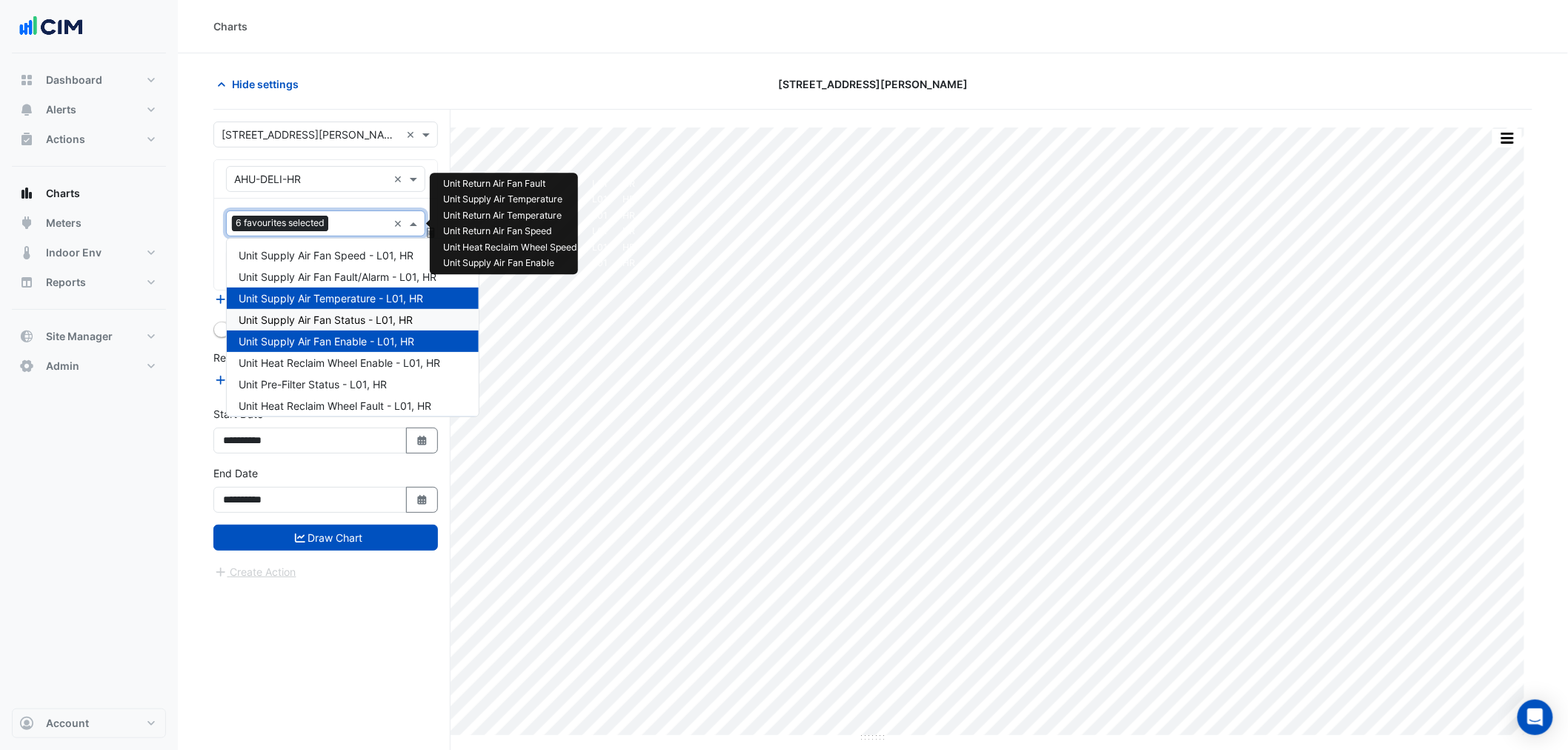
click at [324, 319] on span "Unit Supply Air Fan Status - L01, HR" at bounding box center [326, 320] width 174 height 13
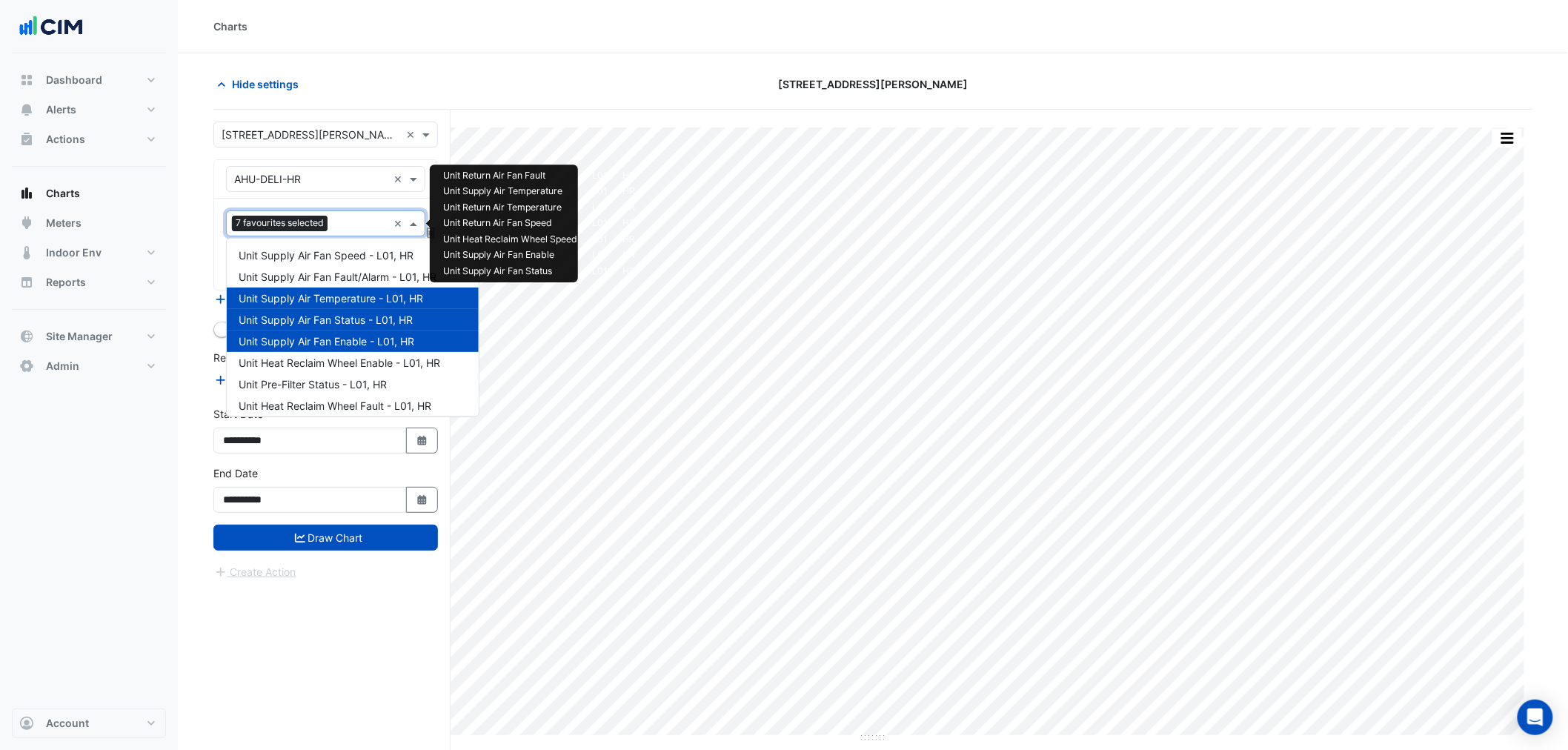
click at [346, 215] on div "7 favourites selected" at bounding box center [306, 223] width 160 height 23
click at [341, 257] on span "Unit Supply Air Fan Speed - L01, HR" at bounding box center [326, 256] width 175 height 13
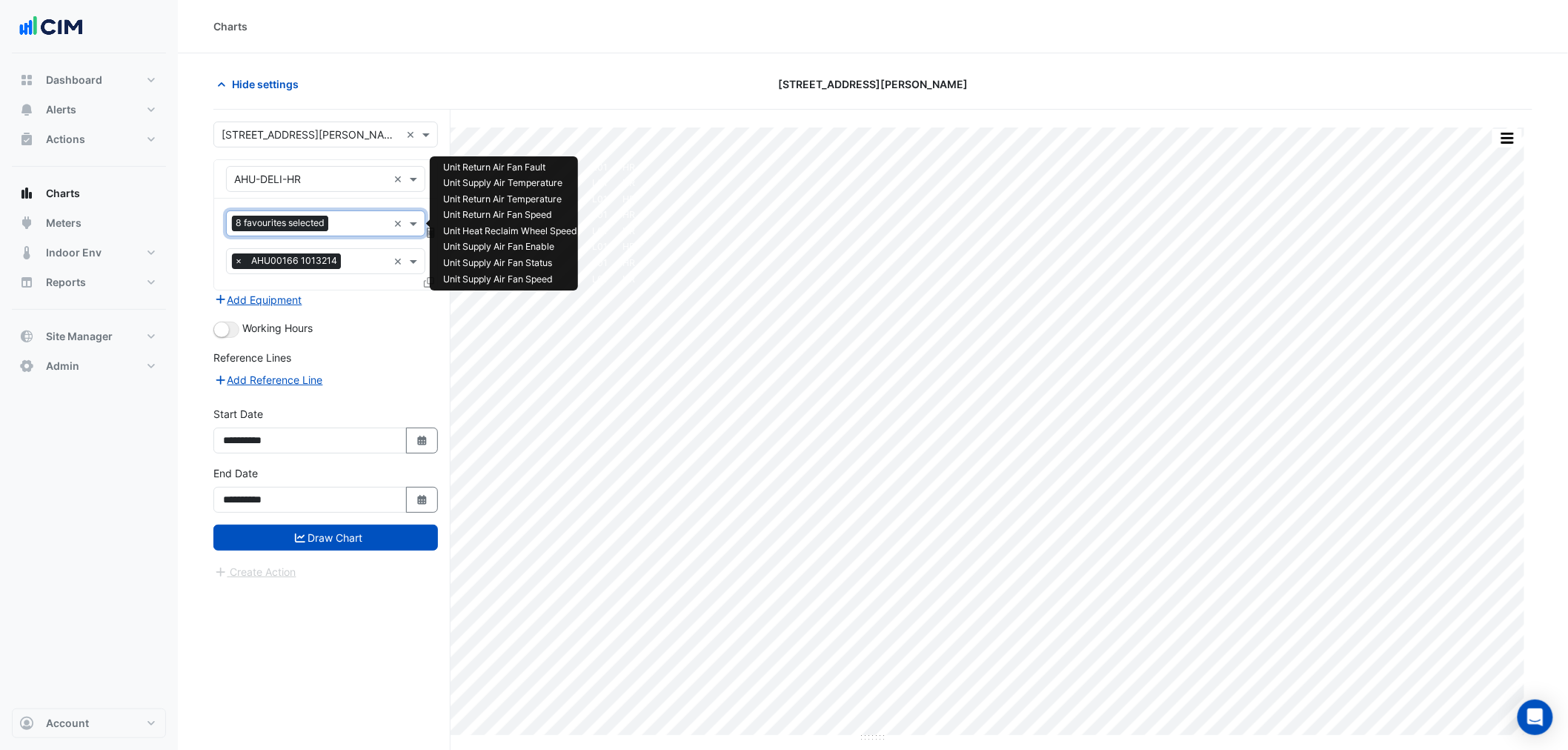
click at [348, 225] on input "text" at bounding box center [361, 225] width 53 height 16
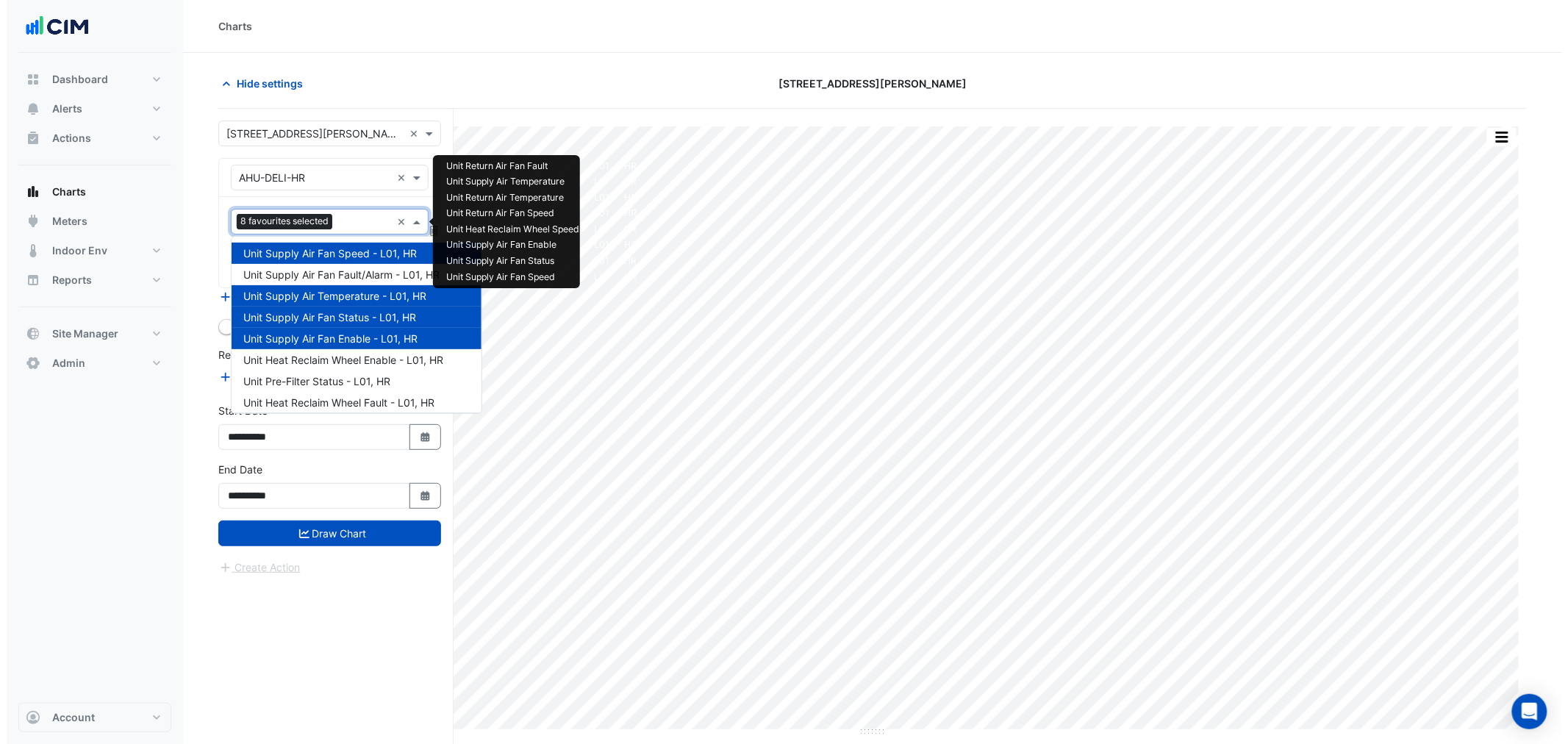
scroll to position [82, 0]
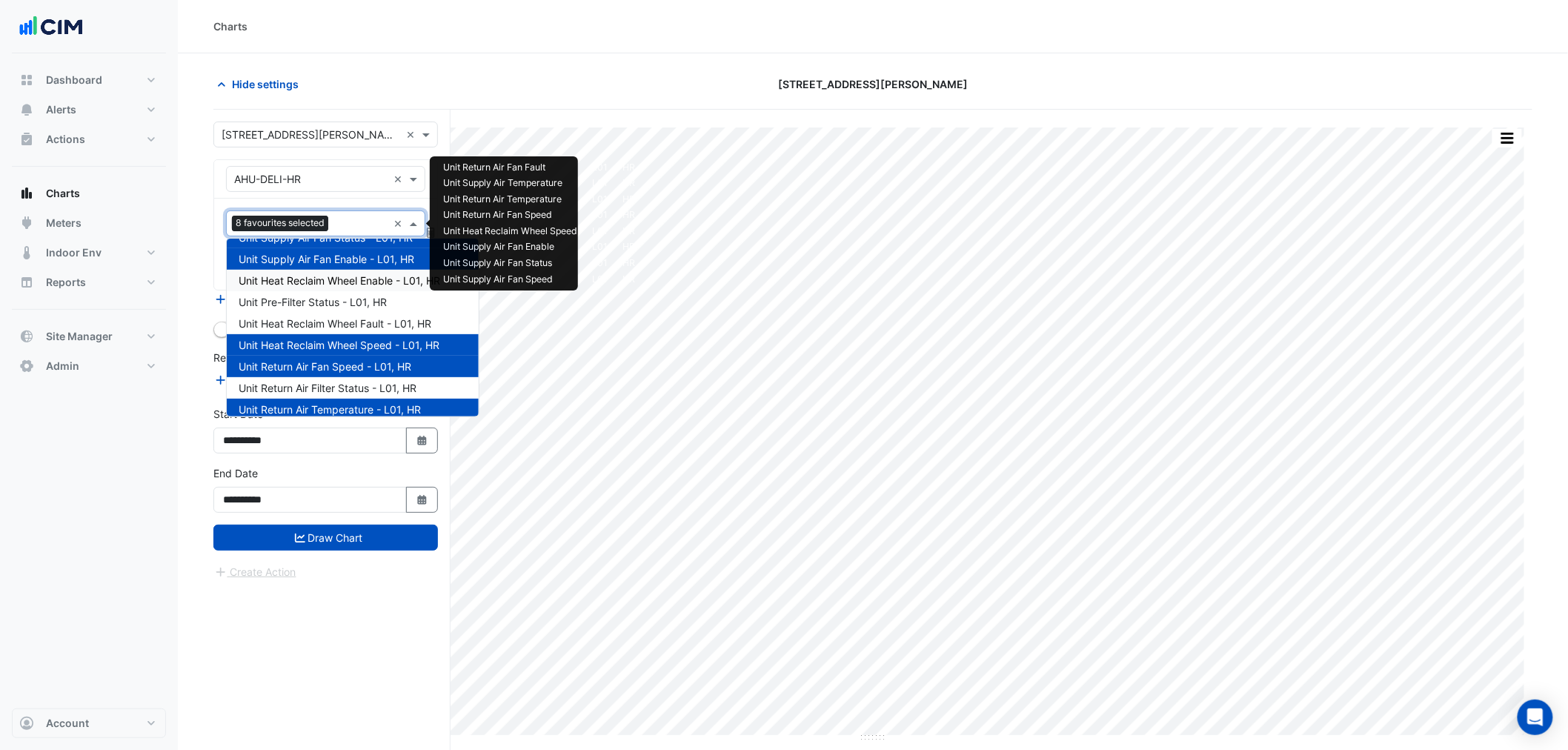
click at [329, 276] on span "Unit Heat Reclaim Wheel Enable - L01, HR" at bounding box center [339, 281] width 202 height 13
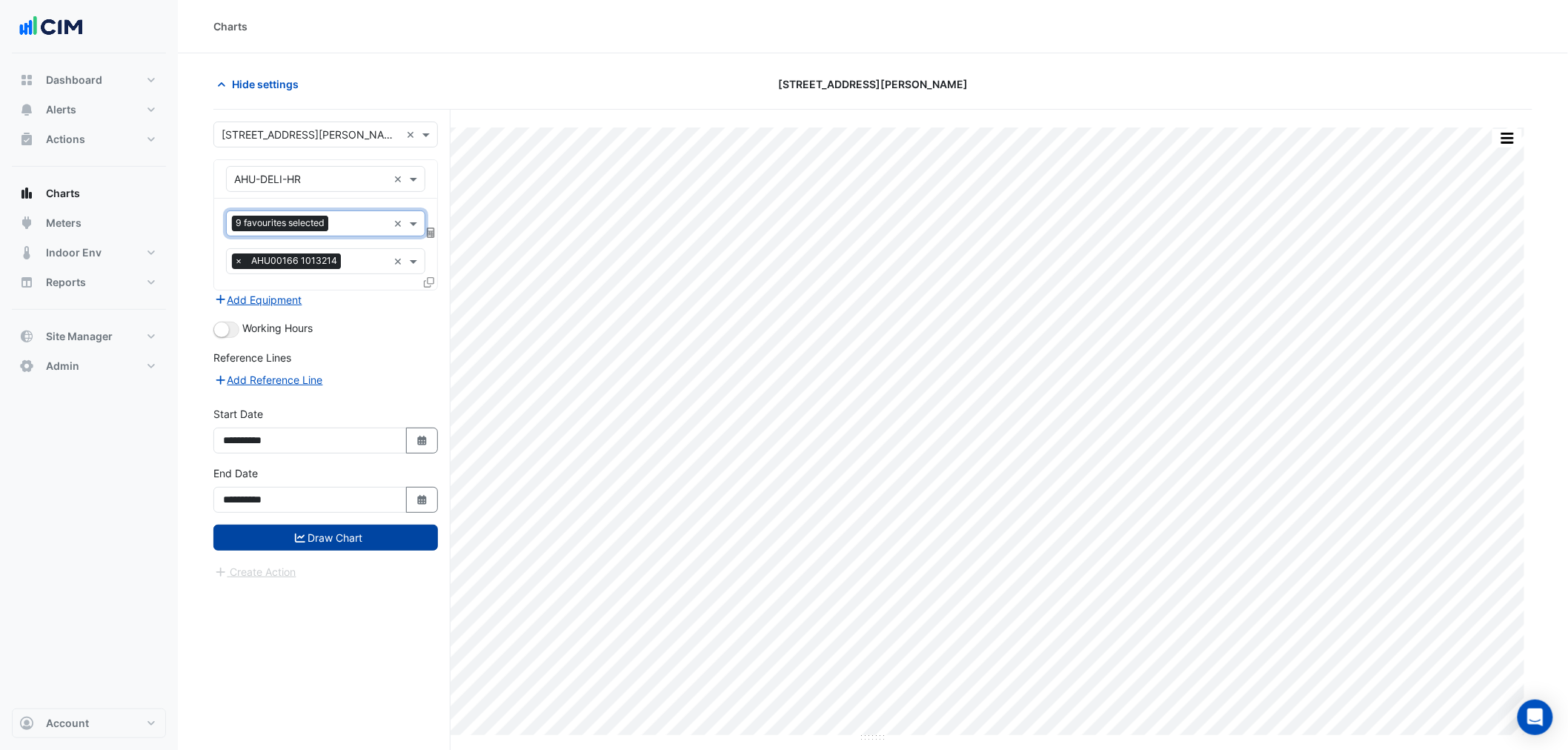
click at [357, 539] on button "Draw Chart" at bounding box center [326, 537] width 225 height 26
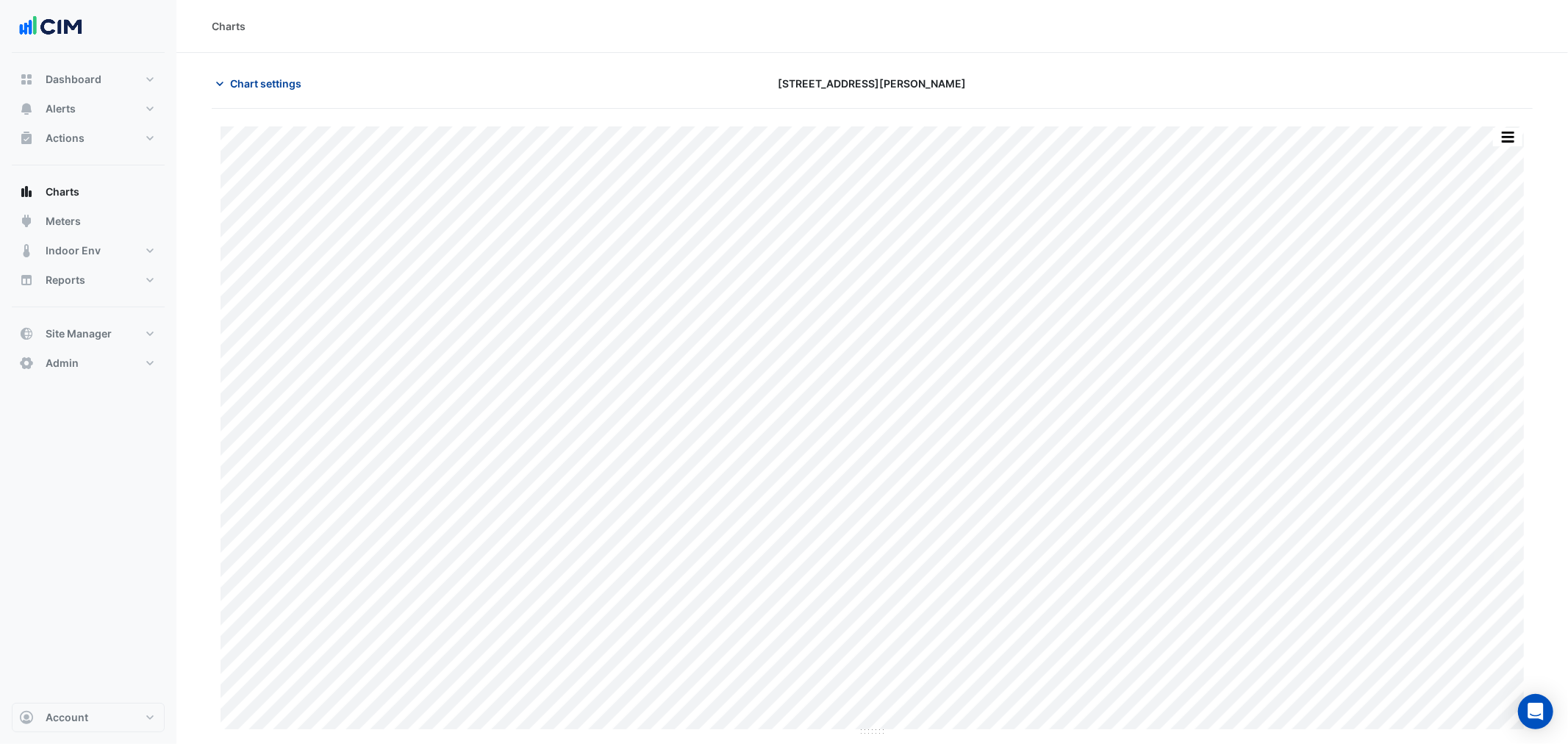
click at [251, 84] on span "Chart settings" at bounding box center [266, 83] width 71 height 15
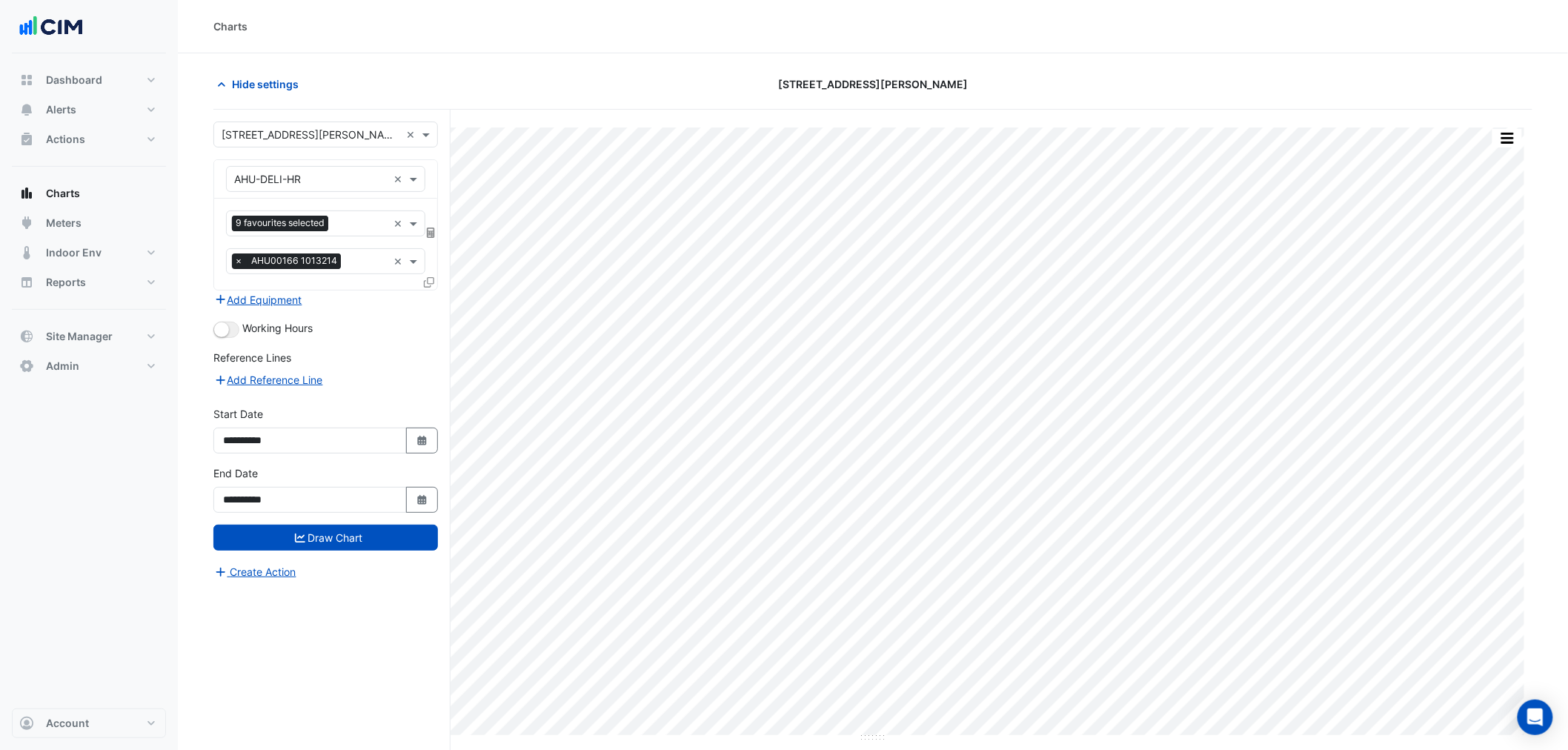
click at [423, 485] on div "**********" at bounding box center [326, 490] width 225 height 48
click at [417, 495] on icon "button" at bounding box center [422, 500] width 9 height 10
click at [316, 418] on div "25" at bounding box center [310, 422] width 24 height 24
type input "**********"
click at [338, 532] on button "Draw Chart" at bounding box center [326, 537] width 225 height 26
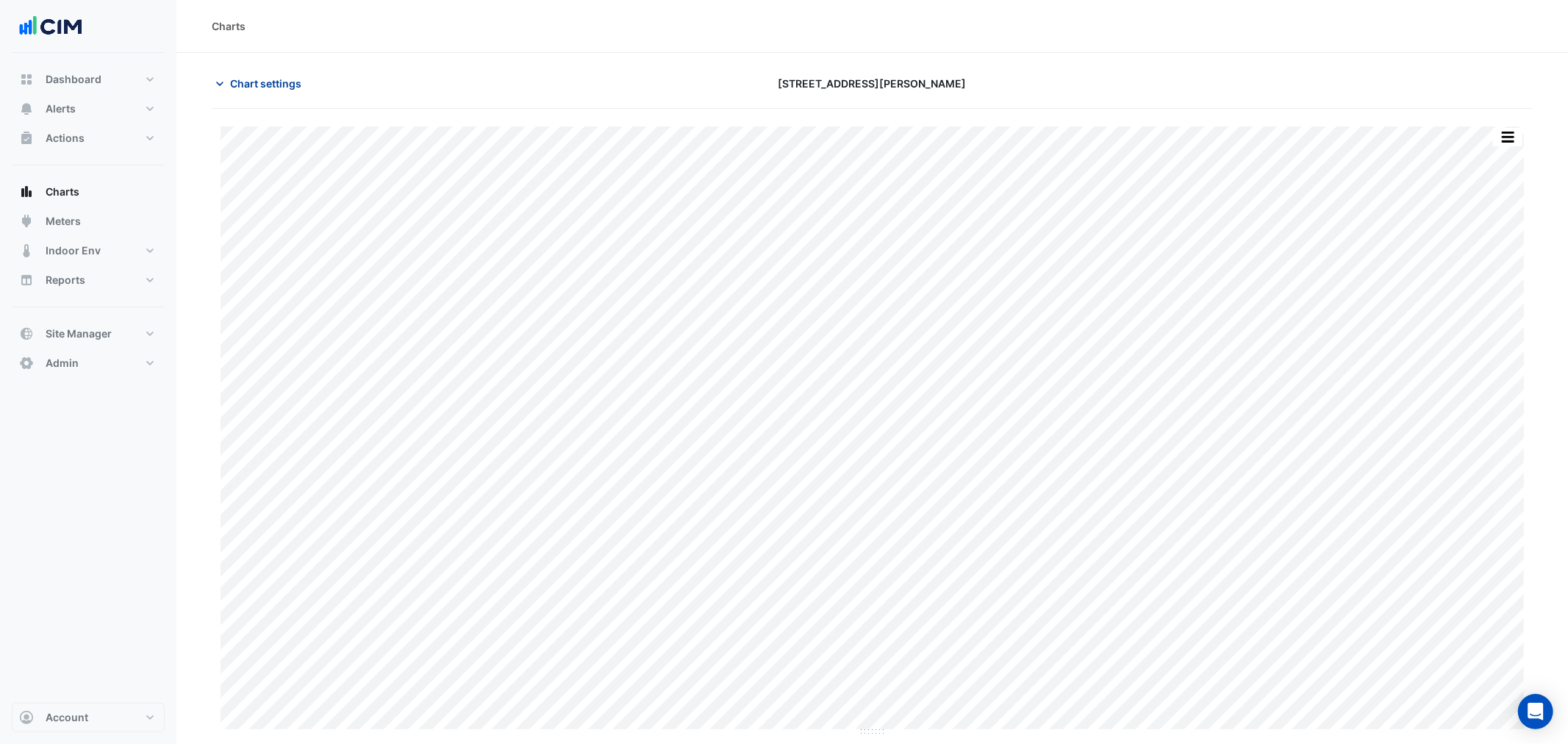
click at [276, 75] on span "Chart settings" at bounding box center [266, 83] width 71 height 15
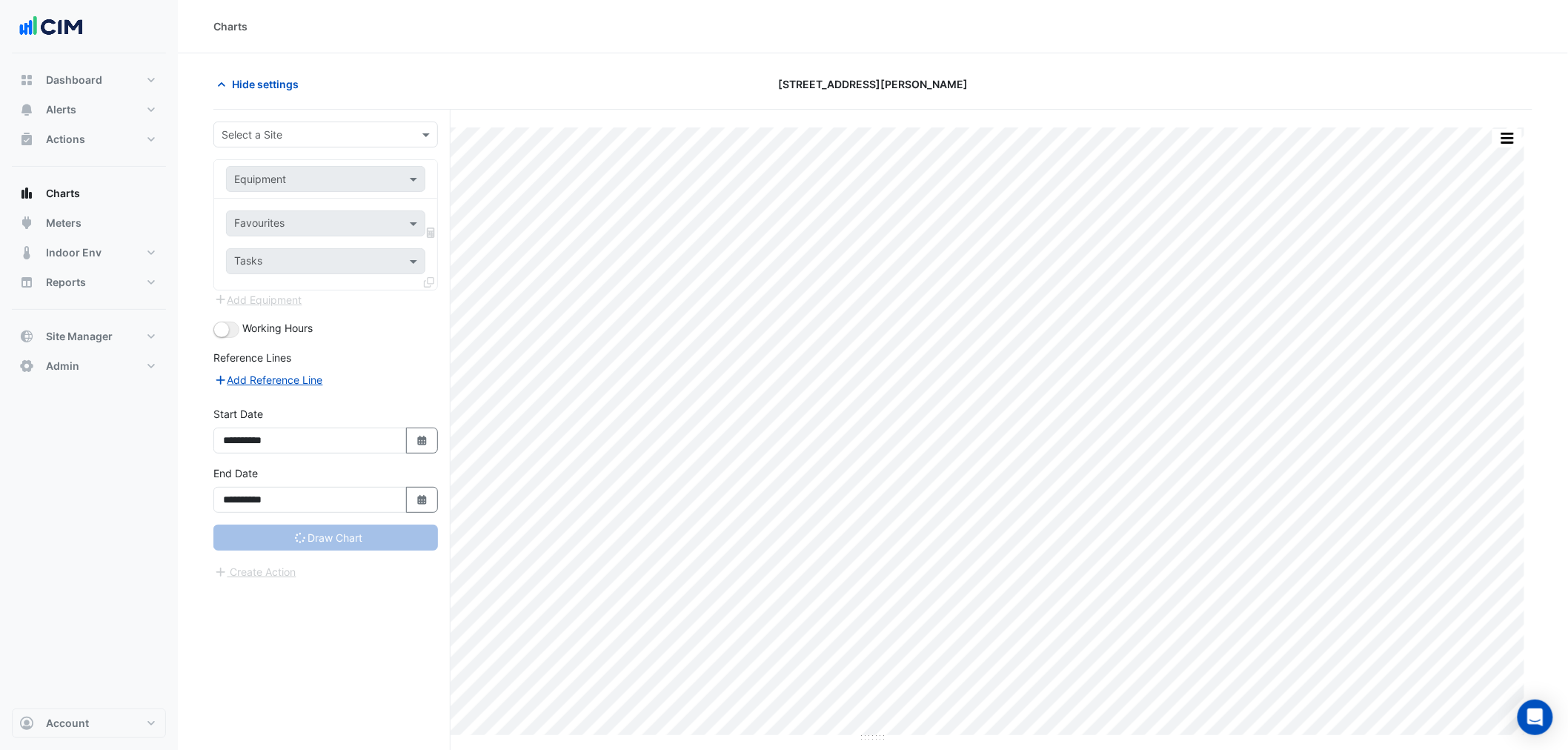
type input "**********"
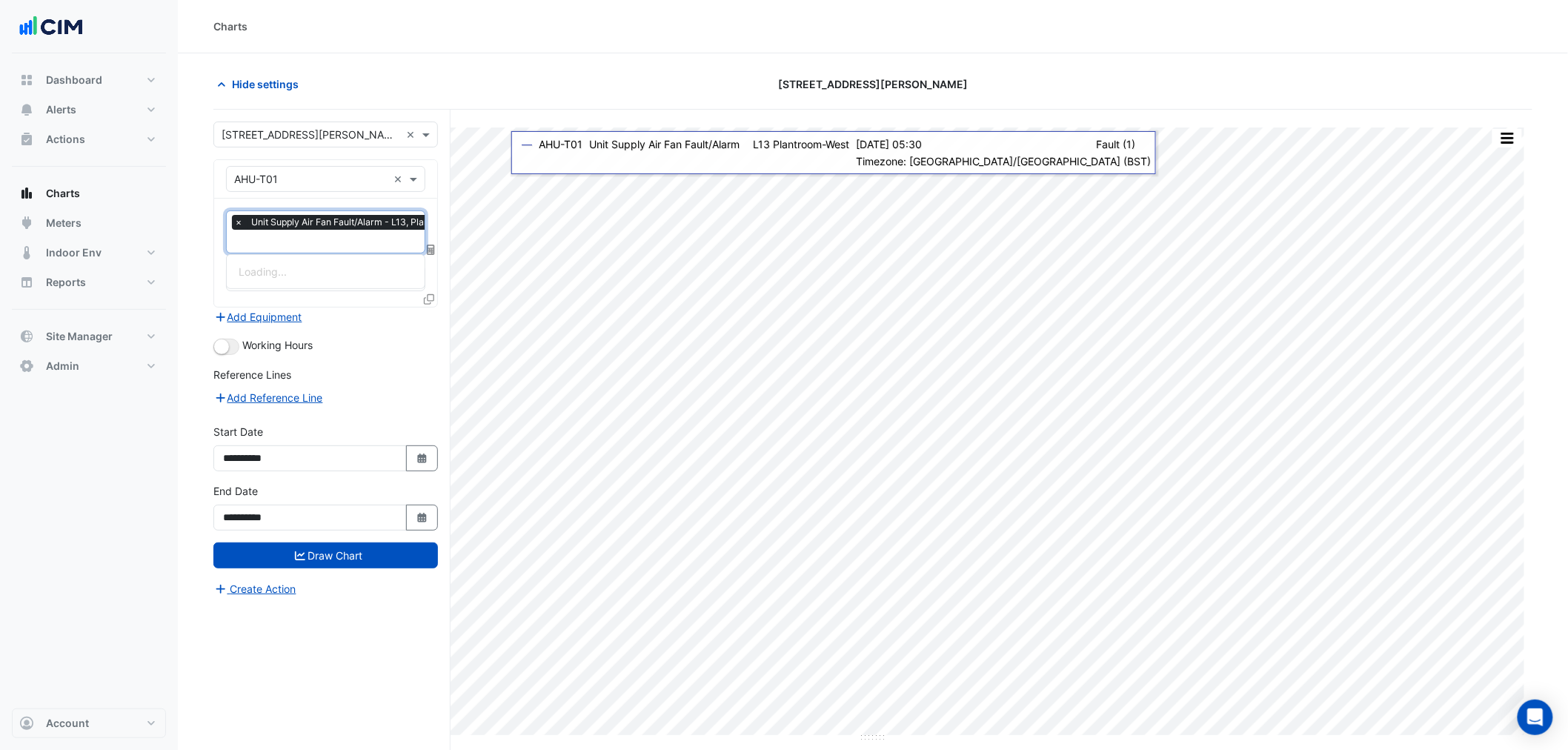
click at [327, 241] on input "text" at bounding box center [359, 242] width 252 height 16
click at [327, 243] on input "text" at bounding box center [352, 242] width 252 height 16
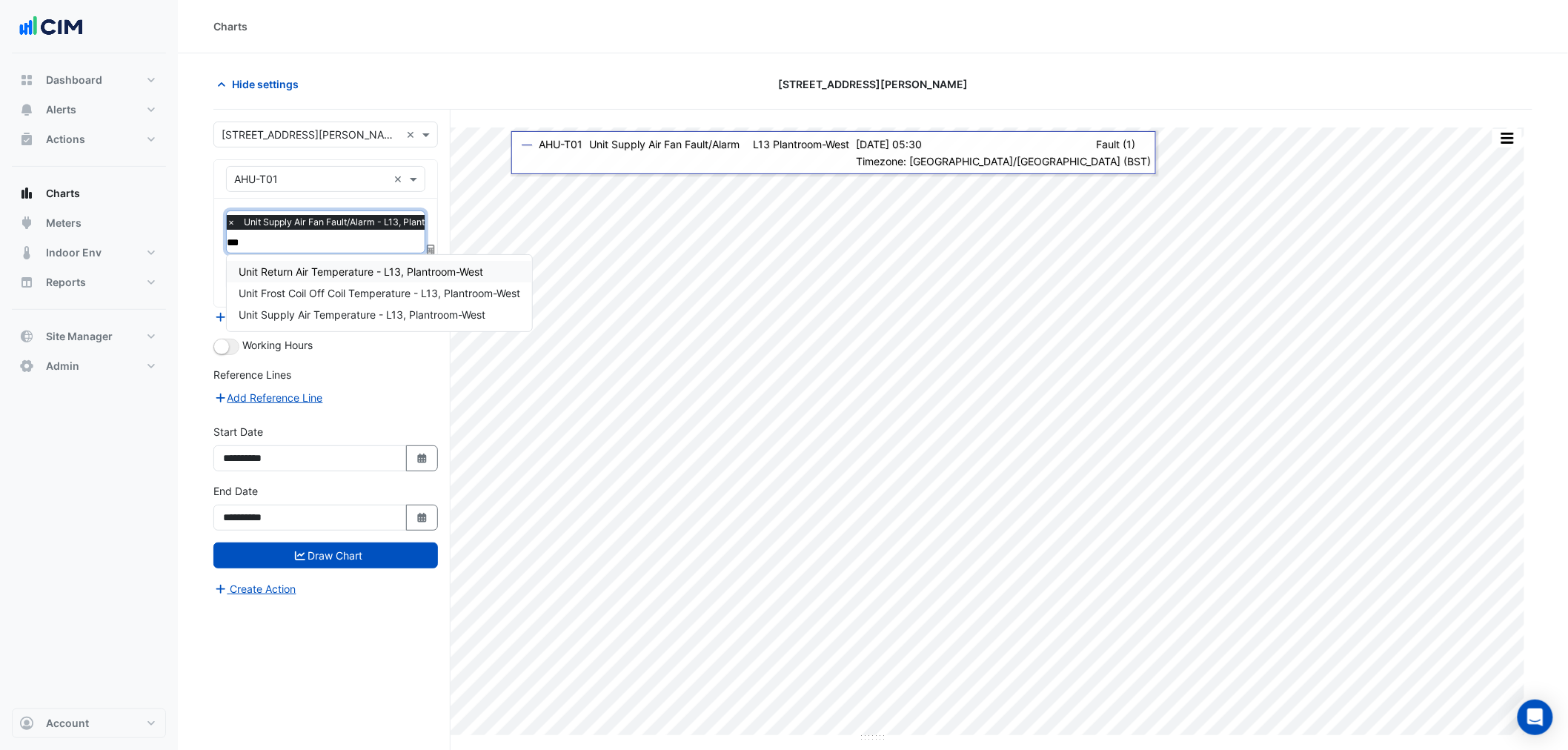
type input "****"
click at [324, 269] on span "Unit Return Air Temperature - L13, Plantroom-West" at bounding box center [360, 271] width 245 height 13
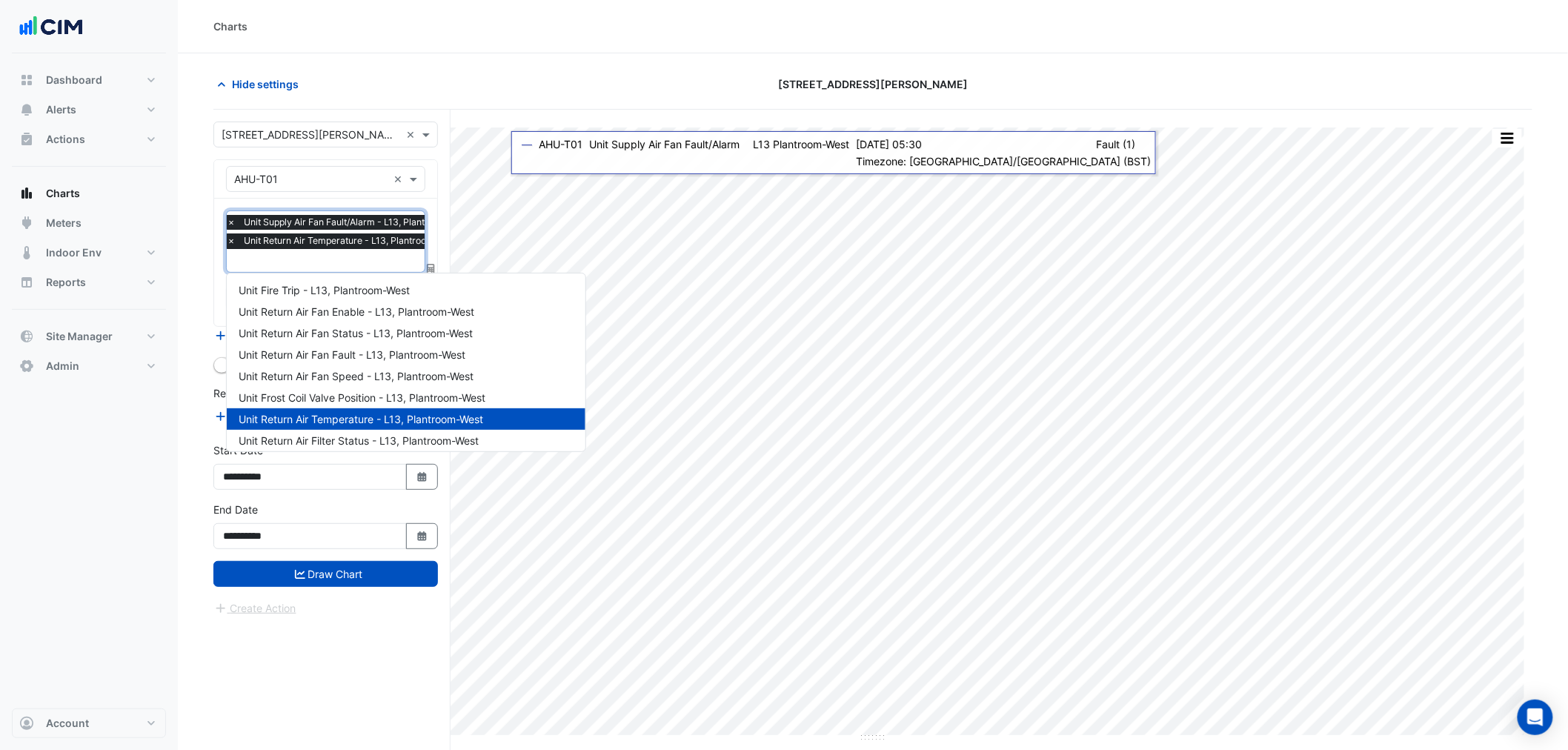
click at [323, 249] on div "× Unit Supply Air Fan Fault/Alarm - L13, Plantroom-West × Unit Return Air Tempe…" at bounding box center [351, 233] width 254 height 38
click at [326, 314] on span "Unit Return Air Fan Enable - L13, Plantroom-West" at bounding box center [356, 312] width 236 height 13
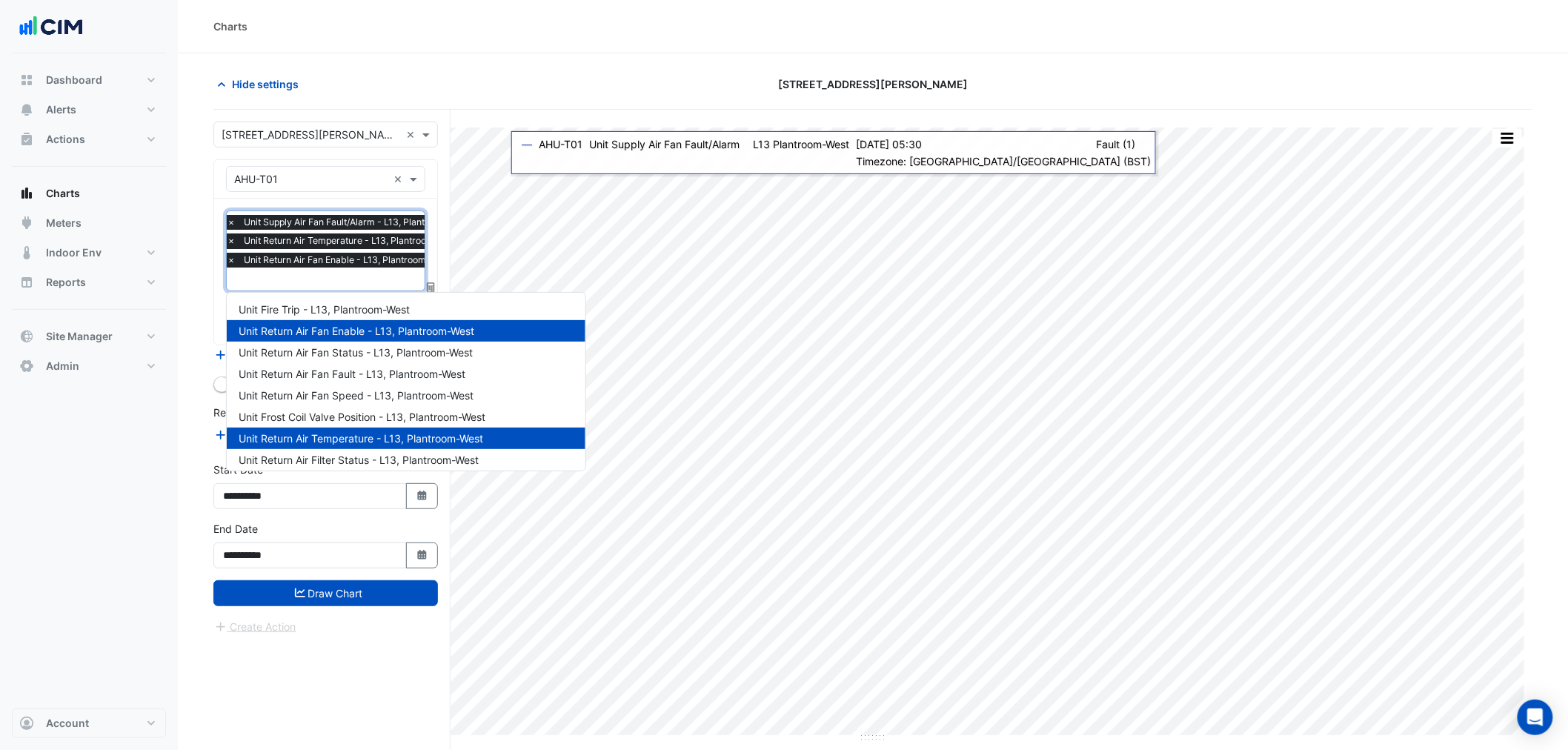
click at [326, 277] on input "text" at bounding box center [352, 280] width 252 height 16
click at [324, 351] on span "Unit Return Air Fan Status - L13, Plantroom-West" at bounding box center [355, 352] width 234 height 13
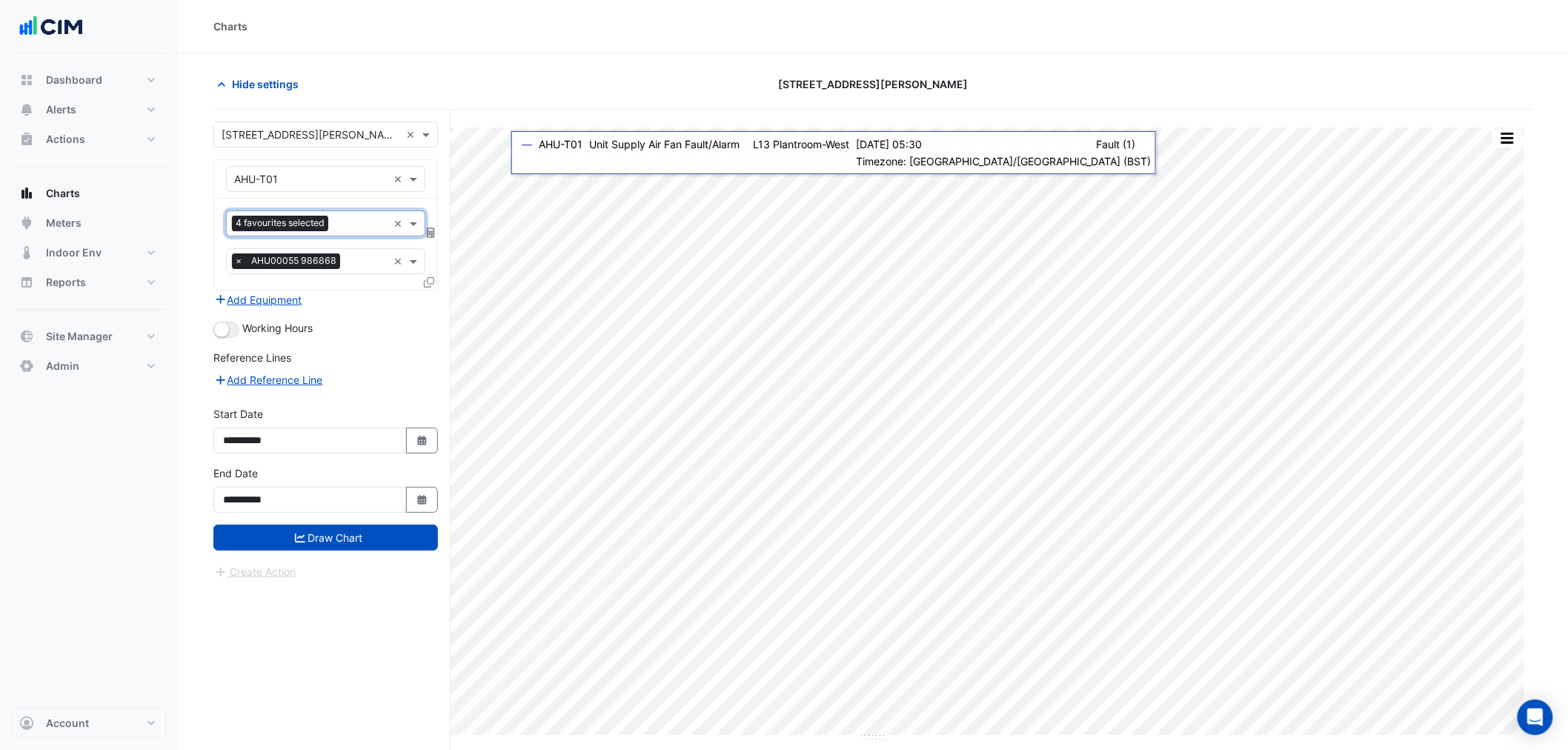
scroll to position [0, 0]
click at [342, 221] on input "text" at bounding box center [361, 225] width 53 height 16
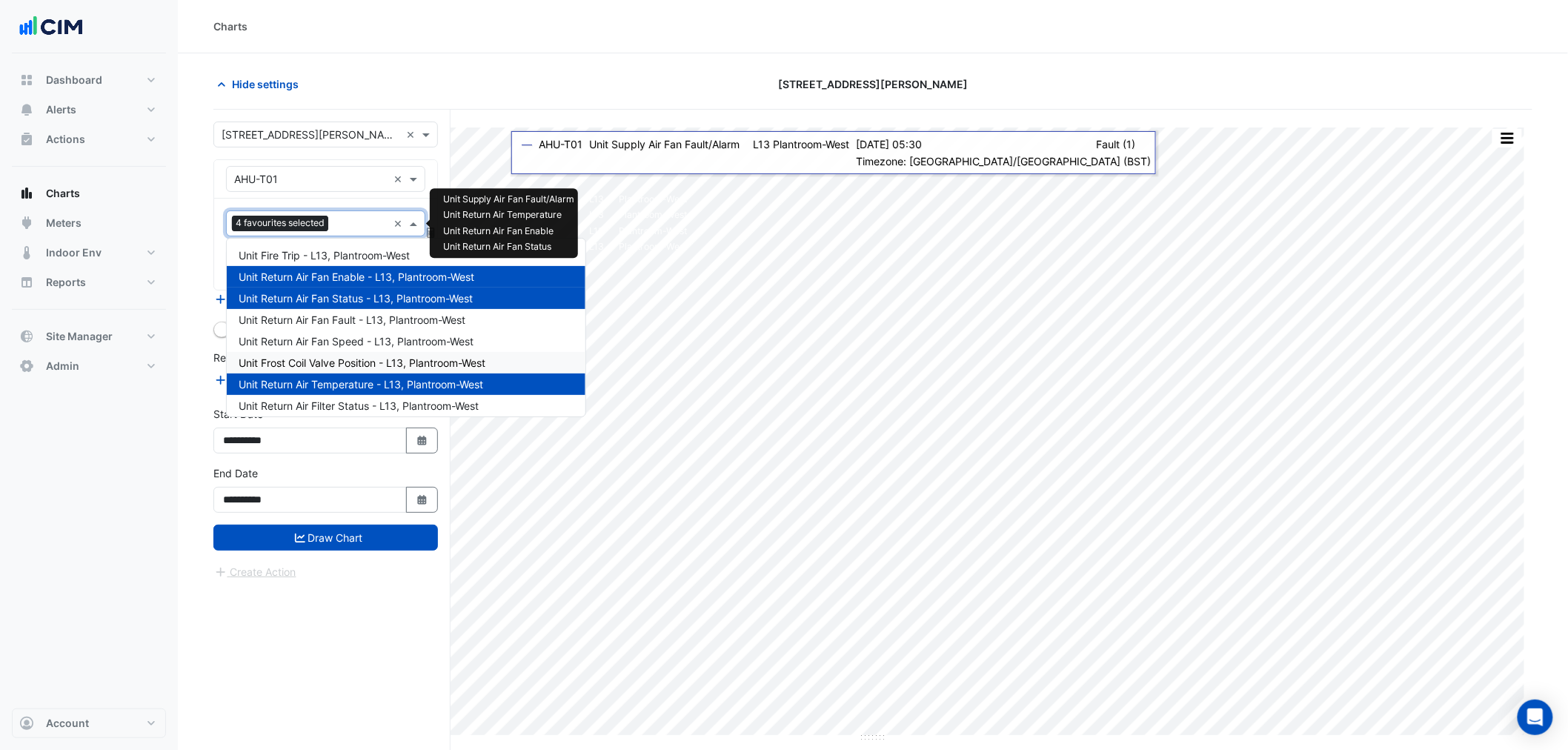
drag, startPoint x: 319, startPoint y: 360, endPoint x: 321, endPoint y: 311, distance: 49.0
click at [319, 360] on span "Unit Frost Coil Valve Position - L13, Plantroom-West" at bounding box center [361, 363] width 247 height 13
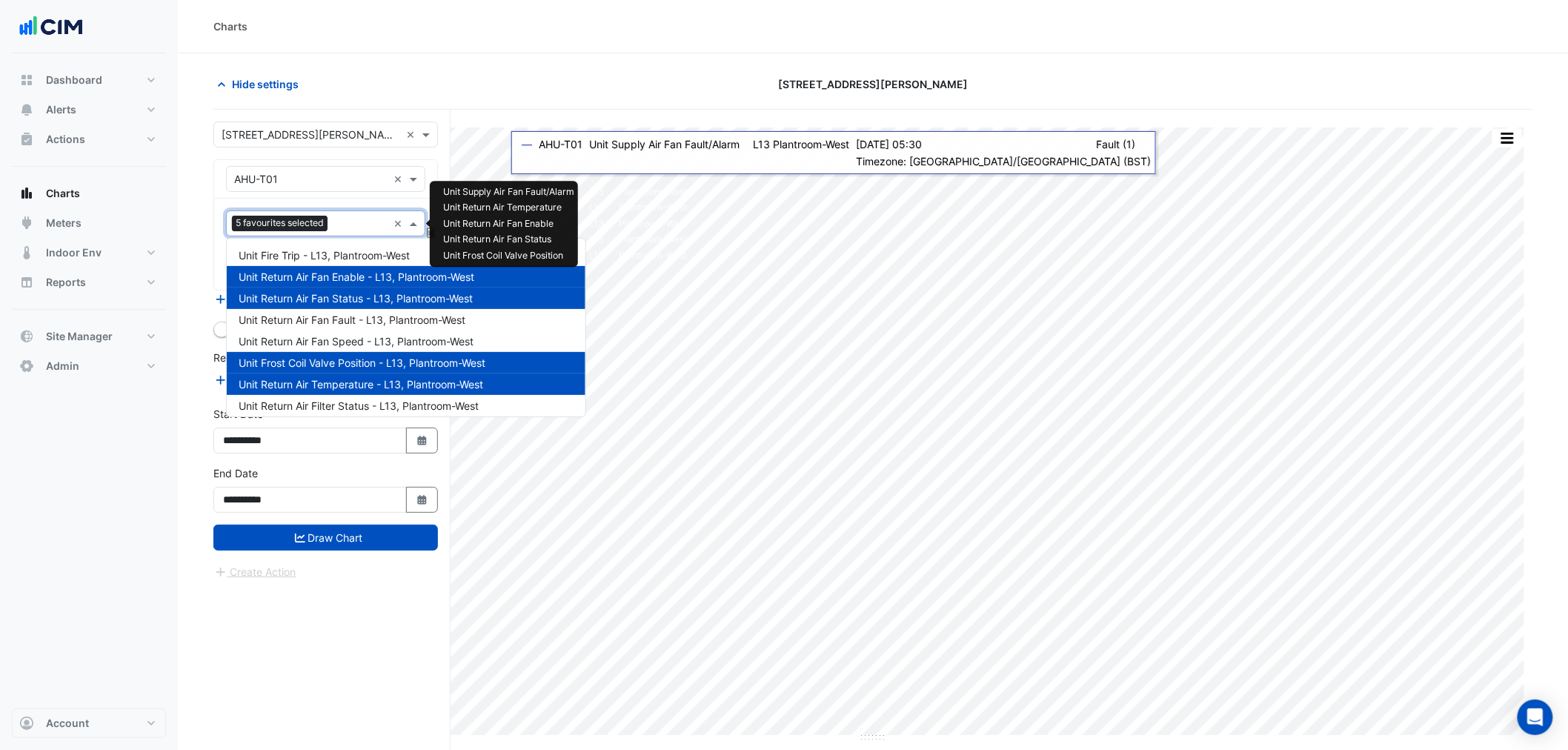
click at [342, 218] on input "text" at bounding box center [360, 225] width 54 height 16
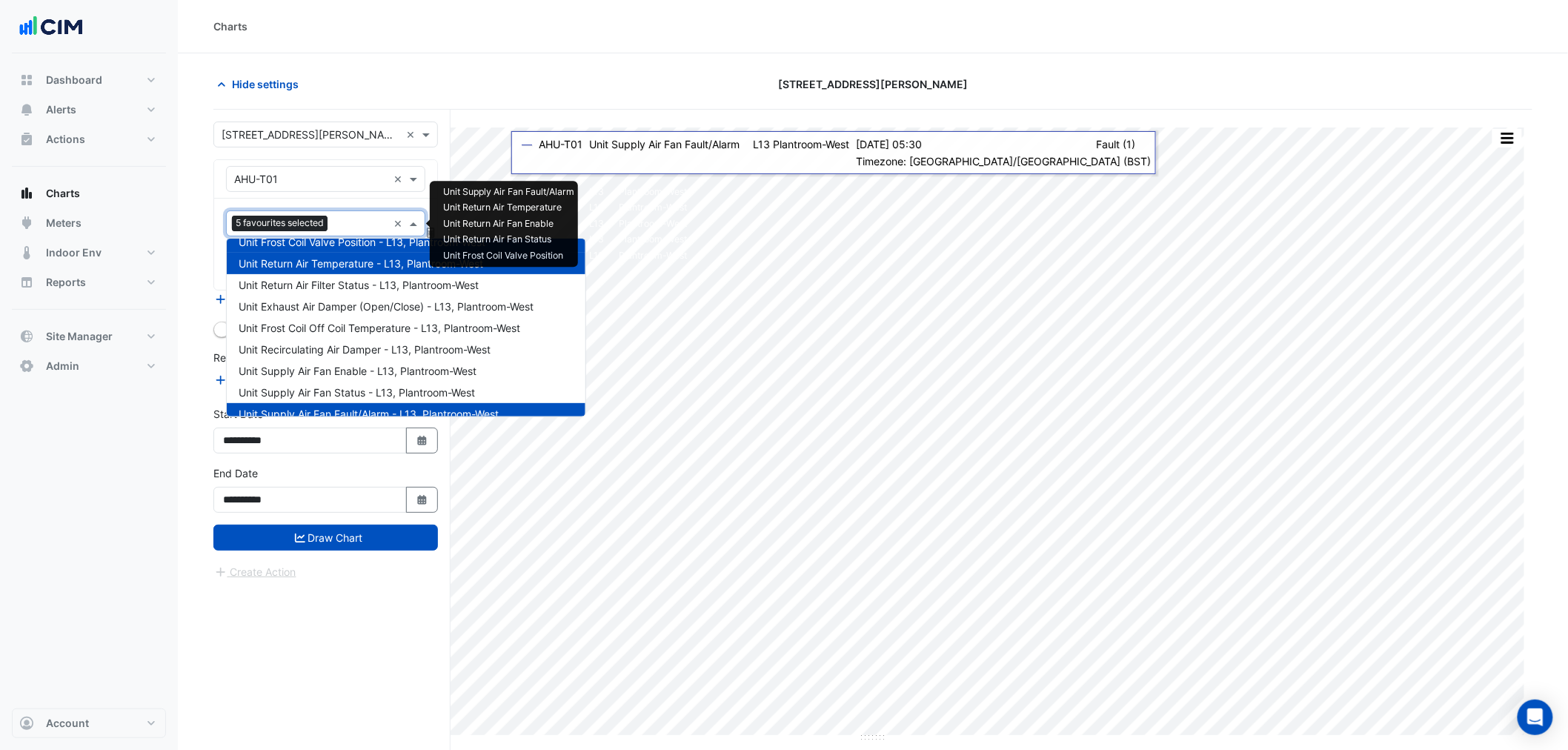
scroll to position [164, 0]
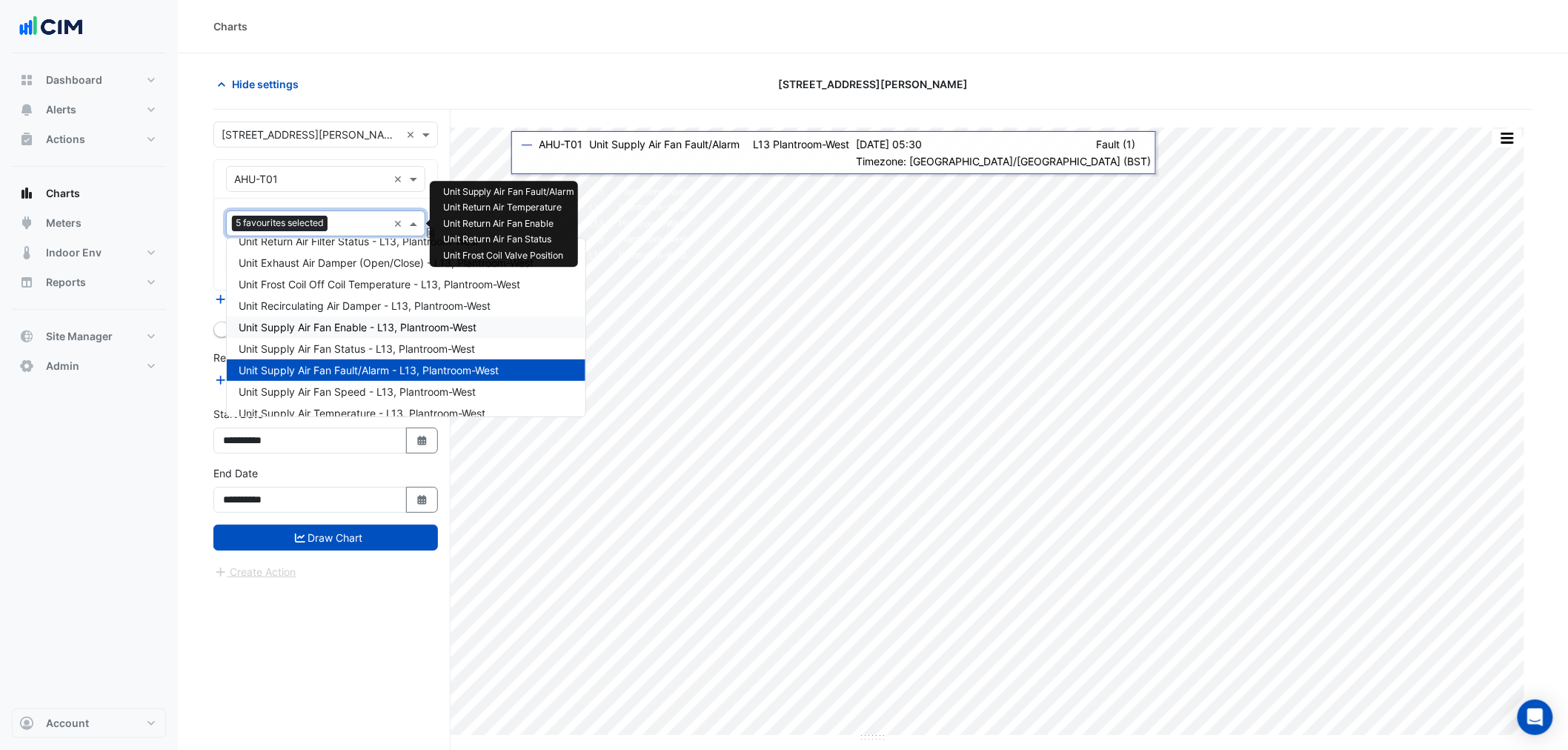
click at [324, 321] on span "Unit Supply Air Fan Enable - L13, Plantroom-West" at bounding box center [357, 327] width 237 height 13
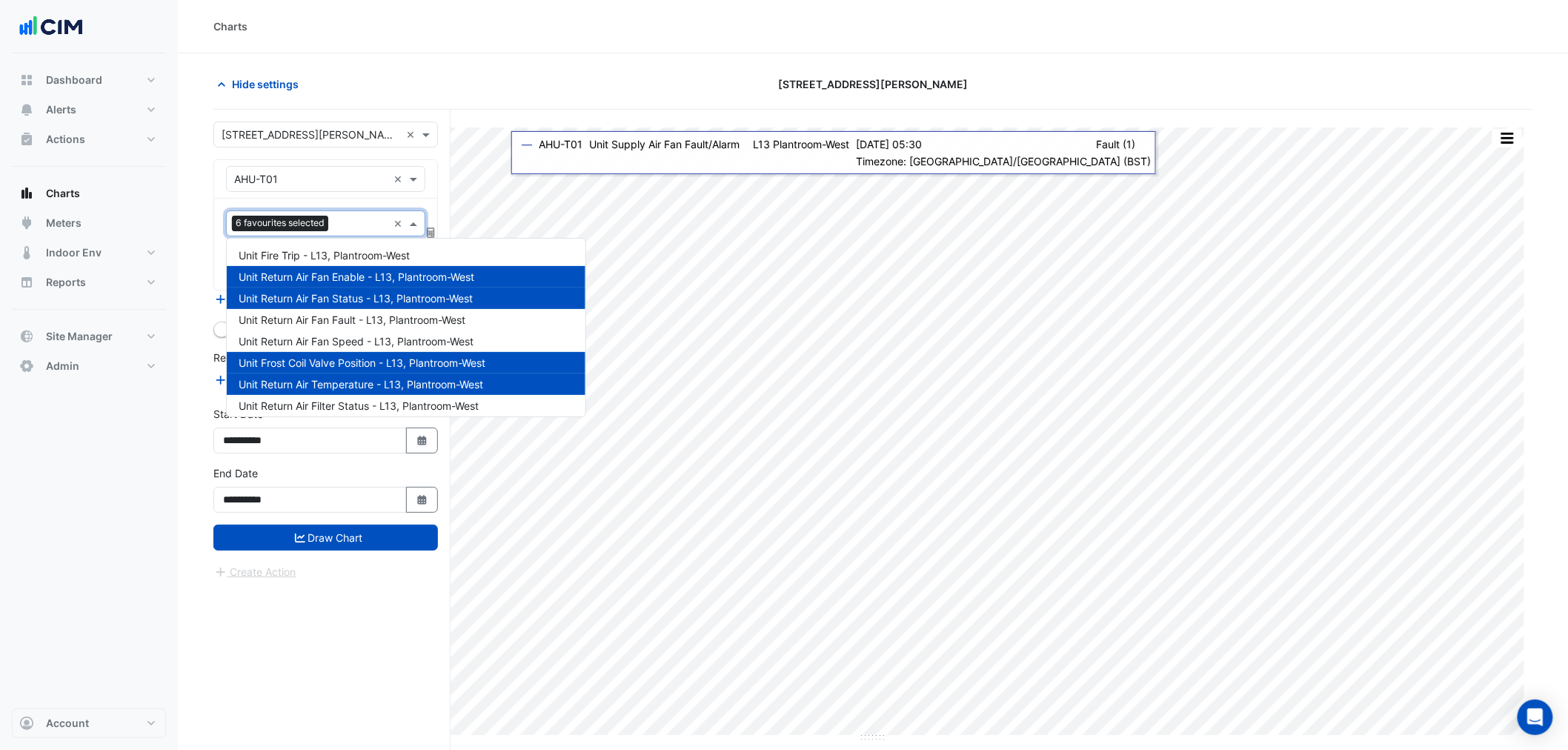
click at [342, 218] on input "text" at bounding box center [361, 225] width 53 height 16
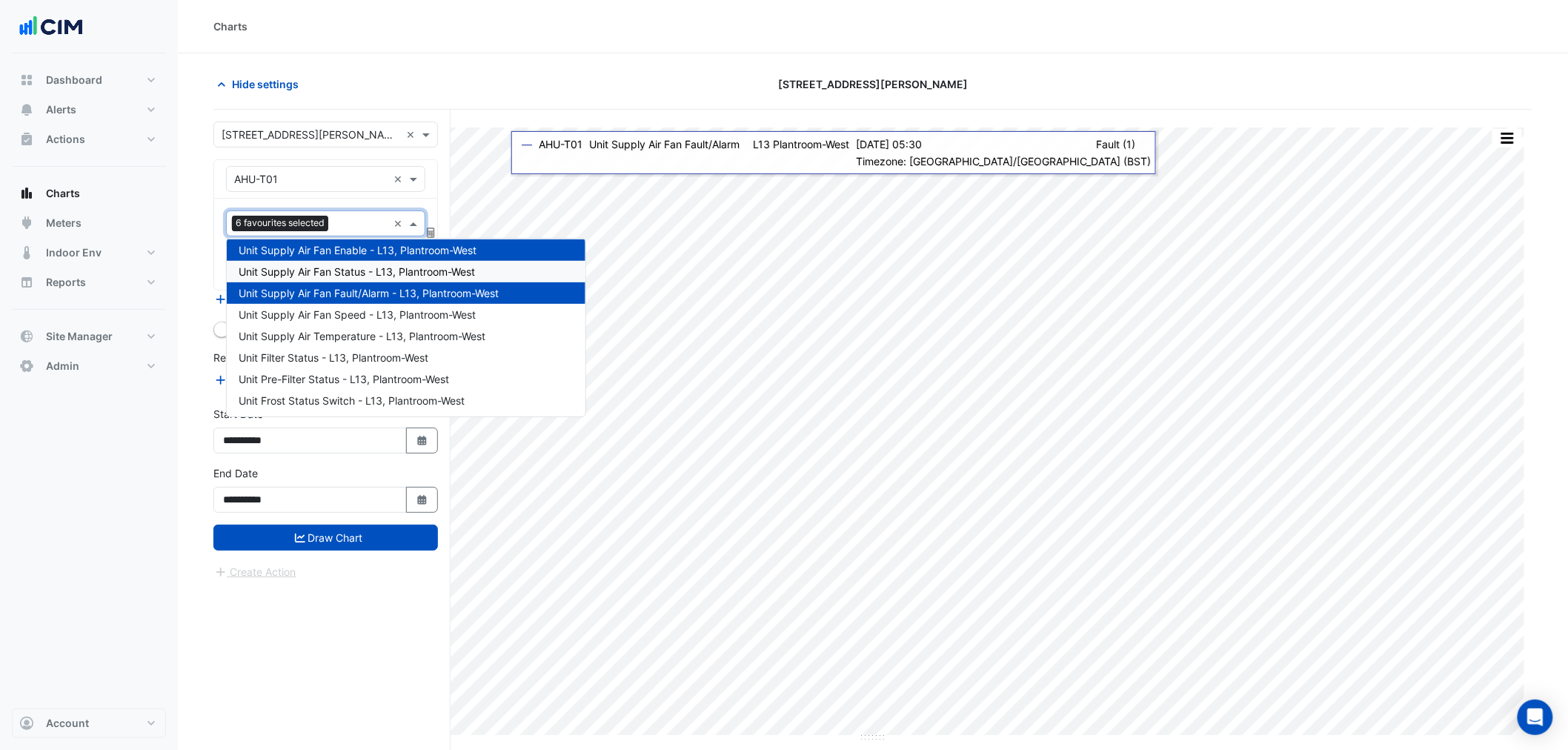
click at [304, 272] on span "Unit Supply Air Fan Status - L13, Plantroom-West" at bounding box center [357, 271] width 237 height 13
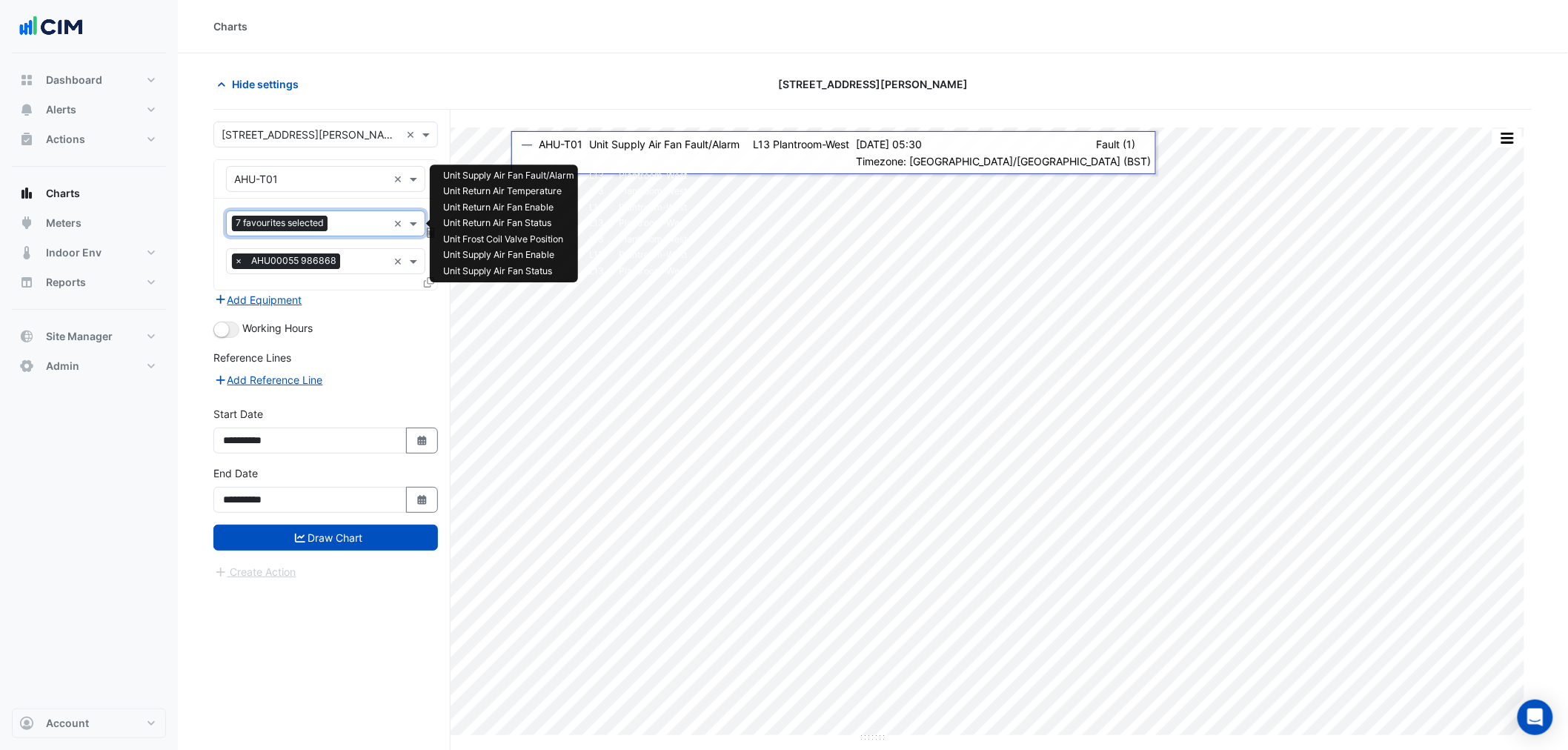
click at [347, 232] on input "text" at bounding box center [360, 225] width 54 height 16
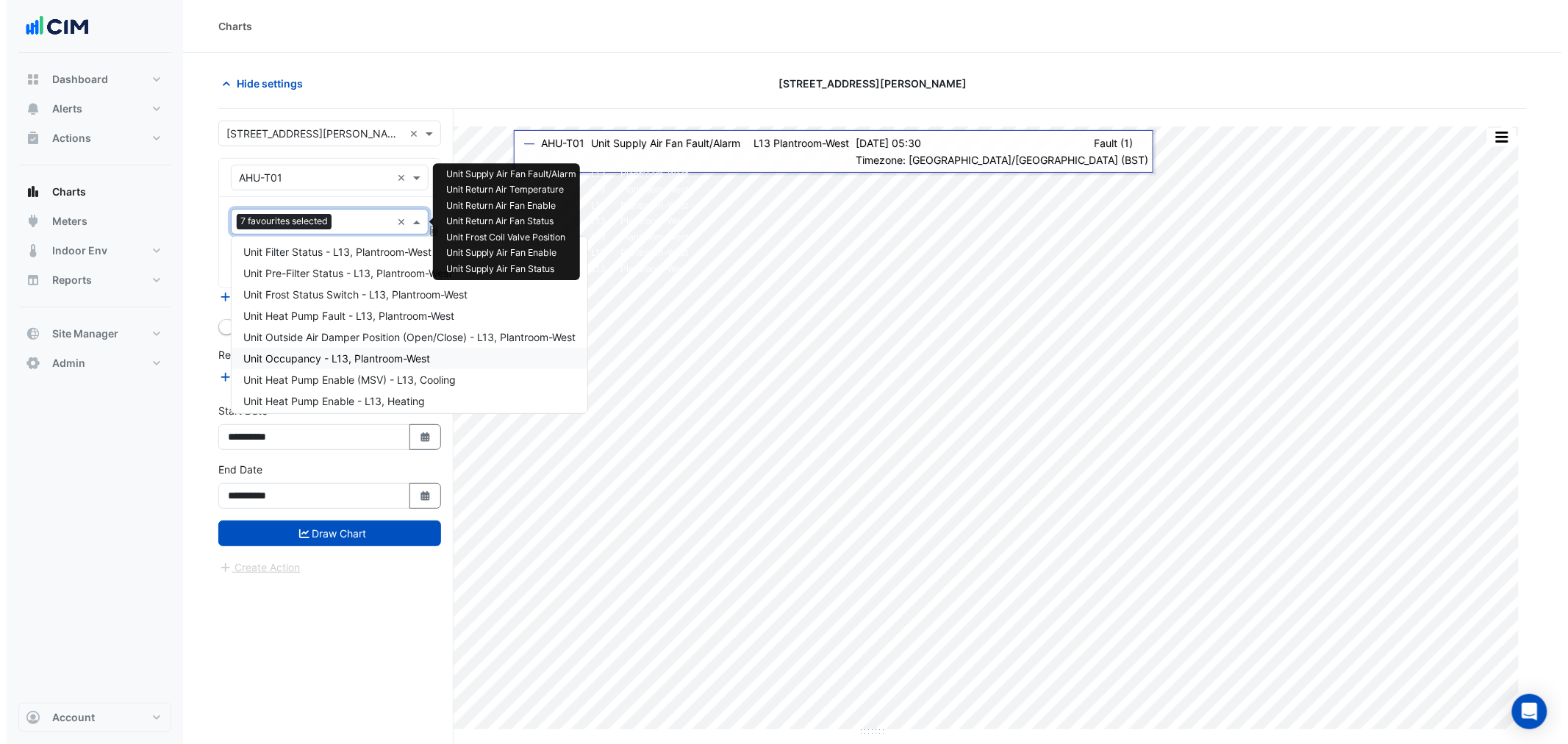
scroll to position [347, 0]
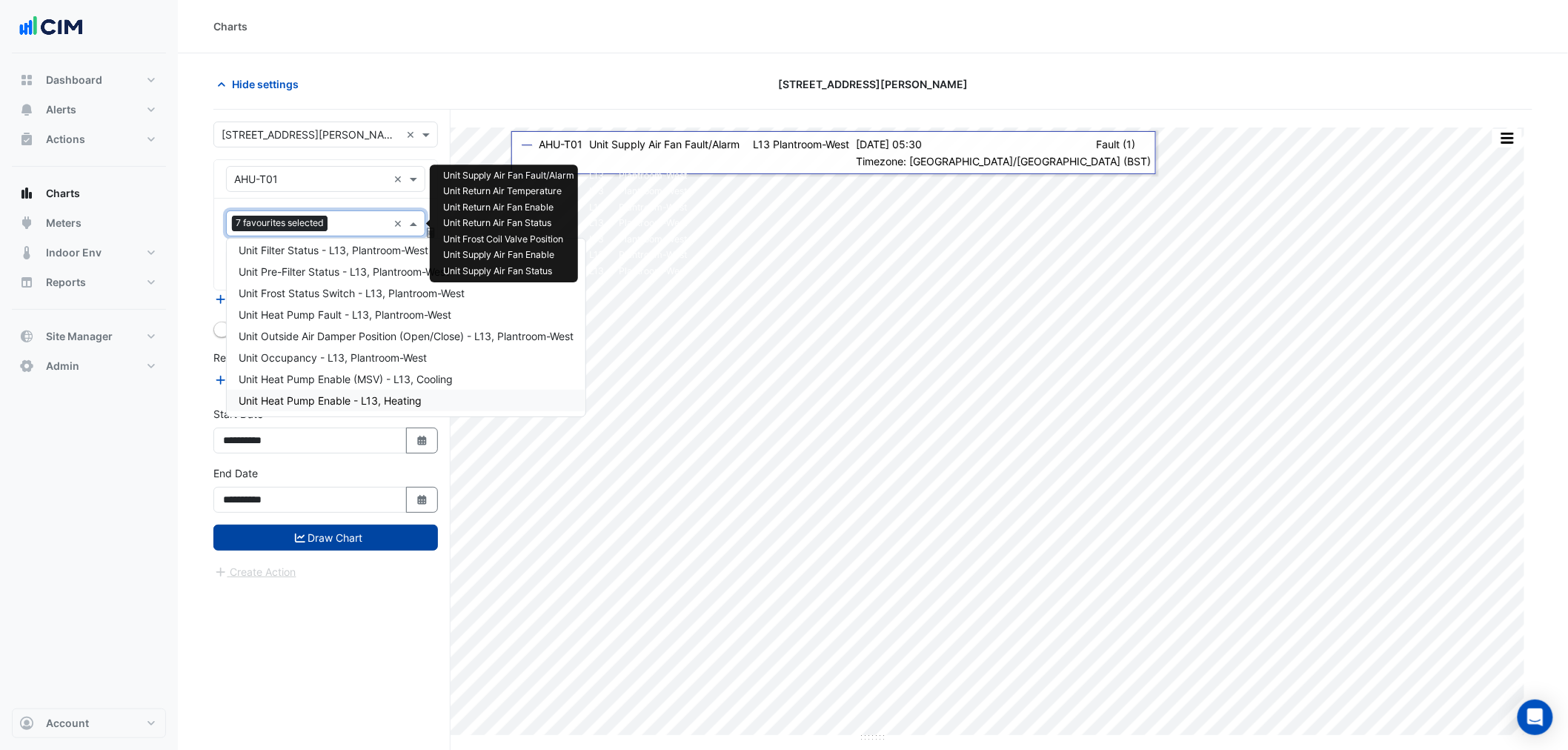
click at [338, 535] on button "Draw Chart" at bounding box center [326, 537] width 225 height 26
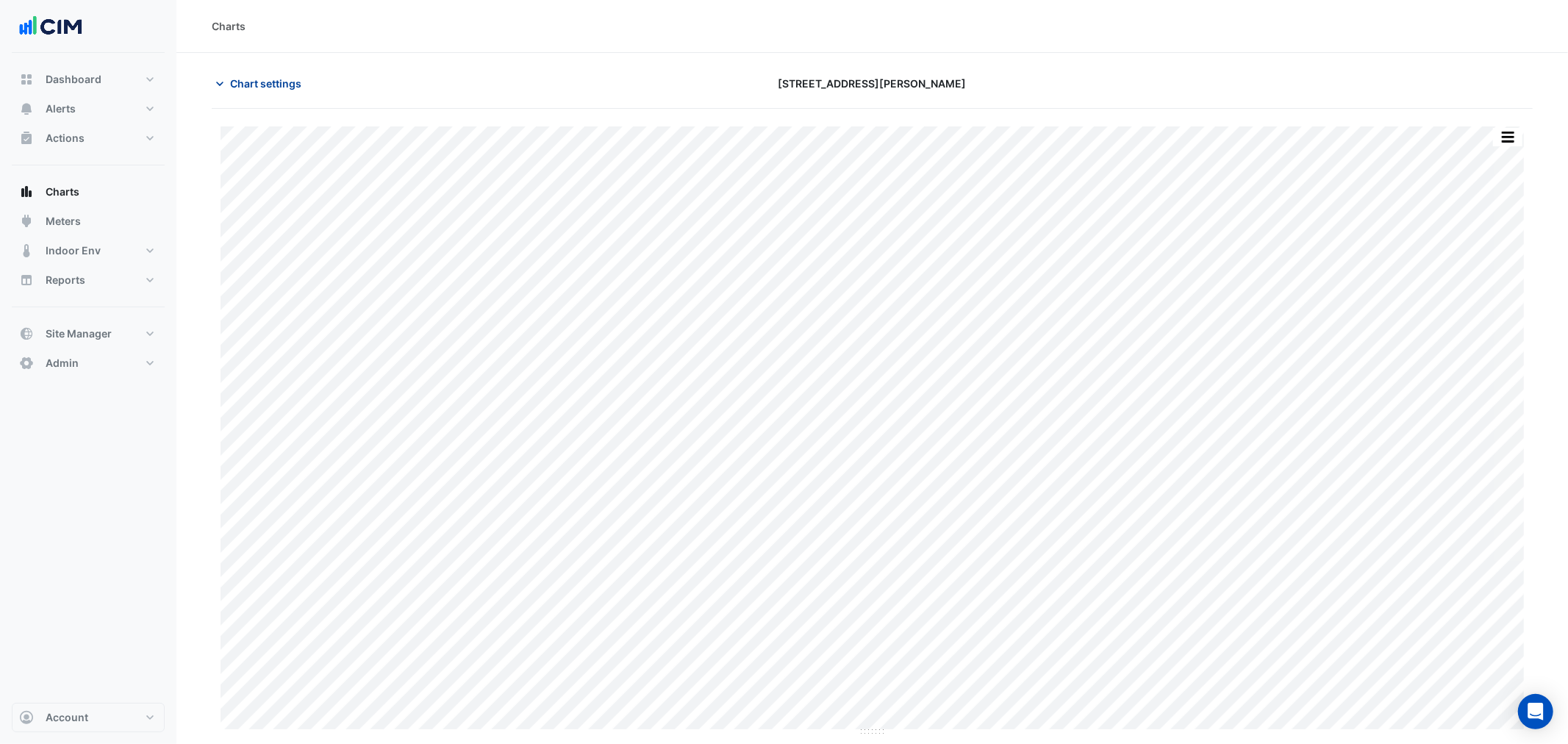
click at [266, 86] on span "Chart settings" at bounding box center [266, 83] width 71 height 15
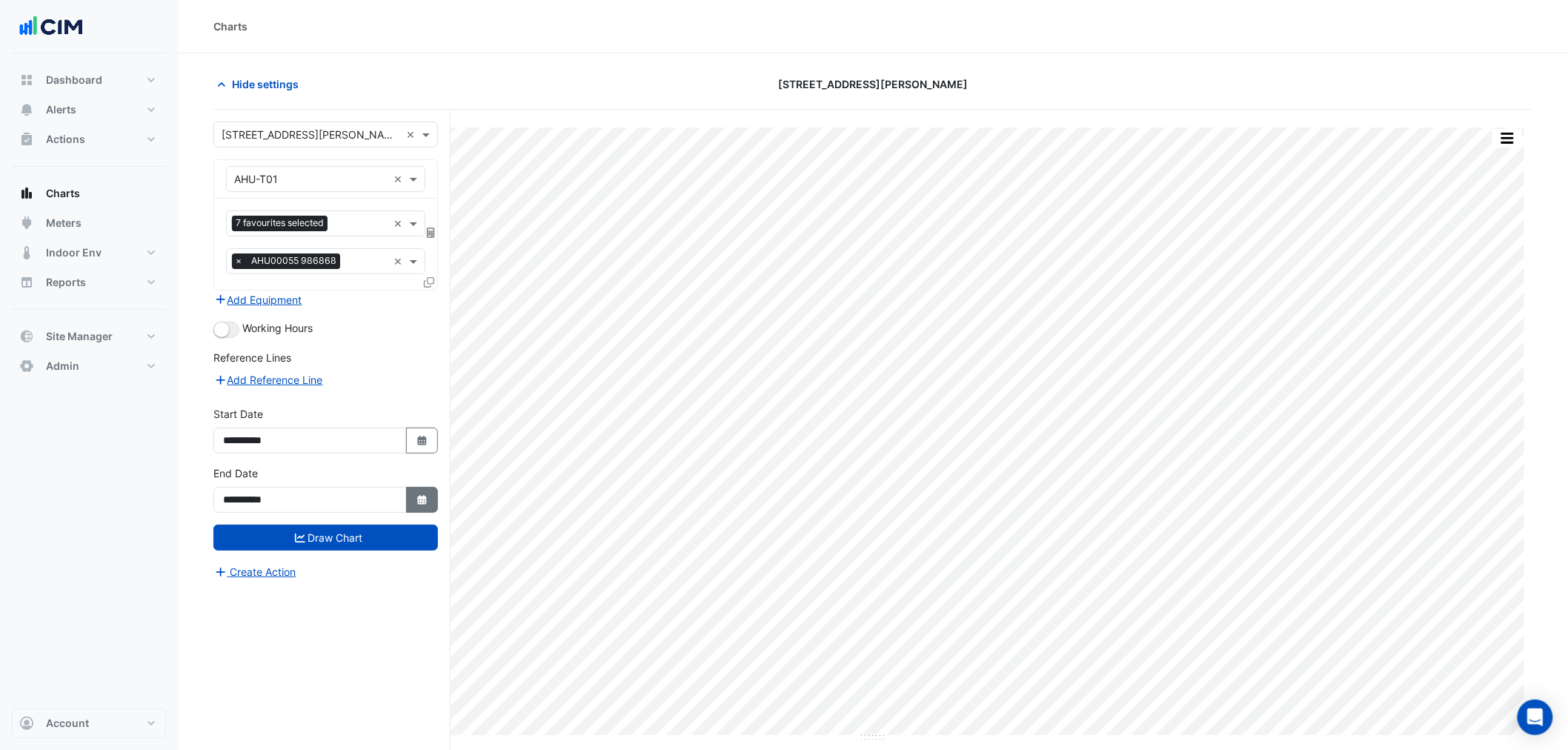
click at [416, 495] on icon "Select Date" at bounding box center [422, 500] width 14 height 10
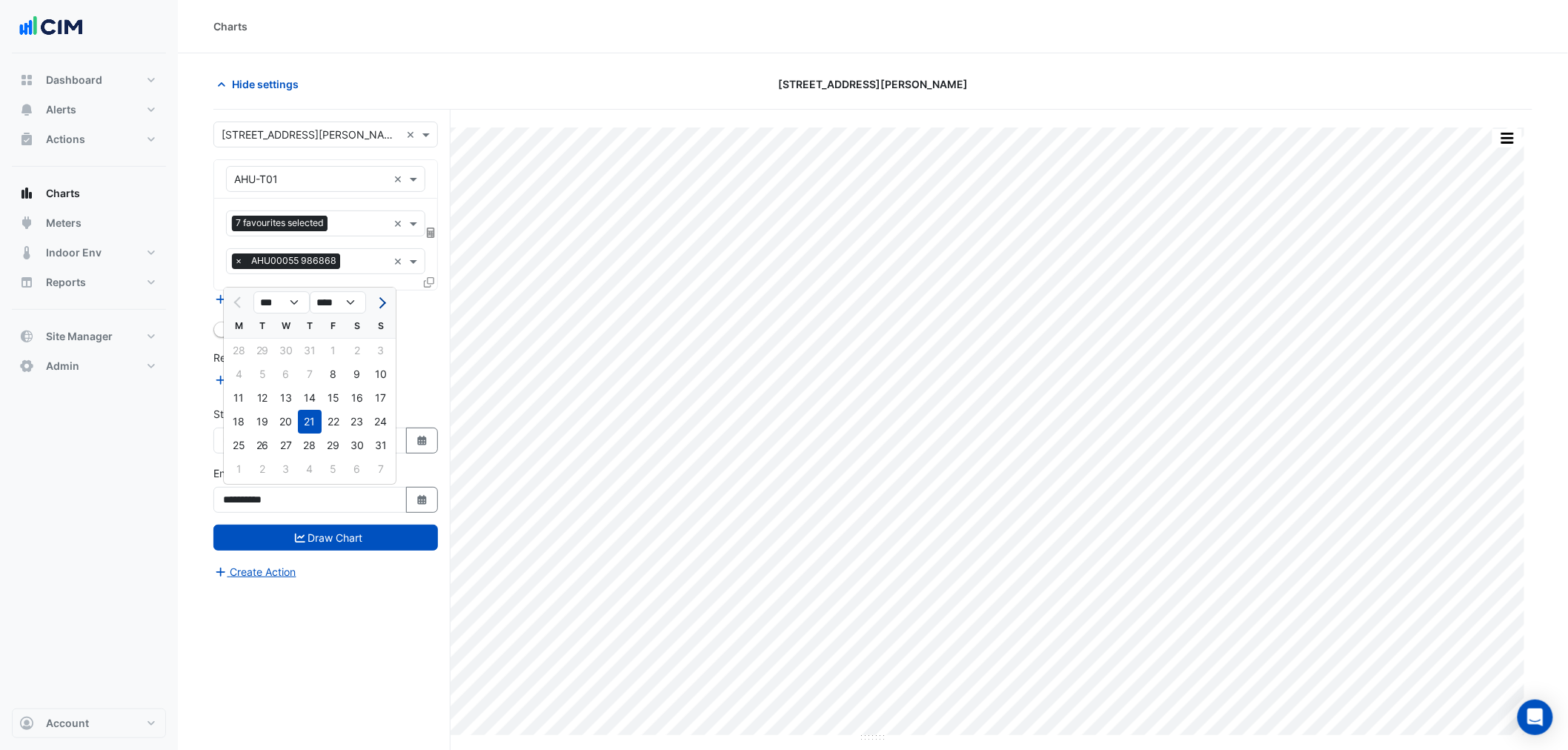
click at [381, 297] on span "Next month" at bounding box center [381, 303] width 11 height 11
select select "*"
click at [312, 418] on div "25" at bounding box center [310, 422] width 24 height 24
type input "**********"
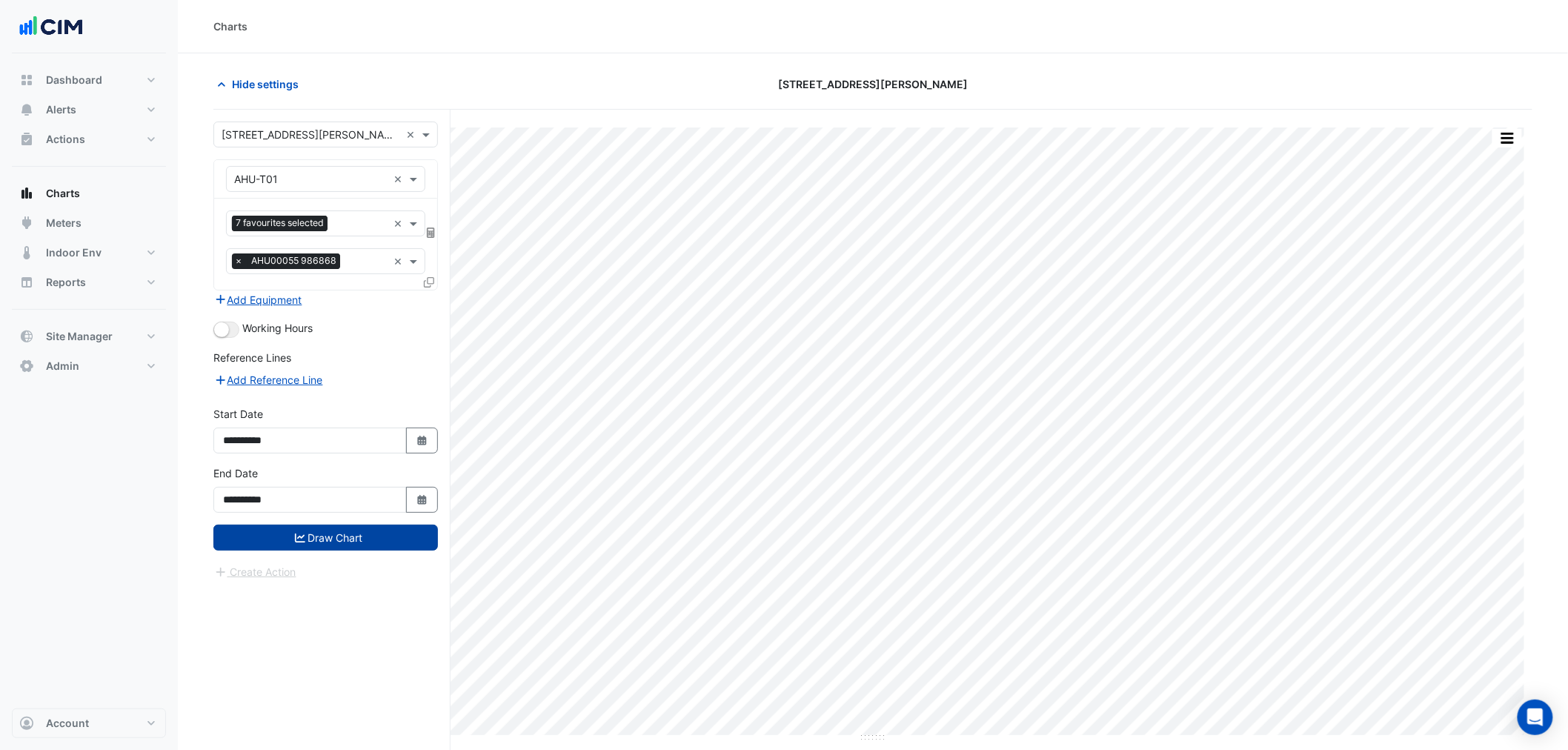
click at [365, 528] on button "Draw Chart" at bounding box center [326, 537] width 225 height 26
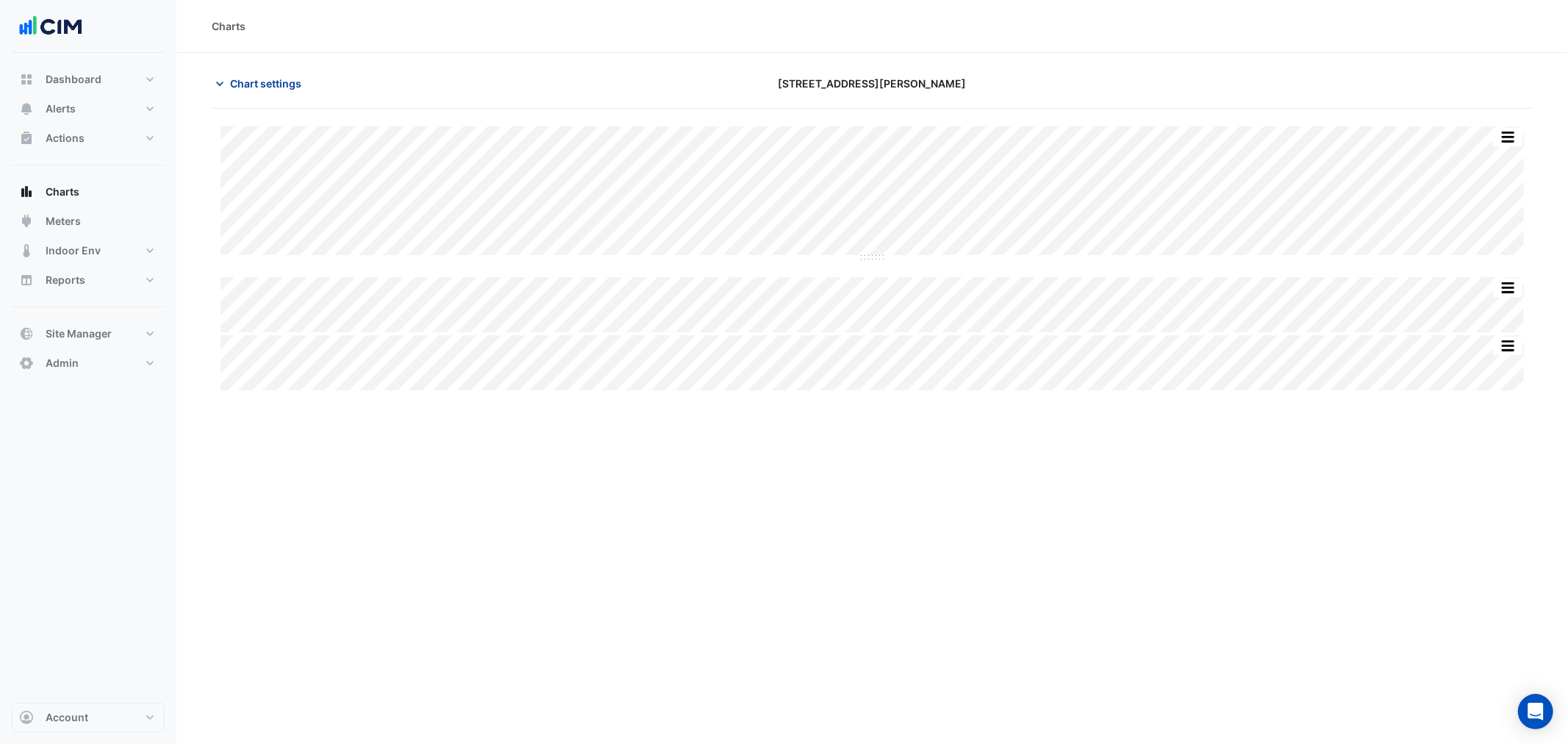
click at [263, 86] on span "Chart settings" at bounding box center [266, 83] width 71 height 15
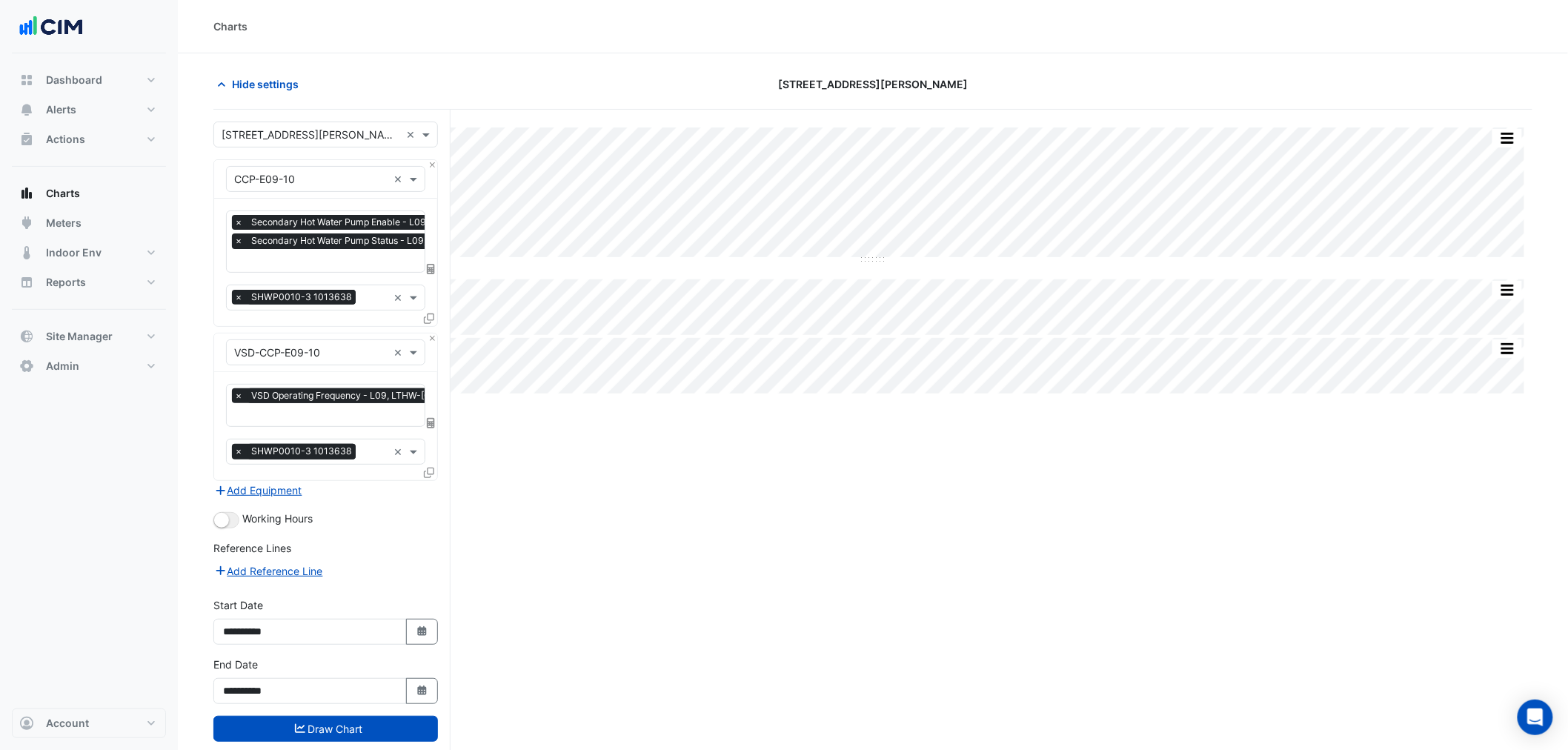
click at [359, 270] on div at bounding box center [395, 262] width 327 height 19
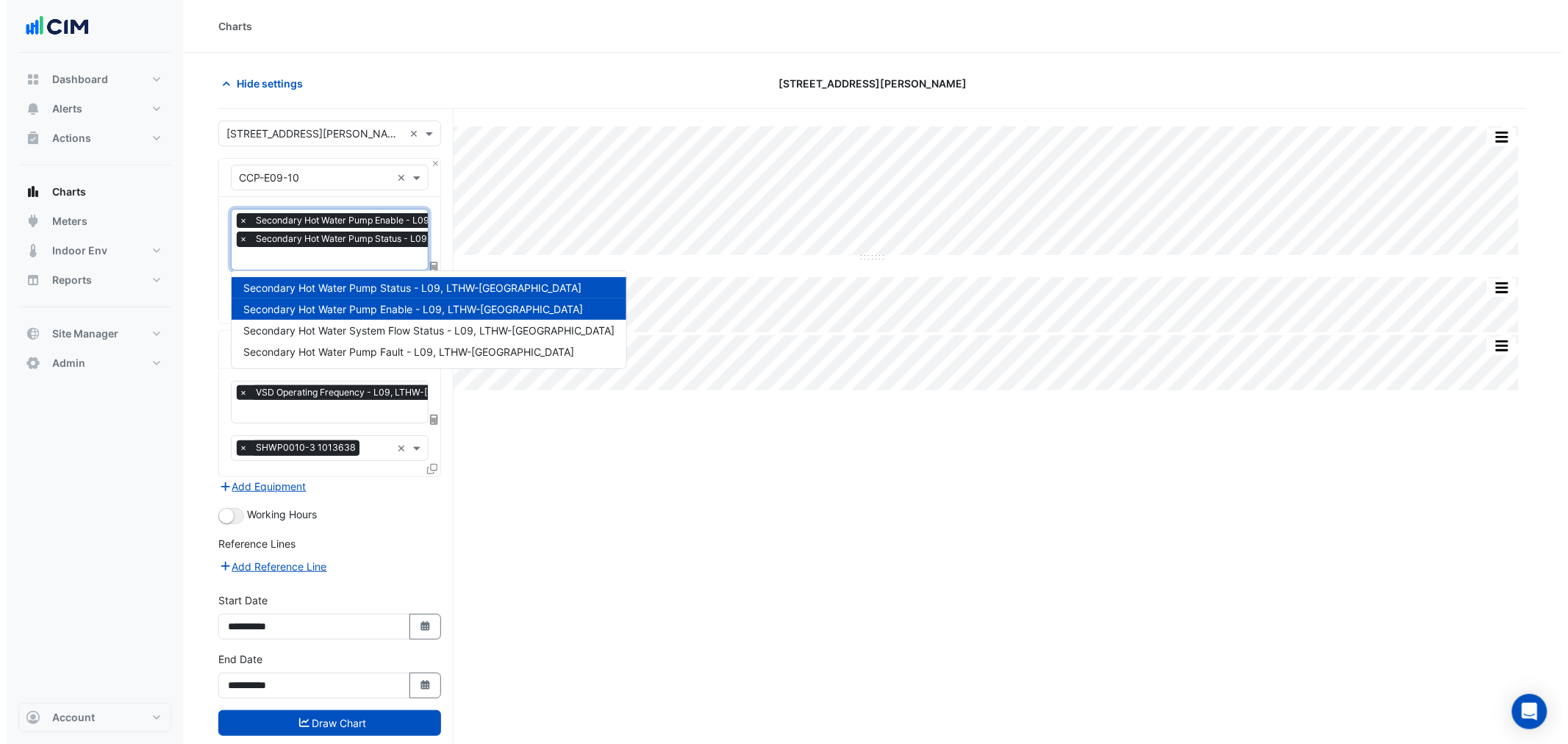
scroll to position [0, 7]
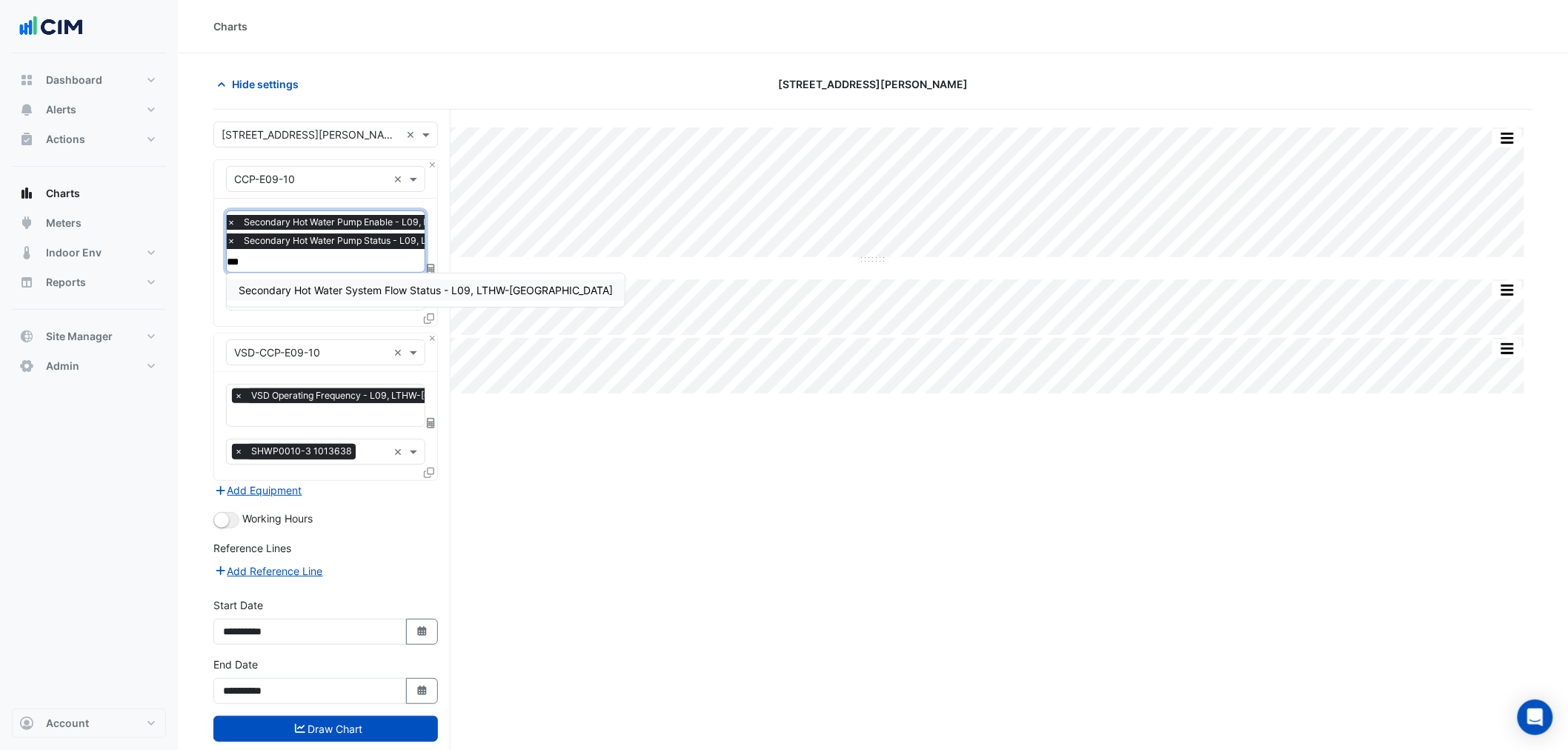
type input "****"
click at [358, 292] on span "Secondary Hot Water System Flow Status - L09, LTHW-South-East" at bounding box center [425, 291] width 374 height 13
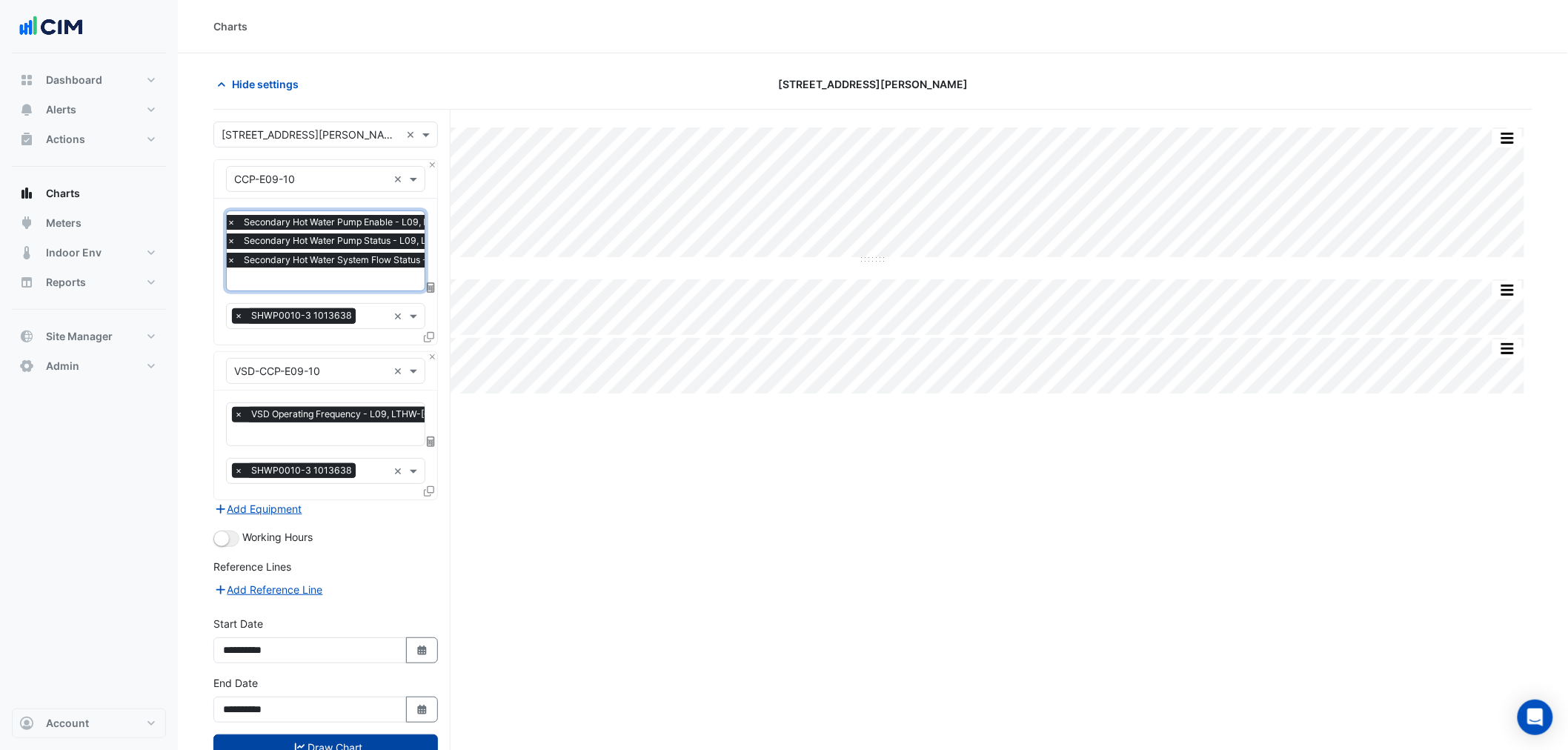
click at [357, 740] on button "Draw Chart" at bounding box center [326, 747] width 225 height 26
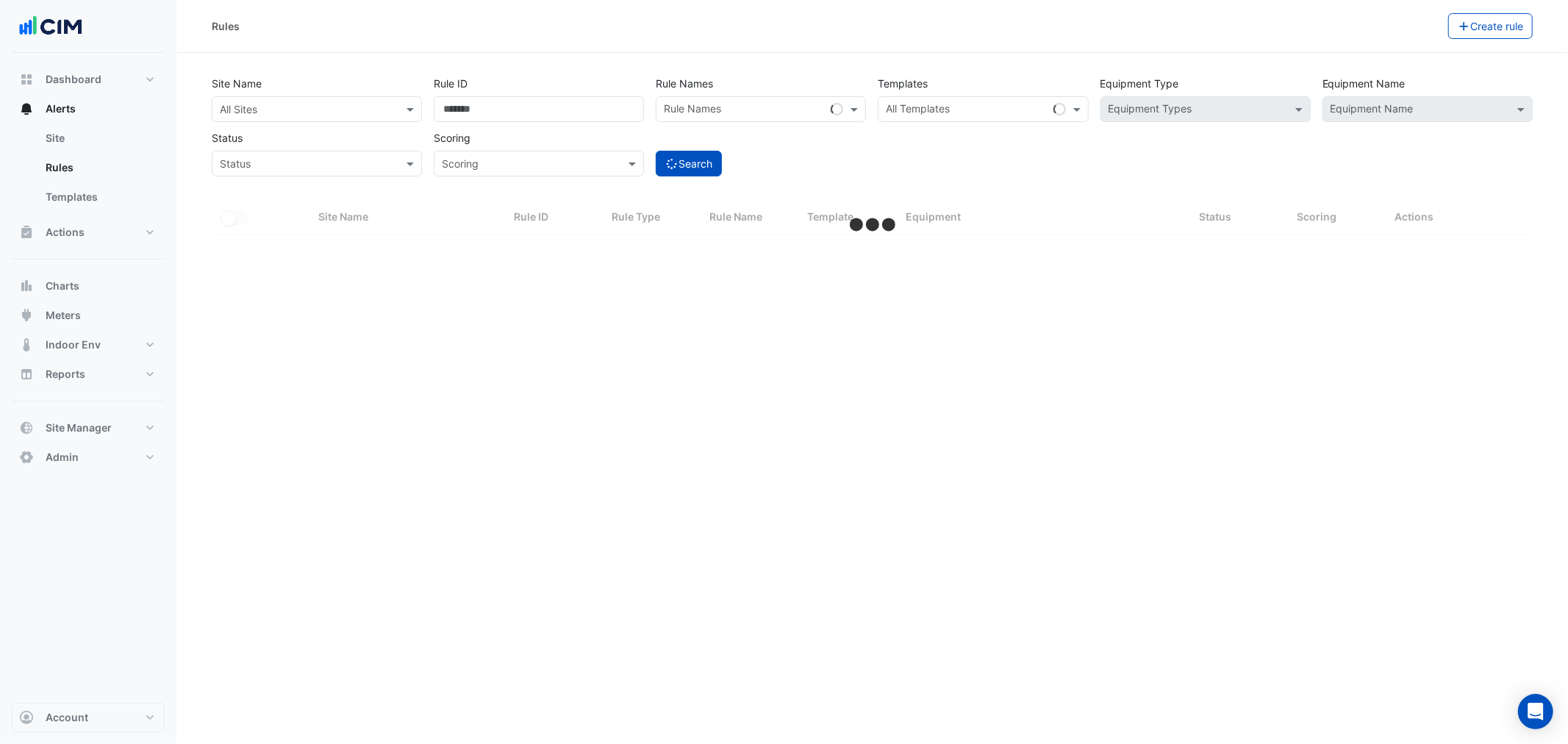
select select "***"
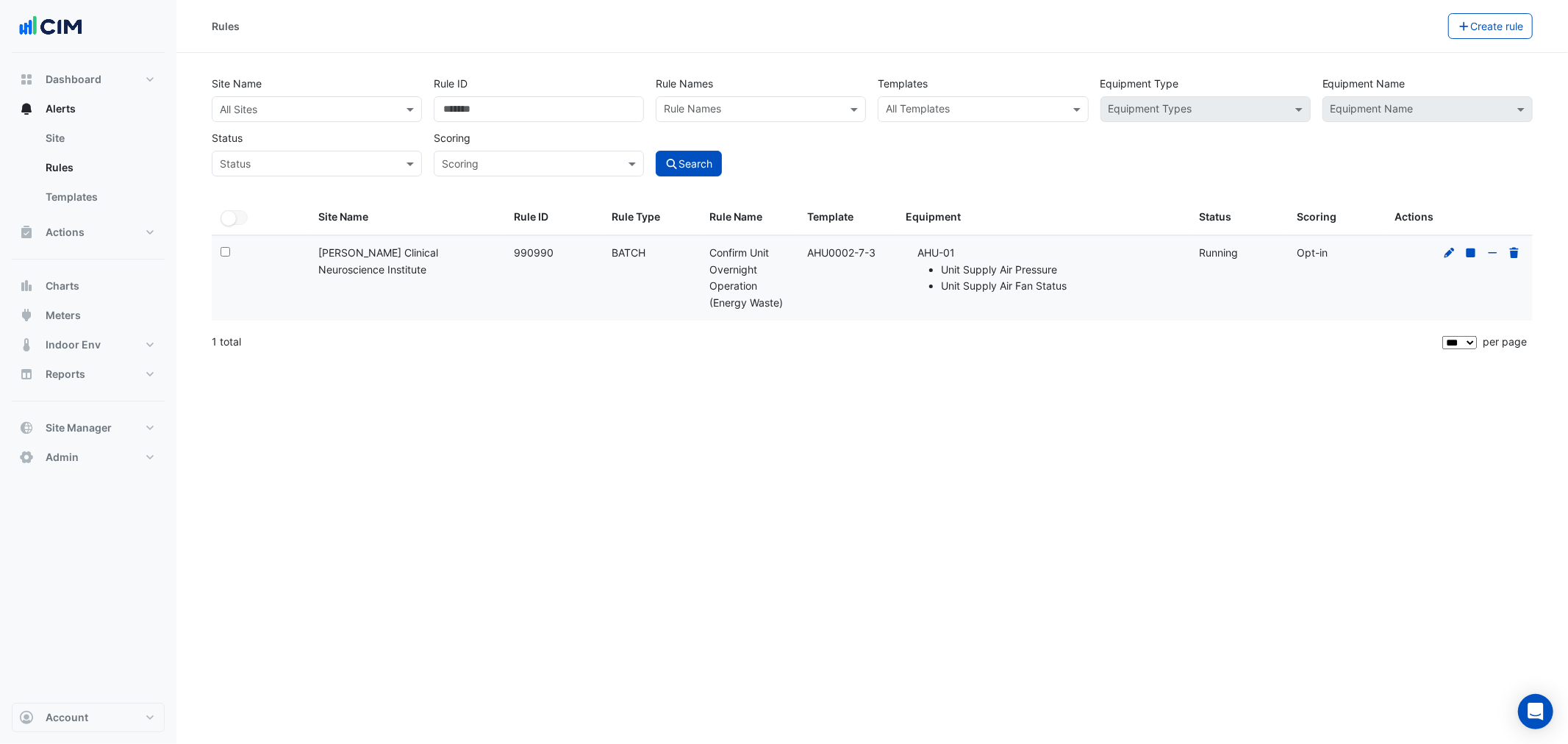
click at [1442, 247] on div at bounding box center [1482, 253] width 84 height 17
click at [1445, 251] on icon at bounding box center [1450, 252] width 14 height 10
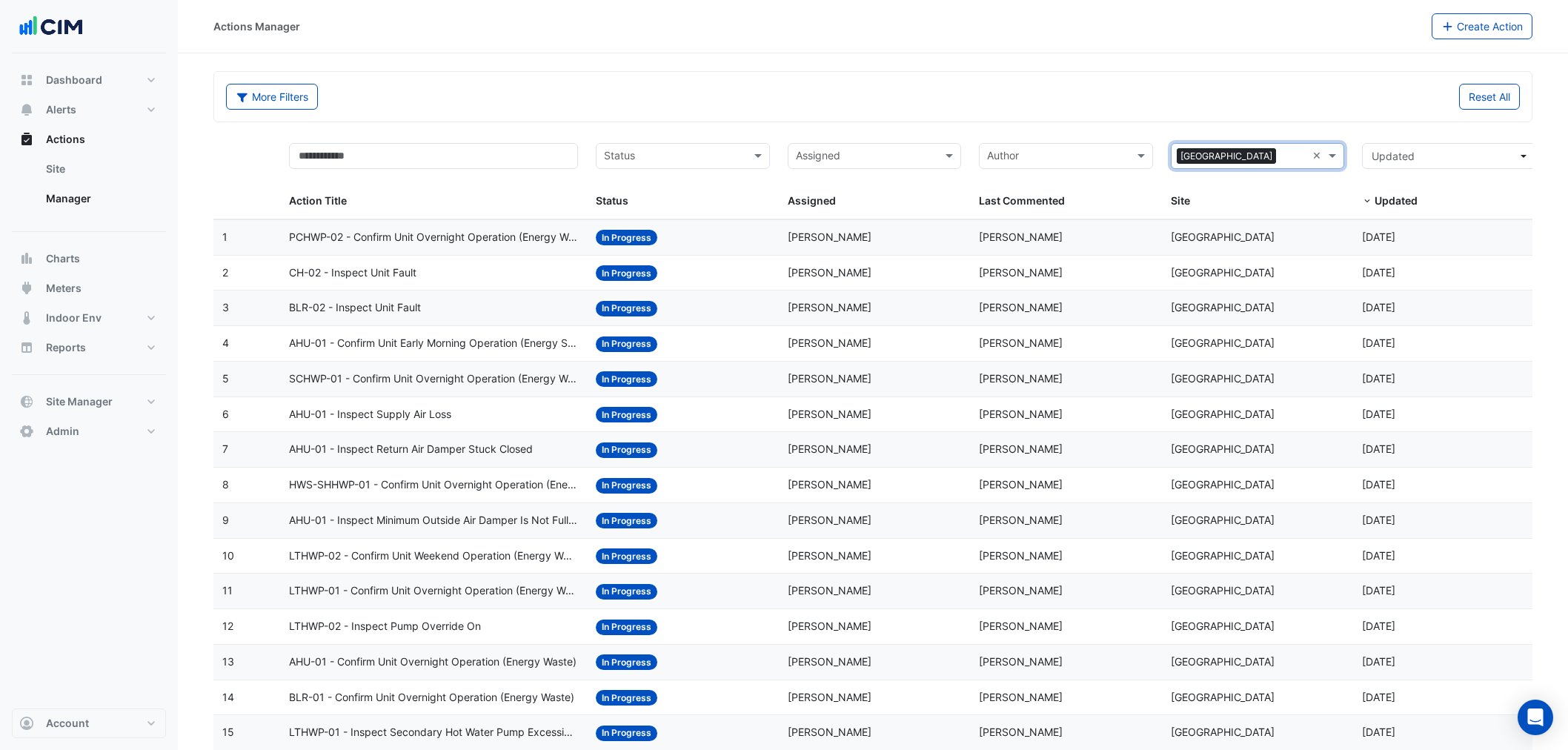
select select "***"
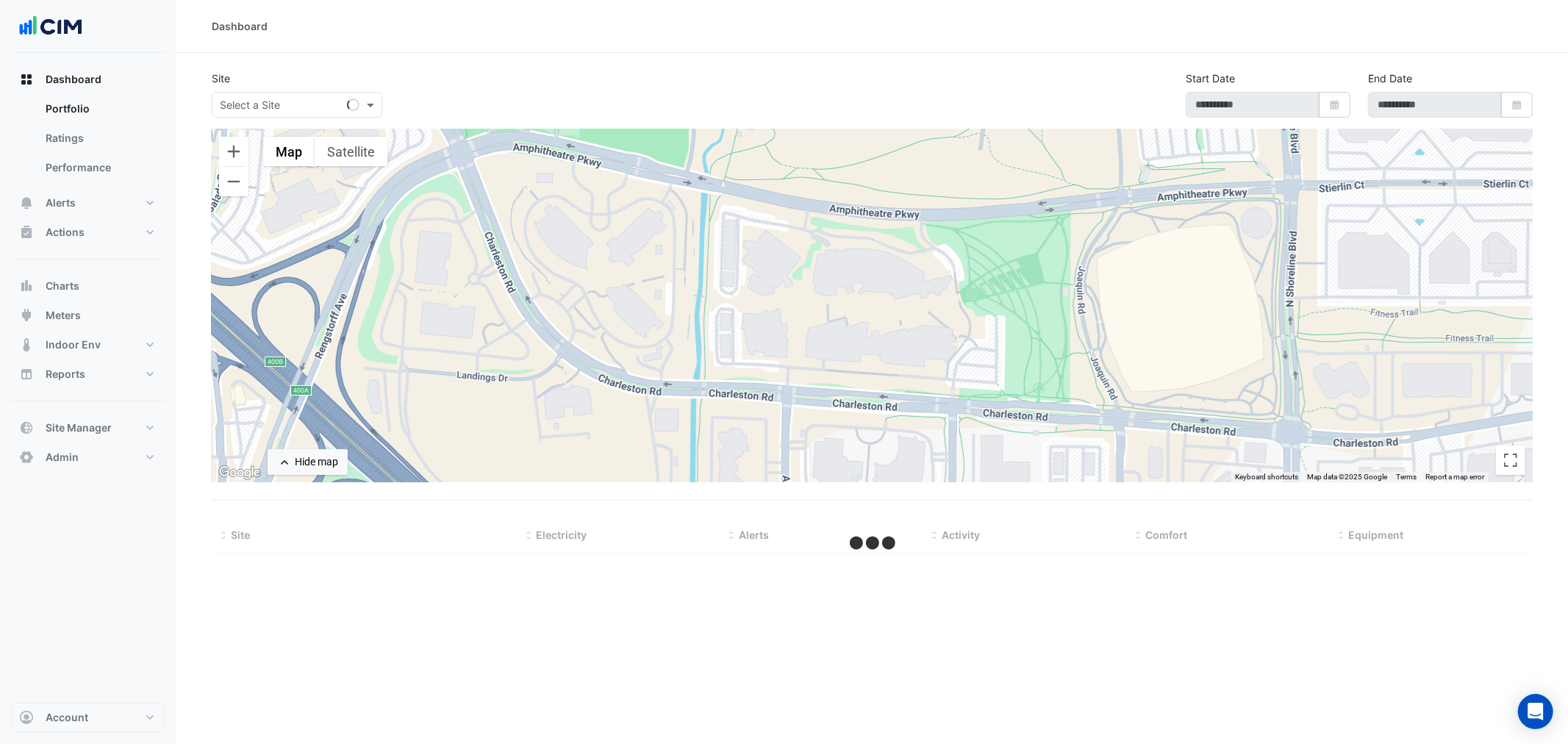
select select "***"
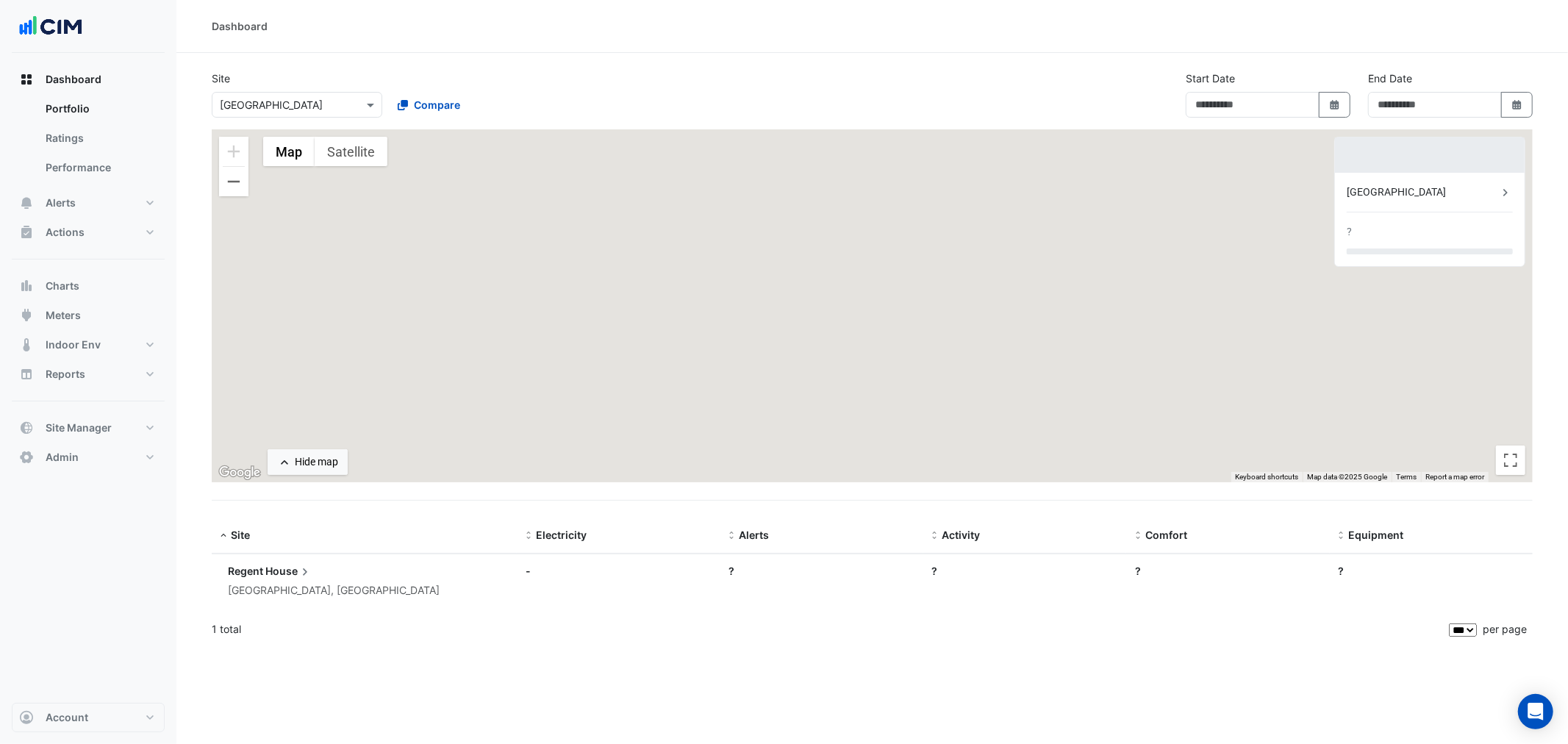
type input "**********"
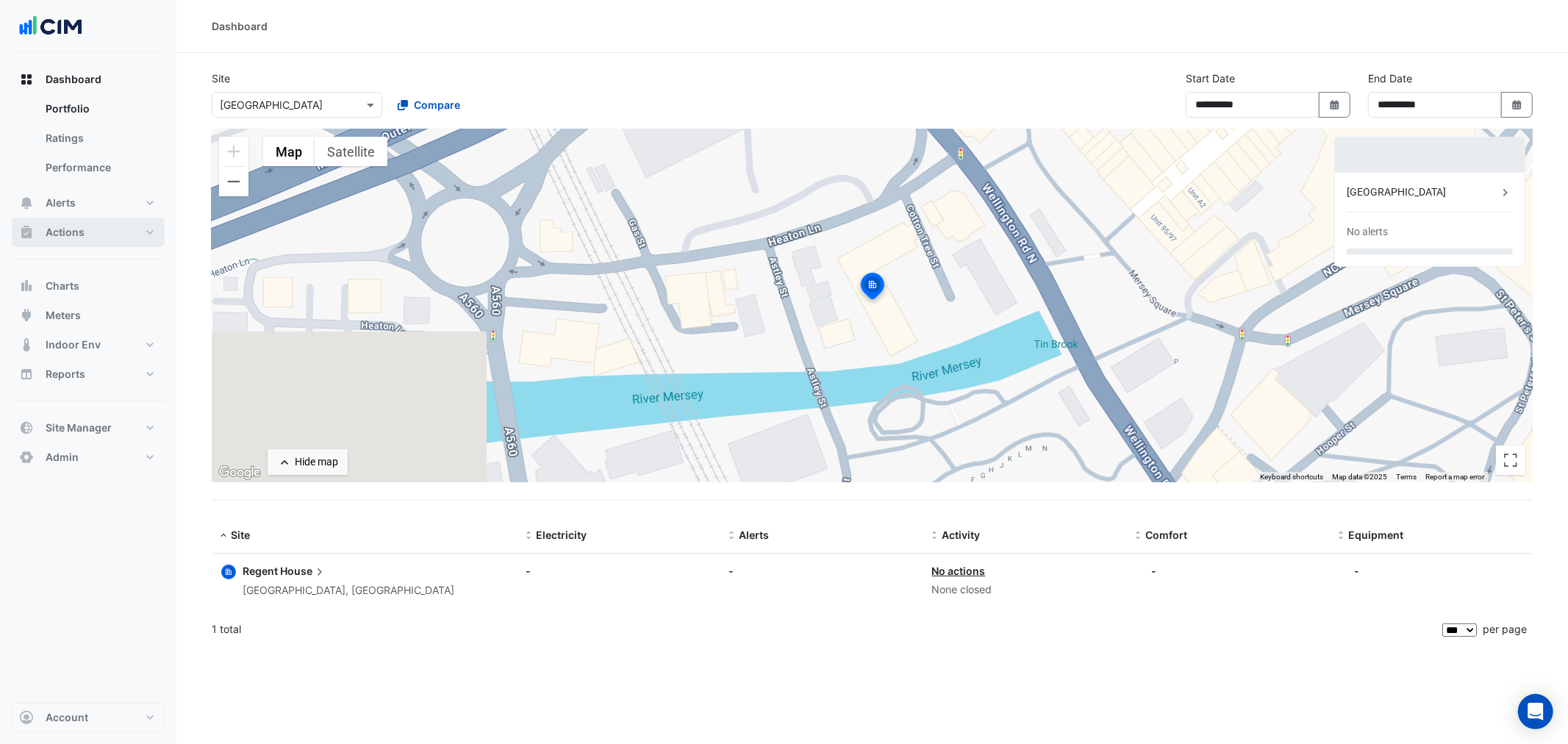
click at [75, 223] on button "Actions" at bounding box center [88, 232] width 153 height 29
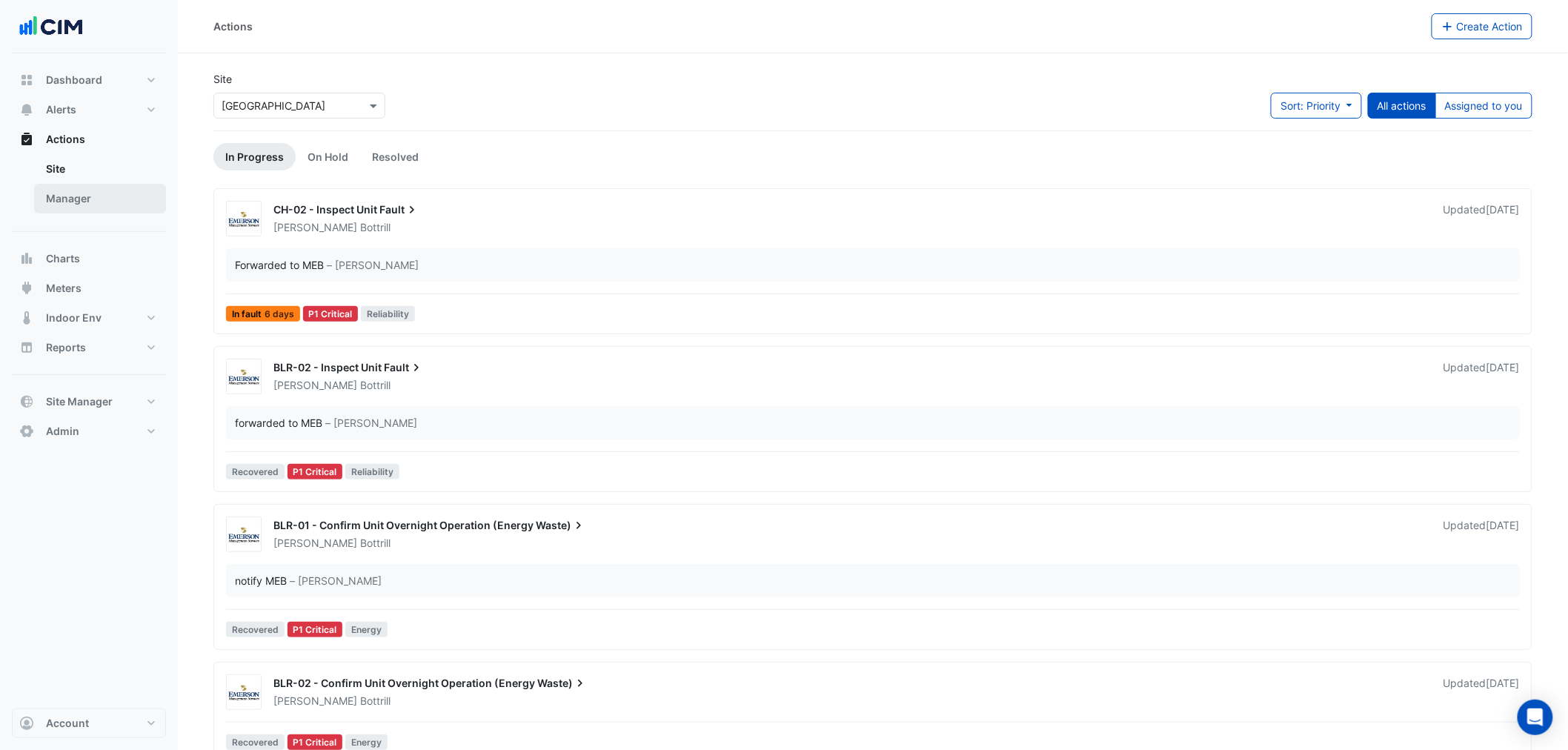
click at [68, 195] on link "Manager" at bounding box center [100, 198] width 132 height 29
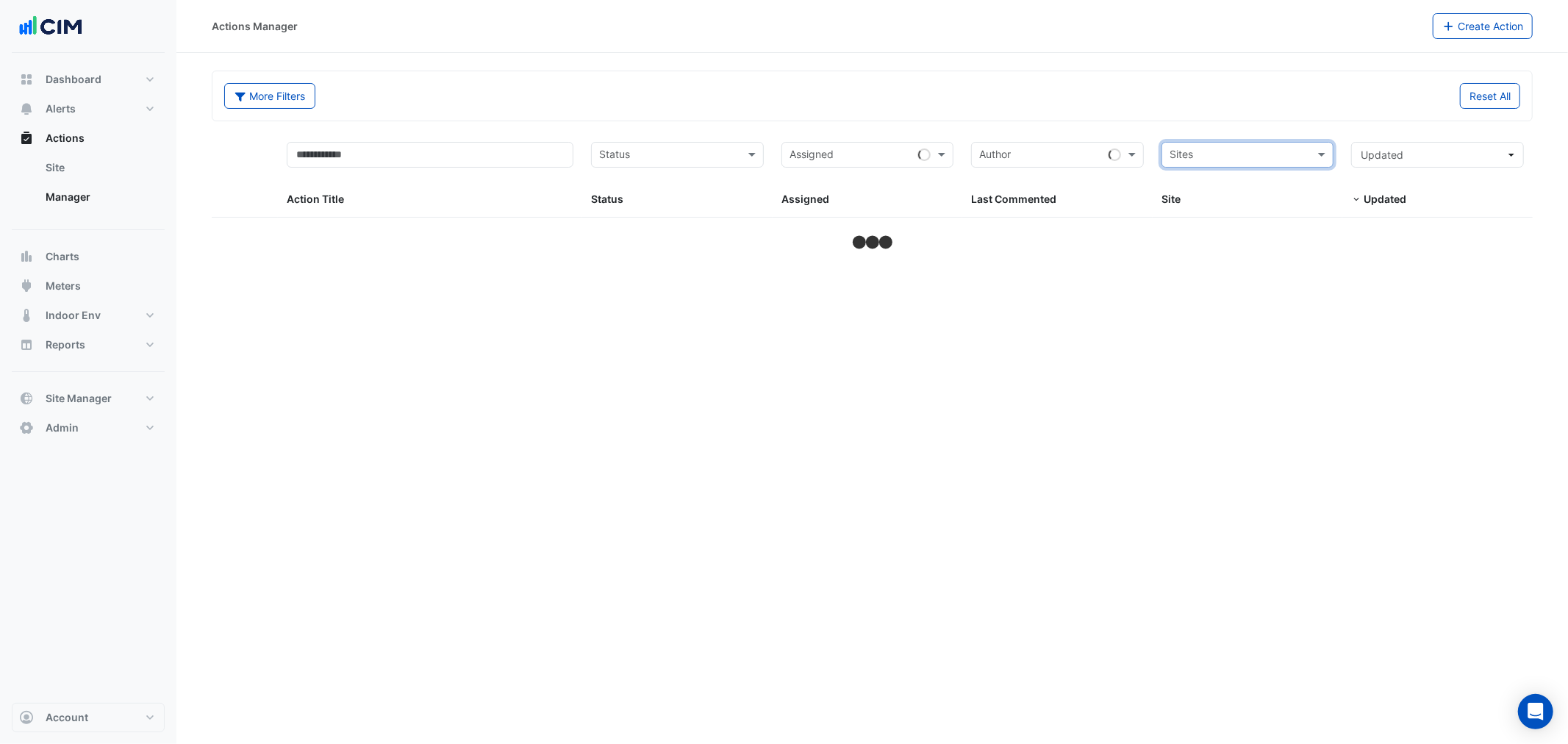
click at [1251, 151] on input "text" at bounding box center [1240, 156] width 140 height 17
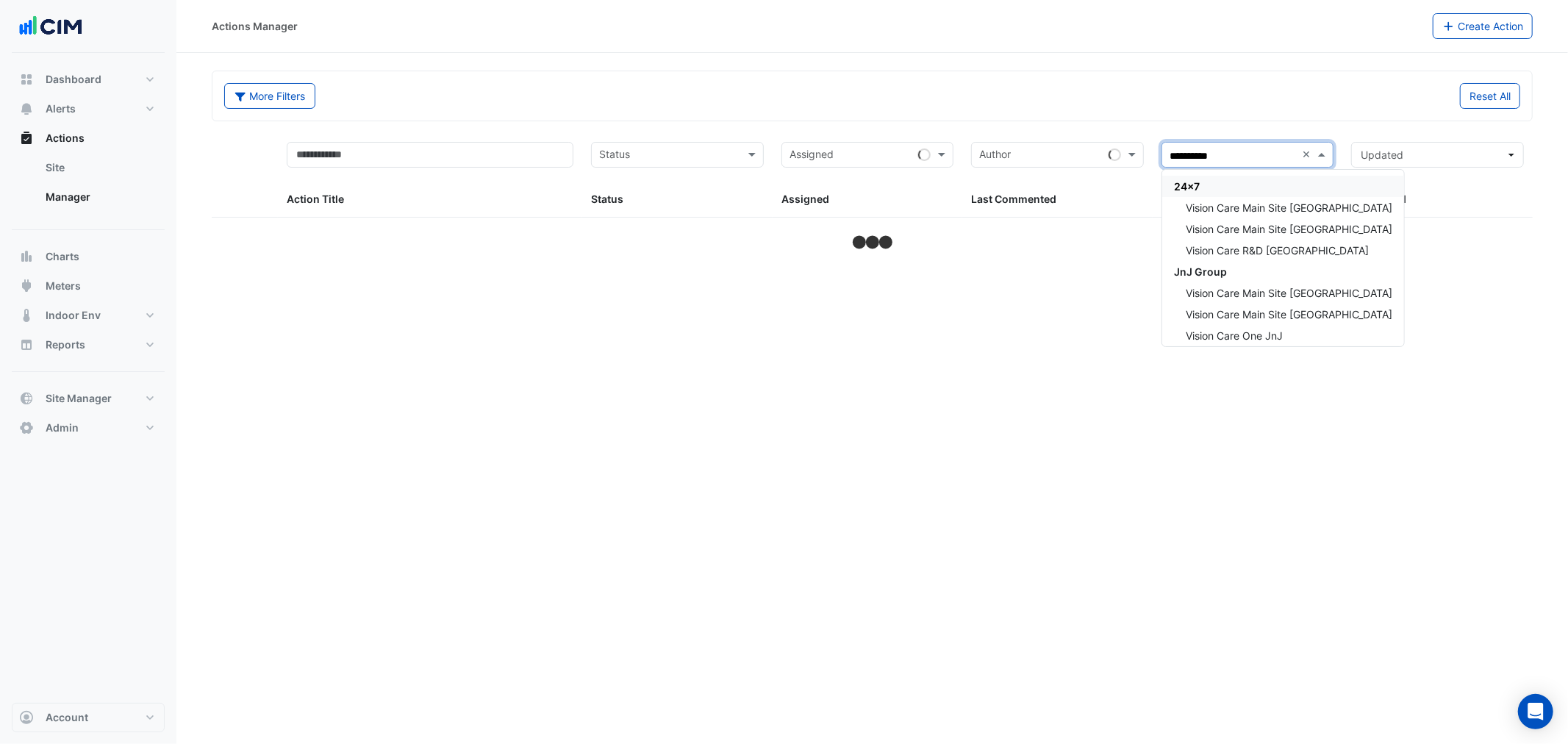
type input "**********"
click at [1263, 225] on span "Vision Care Main Site Limerick" at bounding box center [1289, 229] width 206 height 13
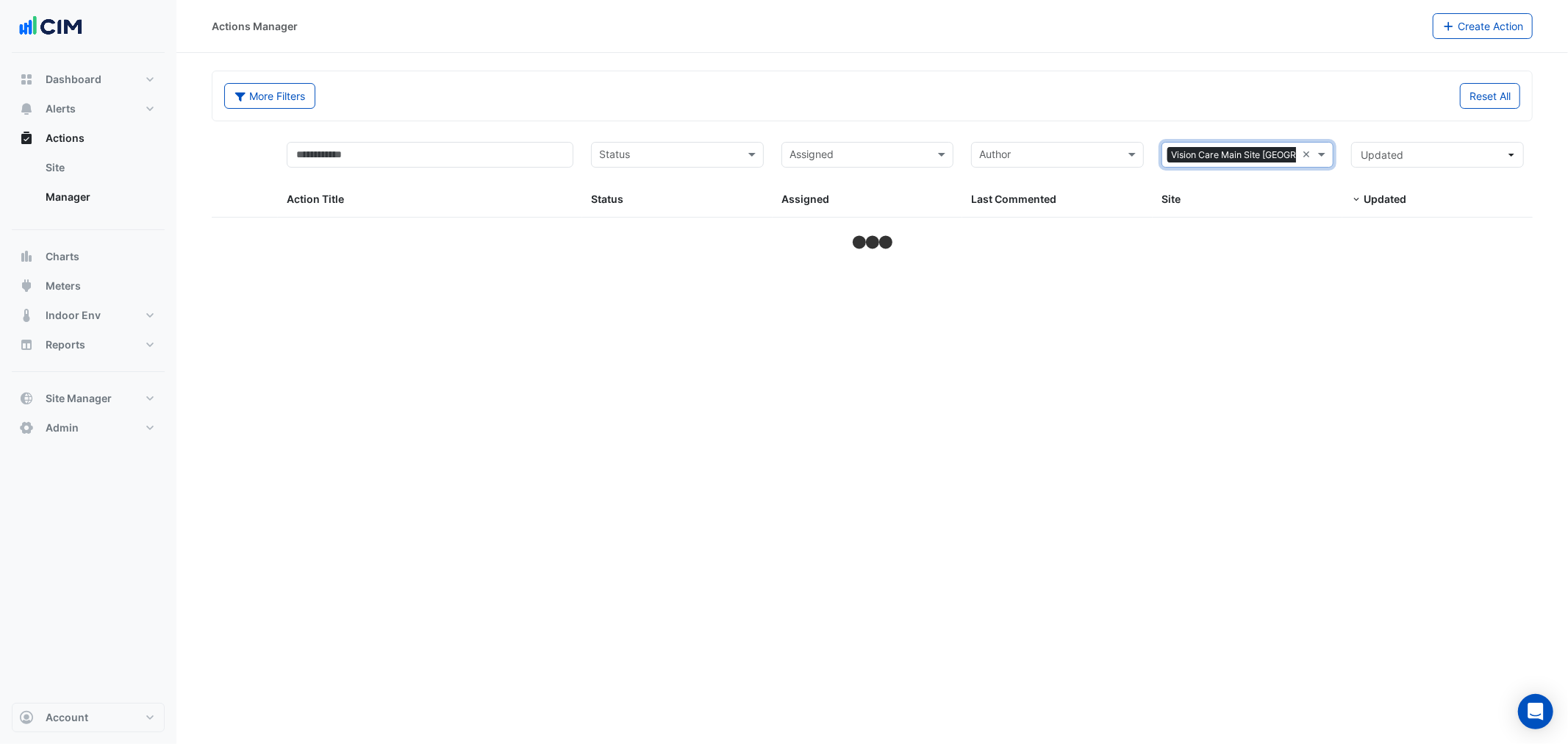
select select "***"
